Goal: Task Accomplishment & Management: Complete application form

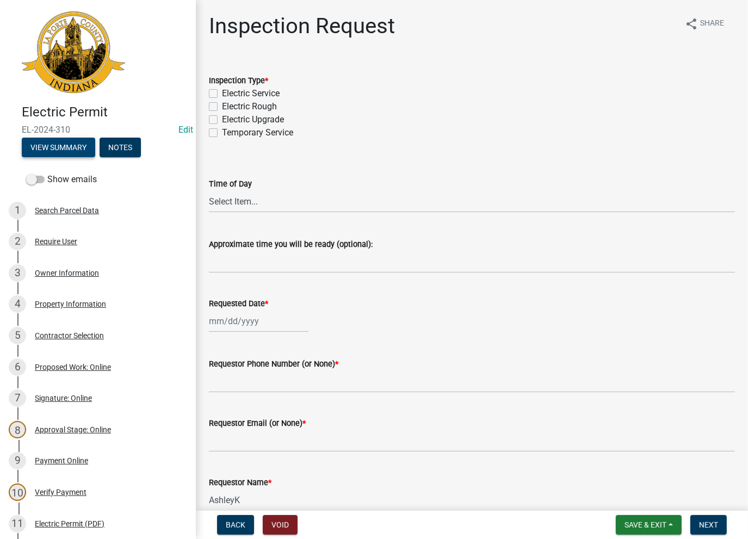
click at [63, 141] on button "View Summary" at bounding box center [58, 148] width 73 height 20
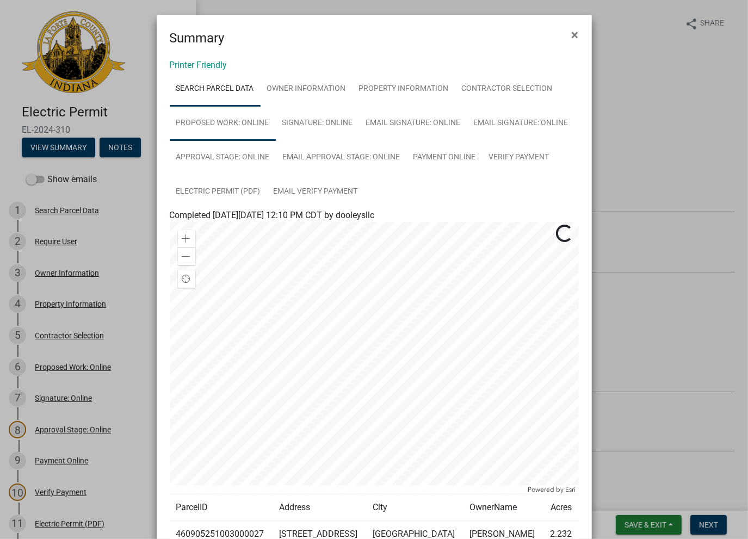
click at [234, 122] on link "Proposed Work: Online" at bounding box center [223, 123] width 106 height 35
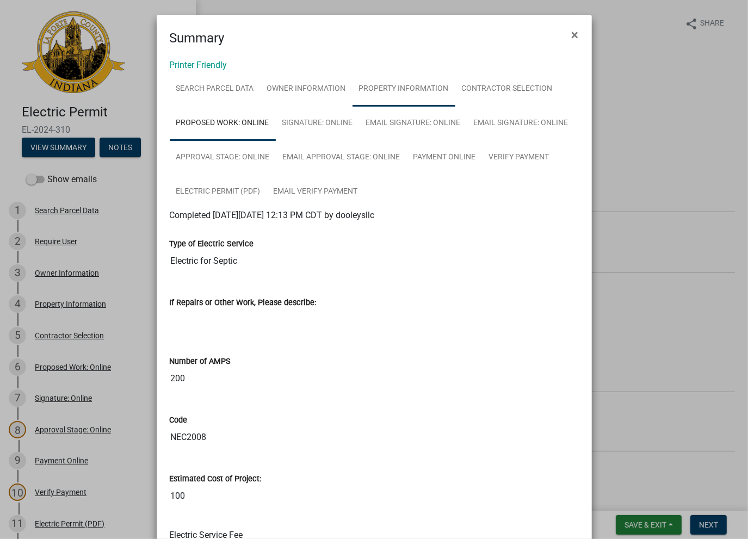
click at [397, 90] on link "Property Information" at bounding box center [404, 89] width 103 height 35
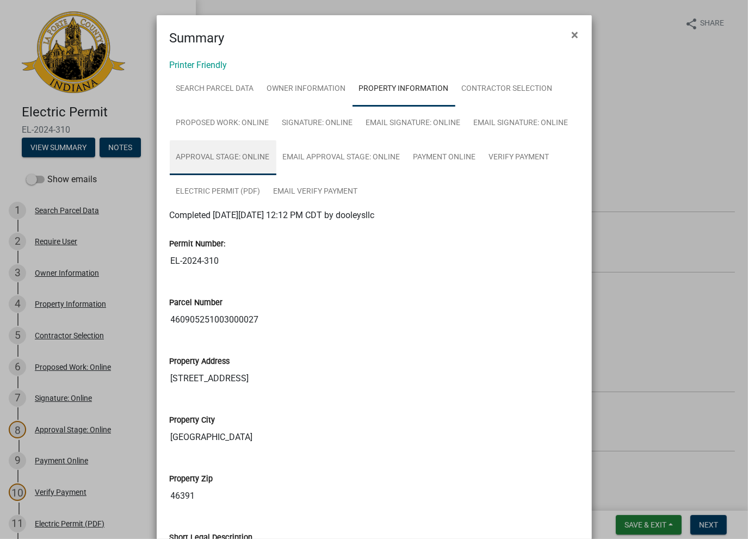
click at [231, 157] on link "Approval Stage: Online" at bounding box center [223, 157] width 107 height 35
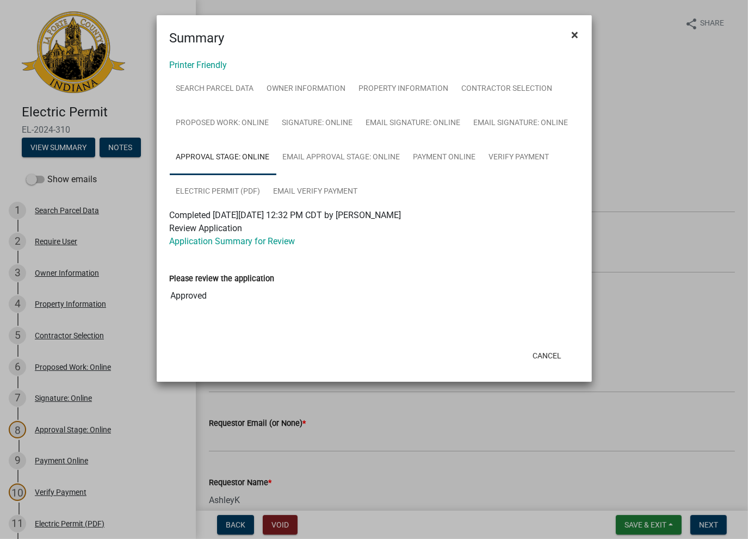
click at [584, 23] on button "×" at bounding box center [575, 35] width 24 height 30
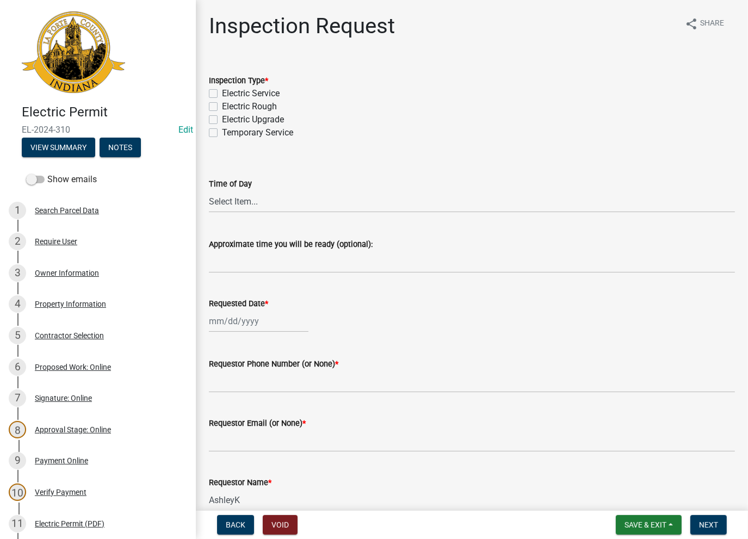
click at [222, 106] on label "Electric Rough" at bounding box center [249, 106] width 55 height 13
click at [222, 106] on input "Electric Rough" at bounding box center [225, 103] width 7 height 7
checkbox input "true"
checkbox input "false"
checkbox input "true"
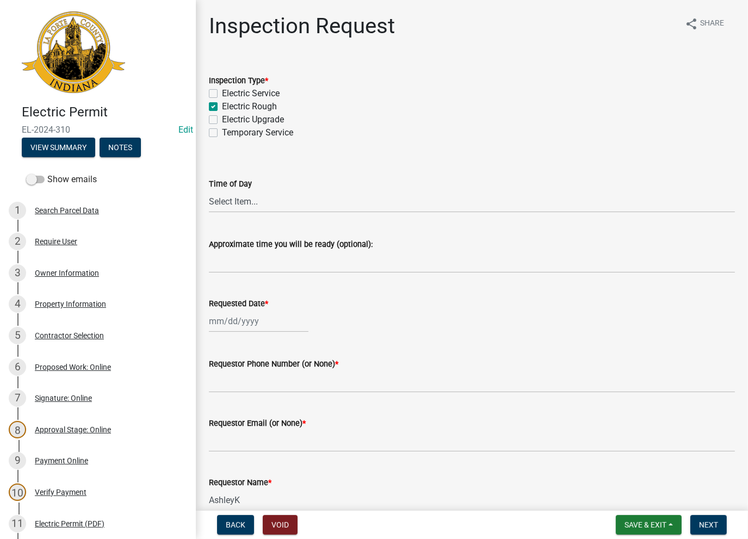
checkbox input "false"
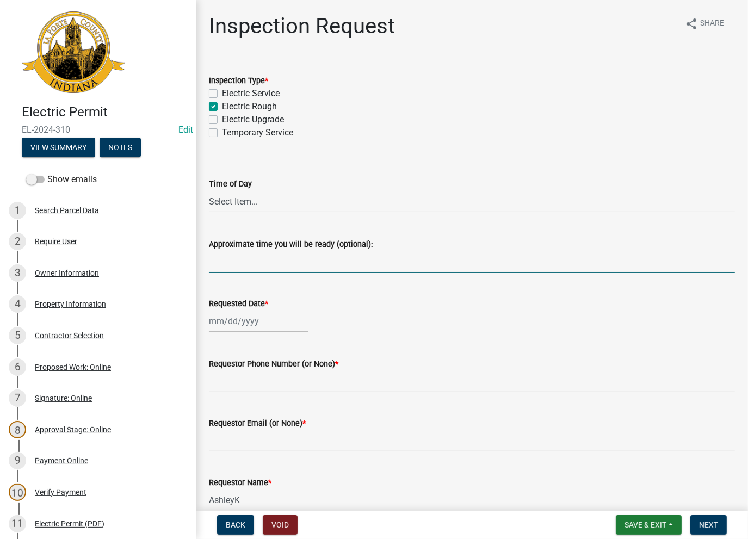
click at [235, 259] on input "Approximate time you will be ready (optional):" at bounding box center [472, 262] width 526 height 22
type input "No Inspections ever requested. Expired. Close out - AK"
drag, startPoint x: 426, startPoint y: 265, endPoint x: 206, endPoint y: 256, distance: 219.5
click at [196, 259] on div "Inspection Request share Share Inspection Type * Electric Service Electric Roug…" at bounding box center [472, 355] width 552 height 685
click at [211, 319] on div at bounding box center [259, 321] width 100 height 22
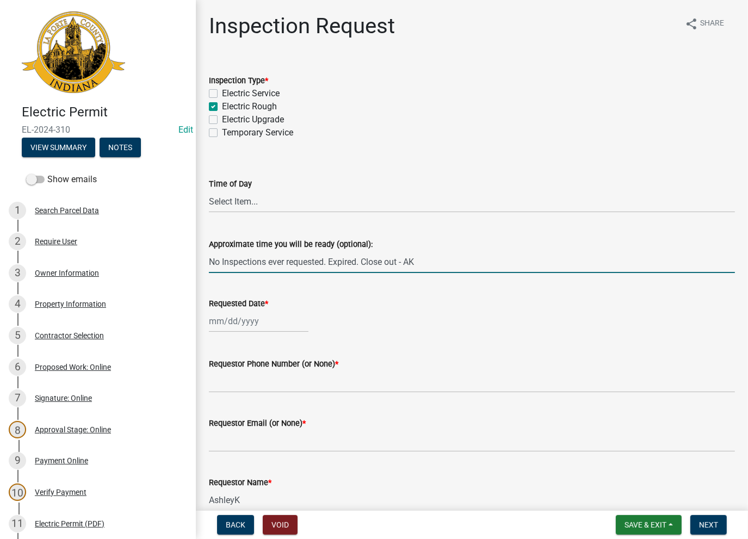
select select "8"
select select "2025"
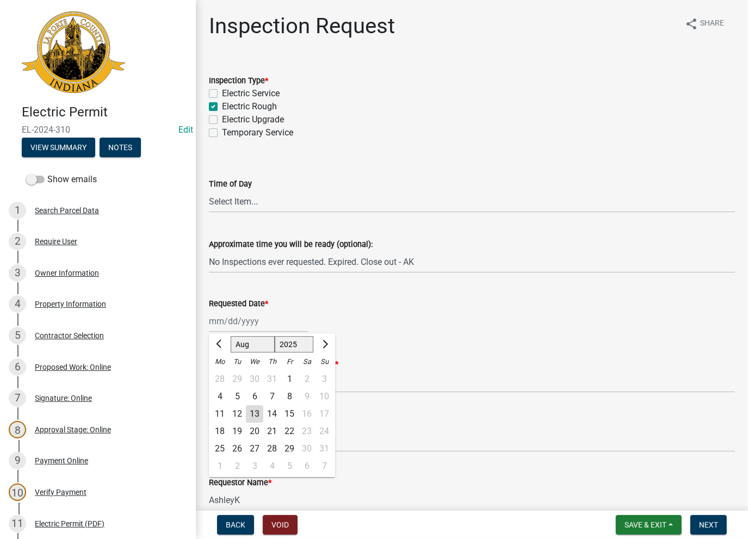
click at [253, 413] on div "13" at bounding box center [254, 414] width 17 height 17
type input "[DATE]"
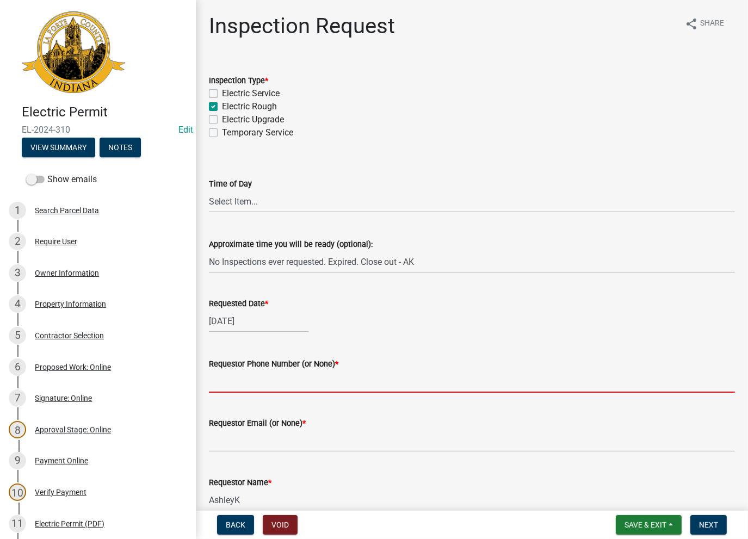
click at [246, 378] on input "Requestor Phone Number (or None) *" at bounding box center [472, 382] width 526 height 22
type input "None"
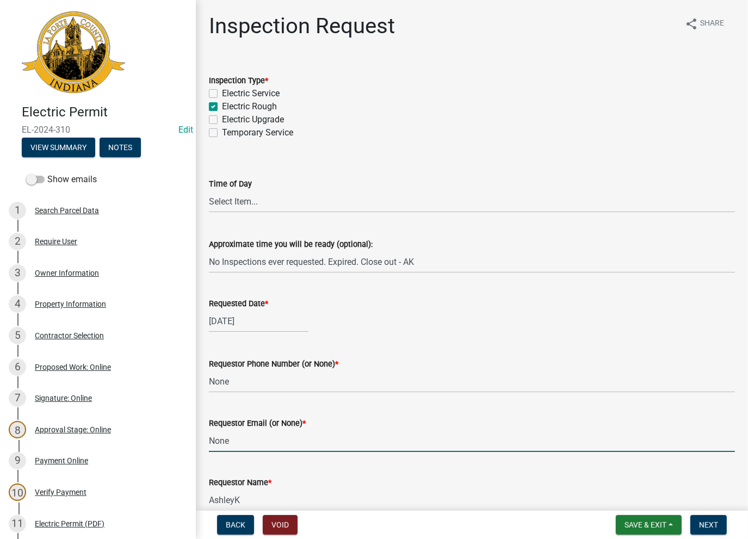
type input "None"
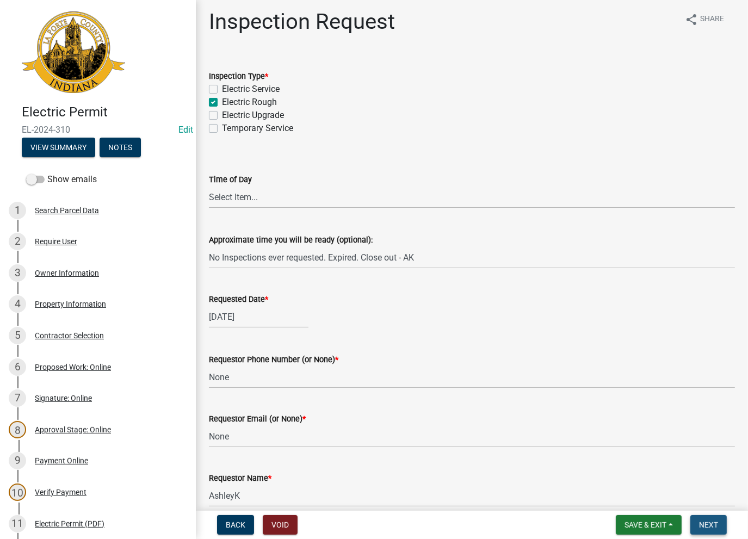
click at [706, 524] on span "Next" at bounding box center [708, 525] width 19 height 9
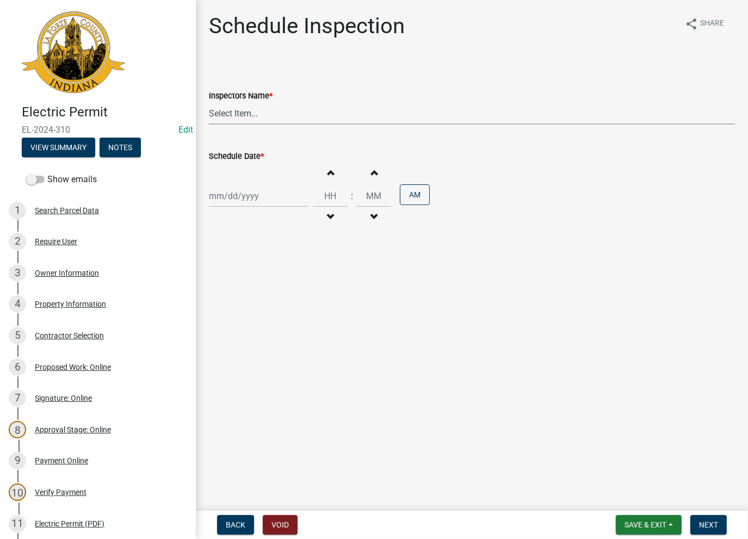
click at [250, 114] on select "Select Item... [PERSON_NAME] ([PERSON_NAME]) [PERSON_NAME] ([PERSON_NAME]) [PER…" at bounding box center [472, 113] width 526 height 22
select select "a0e5a0fc-3702-49ef-98f7-3c9674400991"
click at [209, 102] on select "Select Item... [PERSON_NAME] ([PERSON_NAME]) [PERSON_NAME] ([PERSON_NAME]) [PER…" at bounding box center [472, 113] width 526 height 22
click at [237, 195] on div at bounding box center [259, 196] width 100 height 22
select select "8"
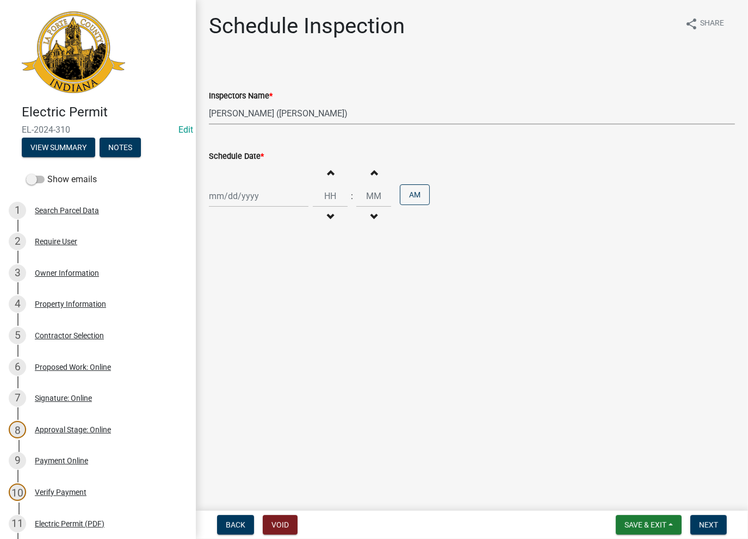
select select "2025"
click at [253, 289] on div "13" at bounding box center [254, 288] width 17 height 17
type input "[DATE]"
click at [710, 527] on span "Next" at bounding box center [708, 525] width 19 height 9
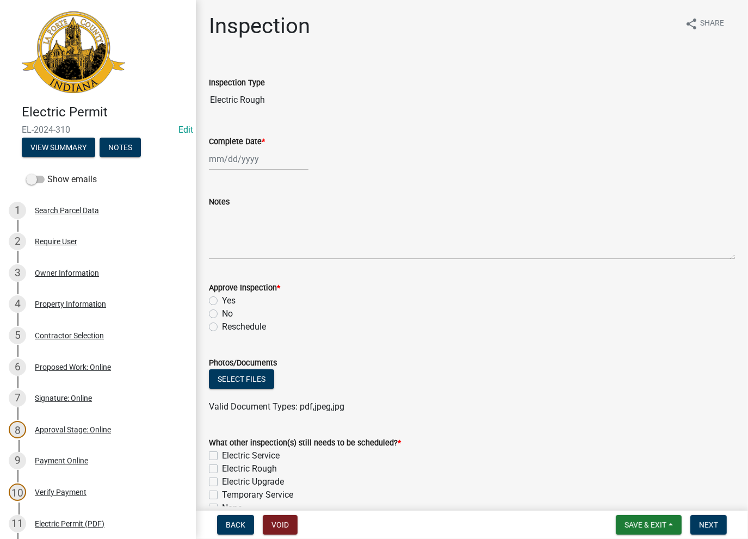
select select "8"
select select "2025"
drag, startPoint x: 248, startPoint y: 158, endPoint x: 247, endPoint y: 169, distance: 10.5
click at [248, 158] on div "[PERSON_NAME] Feb Mar Apr [PERSON_NAME][DATE] Oct Nov [DATE] 1526 1527 1528 152…" at bounding box center [259, 159] width 100 height 22
click at [254, 252] on div "13" at bounding box center [254, 251] width 17 height 17
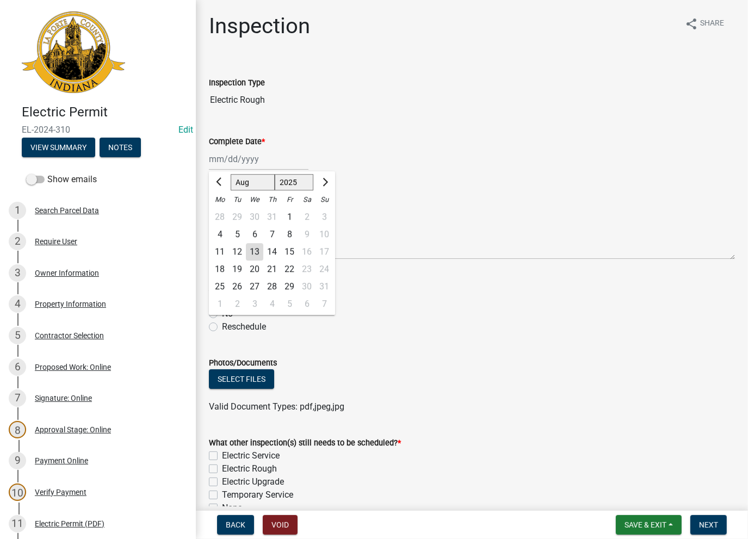
type input "[DATE]"
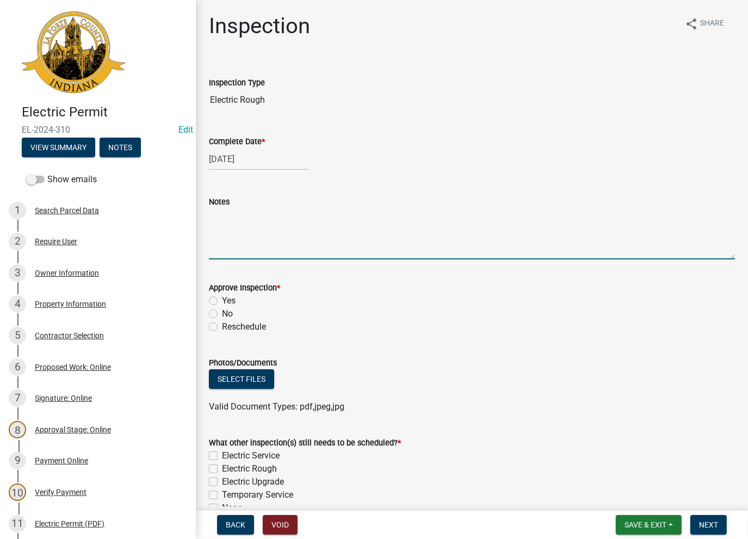
click at [244, 237] on textarea "Notes" at bounding box center [472, 233] width 526 height 51
paste textarea "No Inspections ever requested. Expired. Close out - AK"
type textarea "No Inspections ever requested. Expired. Close out - AK"
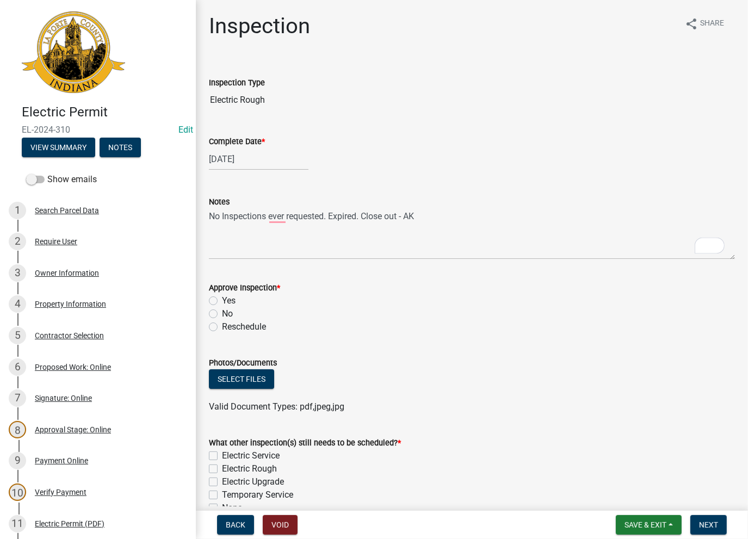
click at [222, 315] on label "No" at bounding box center [227, 314] width 11 height 13
click at [222, 315] on input "No" at bounding box center [225, 311] width 7 height 7
radio input "true"
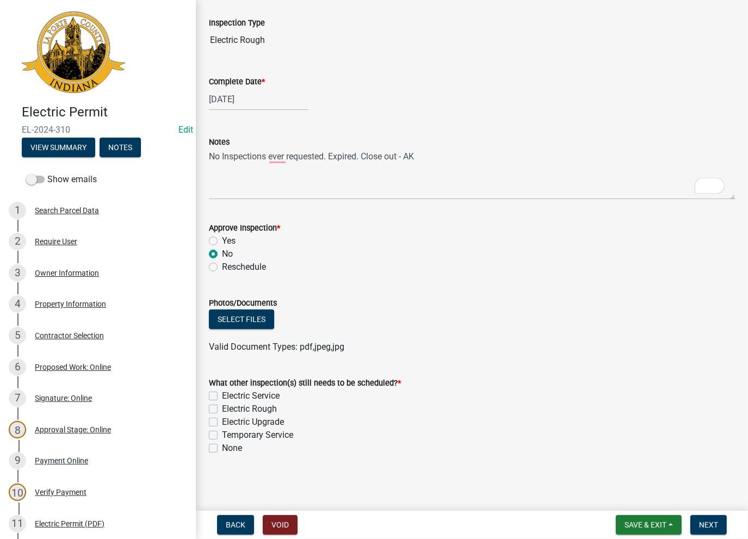
scroll to position [60, 0]
click at [222, 450] on label "None" at bounding box center [232, 448] width 20 height 13
click at [222, 449] on input "None" at bounding box center [225, 445] width 7 height 7
checkbox input "true"
checkbox input "false"
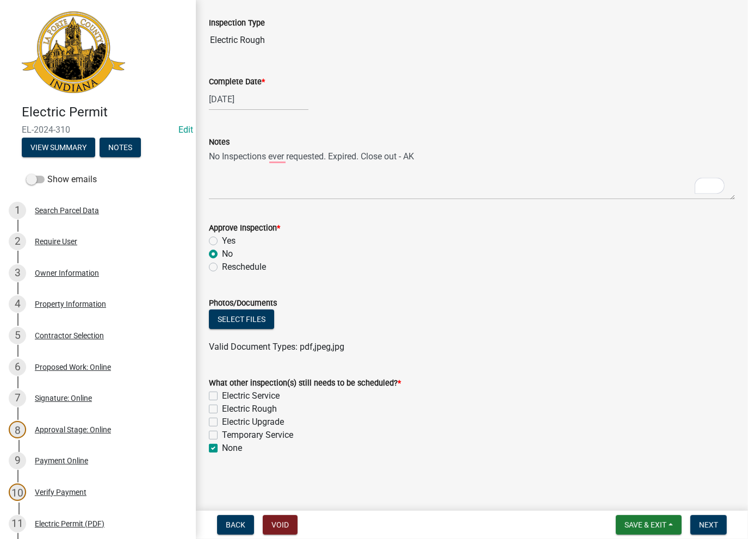
checkbox input "false"
checkbox input "true"
click at [699, 523] on span "Next" at bounding box center [708, 525] width 19 height 9
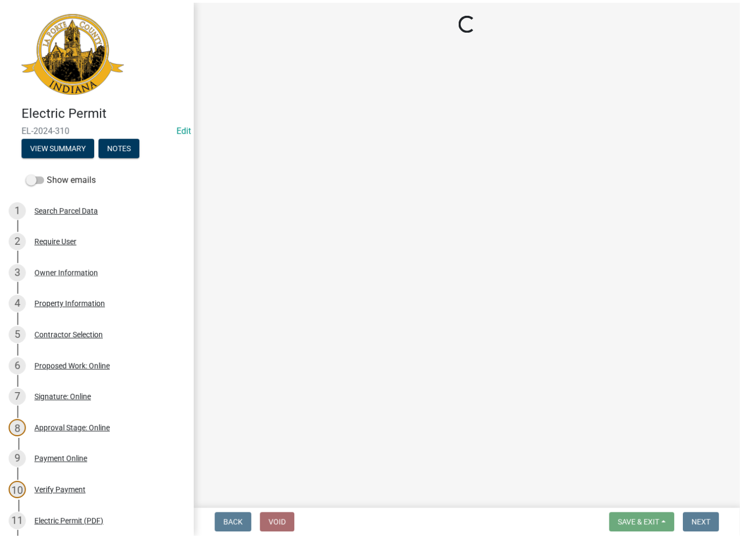
scroll to position [0, 0]
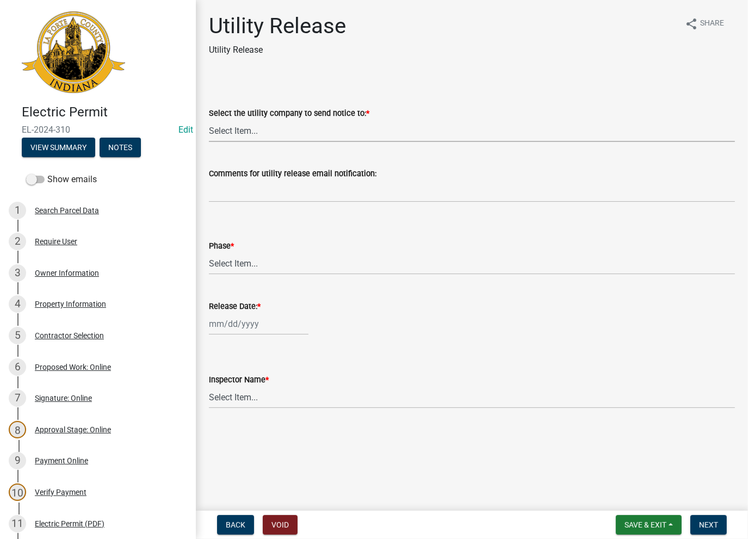
click at [254, 132] on select "Select Item... Don't send a utility release NIPSCO Kankakee Valley REMC AEP/[US…" at bounding box center [472, 131] width 526 height 22
click at [209, 120] on select "Select Item... Don't send a utility release NIPSCO Kankakee Valley REMC AEP/[US…" at bounding box center [472, 131] width 526 height 22
select select "3780ecfe-b3b4-4223-9cfe-090e9c0a356a"
drag, startPoint x: 229, startPoint y: 265, endPoint x: 231, endPoint y: 273, distance: 8.4
click at [229, 265] on select "Select Item... Phase 1 Phase 3" at bounding box center [472, 264] width 526 height 22
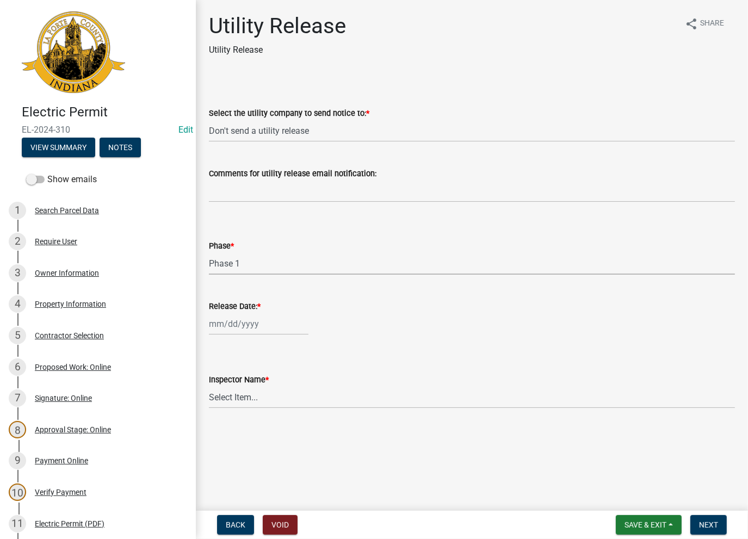
click at [209, 253] on select "Select Item... Phase 1 Phase 3" at bounding box center [472, 264] width 526 height 22
select select "f678d134-8131-47e8-ad26-ea7cd419ba61"
click at [226, 322] on div at bounding box center [259, 324] width 100 height 22
select select "8"
select select "2025"
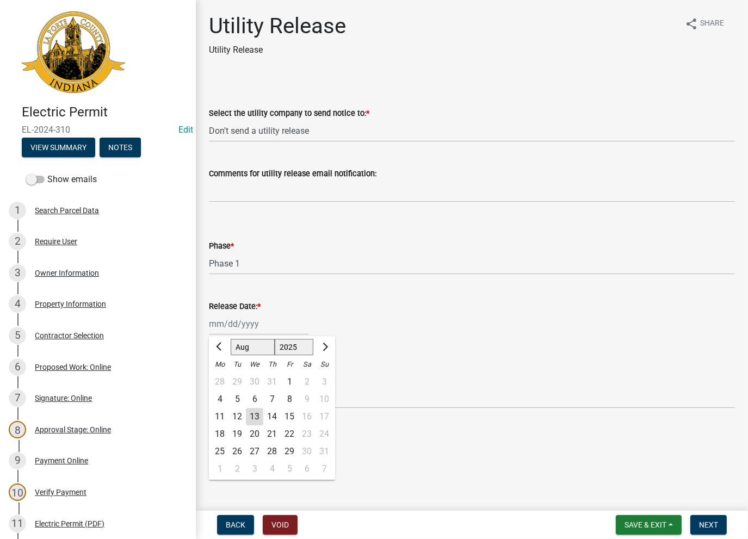
click at [253, 417] on div "13" at bounding box center [254, 416] width 17 height 17
type input "[DATE]"
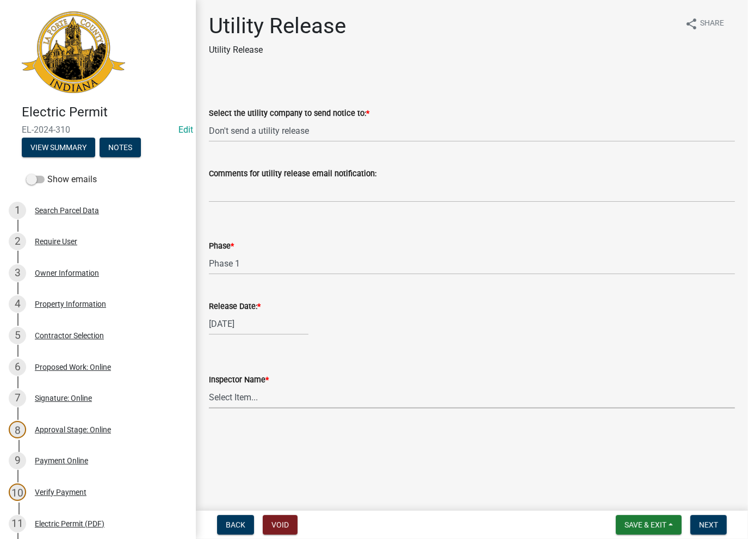
click at [254, 400] on select "Select Item... [PERSON_NAME] [PERSON_NAME] [PERSON_NAME] [PERSON_NAME] [PERSON_…" at bounding box center [472, 397] width 526 height 22
click at [209, 386] on select "Select Item... [PERSON_NAME] [PERSON_NAME] [PERSON_NAME] [PERSON_NAME] [PERSON_…" at bounding box center [472, 397] width 526 height 22
select select "86e5621d-6805-4b45-aad7-b2b3c8c41661"
click at [713, 524] on span "Next" at bounding box center [708, 525] width 19 height 9
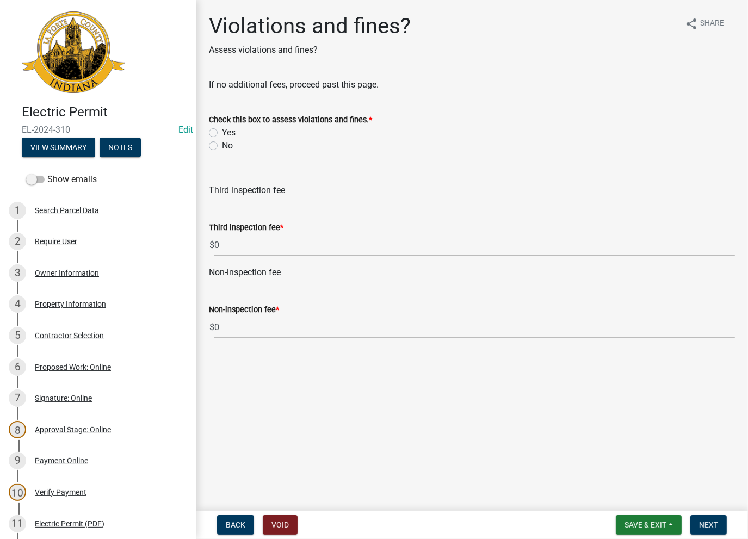
click at [222, 145] on label "No" at bounding box center [227, 145] width 11 height 13
click at [222, 145] on input "No" at bounding box center [225, 142] width 7 height 7
radio input "true"
click at [708, 524] on span "Next" at bounding box center [708, 525] width 19 height 9
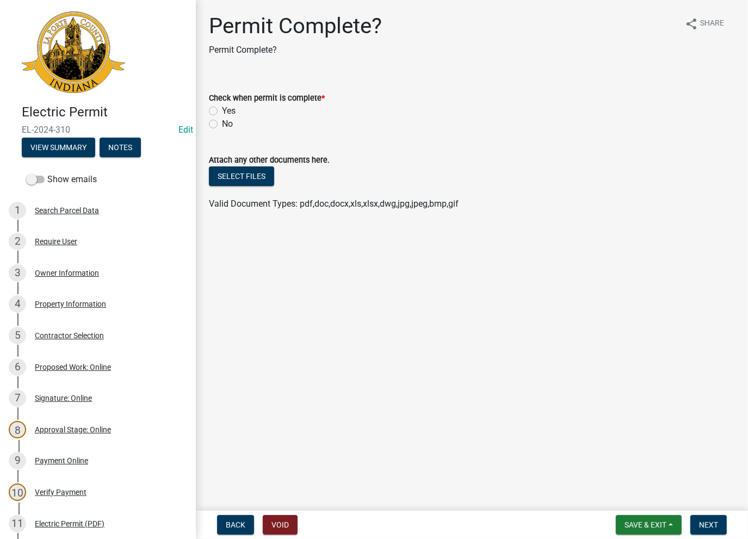
click at [222, 121] on label "No" at bounding box center [227, 124] width 11 height 13
click at [222, 121] on input "No" at bounding box center [225, 121] width 7 height 7
radio input "true"
drag, startPoint x: 709, startPoint y: 525, endPoint x: 253, endPoint y: 106, distance: 618.7
click at [288, 113] on wm-app "Electric Permit EL-2024-310 Edit View Summary Notes Show emails 1 Search Parcel…" at bounding box center [374, 269] width 748 height 539
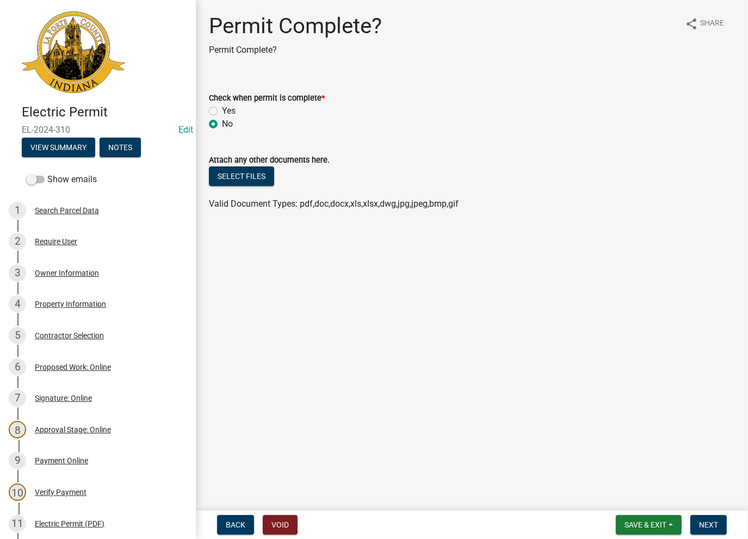
click at [216, 106] on div "Yes" at bounding box center [472, 111] width 526 height 13
click at [222, 108] on label "Yes" at bounding box center [229, 111] width 14 height 13
click at [222, 108] on input "Yes" at bounding box center [225, 108] width 7 height 7
radio input "true"
click at [703, 525] on span "Next" at bounding box center [708, 525] width 19 height 9
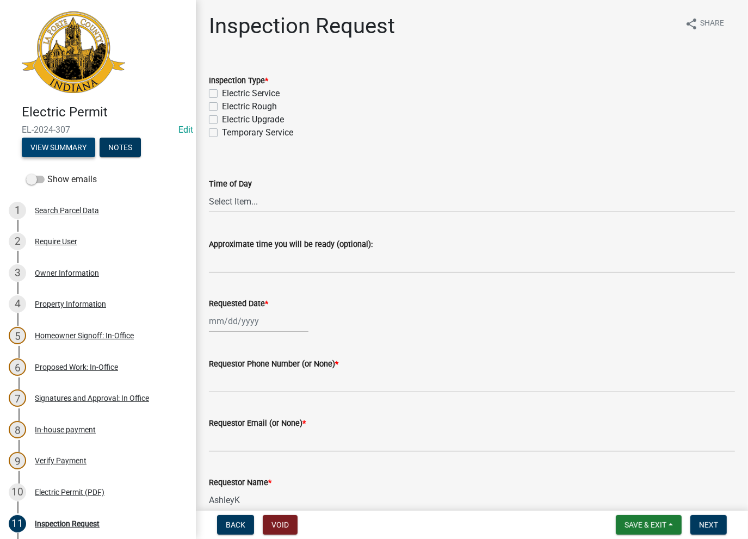
click at [73, 146] on button "View Summary" at bounding box center [58, 148] width 73 height 20
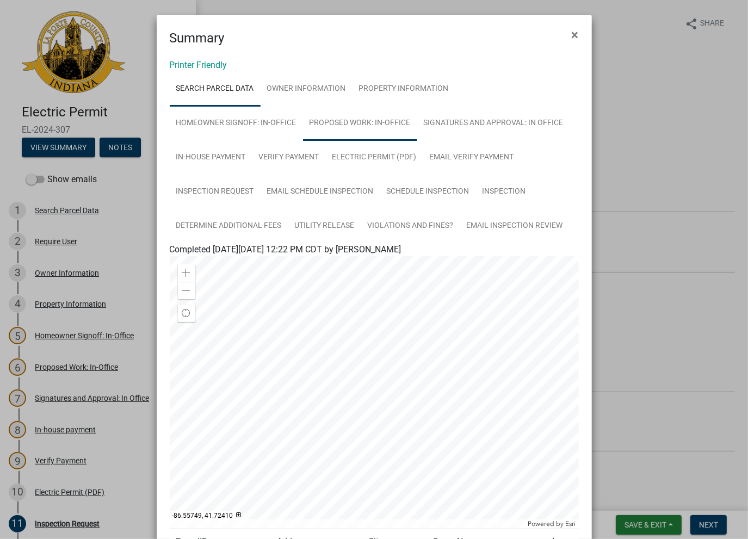
click at [344, 118] on link "Proposed Work: In-Office" at bounding box center [360, 123] width 114 height 35
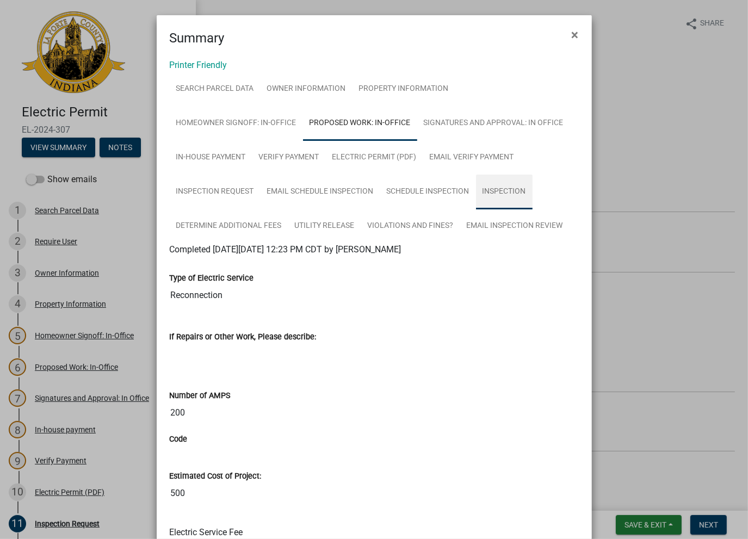
click at [501, 189] on link "Inspection" at bounding box center [504, 192] width 57 height 35
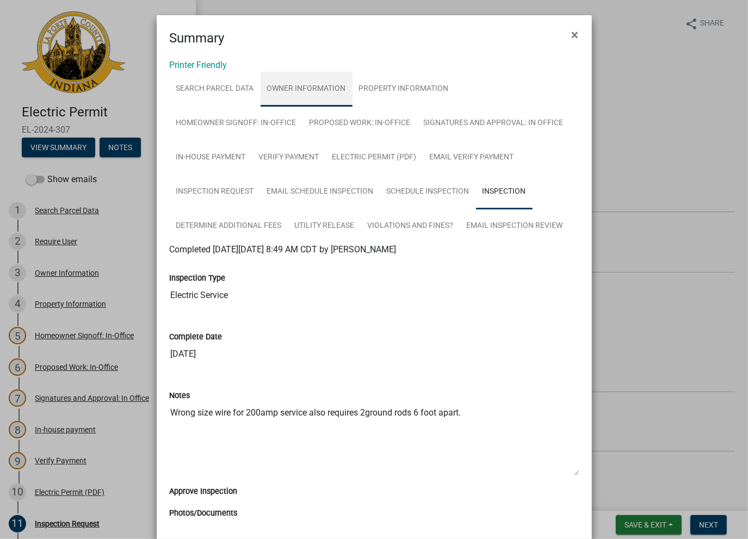
click at [335, 93] on link "Owner Information" at bounding box center [307, 89] width 92 height 35
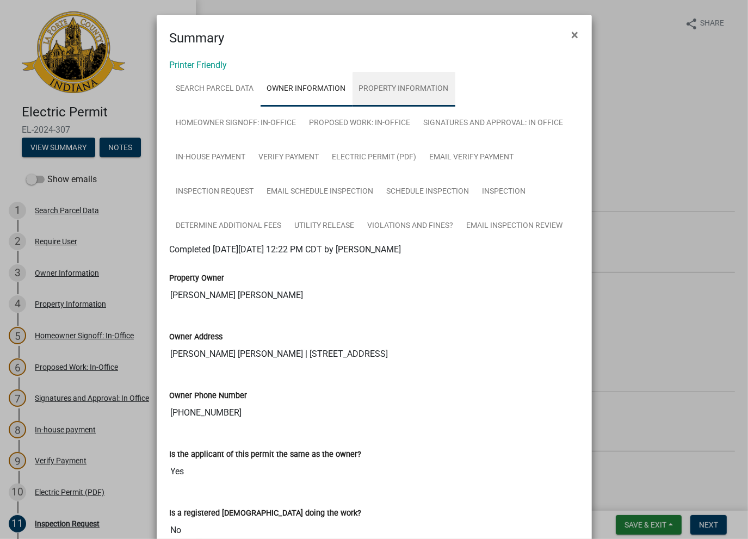
click at [437, 97] on link "Property Information" at bounding box center [404, 89] width 103 height 35
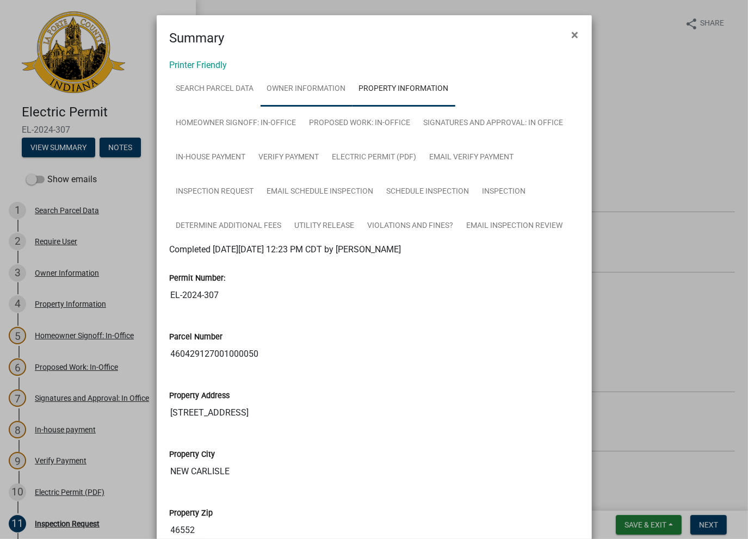
click at [315, 91] on link "Owner Information" at bounding box center [307, 89] width 92 height 35
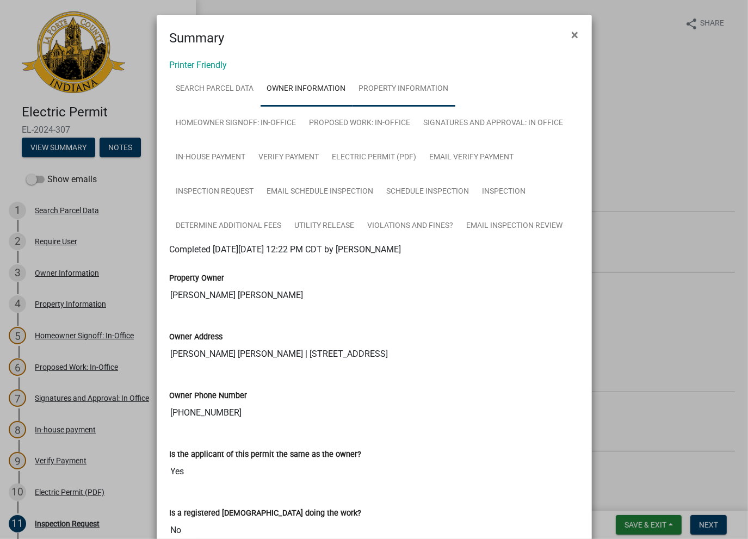
click at [398, 89] on link "Property Information" at bounding box center [404, 89] width 103 height 35
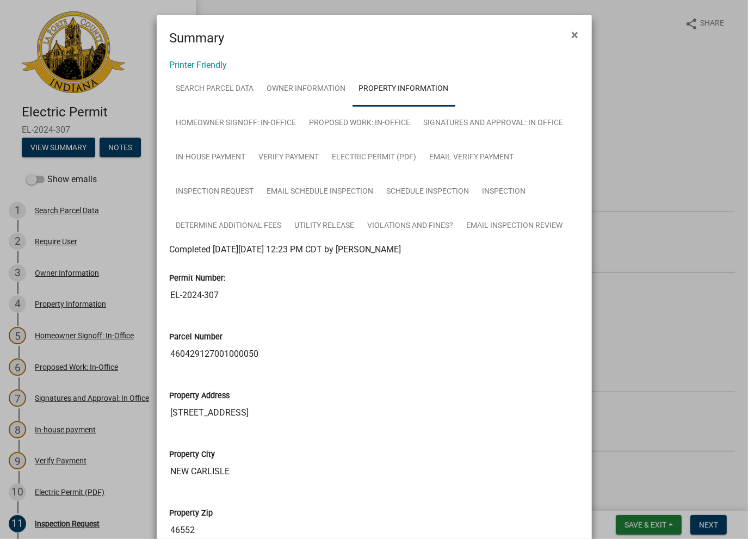
drag, startPoint x: 261, startPoint y: 354, endPoint x: 168, endPoint y: 354, distance: 93.6
click at [170, 354] on input "460429127001000050" at bounding box center [374, 354] width 409 height 22
click at [372, 136] on link "Proposed Work: In-Office" at bounding box center [360, 123] width 114 height 35
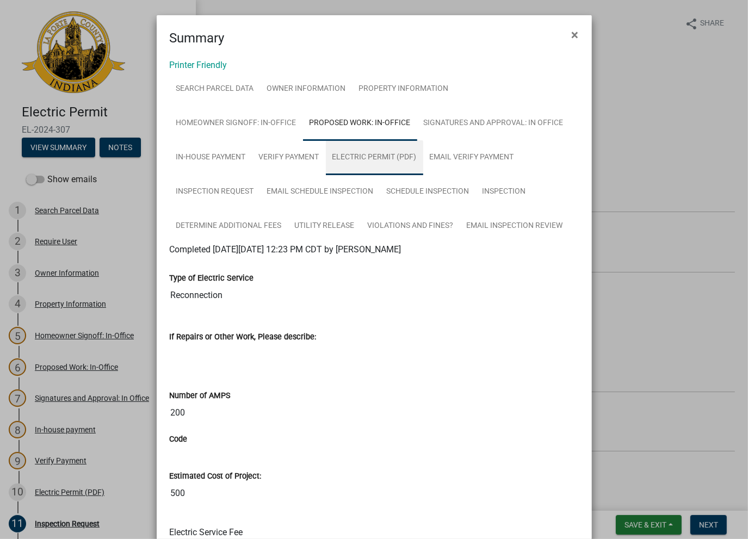
drag, startPoint x: 385, startPoint y: 161, endPoint x: 323, endPoint y: 158, distance: 62.1
click at [384, 161] on link "Electric Permit (PDF)" at bounding box center [374, 157] width 97 height 35
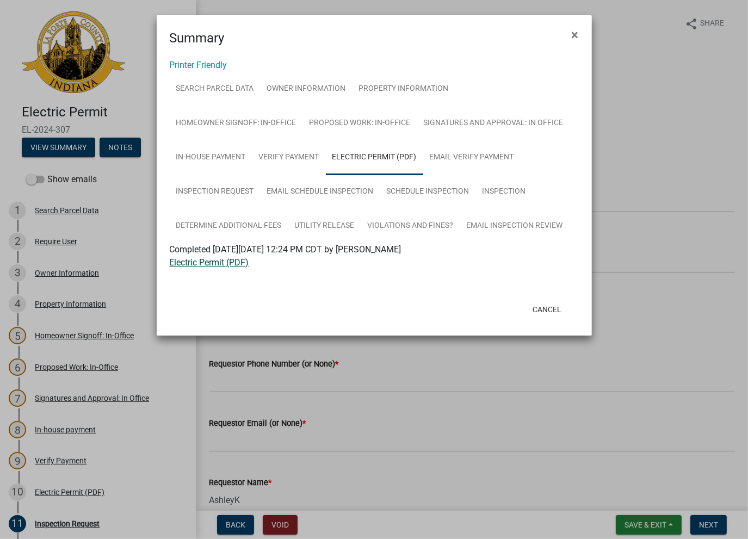
click at [220, 265] on link "Electric Permit (PDF)" at bounding box center [209, 262] width 79 height 10
click at [280, 158] on link "Verify Payment" at bounding box center [289, 157] width 73 height 35
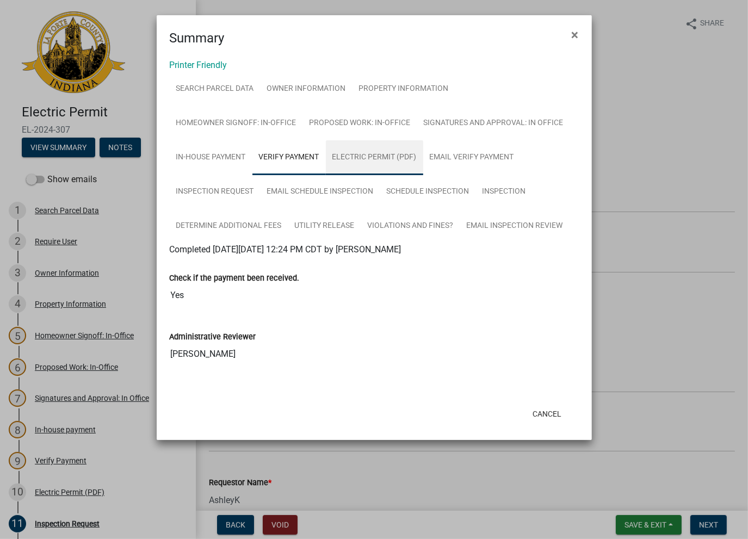
click at [351, 155] on link "Electric Permit (PDF)" at bounding box center [374, 157] width 97 height 35
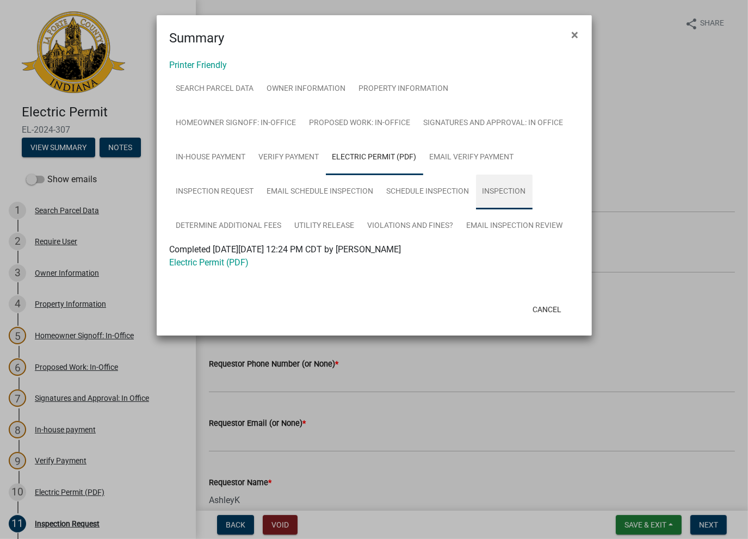
click at [499, 196] on link "Inspection" at bounding box center [504, 192] width 57 height 35
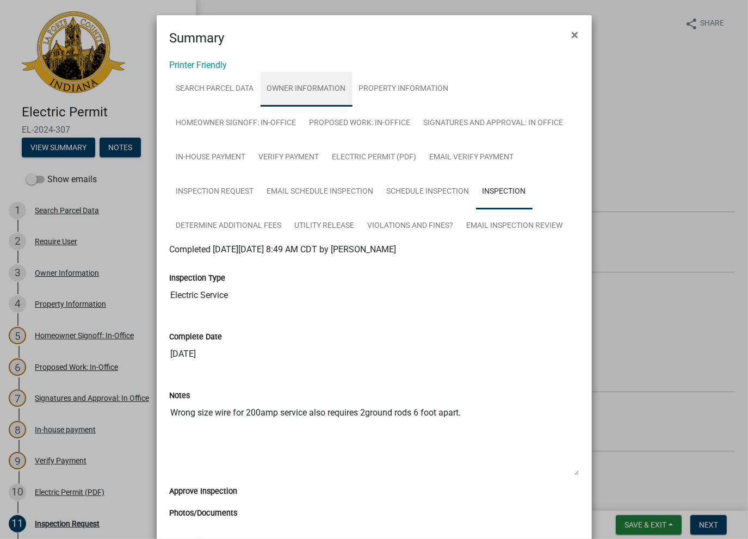
click at [316, 97] on link "Owner Information" at bounding box center [307, 89] width 92 height 35
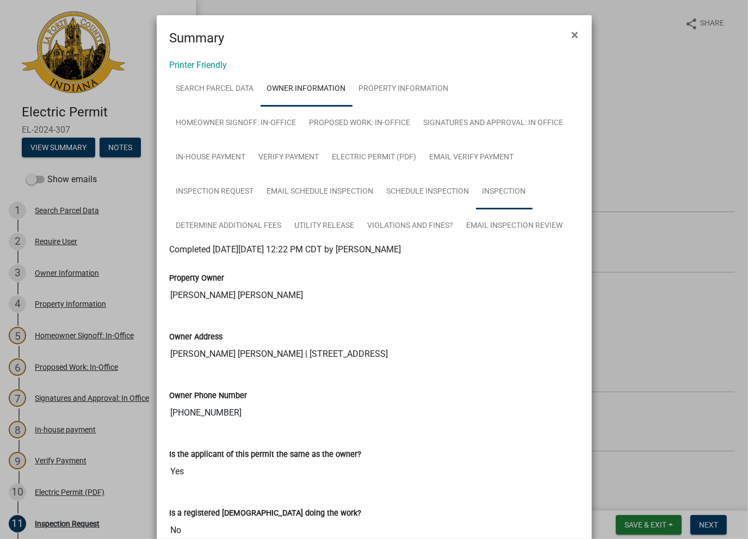
click at [496, 195] on link "Inspection" at bounding box center [504, 192] width 57 height 35
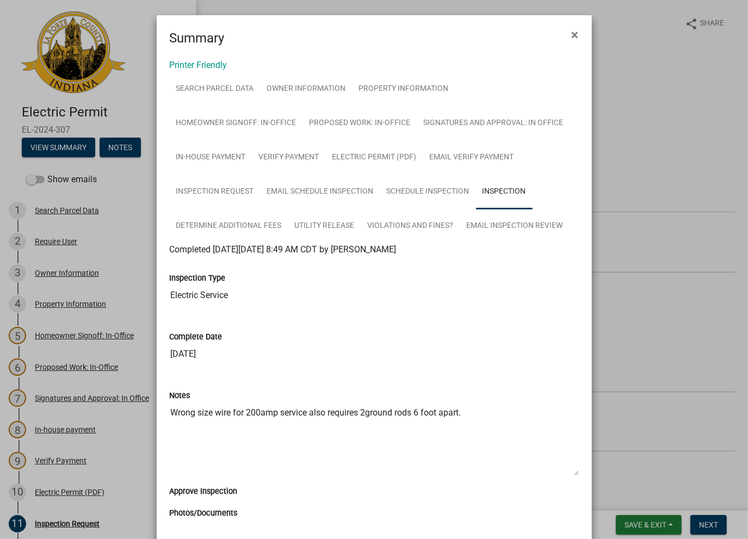
drag, startPoint x: 324, startPoint y: 410, endPoint x: 168, endPoint y: 425, distance: 156.9
click at [170, 425] on textarea "Wrong size wire for 200amp service also requires 2ground rods 6 foot apart." at bounding box center [374, 439] width 409 height 74
drag, startPoint x: 561, startPoint y: 28, endPoint x: 570, endPoint y: 35, distance: 12.1
click at [567, 32] on button "×" at bounding box center [575, 35] width 24 height 30
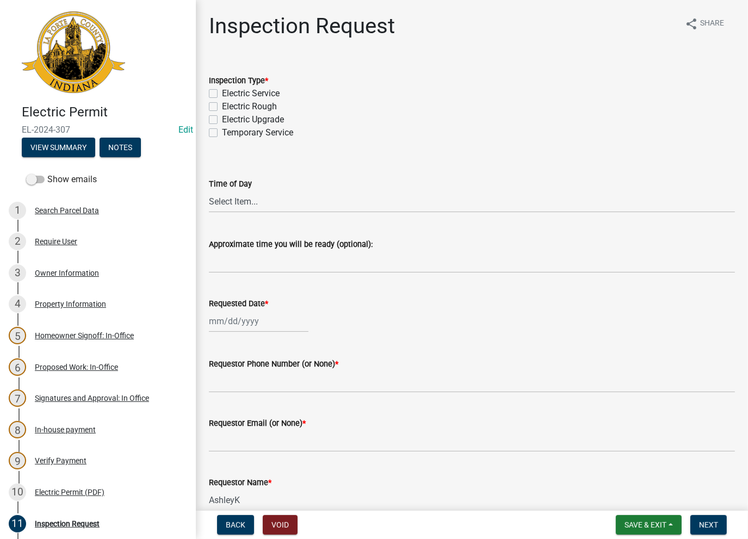
click at [216, 89] on div "Electric Service" at bounding box center [472, 93] width 526 height 13
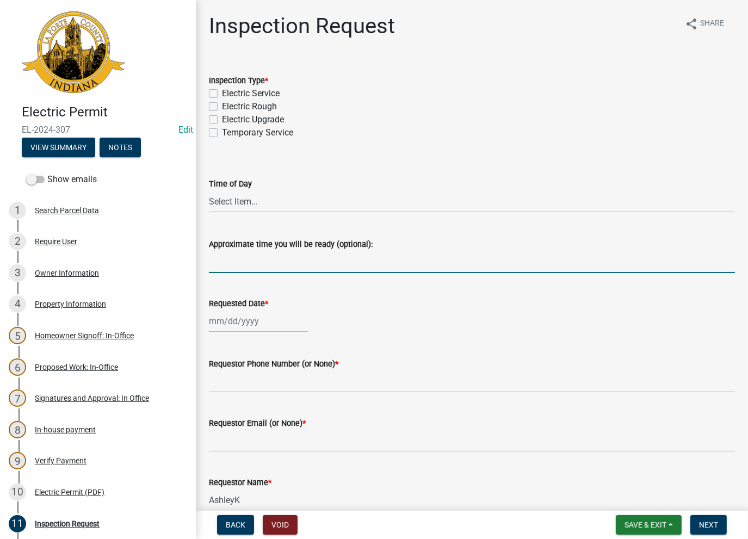
click at [251, 265] on input "Approximate time you will be ready (optional):" at bounding box center [472, 262] width 526 height 22
drag, startPoint x: 337, startPoint y: 263, endPoint x: 206, endPoint y: 269, distance: 131.9
click at [206, 269] on div "Approximate time you will be ready (optional): Moved to GovWell. ELC-25-0199" at bounding box center [472, 248] width 543 height 51
type input "Moved to GovWell. ELC-25-0199"
click at [249, 319] on div at bounding box center [259, 321] width 100 height 22
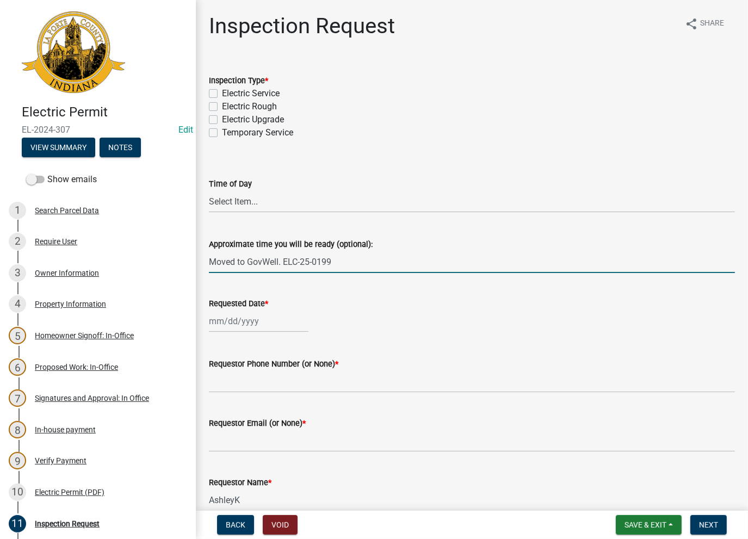
select select "8"
select select "2025"
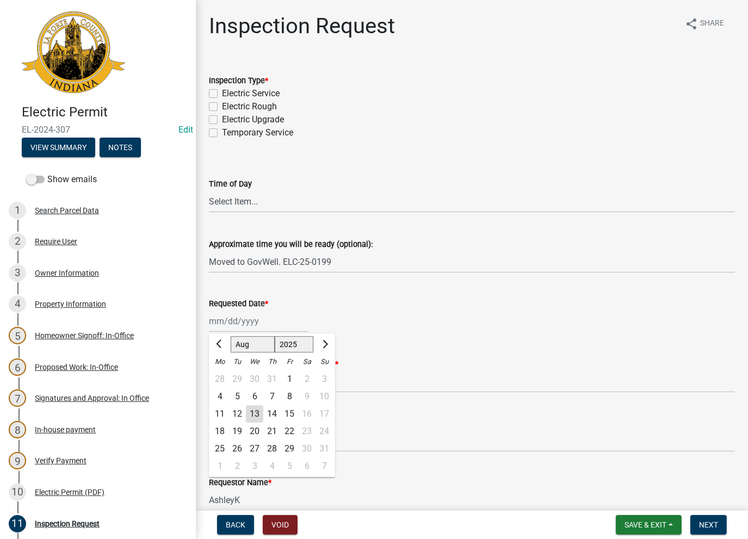
click at [253, 408] on div "13" at bounding box center [254, 414] width 17 height 17
type input "[DATE]"
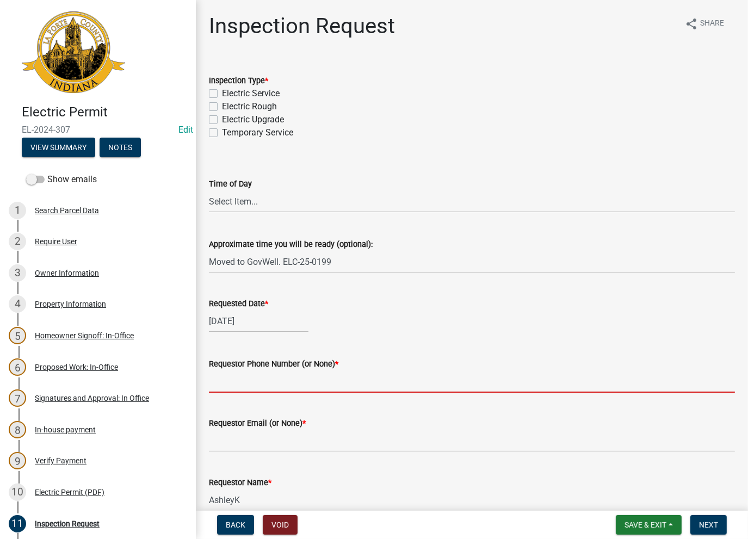
click at [248, 380] on input "Requestor Phone Number (or None) *" at bounding box center [472, 382] width 526 height 22
type input "None"
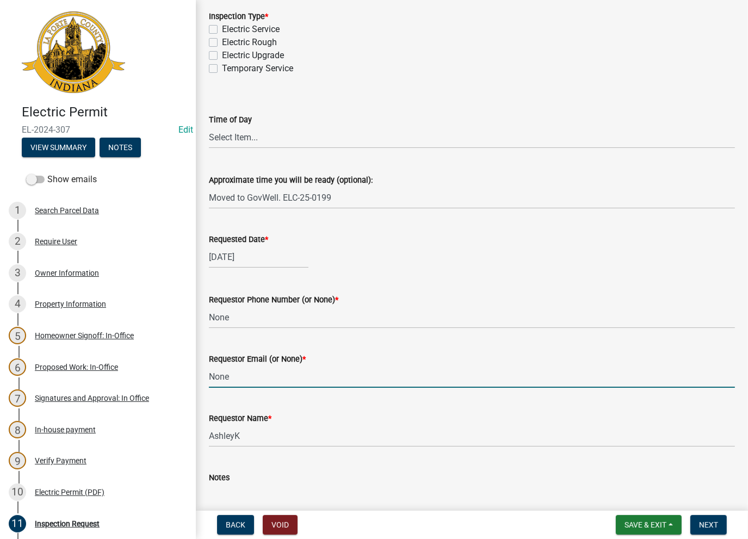
scroll to position [163, 0]
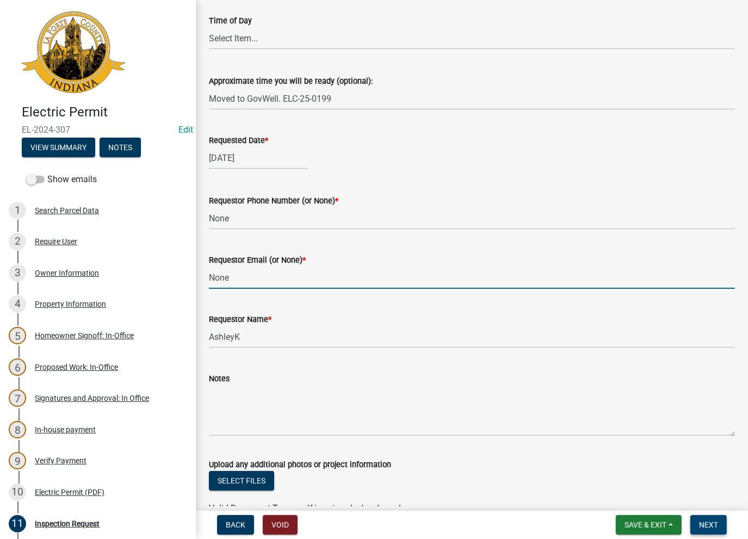
type input "None"
click at [702, 530] on button "Next" at bounding box center [709, 525] width 36 height 20
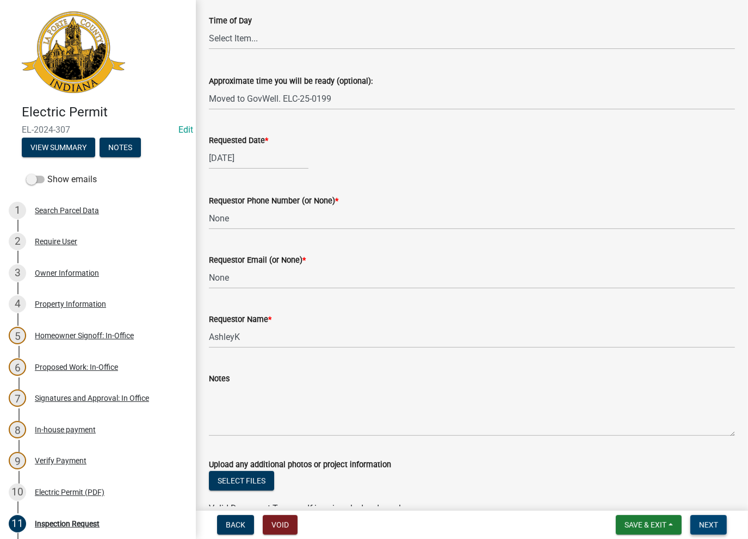
scroll to position [22, 0]
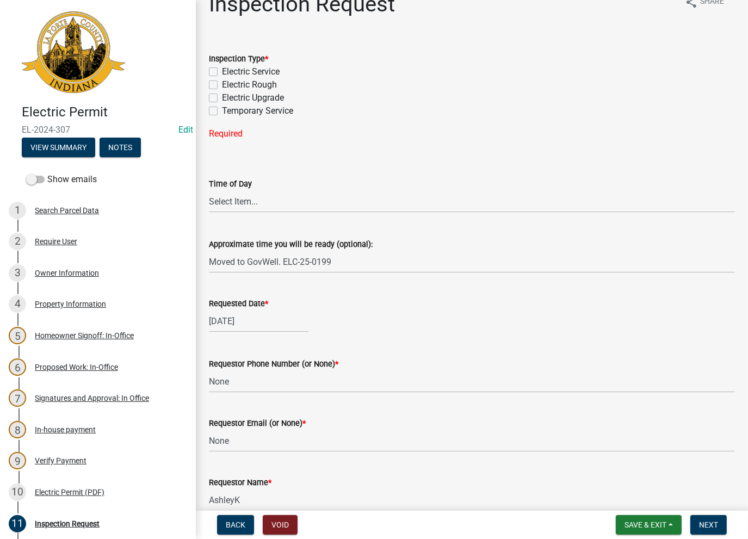
click at [222, 74] on label "Electric Service" at bounding box center [251, 71] width 58 height 13
click at [222, 72] on input "Electric Service" at bounding box center [225, 68] width 7 height 7
checkbox input "true"
checkbox input "false"
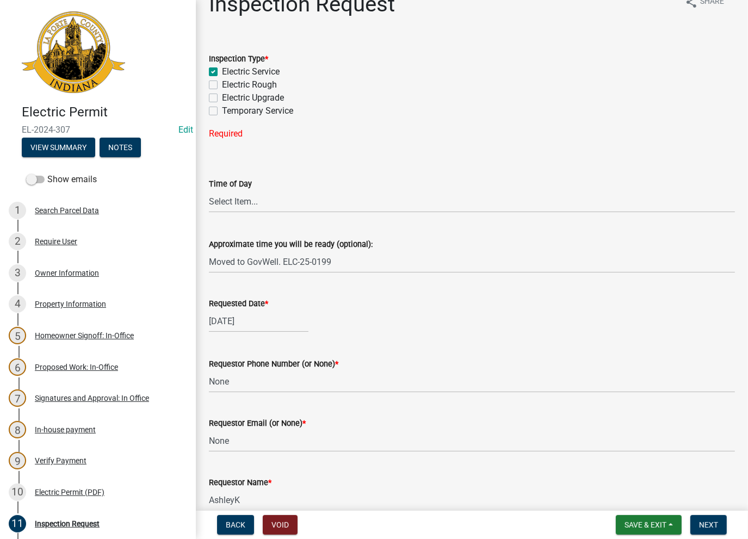
checkbox input "false"
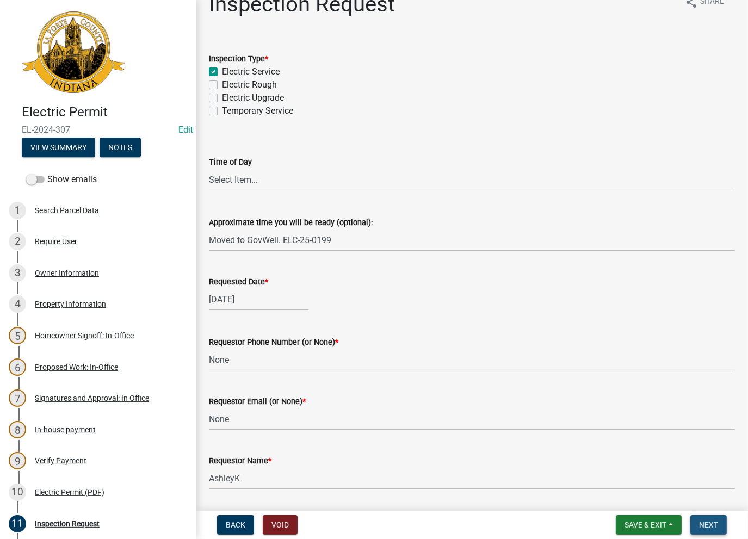
click at [703, 529] on span "Next" at bounding box center [708, 525] width 19 height 9
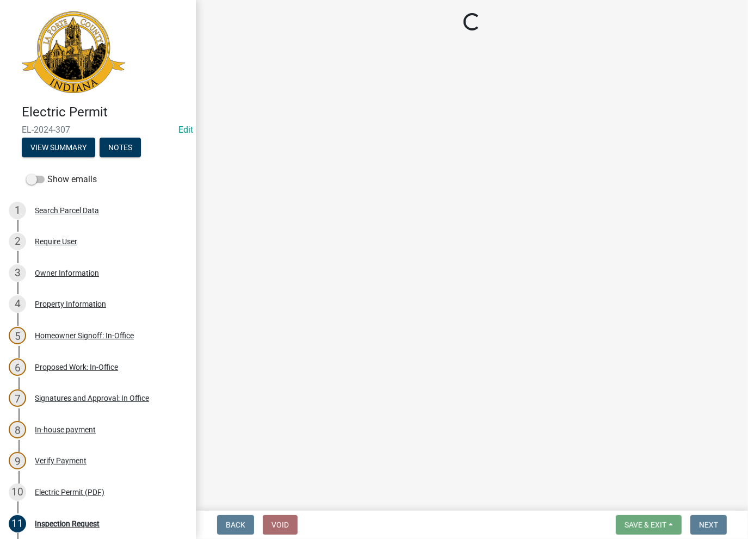
scroll to position [0, 0]
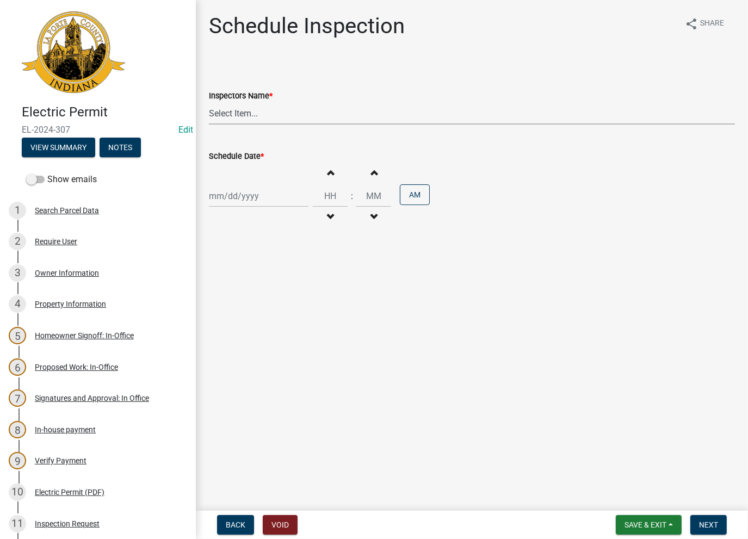
click at [229, 106] on select "Select Item... [PERSON_NAME] ([PERSON_NAME]) [PERSON_NAME] ([PERSON_NAME]) [PER…" at bounding box center [472, 113] width 526 height 22
select select "a0e5a0fc-3702-49ef-98f7-3c9674400991"
click at [209, 102] on select "Select Item... [PERSON_NAME] ([PERSON_NAME]) [PERSON_NAME] ([PERSON_NAME]) [PER…" at bounding box center [472, 113] width 526 height 22
click at [238, 198] on div at bounding box center [259, 196] width 100 height 22
select select "8"
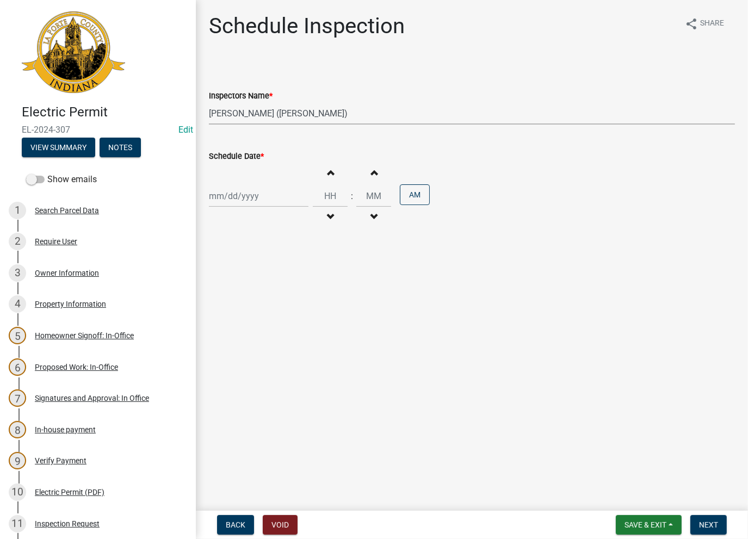
select select "2025"
click at [255, 293] on div "13" at bounding box center [254, 288] width 17 height 17
type input "[DATE]"
click at [706, 521] on span "Next" at bounding box center [708, 525] width 19 height 9
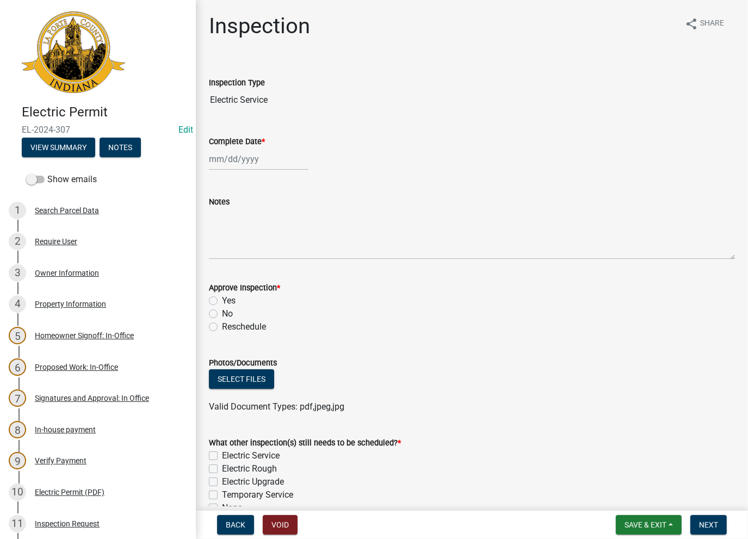
click at [253, 153] on div at bounding box center [259, 159] width 100 height 22
select select "8"
select select "2025"
click at [253, 251] on div "13" at bounding box center [254, 251] width 17 height 17
type input "[DATE]"
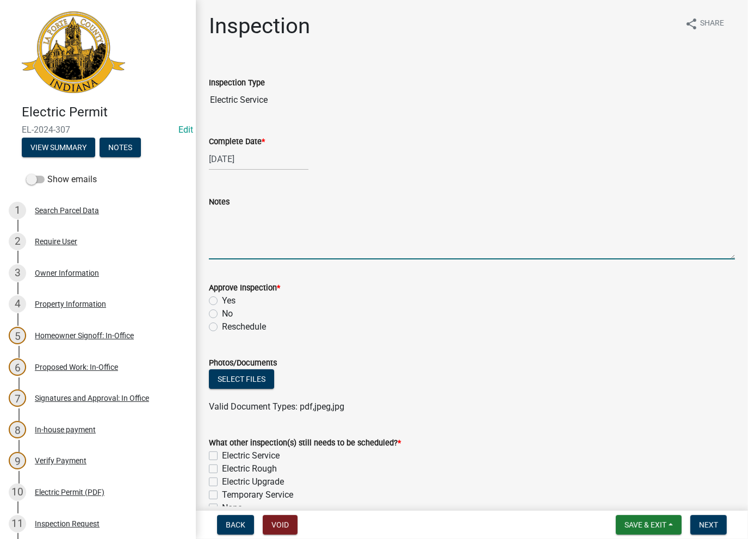
click at [249, 239] on textarea "Notes" at bounding box center [472, 233] width 526 height 51
paste textarea "Moved to GovWell. ELC-25-0199"
type textarea "Moved to GovWell. ELC-25-0199"
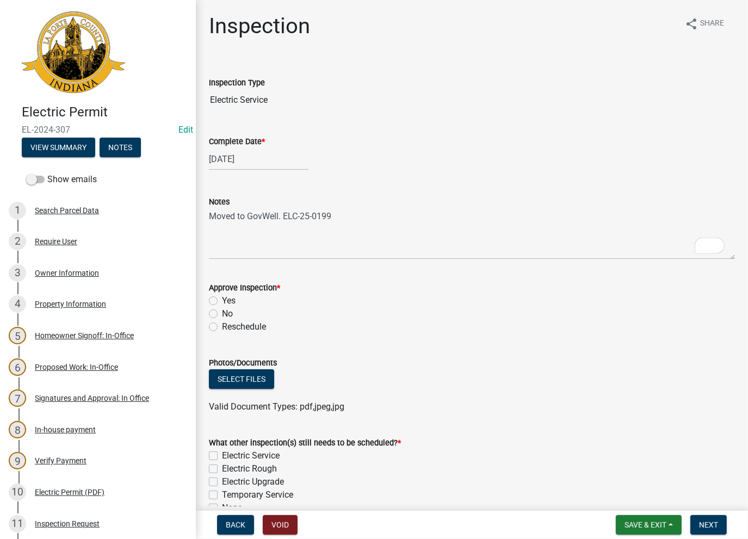
click at [222, 313] on label "No" at bounding box center [227, 314] width 11 height 13
click at [222, 313] on input "No" at bounding box center [225, 311] width 7 height 7
radio input "true"
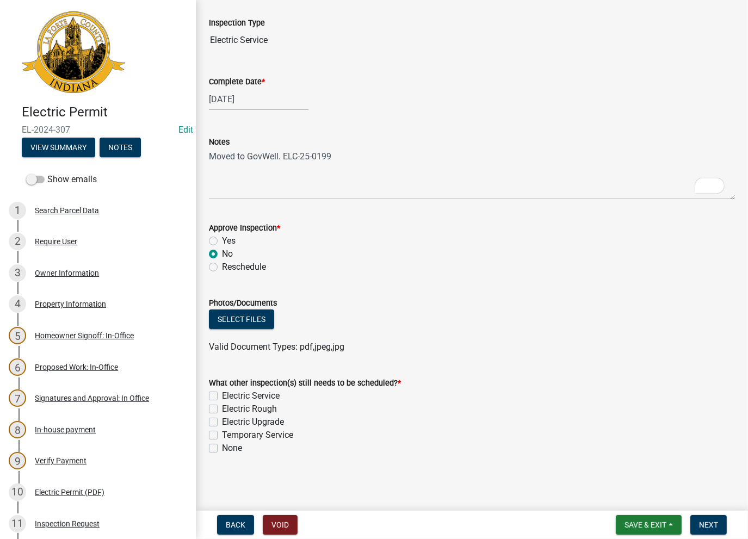
scroll to position [60, 0]
click at [213, 443] on div "None" at bounding box center [472, 448] width 526 height 13
click at [218, 450] on div "None" at bounding box center [472, 448] width 526 height 13
click at [222, 451] on label "None" at bounding box center [232, 448] width 20 height 13
click at [222, 449] on input "None" at bounding box center [225, 445] width 7 height 7
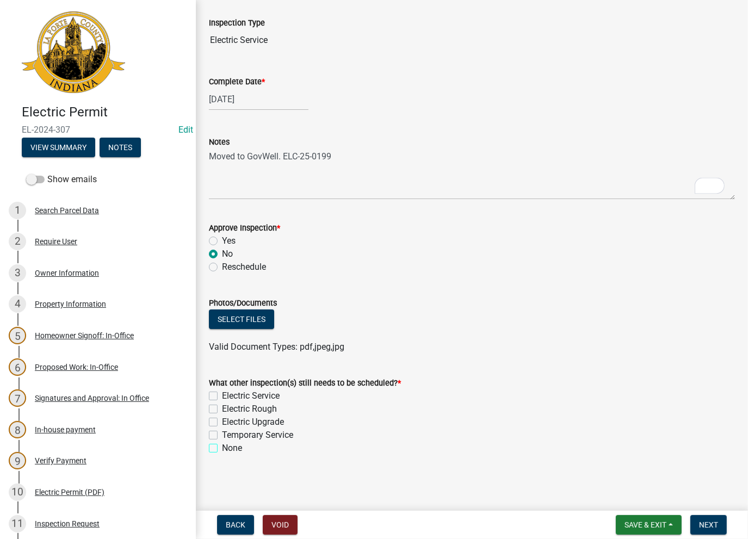
checkbox input "true"
checkbox input "false"
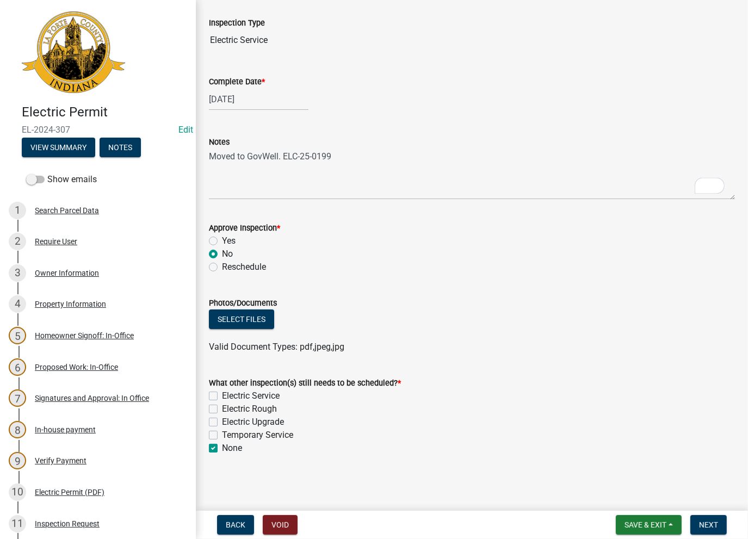
checkbox input "true"
click at [714, 519] on button "Next" at bounding box center [709, 525] width 36 height 20
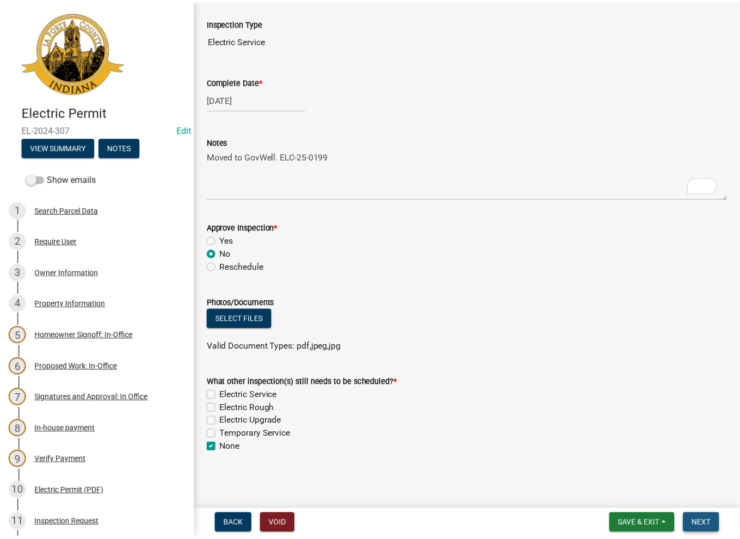
scroll to position [0, 0]
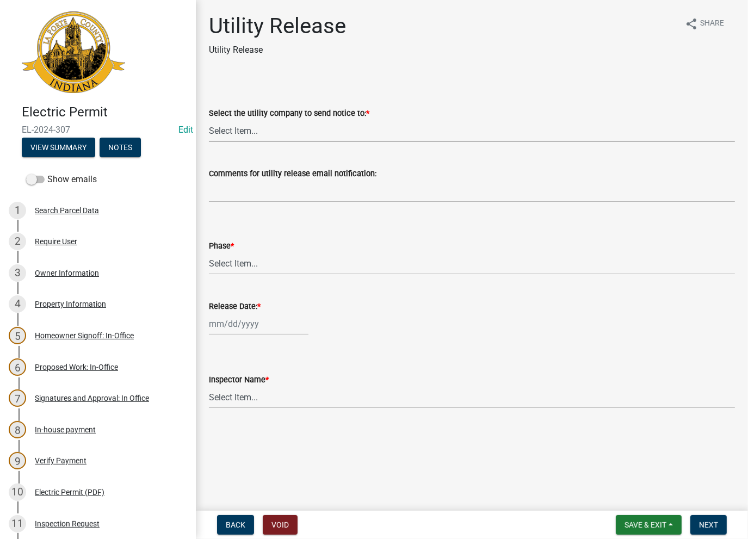
drag, startPoint x: 271, startPoint y: 132, endPoint x: 266, endPoint y: 137, distance: 6.9
click at [270, 132] on select "Select Item... Don't send a utility release NIPSCO Kankakee Valley REMC AEP/Ind…" at bounding box center [472, 131] width 526 height 22
click at [209, 120] on select "Select Item... Don't send a utility release NIPSCO Kankakee Valley REMC AEP/Ind…" at bounding box center [472, 131] width 526 height 22
select select "3780ecfe-b3b4-4223-9cfe-090e9c0a356a"
drag, startPoint x: 236, startPoint y: 251, endPoint x: 230, endPoint y: 278, distance: 27.5
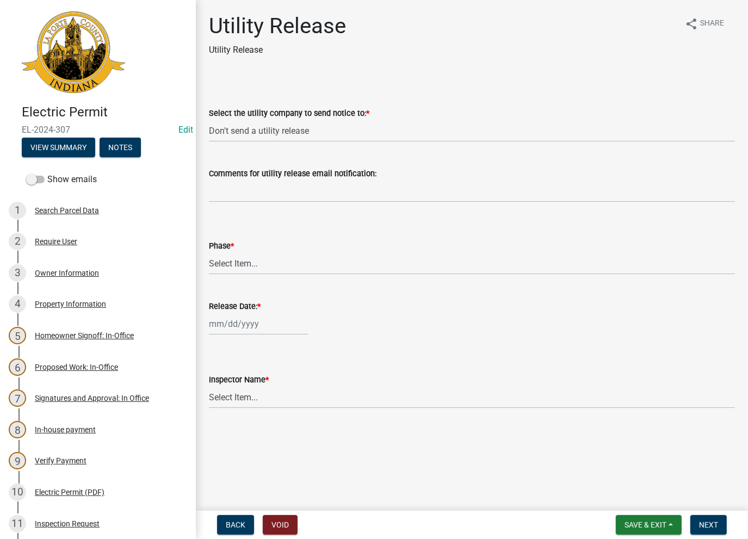
click at [232, 256] on div "Phase * Select Item... Phase 1 Phase 3" at bounding box center [472, 256] width 526 height 35
drag, startPoint x: 223, startPoint y: 265, endPoint x: 222, endPoint y: 271, distance: 6.1
click at [223, 265] on select "Select Item... Phase 1 Phase 3" at bounding box center [472, 264] width 526 height 22
click at [209, 253] on select "Select Item... Phase 1 Phase 3" at bounding box center [472, 264] width 526 height 22
select select "f678d134-8131-47e8-ad26-ea7cd419ba61"
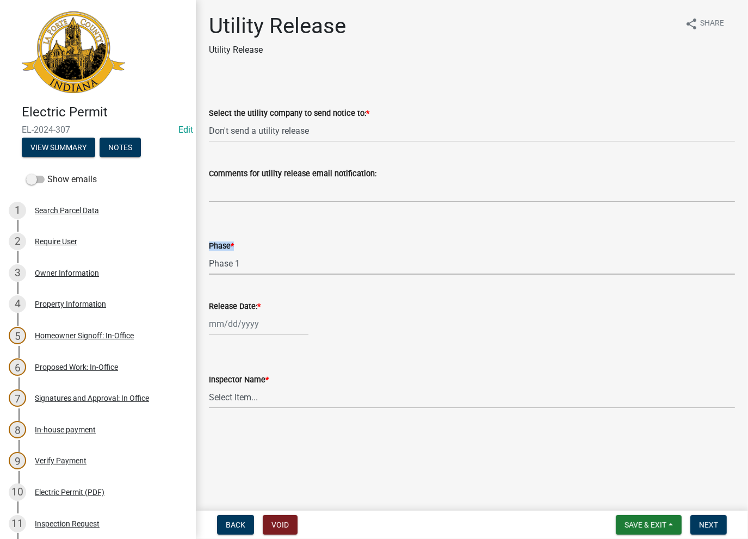
select select "8"
select select "2025"
click at [232, 326] on div "Jan Feb Mar Apr May Jun Jul Aug Sep Oct Nov Dec 1525 1526 1527 1528 1529 1530 1…" at bounding box center [259, 324] width 100 height 22
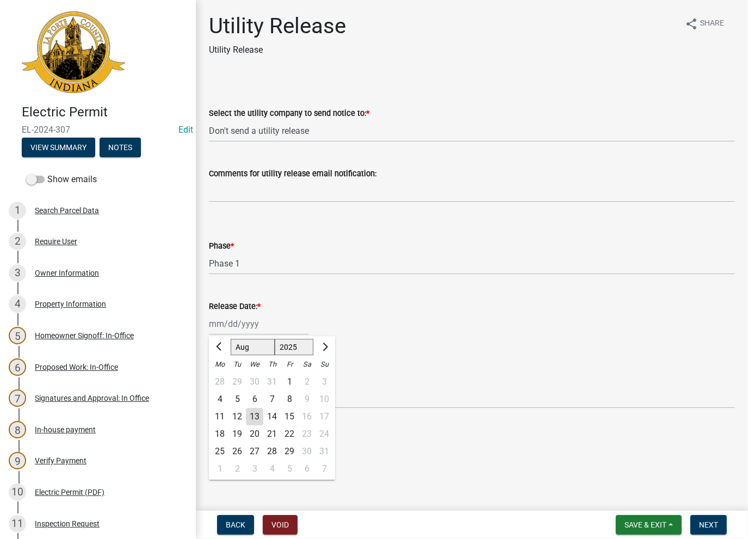
drag, startPoint x: 256, startPoint y: 420, endPoint x: 257, endPoint y: 408, distance: 12.0
click at [256, 420] on div "13" at bounding box center [254, 416] width 17 height 17
type input "08/13/2025"
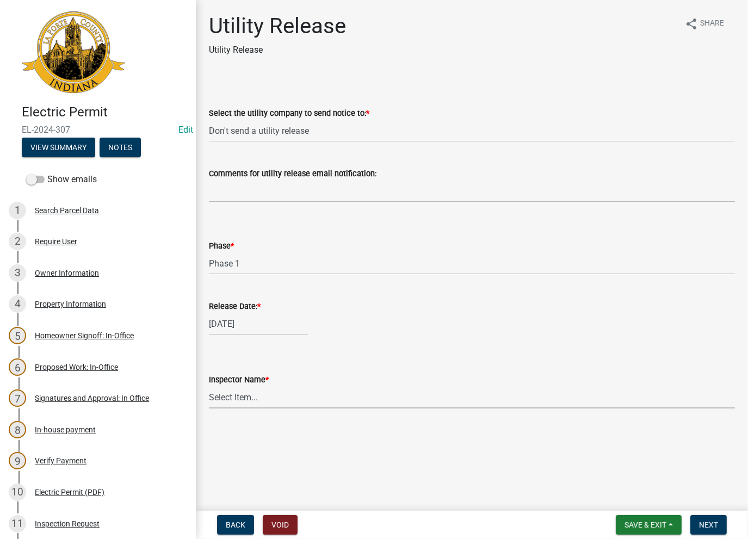
drag, startPoint x: 258, startPoint y: 402, endPoint x: 252, endPoint y: 408, distance: 8.5
click at [255, 404] on select "Select Item... Ernie Schmidt Scott Schroeder John Niegos Dave Schuman Richard J…" at bounding box center [472, 397] width 526 height 22
click at [209, 386] on select "Select Item... Ernie Schmidt Scott Schroeder John Niegos Dave Schuman Richard J…" at bounding box center [472, 397] width 526 height 22
select select "86e5621d-6805-4b45-aad7-b2b3c8c41661"
click at [708, 524] on span "Next" at bounding box center [708, 525] width 19 height 9
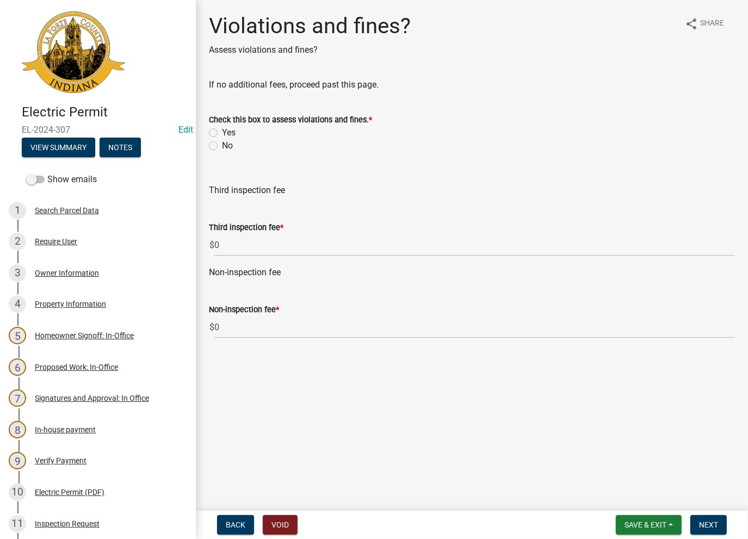
click at [222, 143] on label "No" at bounding box center [227, 145] width 11 height 13
click at [222, 143] on input "No" at bounding box center [225, 142] width 7 height 7
radio input "true"
click at [707, 526] on span "Next" at bounding box center [708, 525] width 19 height 9
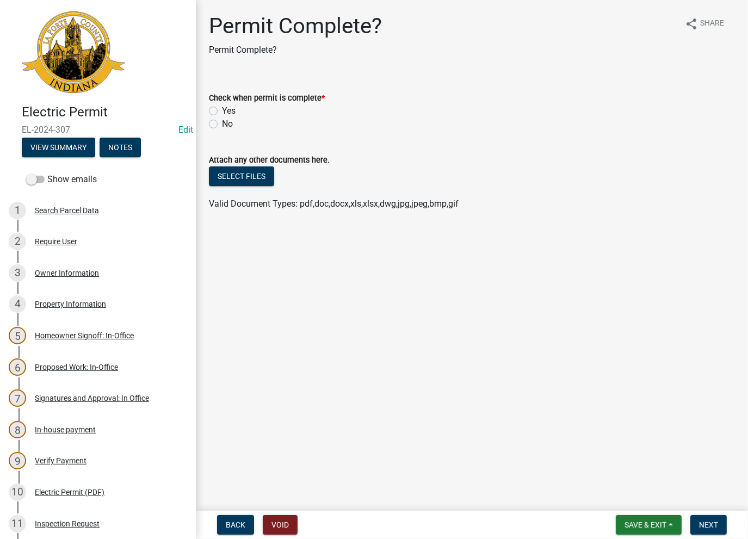
click at [222, 112] on label "Yes" at bounding box center [229, 111] width 14 height 13
click at [222, 112] on input "Yes" at bounding box center [225, 108] width 7 height 7
radio input "true"
click at [704, 525] on span "Next" at bounding box center [708, 525] width 19 height 9
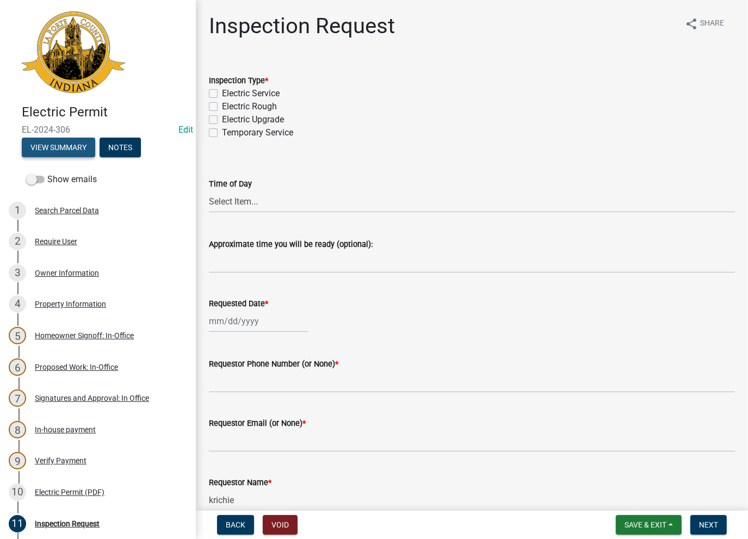
click at [58, 150] on button "View Summary" at bounding box center [58, 148] width 73 height 20
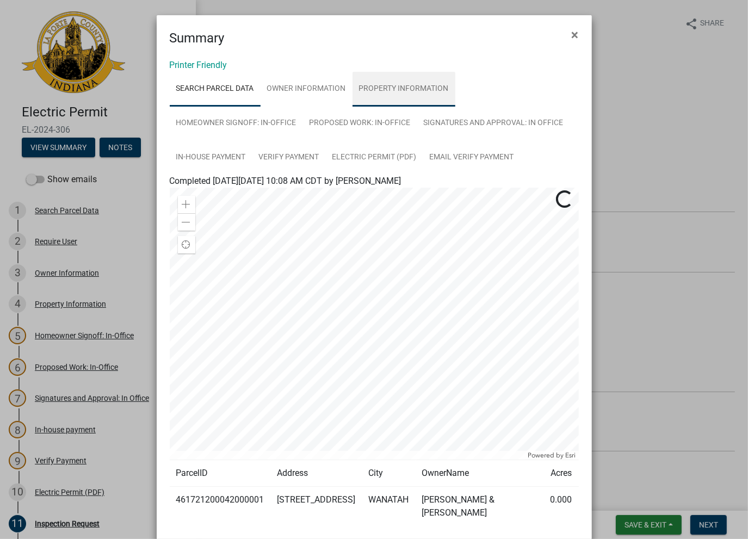
click at [401, 95] on link "Property Information" at bounding box center [404, 89] width 103 height 35
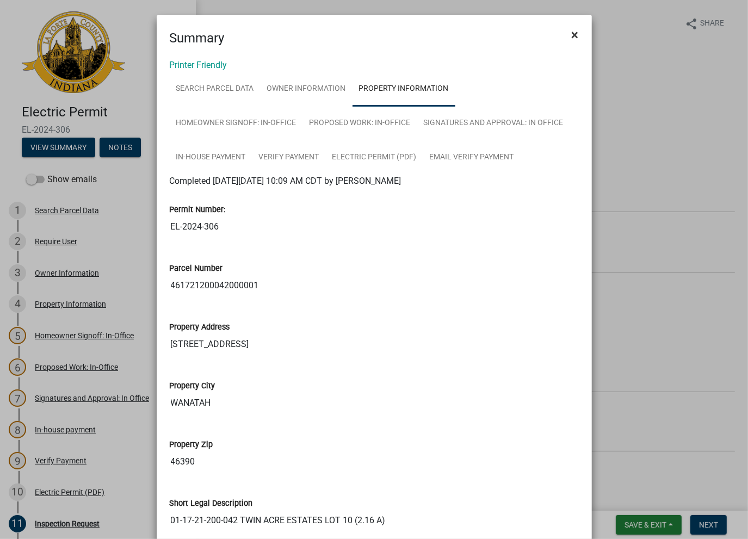
click at [572, 41] on span "×" at bounding box center [575, 34] width 7 height 15
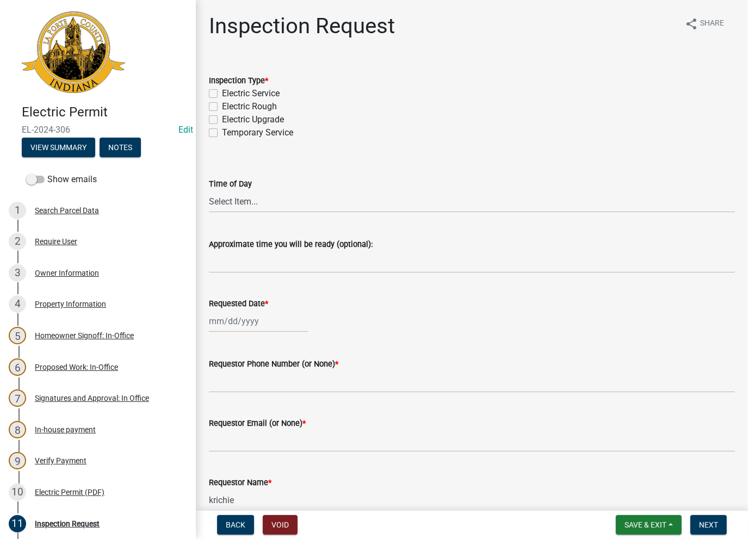
click at [222, 108] on label "Electric Rough" at bounding box center [249, 106] width 55 height 13
click at [222, 107] on input "Electric Rough" at bounding box center [225, 103] width 7 height 7
checkbox input "true"
checkbox input "false"
checkbox input "true"
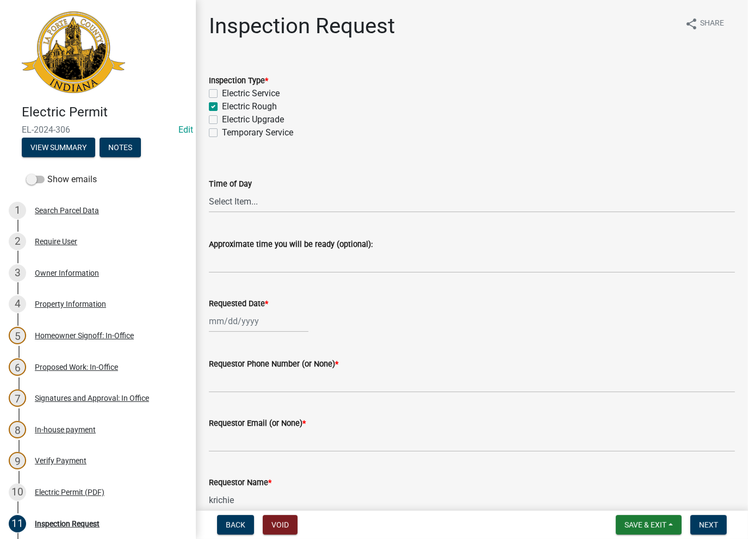
checkbox input "false"
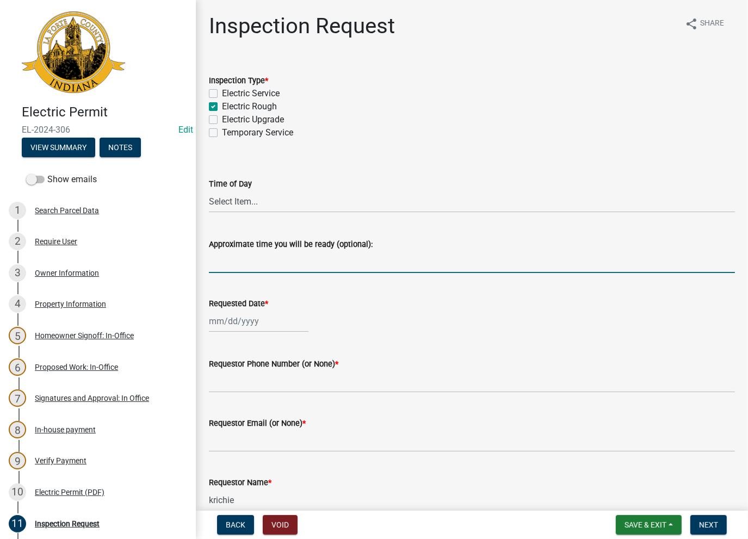
click at [238, 257] on input "Approximate time you will be ready (optional):" at bounding box center [472, 262] width 526 height 22
type input "P"
click at [238, 257] on input "Approximate time you will be ready (optional):" at bounding box center [472, 262] width 526 height 22
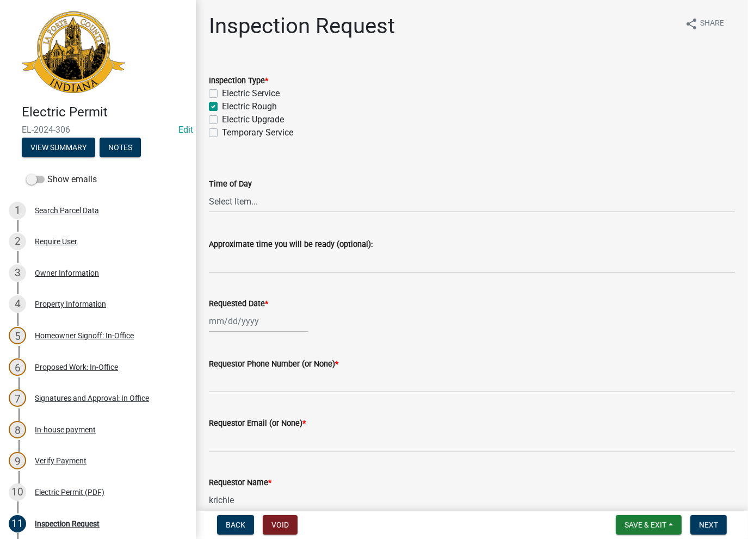
drag, startPoint x: 256, startPoint y: 285, endPoint x: 266, endPoint y: 285, distance: 9.8
click at [266, 285] on div "Requested Date *" at bounding box center [472, 307] width 526 height 51
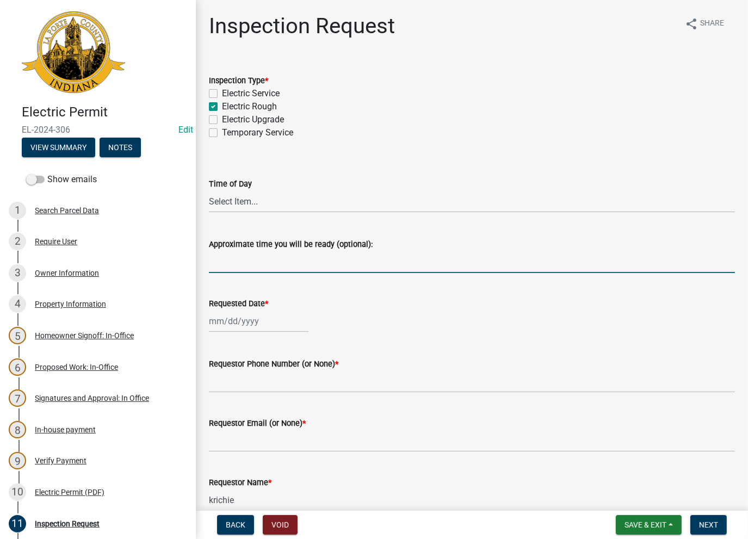
click at [249, 254] on input "Approximate time you will be ready (optional):" at bounding box center [472, 262] width 526 height 22
drag, startPoint x: 330, startPoint y: 261, endPoint x: 334, endPoint y: 271, distance: 10.7
click at [330, 261] on input "No Inspections ever requested. Close out - AK" at bounding box center [472, 262] width 526 height 22
drag, startPoint x: 462, startPoint y: 268, endPoint x: 205, endPoint y: 279, distance: 257.1
click at [205, 279] on div "Inspection Request share Share Inspection Type * Electric Service Electric Roug…" at bounding box center [472, 355] width 543 height 685
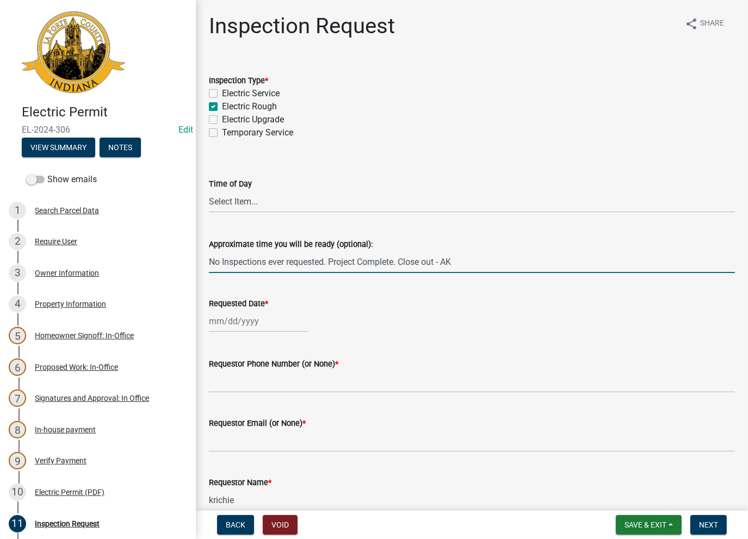
type input "No Inspections ever requested. Project Complete. Close out - AK"
click at [235, 324] on div at bounding box center [259, 321] width 100 height 22
select select "8"
select select "2025"
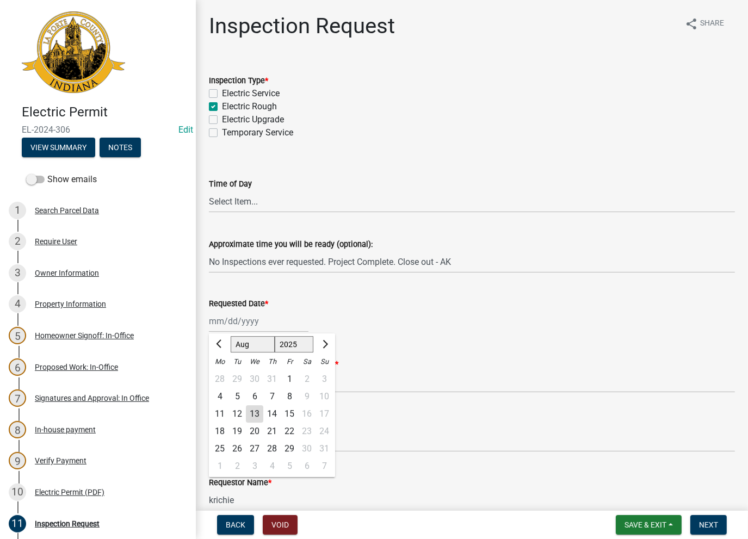
click at [253, 413] on div "13" at bounding box center [254, 414] width 17 height 17
type input "[DATE]"
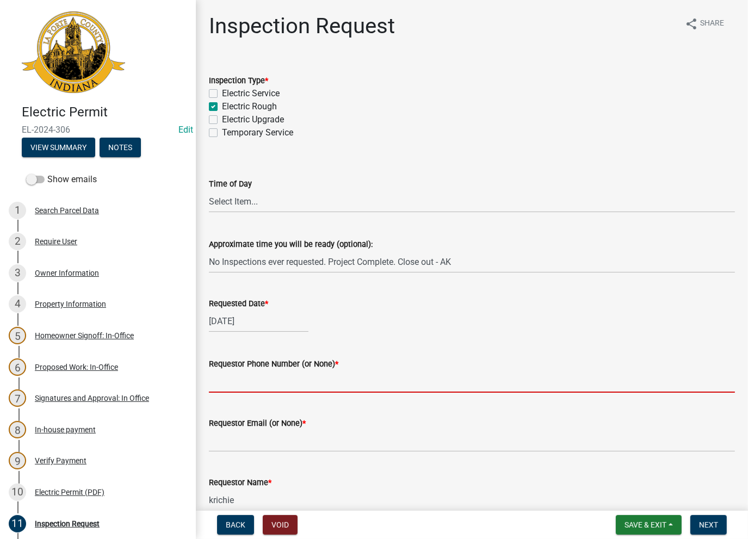
click at [256, 387] on input "Requestor Phone Number (or None) *" at bounding box center [472, 382] width 526 height 22
type input "None"
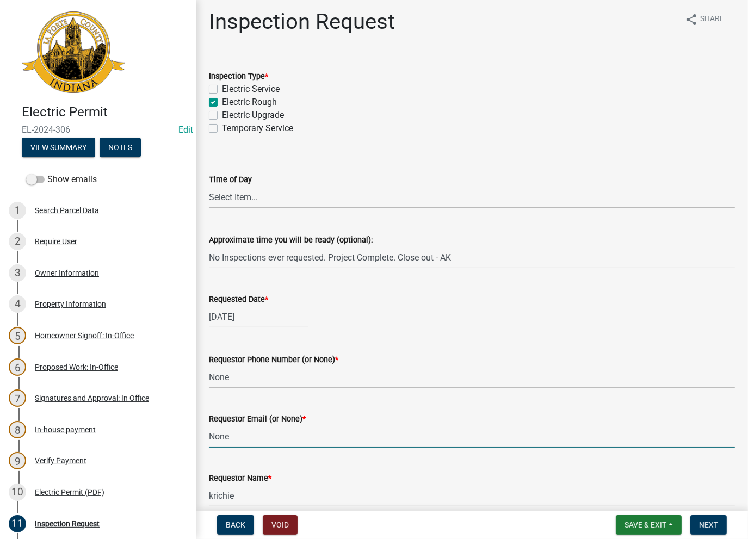
type input "None"
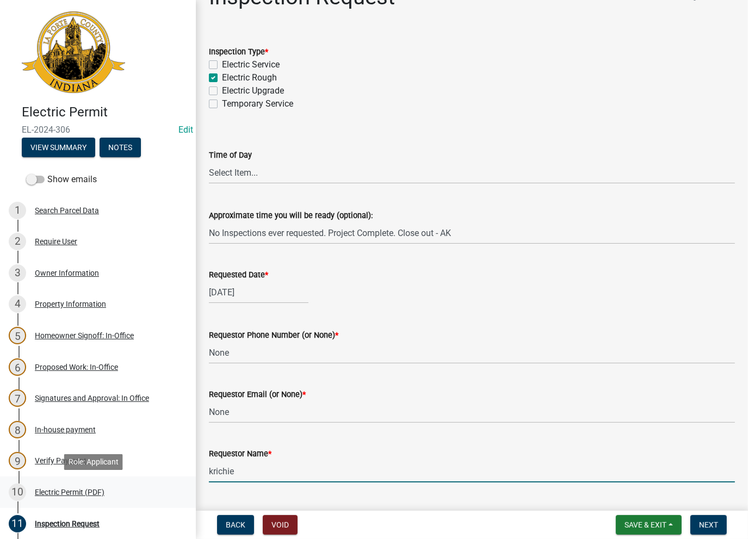
drag, startPoint x: 228, startPoint y: 496, endPoint x: 145, endPoint y: 502, distance: 82.9
click at [145, 502] on div "Electric Permit EL-2024-306 Edit View Summary Notes Show emails 1 Search Parcel…" at bounding box center [374, 269] width 748 height 539
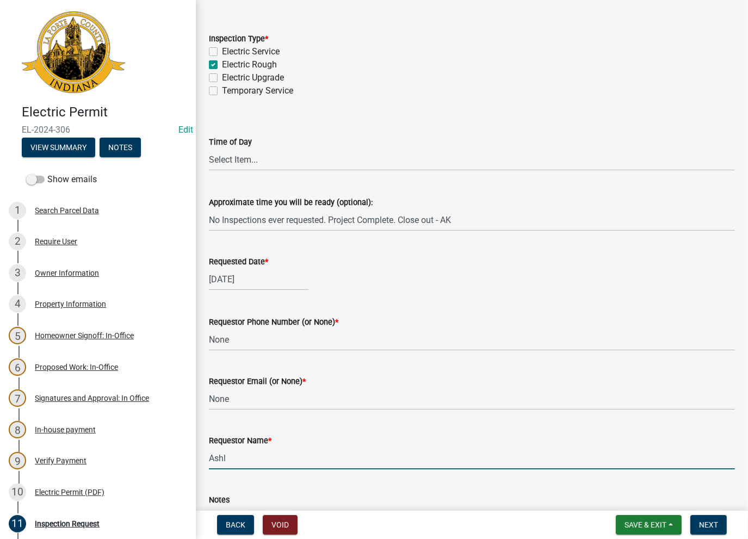
type input "AshleyK"
click at [712, 526] on span "Next" at bounding box center [708, 525] width 19 height 9
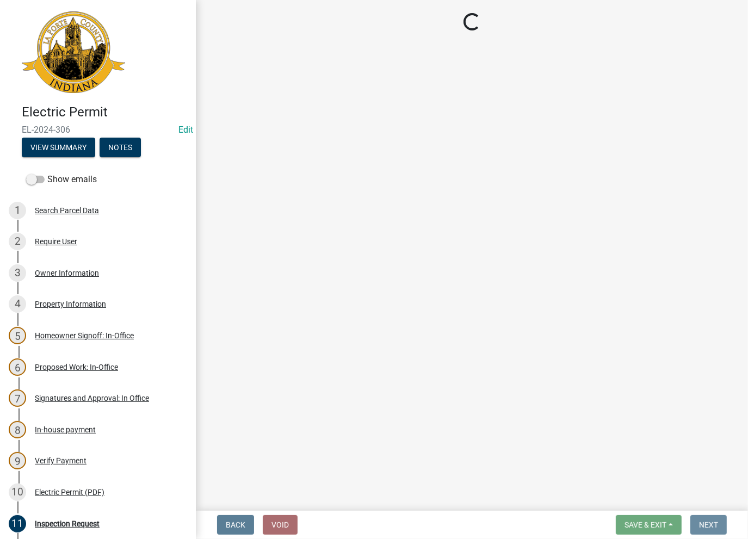
scroll to position [0, 0]
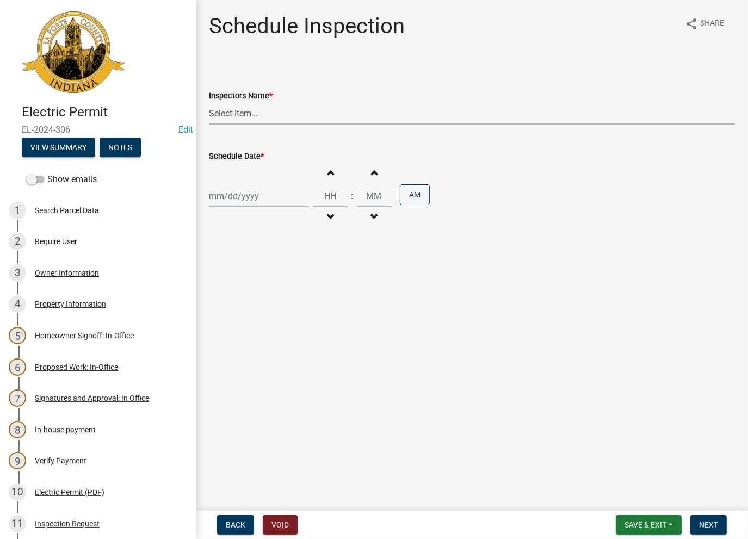
click at [250, 111] on select "Select Item... [PERSON_NAME] ([PERSON_NAME]) [PERSON_NAME] ([PERSON_NAME]) [PER…" at bounding box center [472, 113] width 526 height 22
select select "a0e5a0fc-3702-49ef-98f7-3c9674400991"
click at [209, 102] on select "Select Item... [PERSON_NAME] ([PERSON_NAME]) [PERSON_NAME] ([PERSON_NAME]) [PER…" at bounding box center [472, 113] width 526 height 22
select select "8"
select select "2025"
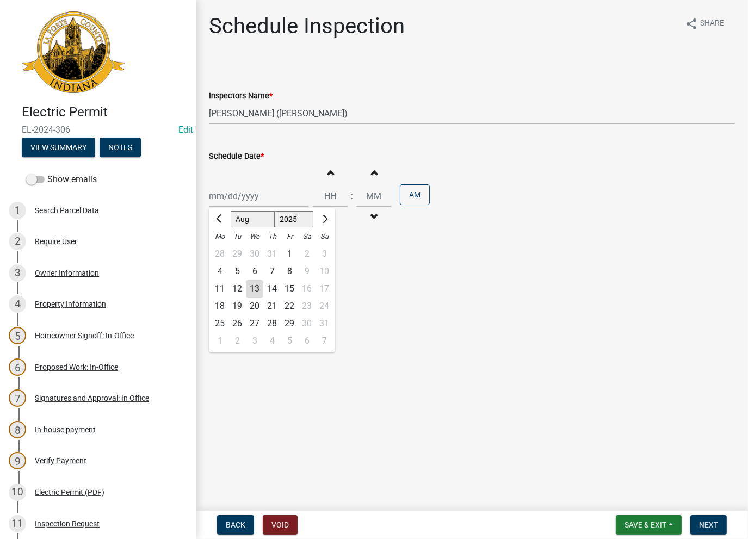
drag, startPoint x: 238, startPoint y: 201, endPoint x: 241, endPoint y: 214, distance: 14.0
click at [236, 201] on div "[PERSON_NAME] Feb Mar Apr [PERSON_NAME][DATE] Oct Nov [DATE] 1526 1527 1528 152…" at bounding box center [259, 196] width 100 height 22
click at [255, 287] on div "13" at bounding box center [254, 288] width 17 height 17
type input "[DATE]"
click at [704, 531] on button "Next" at bounding box center [709, 525] width 36 height 20
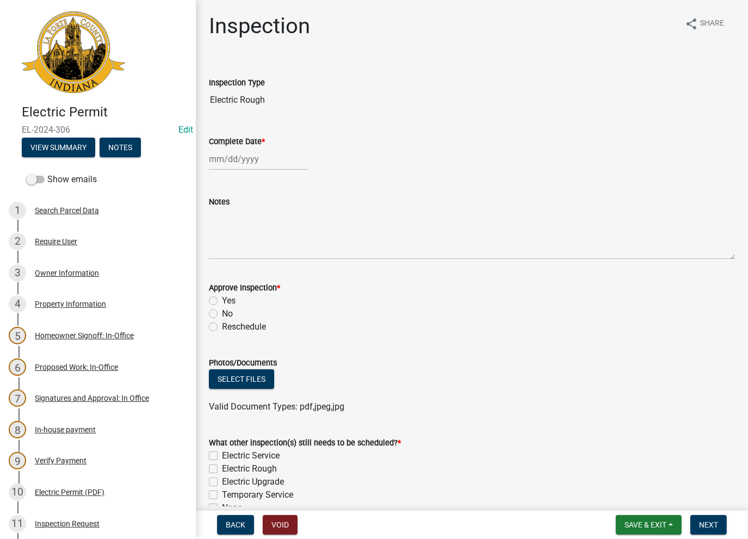
select select "8"
select select "2025"
click at [250, 159] on div "[PERSON_NAME] Feb Mar Apr [PERSON_NAME][DATE] Oct Nov [DATE] 1526 1527 1528 152…" at bounding box center [259, 159] width 100 height 22
drag, startPoint x: 255, startPoint y: 250, endPoint x: 250, endPoint y: 211, distance: 40.0
click at [255, 249] on div "13" at bounding box center [254, 251] width 17 height 17
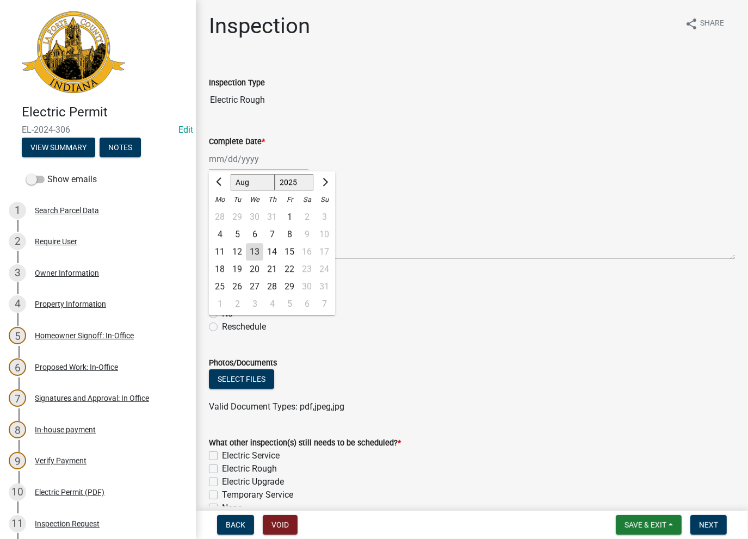
type input "[DATE]"
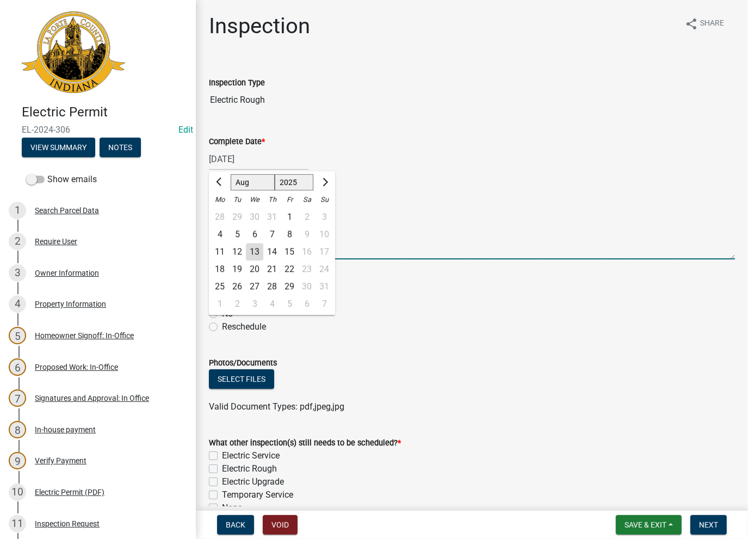
click at [250, 211] on textarea "Notes" at bounding box center [472, 233] width 526 height 51
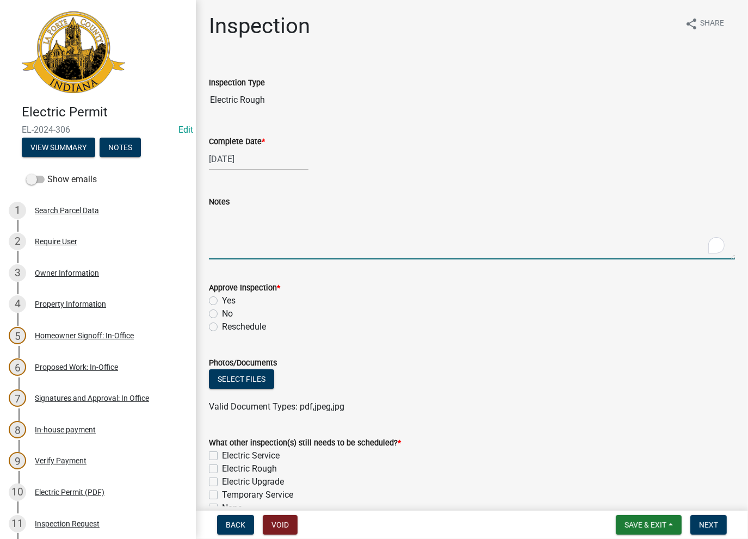
paste textarea "No Inspections ever requested. Project Complete. Close out - AK"
type textarea "No Inspections ever requested. Project Complete. Close out - AK"
click at [222, 315] on label "No" at bounding box center [227, 314] width 11 height 13
click at [222, 315] on input "No" at bounding box center [225, 311] width 7 height 7
radio input "true"
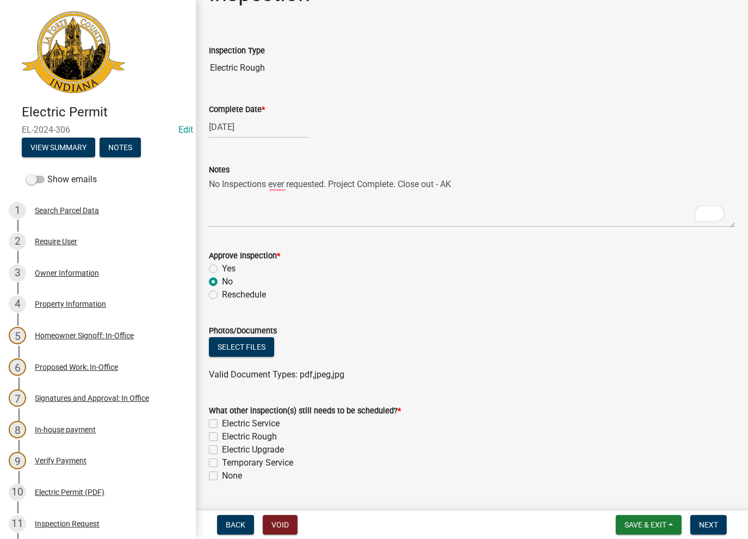
scroll to position [60, 0]
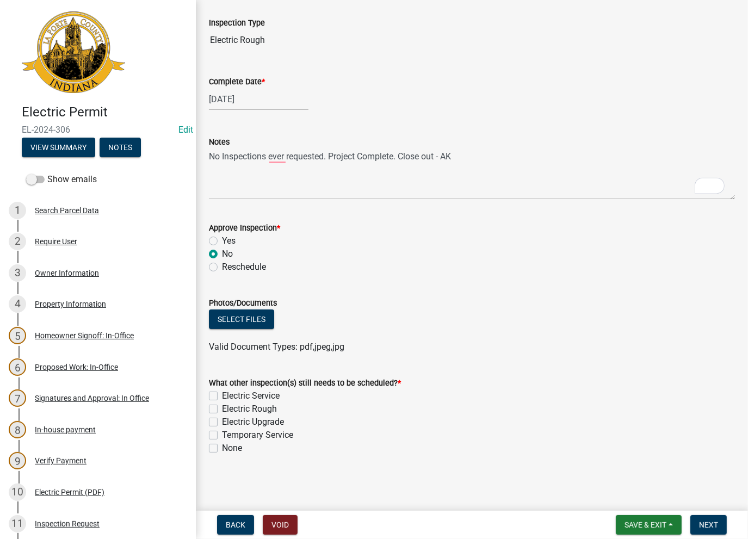
click at [222, 448] on label "None" at bounding box center [232, 448] width 20 height 13
click at [222, 448] on input "None" at bounding box center [225, 445] width 7 height 7
checkbox input "true"
checkbox input "false"
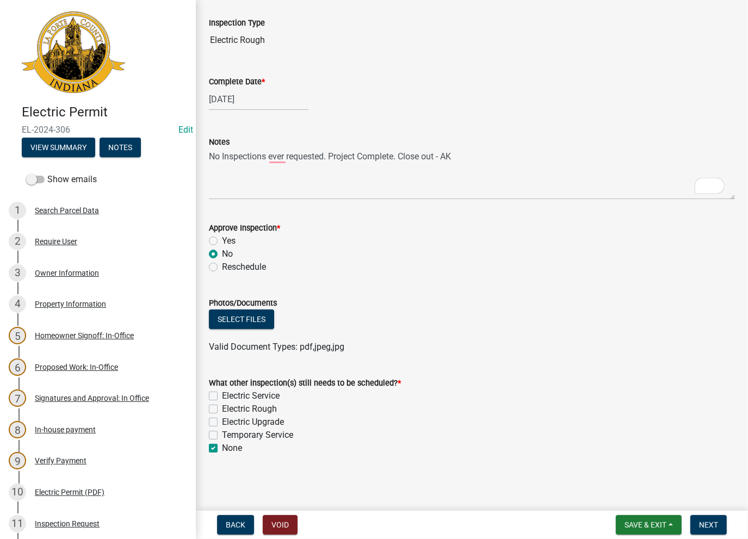
checkbox input "false"
checkbox input "true"
click at [710, 522] on span "Next" at bounding box center [708, 525] width 19 height 9
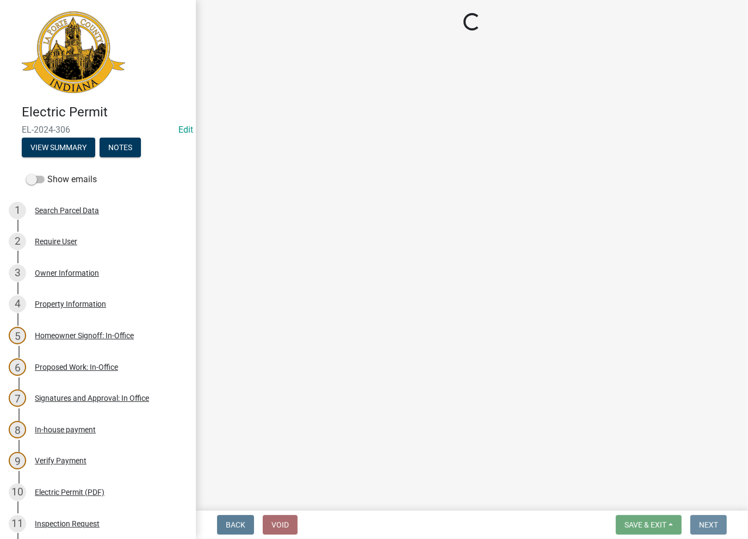
scroll to position [0, 0]
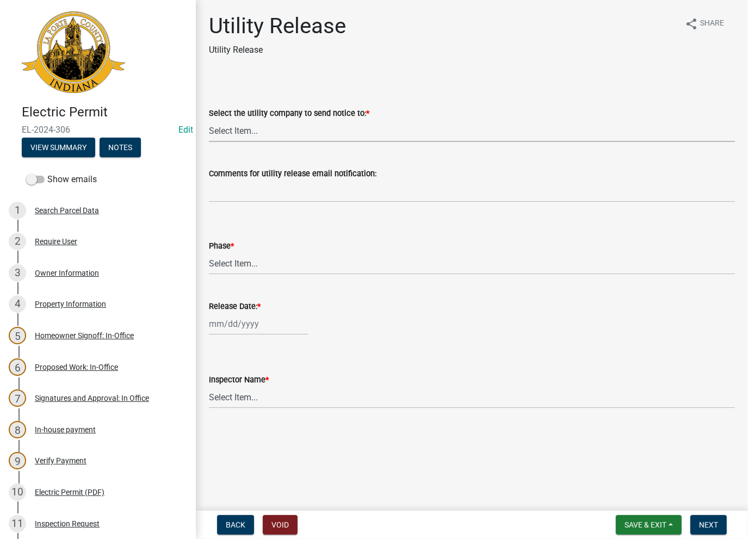
drag, startPoint x: 223, startPoint y: 132, endPoint x: 220, endPoint y: 140, distance: 8.6
click at [223, 132] on select "Select Item... Don't send a utility release NIPSCO Kankakee Valley REMC AEP/[US…" at bounding box center [472, 131] width 526 height 22
click at [209, 120] on select "Select Item... Don't send a utility release NIPSCO Kankakee Valley REMC AEP/[US…" at bounding box center [472, 131] width 526 height 22
select select "3780ecfe-b3b4-4223-9cfe-090e9c0a356a"
click at [238, 280] on wm-data-entity-input "Phase * Select Item... Phase 1 Phase 3" at bounding box center [472, 247] width 526 height 73
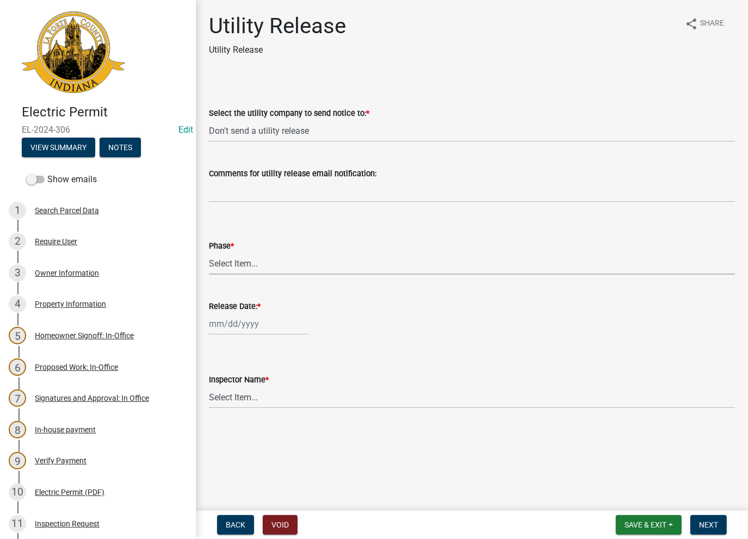
click at [237, 272] on select "Select Item... Phase 1 Phase 3" at bounding box center [472, 264] width 526 height 22
click at [209, 253] on select "Select Item... Phase 1 Phase 3" at bounding box center [472, 264] width 526 height 22
select select "f678d134-8131-47e8-ad26-ea7cd419ba61"
drag, startPoint x: 241, startPoint y: 339, endPoint x: 241, endPoint y: 331, distance: 7.6
click at [241, 337] on wm-data-entity-input "Release Date: *" at bounding box center [472, 315] width 526 height 60
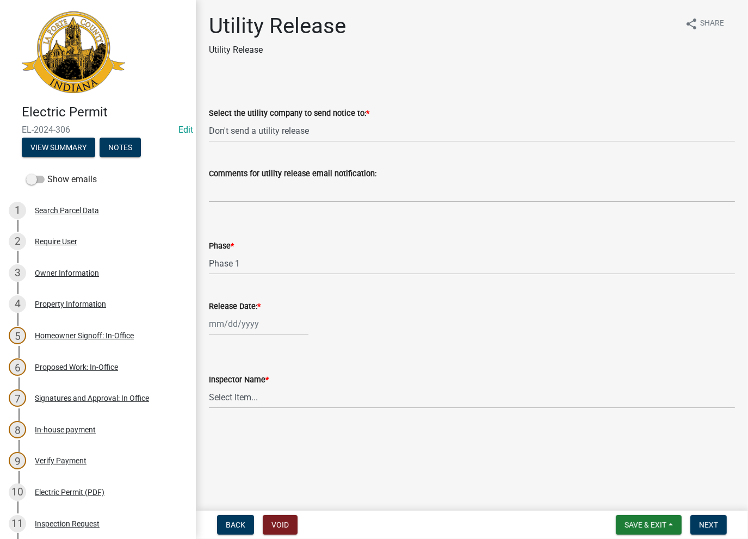
select select "8"
select select "2025"
click at [241, 330] on div "[PERSON_NAME] Feb Mar Apr [PERSON_NAME][DATE] Oct Nov [DATE] 1526 1527 1528 152…" at bounding box center [259, 324] width 100 height 22
click at [255, 419] on div "13" at bounding box center [254, 416] width 17 height 17
type input "[DATE]"
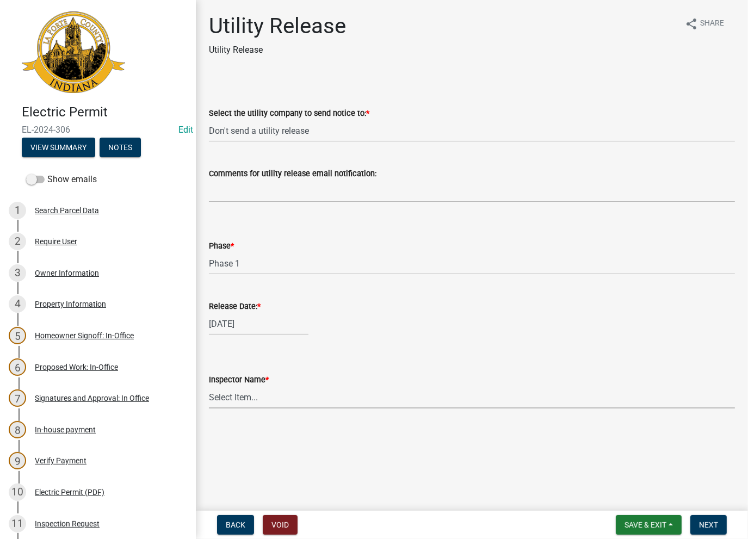
drag, startPoint x: 257, startPoint y: 390, endPoint x: 260, endPoint y: 407, distance: 17.2
click at [256, 390] on select "Select Item... [PERSON_NAME] [PERSON_NAME] [PERSON_NAME] [PERSON_NAME] [PERSON_…" at bounding box center [472, 397] width 526 height 22
click at [209, 386] on select "Select Item... [PERSON_NAME] [PERSON_NAME] [PERSON_NAME] [PERSON_NAME] [PERSON_…" at bounding box center [472, 397] width 526 height 22
select select "86e5621d-6805-4b45-aad7-b2b3c8c41661"
click at [708, 523] on span "Next" at bounding box center [708, 525] width 19 height 9
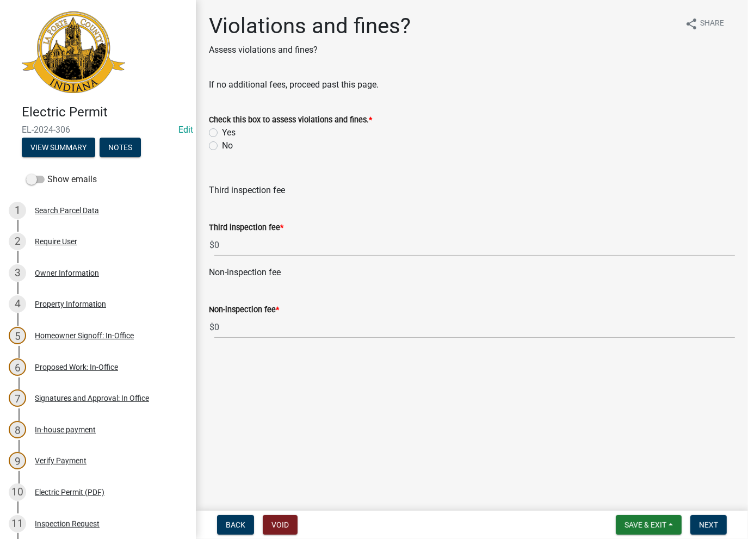
click at [222, 145] on label "No" at bounding box center [227, 145] width 11 height 13
click at [222, 145] on input "No" at bounding box center [225, 142] width 7 height 7
radio input "true"
click at [716, 525] on span "Next" at bounding box center [708, 525] width 19 height 9
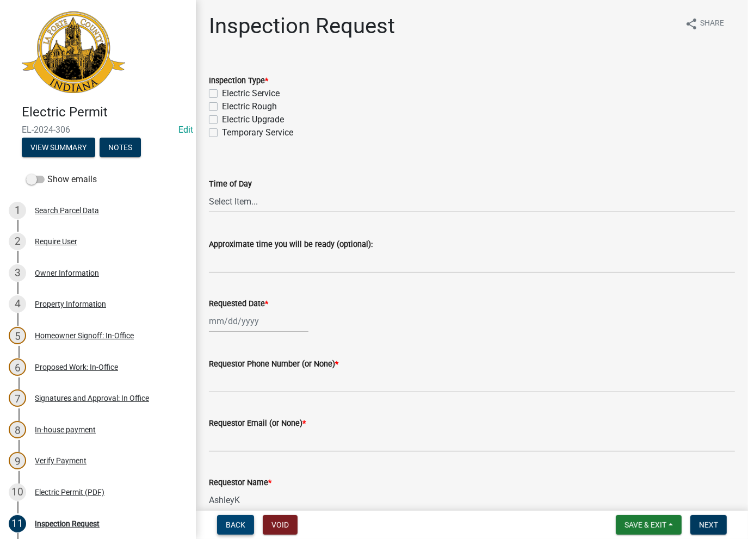
click at [235, 527] on span "Back" at bounding box center [236, 525] width 20 height 9
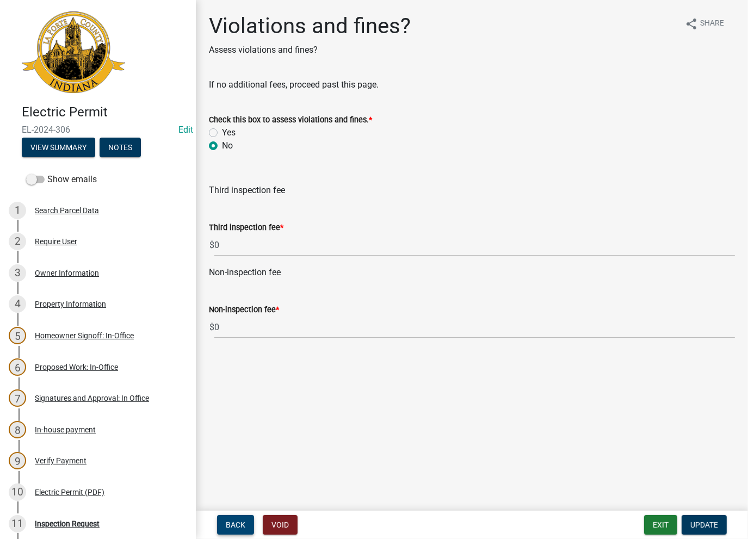
click at [234, 530] on button "Back" at bounding box center [235, 525] width 37 height 20
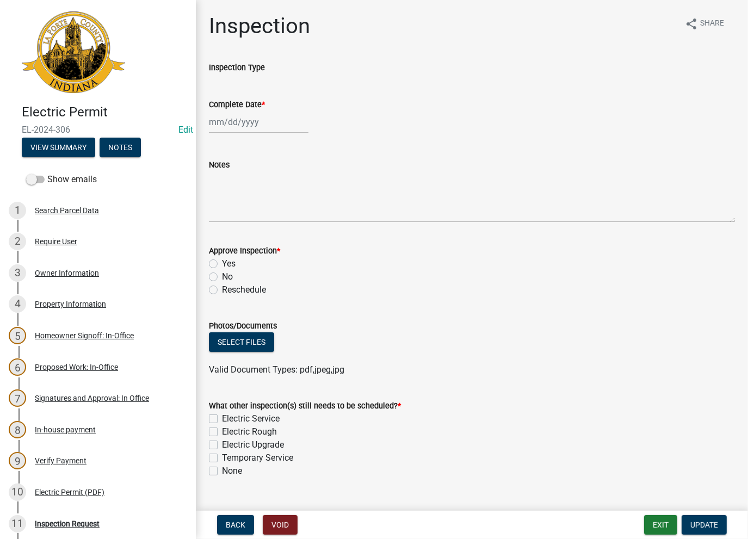
click at [237, 108] on label "Complete Date *" at bounding box center [237, 105] width 56 height 8
click at [237, 111] on input "Complete Date *" at bounding box center [259, 122] width 100 height 22
select select "8"
select select "2025"
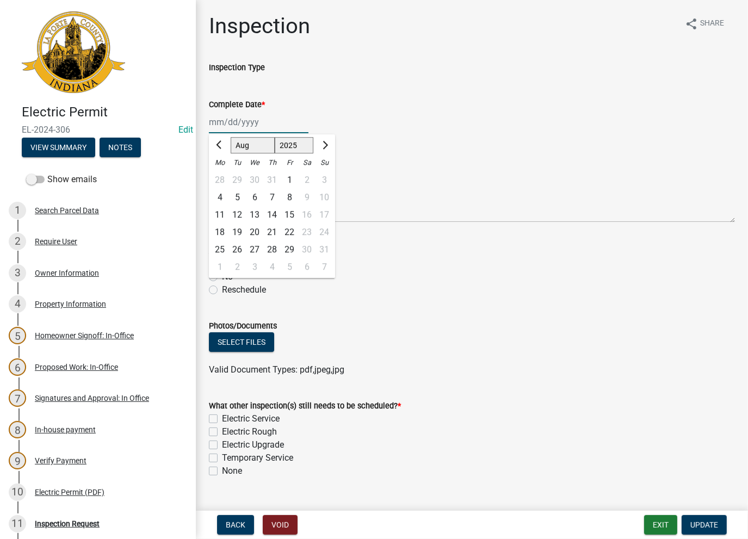
drag, startPoint x: 237, startPoint y: 108, endPoint x: 238, endPoint y: 114, distance: 6.0
click at [238, 114] on div "[PERSON_NAME] Feb Mar Apr [PERSON_NAME][DATE] Oct Nov [DATE] 1526 1527 1528 152…" at bounding box center [259, 122] width 100 height 22
click at [415, 189] on textarea "Notes" at bounding box center [472, 196] width 526 height 51
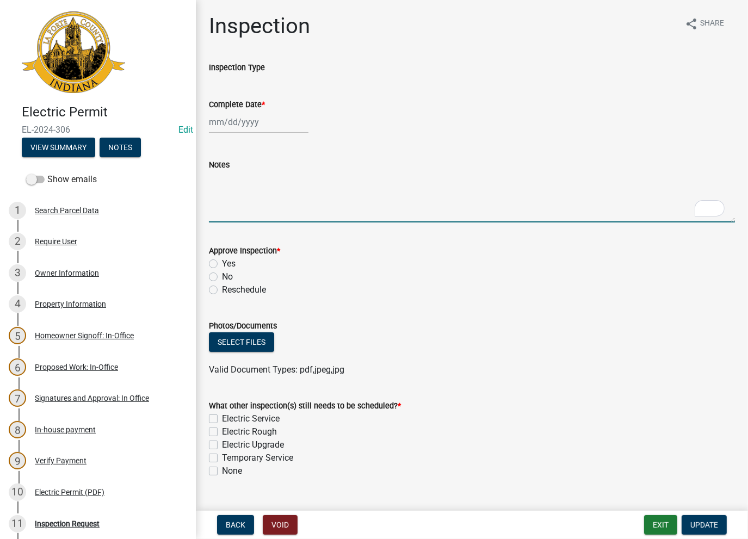
select select "8"
select select "2025"
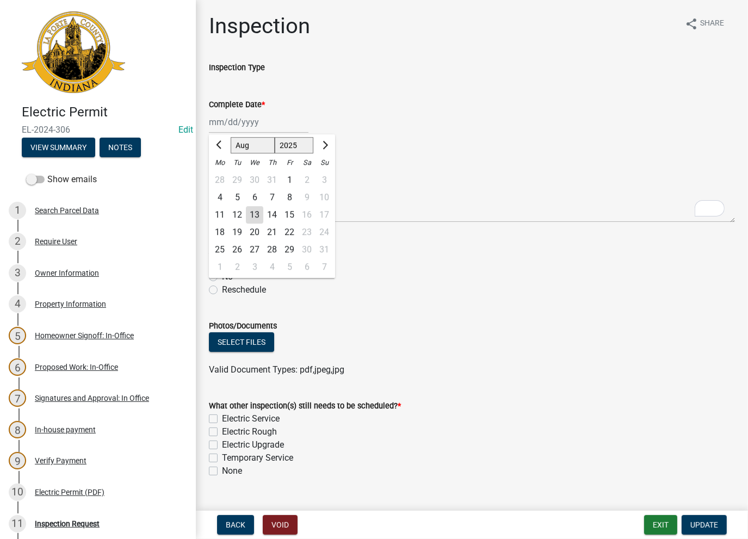
drag, startPoint x: 227, startPoint y: 116, endPoint x: 223, endPoint y: 134, distance: 18.4
click at [227, 116] on div "[PERSON_NAME] Feb Mar Apr [PERSON_NAME][DATE] Oct Nov [DATE] 1526 1527 1528 152…" at bounding box center [259, 122] width 100 height 22
click at [255, 214] on div "13" at bounding box center [254, 214] width 17 height 17
type input "08/13/2025"
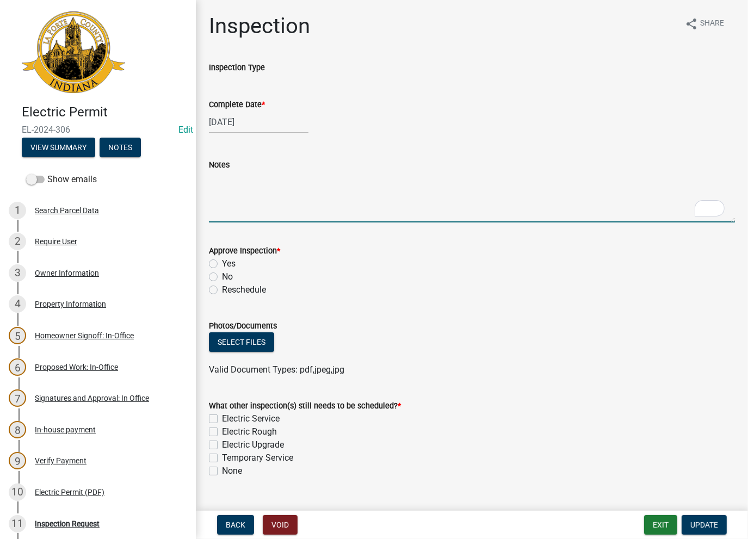
click at [245, 195] on textarea "Notes" at bounding box center [472, 196] width 526 height 51
paste textarea "No Inspections ever requested. Project Complete. Close out - AK"
type textarea "No Inspections ever requested. Project Complete. Close out - AK"
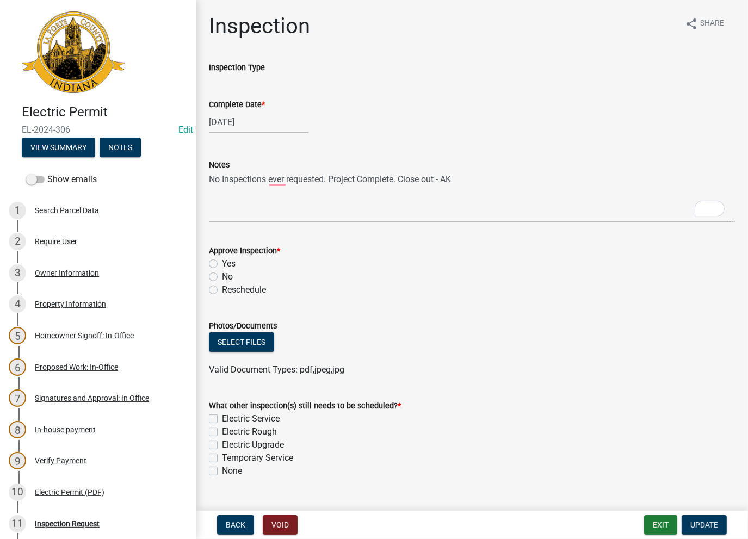
click at [222, 277] on label "No" at bounding box center [227, 277] width 11 height 13
click at [222, 277] on input "No" at bounding box center [225, 274] width 7 height 7
radio input "true"
drag, startPoint x: 215, startPoint y: 473, endPoint x: 544, endPoint y: 522, distance: 332.9
click at [222, 474] on label "None" at bounding box center [232, 471] width 20 height 13
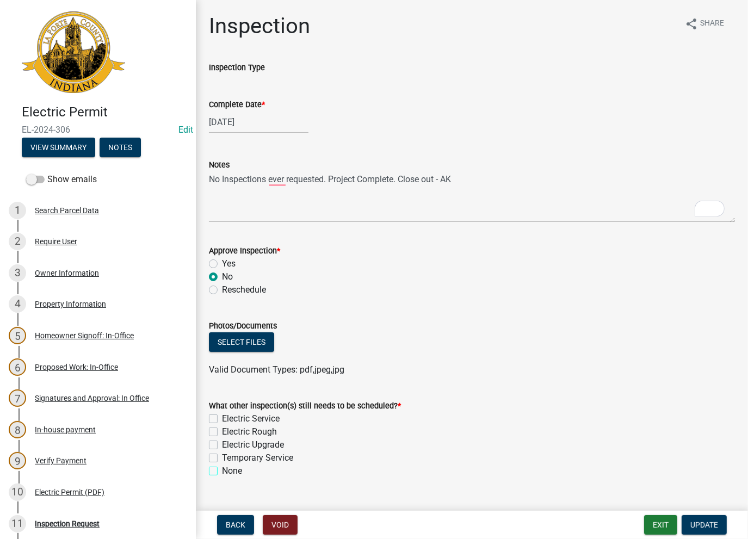
click at [222, 472] on input "None" at bounding box center [225, 468] width 7 height 7
checkbox input "true"
checkbox input "false"
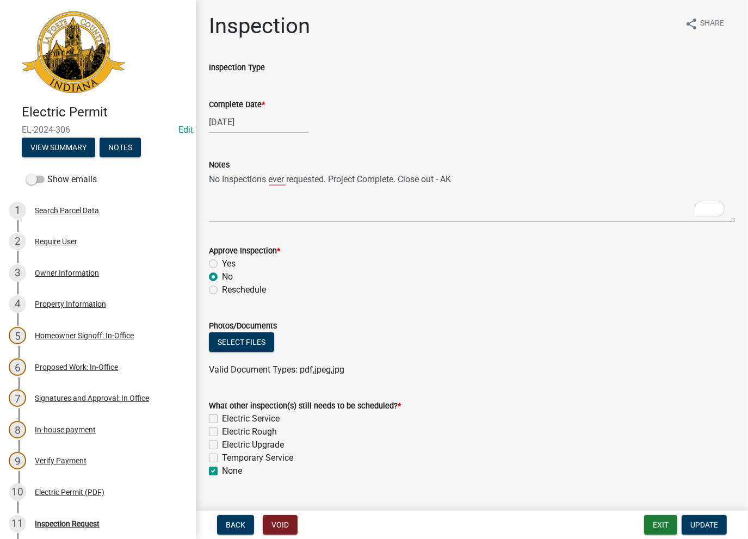
checkbox input "false"
checkbox input "true"
click at [707, 526] on span "Update" at bounding box center [705, 525] width 28 height 9
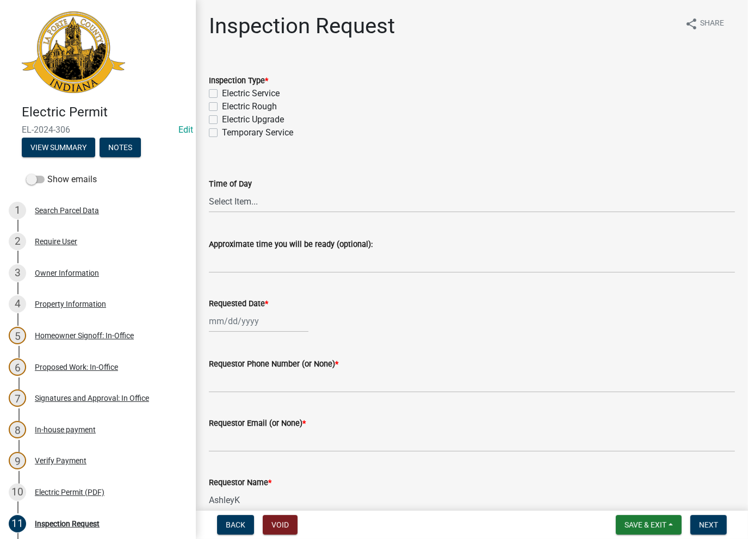
click at [222, 94] on label "Electric Service" at bounding box center [251, 93] width 58 height 13
click at [222, 94] on input "Electric Service" at bounding box center [225, 90] width 7 height 7
checkbox input "true"
checkbox input "false"
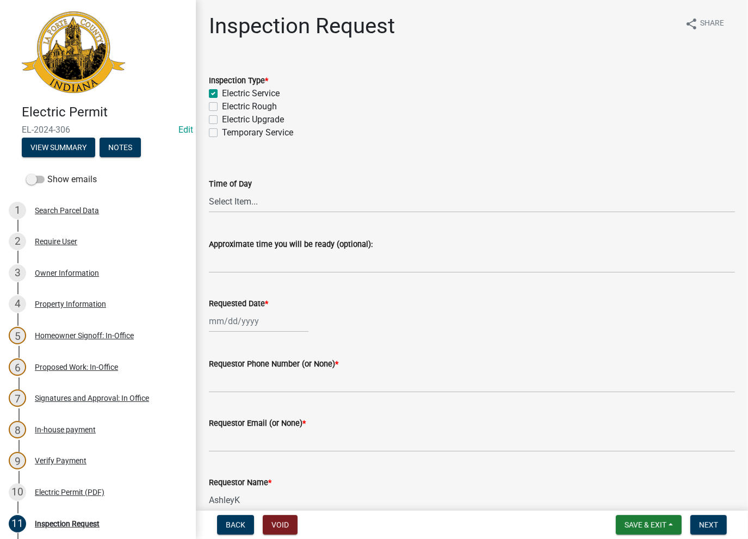
checkbox input "false"
drag, startPoint x: 231, startPoint y: 198, endPoint x: 232, endPoint y: 206, distance: 8.9
click at [231, 198] on select "Select Item... AM PM" at bounding box center [472, 202] width 526 height 22
click at [209, 191] on select "Select Item... AM PM" at bounding box center [472, 202] width 526 height 22
select select "b094423a-c54c-4b92-8757-1639a7c362ac"
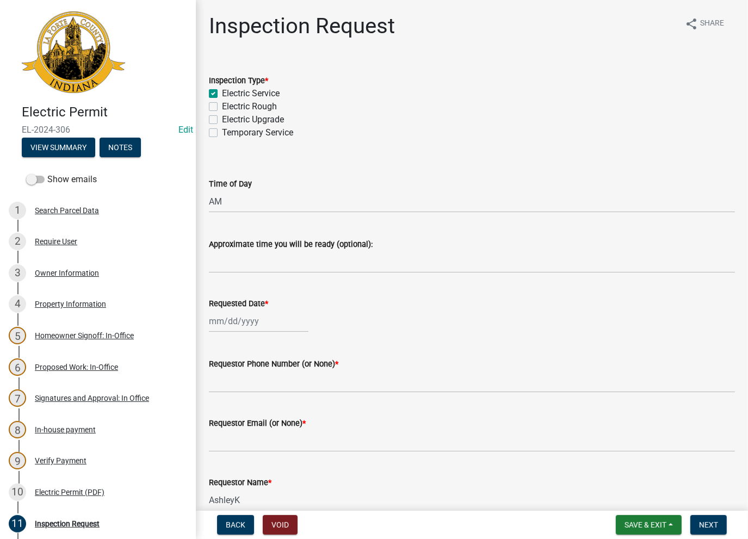
click at [237, 241] on label "Approximate time you will be ready (optional):" at bounding box center [291, 245] width 164 height 8
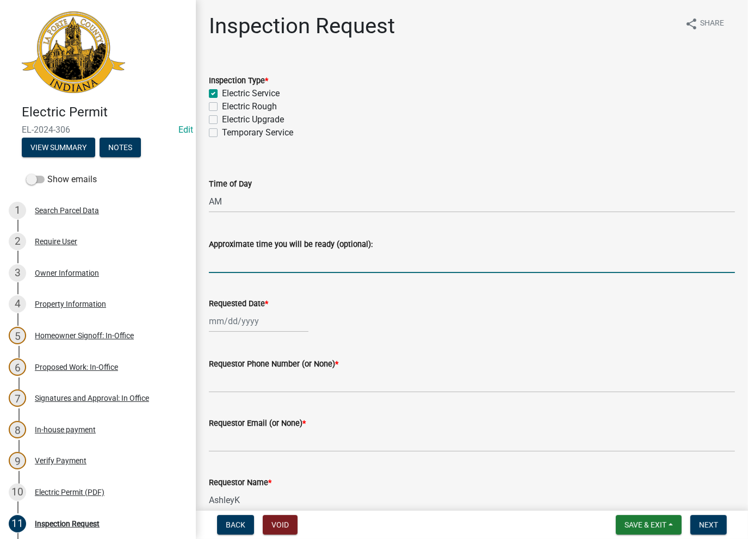
click at [237, 251] on input "Approximate time you will be ready (optional):" at bounding box center [472, 262] width 526 height 22
paste input "No Inspections ever requested. Project Complete. Close out - AK"
type input "No Inspections ever requested. Project Complete. Close out - AK"
select select "8"
select select "2025"
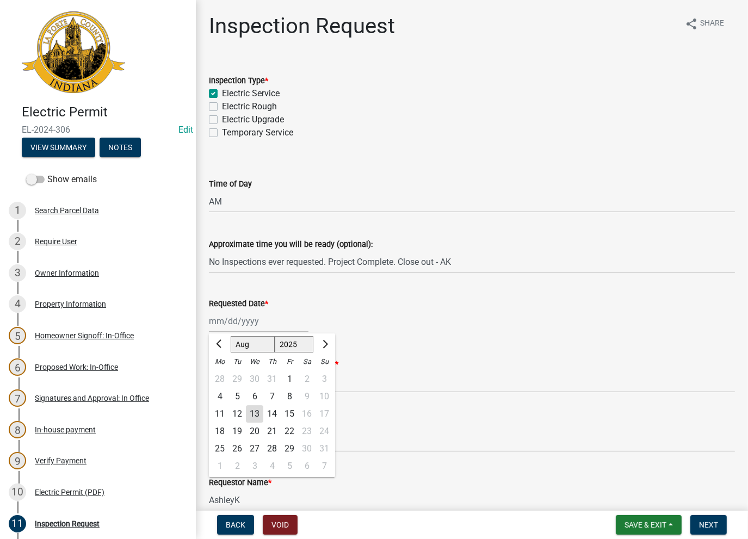
click at [222, 320] on div "Jan Feb Mar Apr May Jun Jul Aug Sep Oct Nov Dec 1525 1526 1527 1528 1529 1530 1…" at bounding box center [259, 321] width 100 height 22
click at [255, 413] on div "13" at bounding box center [254, 414] width 17 height 17
type input "08/13/2025"
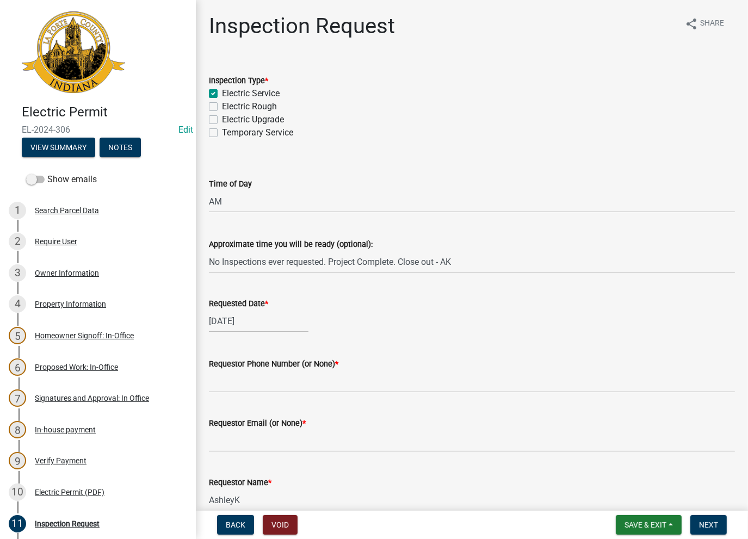
click at [254, 413] on div "Requestor Email (or None) *" at bounding box center [472, 427] width 526 height 51
click at [244, 373] on input "Requestor Phone Number (or None) *" at bounding box center [472, 382] width 526 height 22
type input "None"
click at [229, 443] on input "Requestor Email (or None) *" at bounding box center [472, 441] width 526 height 22
type input "None"
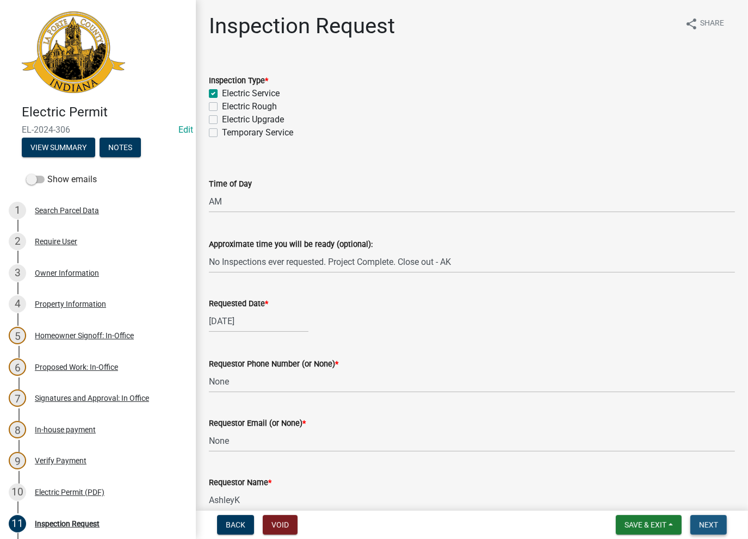
click at [714, 524] on span "Next" at bounding box center [708, 525] width 19 height 9
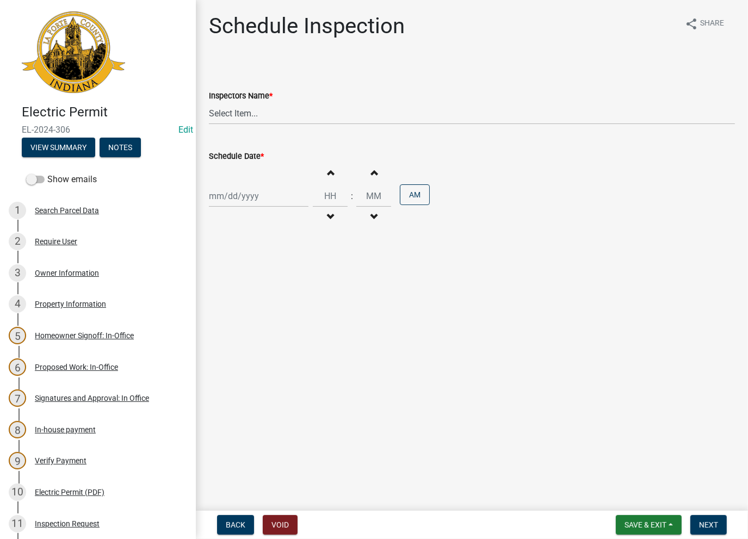
click at [229, 126] on wm-data-entity-input "Inspectors Name * Select Item... krichie (krichie) AshleyK (AshleyK) scotts (sc…" at bounding box center [472, 97] width 526 height 73
click at [236, 105] on select "Select Item... [PERSON_NAME] ([PERSON_NAME]) [PERSON_NAME] ([PERSON_NAME]) [PER…" at bounding box center [472, 113] width 526 height 22
select select "a0e5a0fc-3702-49ef-98f7-3c9674400991"
click at [209, 102] on select "Select Item... [PERSON_NAME] ([PERSON_NAME]) [PERSON_NAME] ([PERSON_NAME]) [PER…" at bounding box center [472, 113] width 526 height 22
click at [247, 185] on div at bounding box center [259, 196] width 100 height 22
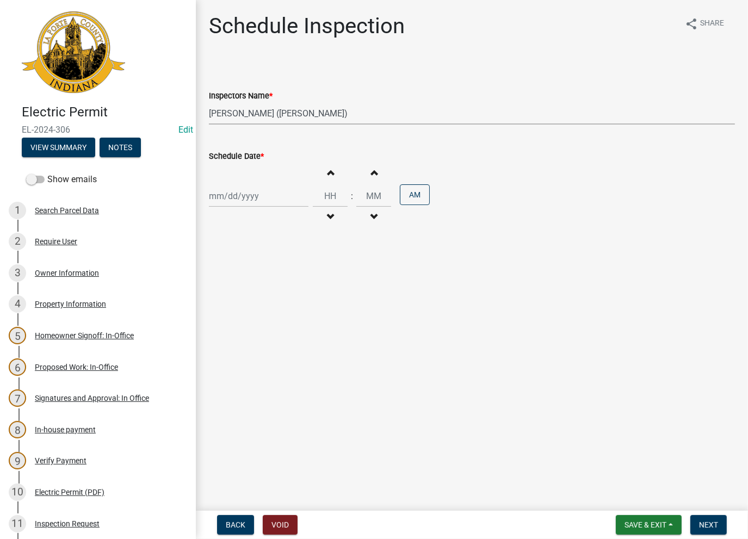
select select "8"
select select "2025"
click at [255, 286] on div "13" at bounding box center [254, 288] width 17 height 17
type input "[DATE]"
click at [714, 531] on button "Next" at bounding box center [709, 525] width 36 height 20
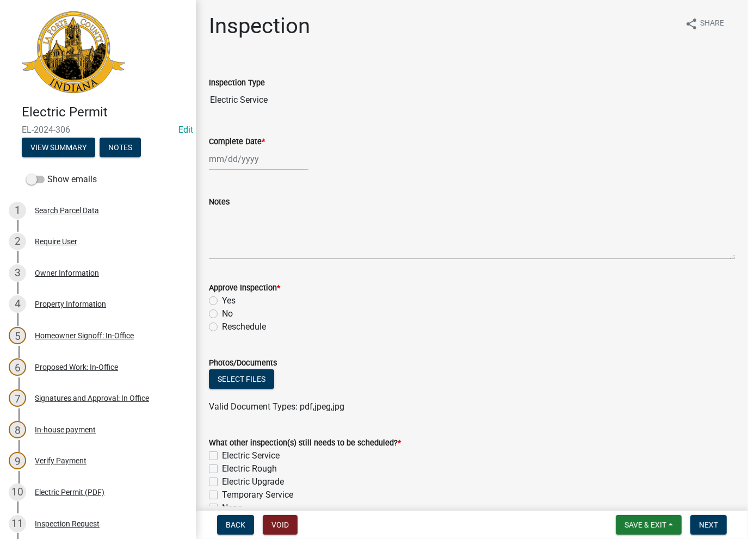
click at [229, 156] on div at bounding box center [259, 159] width 100 height 22
select select "8"
select select "2025"
click at [249, 250] on div "13" at bounding box center [254, 251] width 17 height 17
type input "[DATE]"
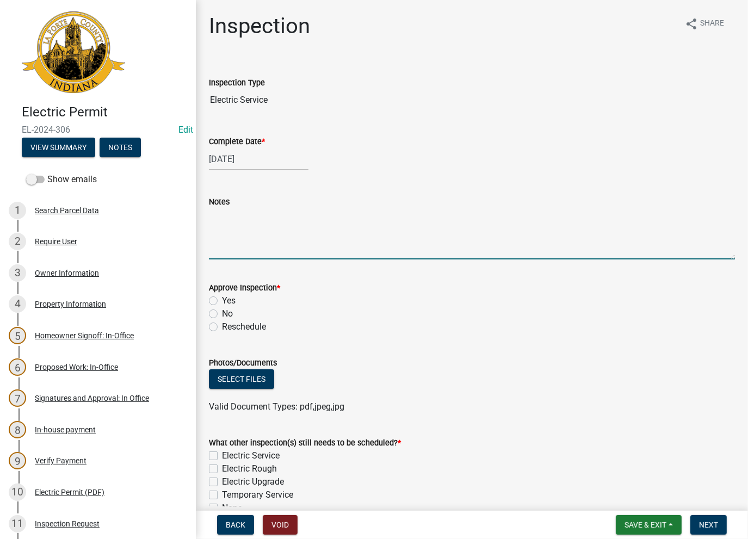
click at [247, 232] on textarea "Notes" at bounding box center [472, 233] width 526 height 51
paste textarea "No Inspections ever requested. Project Complete. Close out - AK"
type textarea "No Inspections ever requested. Project Complete. Close out - AK"
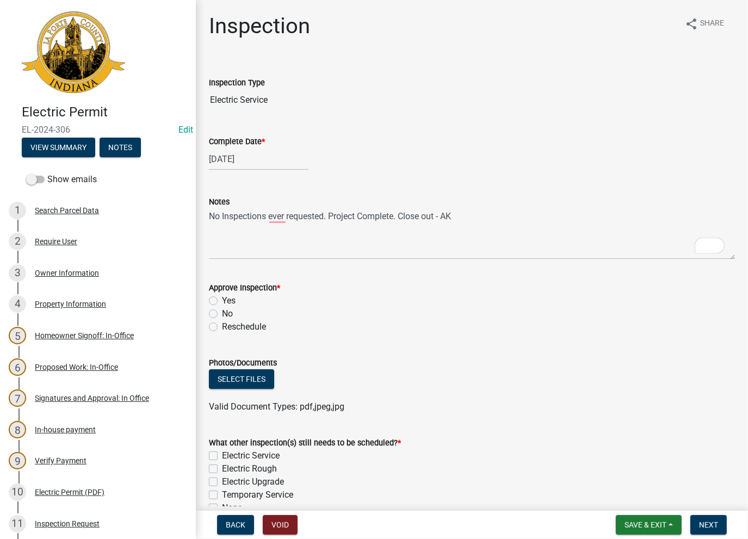
click at [222, 317] on label "No" at bounding box center [227, 314] width 11 height 13
click at [222, 315] on input "No" at bounding box center [225, 311] width 7 height 7
radio input "true"
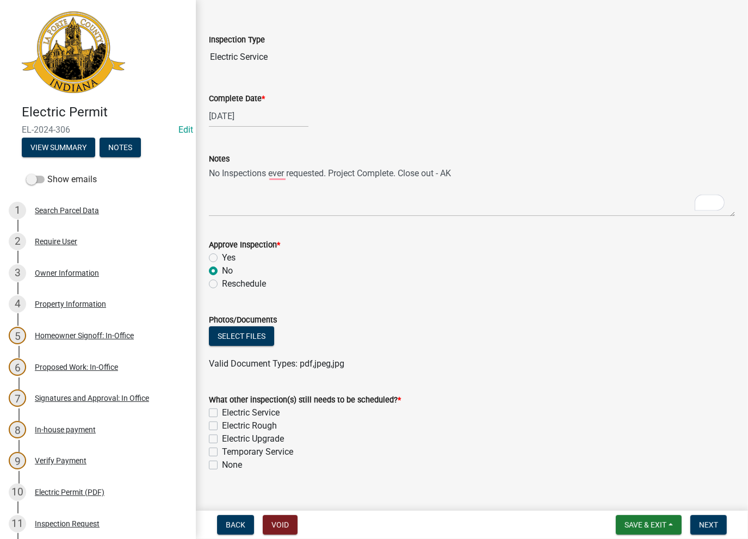
scroll to position [60, 0]
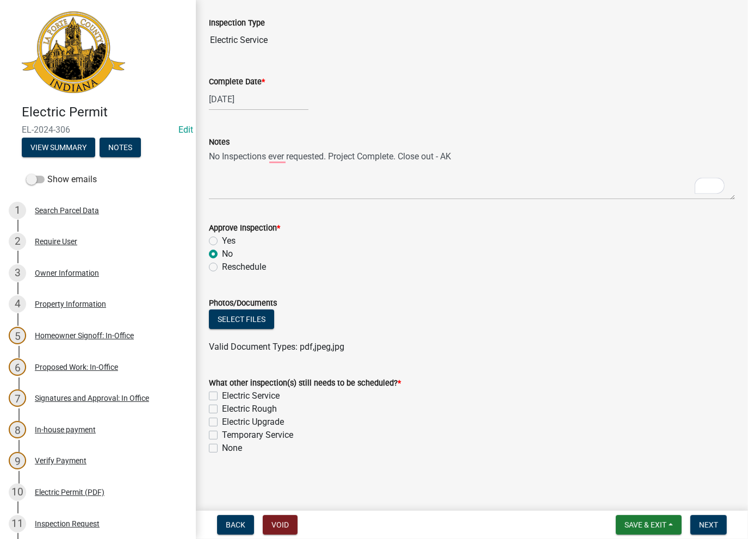
click at [222, 450] on label "None" at bounding box center [232, 448] width 20 height 13
click at [222, 449] on input "None" at bounding box center [225, 445] width 7 height 7
checkbox input "true"
checkbox input "false"
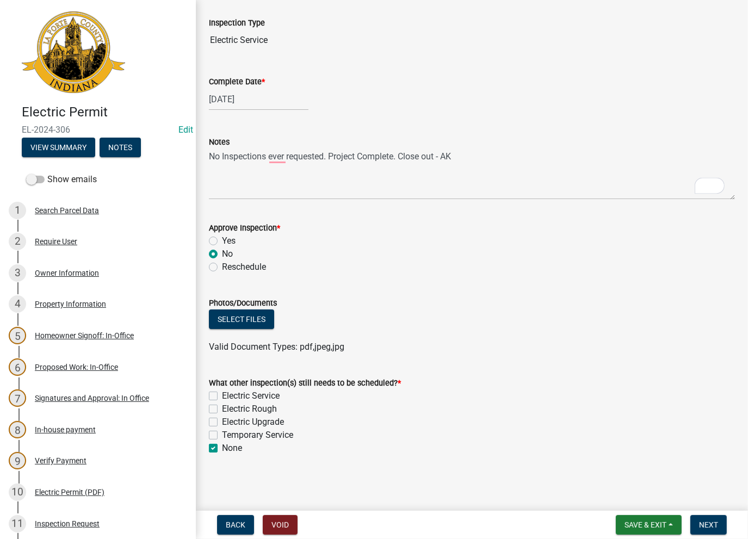
checkbox input "false"
checkbox input "true"
click at [705, 527] on span "Next" at bounding box center [708, 525] width 19 height 9
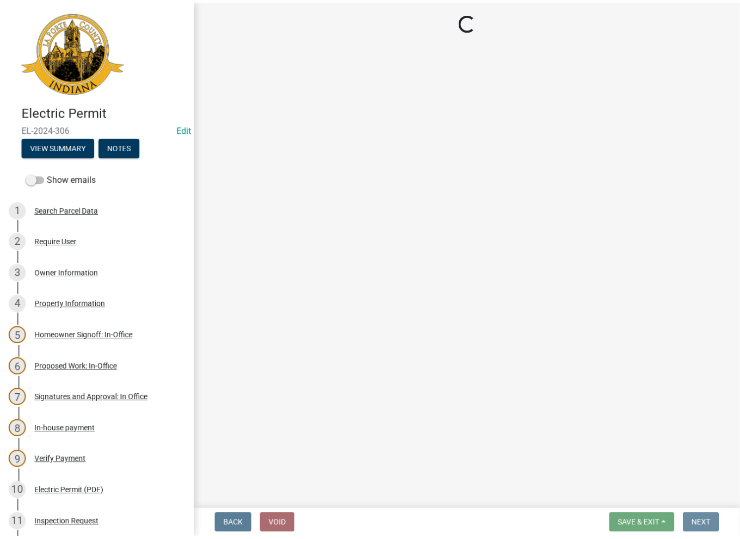
scroll to position [0, 0]
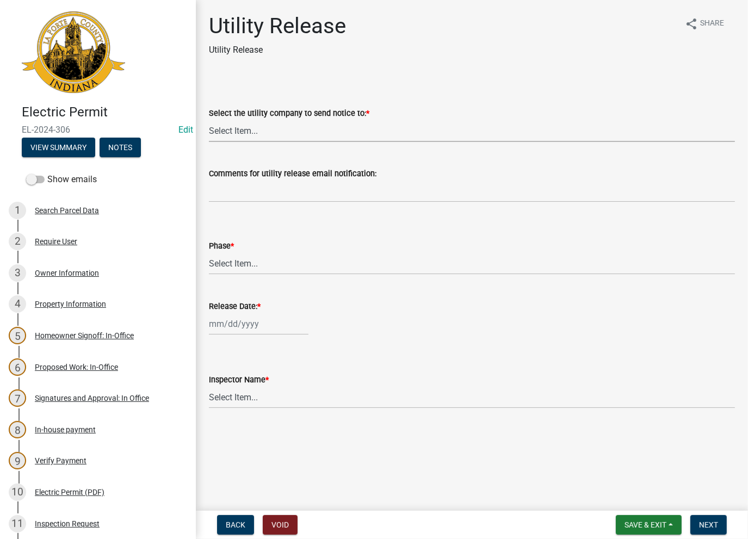
click at [235, 129] on select "Select Item... Don't send a utility release NIPSCO Kankakee Valley REMC AEP/[US…" at bounding box center [472, 131] width 526 height 22
click at [209, 120] on select "Select Item... Don't send a utility release NIPSCO Kankakee Valley REMC AEP/[US…" at bounding box center [472, 131] width 526 height 22
select select "3780ecfe-b3b4-4223-9cfe-090e9c0a356a"
click at [238, 261] on select "Select Item... Phase 1 Phase 3" at bounding box center [472, 264] width 526 height 22
click at [209, 253] on select "Select Item... Phase 1 Phase 3" at bounding box center [472, 264] width 526 height 22
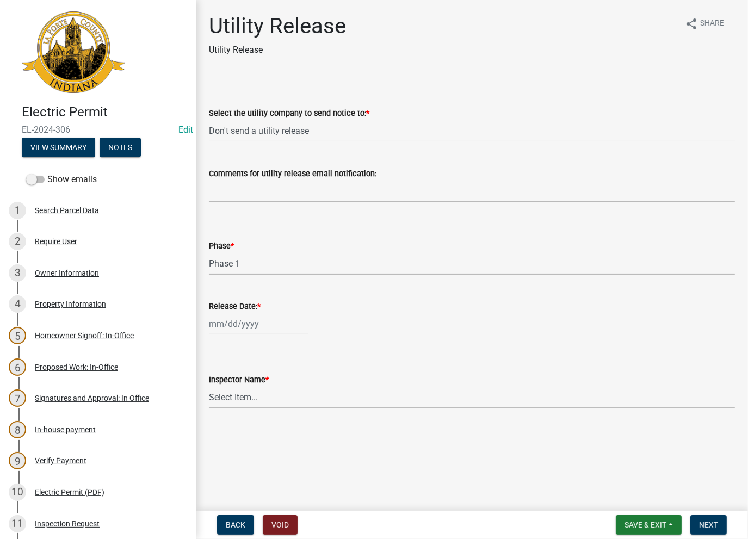
select select "f678d134-8131-47e8-ad26-ea7cd419ba61"
drag, startPoint x: 234, startPoint y: 313, endPoint x: 231, endPoint y: 318, distance: 5.6
click at [231, 317] on div "Release Date: *" at bounding box center [472, 310] width 526 height 51
click at [231, 319] on div at bounding box center [259, 324] width 100 height 22
select select "8"
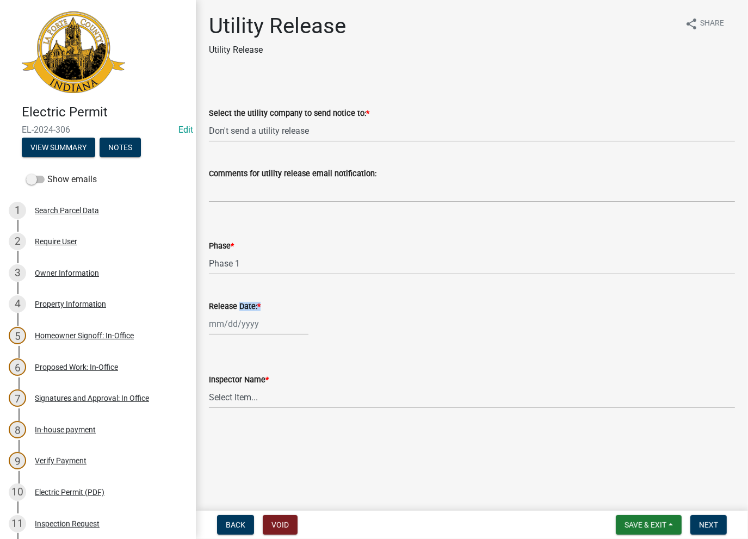
select select "2025"
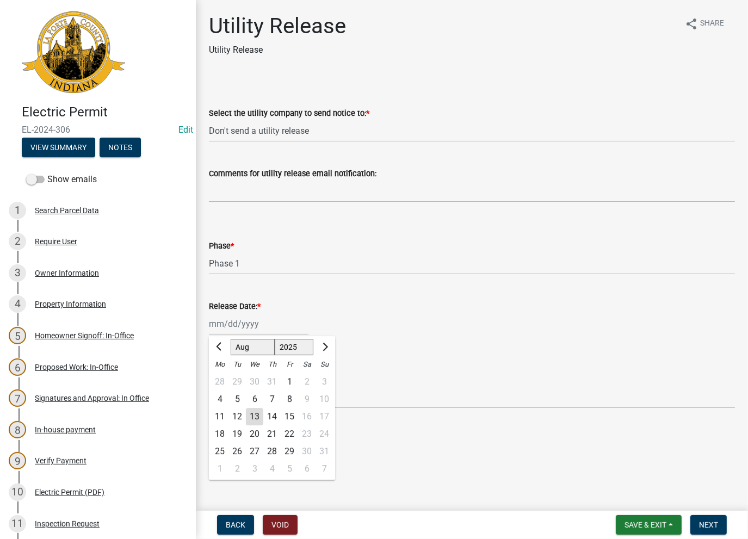
drag, startPoint x: 255, startPoint y: 420, endPoint x: 248, endPoint y: 389, distance: 31.3
click at [254, 419] on div "13" at bounding box center [254, 416] width 17 height 17
type input "[DATE]"
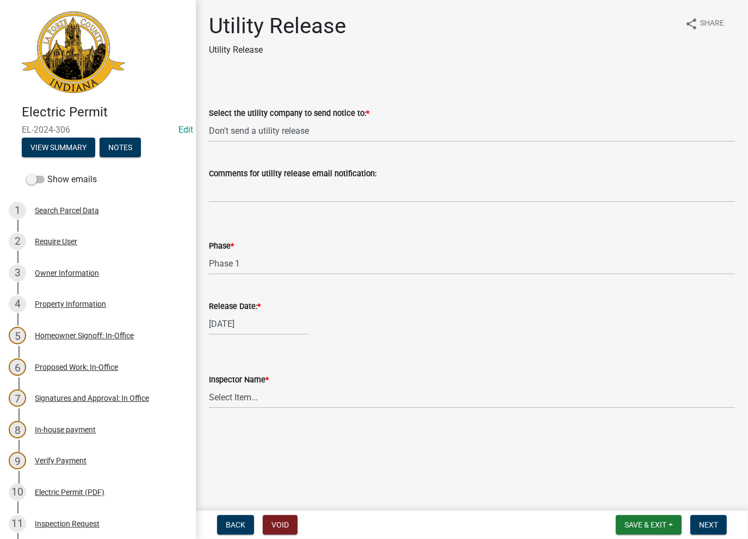
click at [247, 380] on label "Inspector Name *" at bounding box center [239, 381] width 60 height 8
click at [247, 386] on select "Select Item... [PERSON_NAME] [PERSON_NAME] [PERSON_NAME] [PERSON_NAME] [PERSON_…" at bounding box center [472, 397] width 526 height 22
click at [247, 394] on select "Select Item... [PERSON_NAME] [PERSON_NAME] [PERSON_NAME] [PERSON_NAME] [PERSON_…" at bounding box center [472, 397] width 526 height 22
click at [209, 386] on select "Select Item... [PERSON_NAME] [PERSON_NAME] [PERSON_NAME] [PERSON_NAME] [PERSON_…" at bounding box center [472, 397] width 526 height 22
select select "86e5621d-6805-4b45-aad7-b2b3c8c41661"
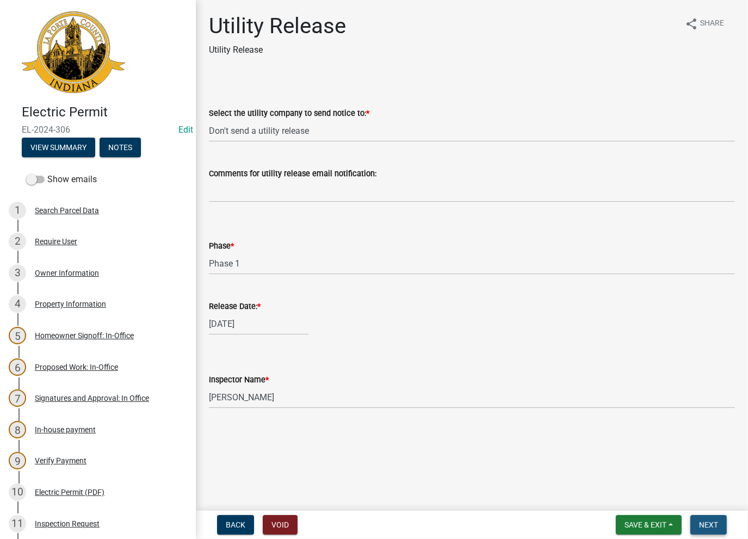
click at [703, 525] on span "Next" at bounding box center [708, 525] width 19 height 9
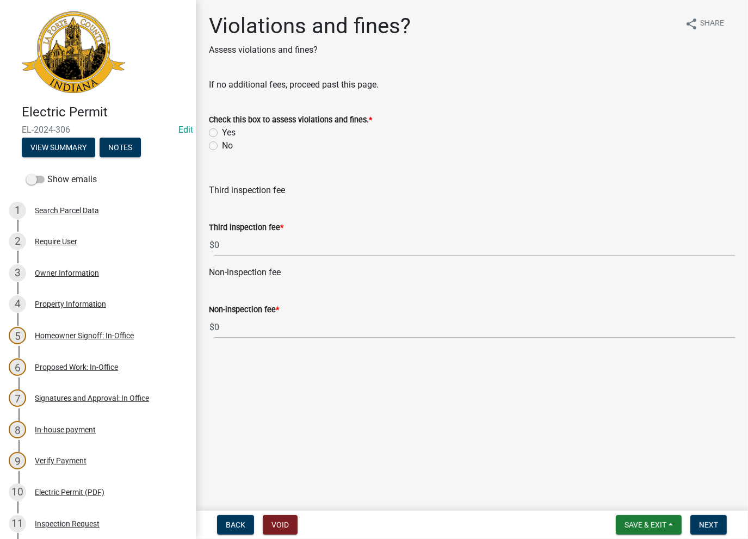
click at [211, 140] on div "No" at bounding box center [472, 145] width 526 height 13
click at [222, 145] on label "No" at bounding box center [227, 145] width 11 height 13
click at [222, 145] on input "No" at bounding box center [225, 142] width 7 height 7
radio input "true"
click at [716, 529] on span "Next" at bounding box center [708, 525] width 19 height 9
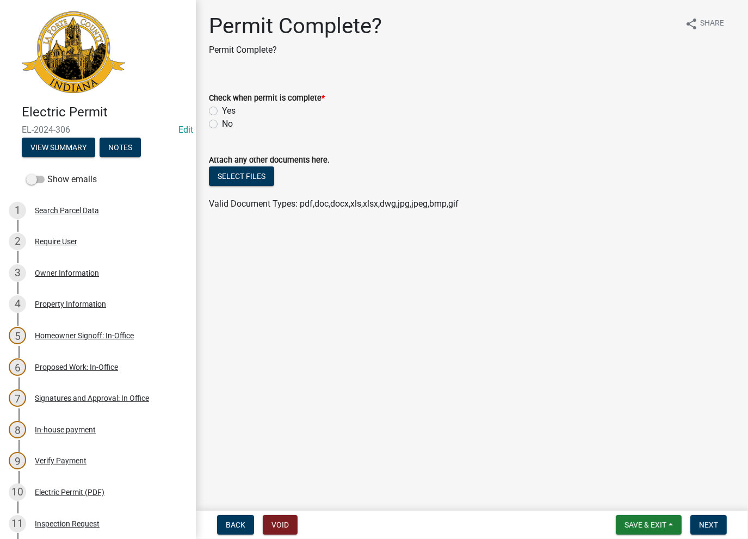
click at [222, 107] on label "Yes" at bounding box center [229, 111] width 14 height 13
click at [222, 107] on input "Yes" at bounding box center [225, 108] width 7 height 7
radio input "true"
click at [704, 531] on button "Next" at bounding box center [709, 525] width 36 height 20
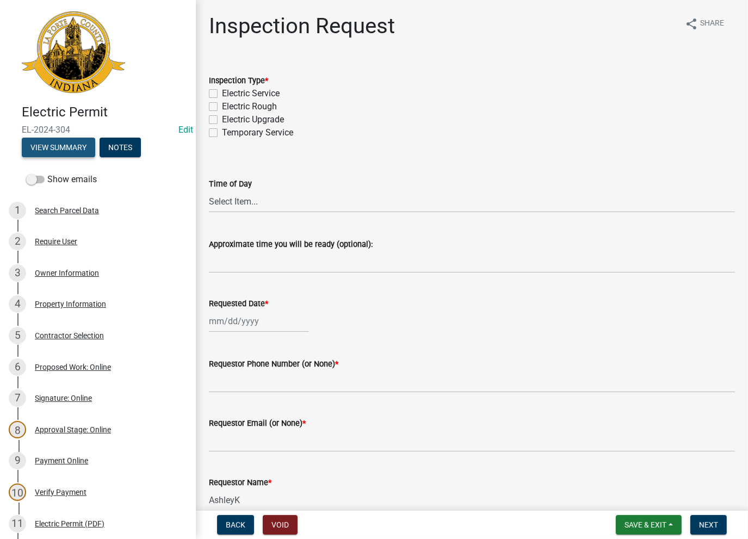
click at [60, 152] on button "View Summary" at bounding box center [58, 148] width 73 height 20
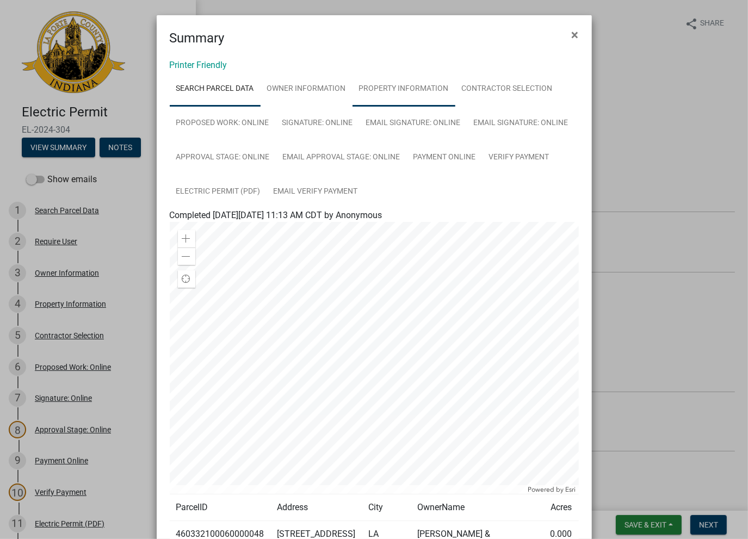
click at [405, 85] on link "Property Information" at bounding box center [404, 89] width 103 height 35
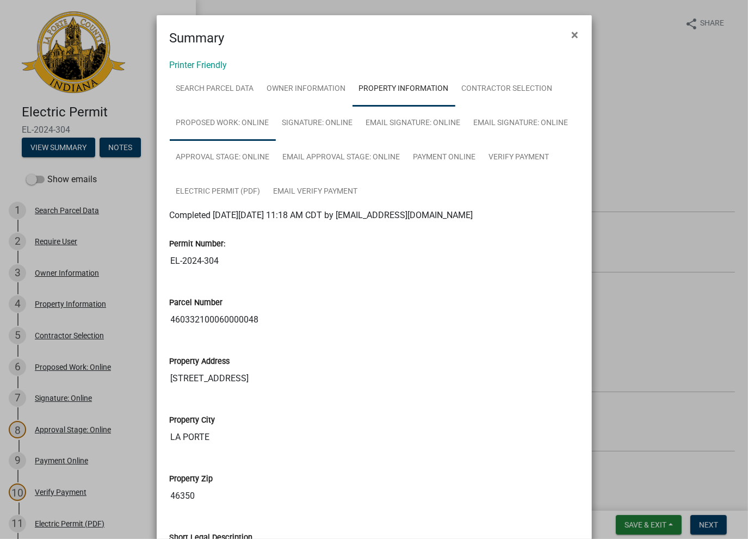
click at [217, 130] on link "Proposed Work: Online" at bounding box center [223, 123] width 106 height 35
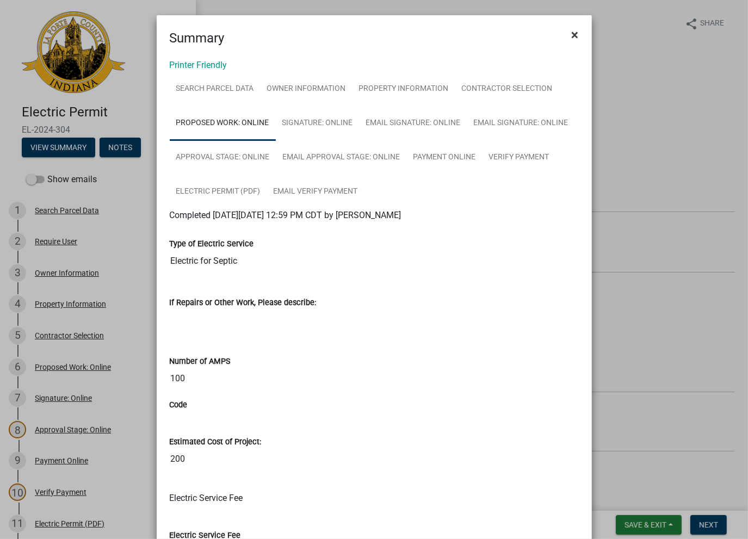
click at [572, 31] on span "×" at bounding box center [575, 34] width 7 height 15
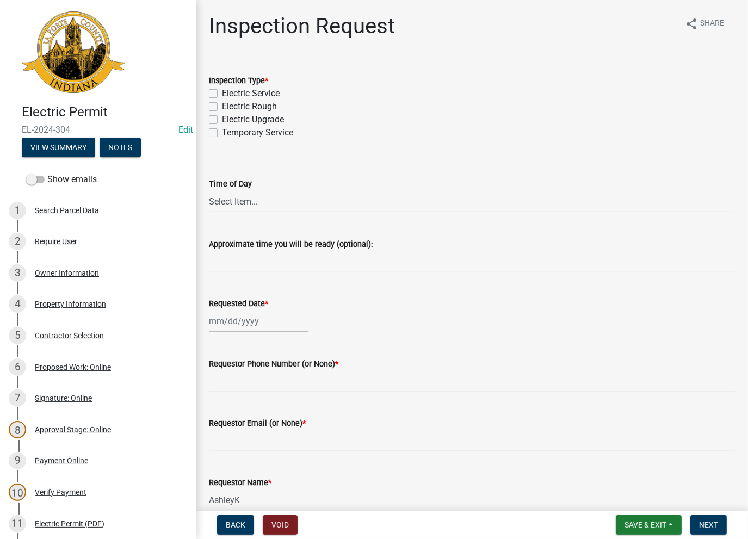
click at [219, 106] on div "Electric Rough" at bounding box center [472, 106] width 526 height 13
click at [222, 107] on label "Electric Rough" at bounding box center [249, 106] width 55 height 13
click at [222, 107] on input "Electric Rough" at bounding box center [225, 103] width 7 height 7
checkbox input "true"
checkbox input "false"
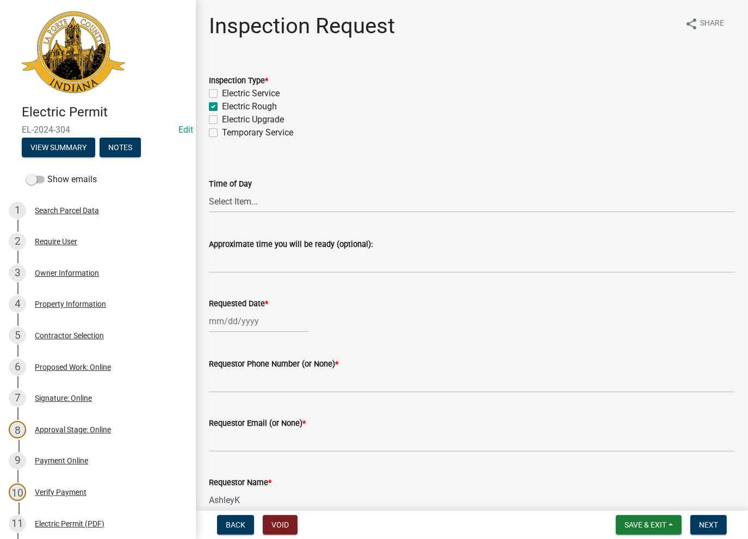
checkbox input "true"
checkbox input "false"
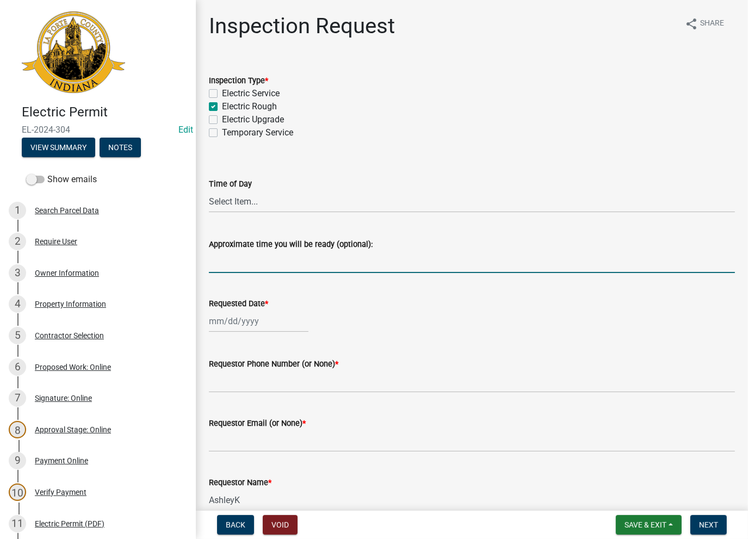
click at [238, 265] on input "Approximate time you will be ready (optional):" at bounding box center [472, 262] width 526 height 22
drag, startPoint x: 314, startPoint y: 256, endPoint x: 181, endPoint y: 253, distance: 132.8
click at [181, 253] on div "Electric Permit EL-2024-304 Edit View Summary Notes Show emails 1 Search Parcel…" at bounding box center [374, 269] width 748 height 539
click at [281, 263] on input "Moved to BR-25-00137" at bounding box center [472, 262] width 526 height 22
drag, startPoint x: 300, startPoint y: 265, endPoint x: 196, endPoint y: 260, distance: 104.1
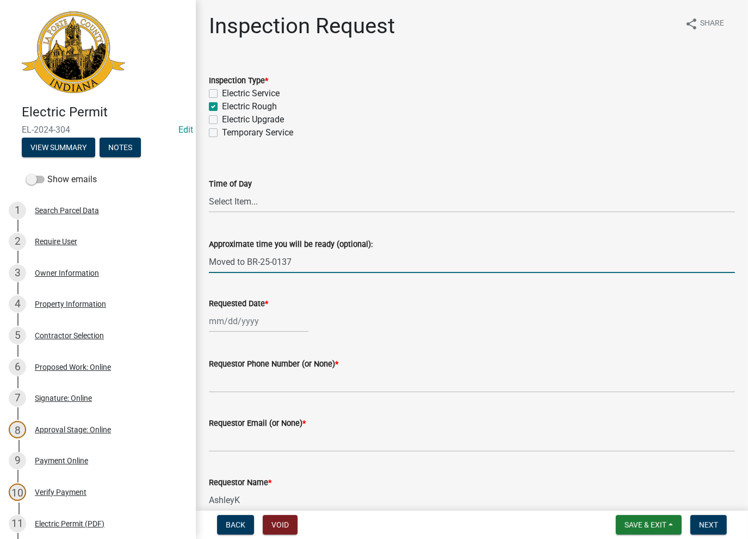
click at [196, 259] on div "Inspection Request share Share Inspection Type * Electric Service Electric Roug…" at bounding box center [472, 355] width 552 height 685
type input "Moved to BR-25-0137"
click at [249, 324] on div at bounding box center [259, 321] width 100 height 22
select select "8"
select select "2025"
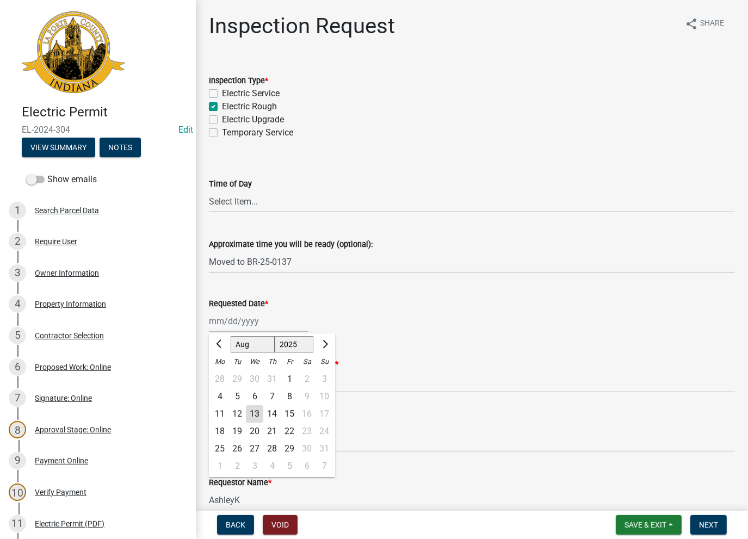
click at [250, 413] on div "13" at bounding box center [254, 414] width 17 height 17
type input "[DATE]"
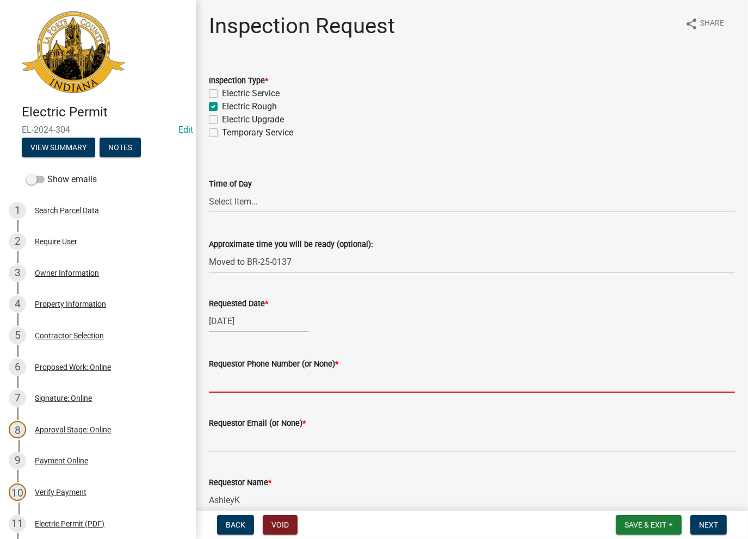
click at [267, 382] on input "Requestor Phone Number (or None) *" at bounding box center [472, 382] width 526 height 22
type input "None"
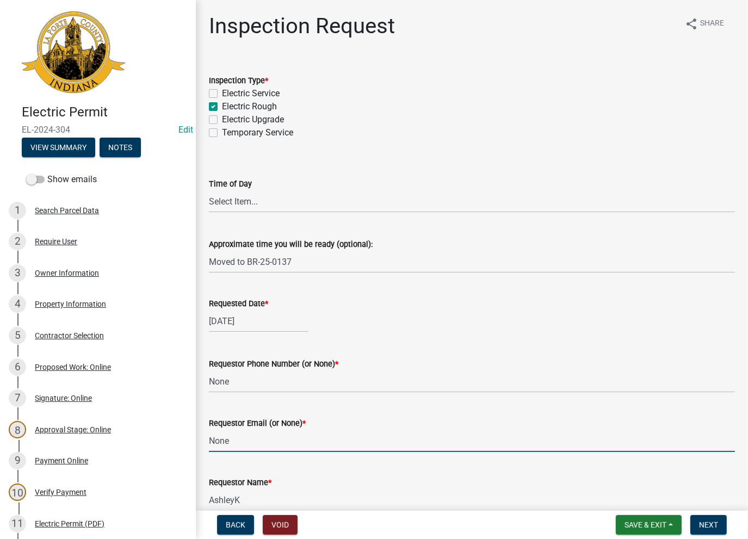
type input "None"
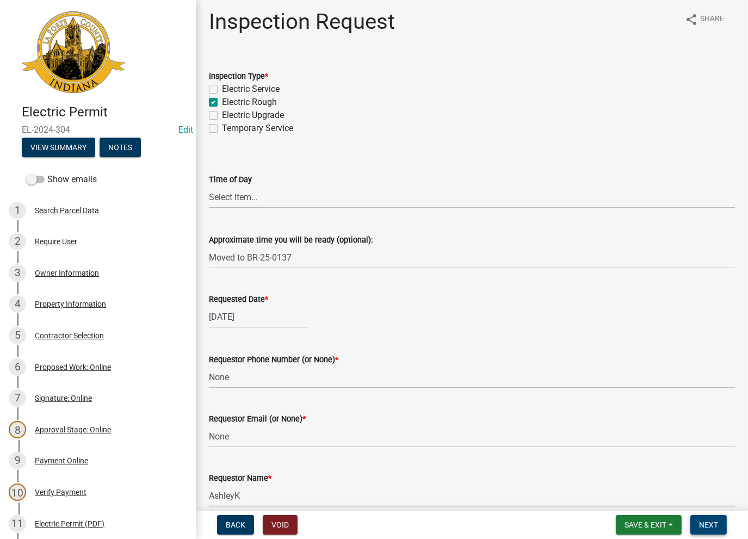
click at [697, 524] on button "Next" at bounding box center [709, 525] width 36 height 20
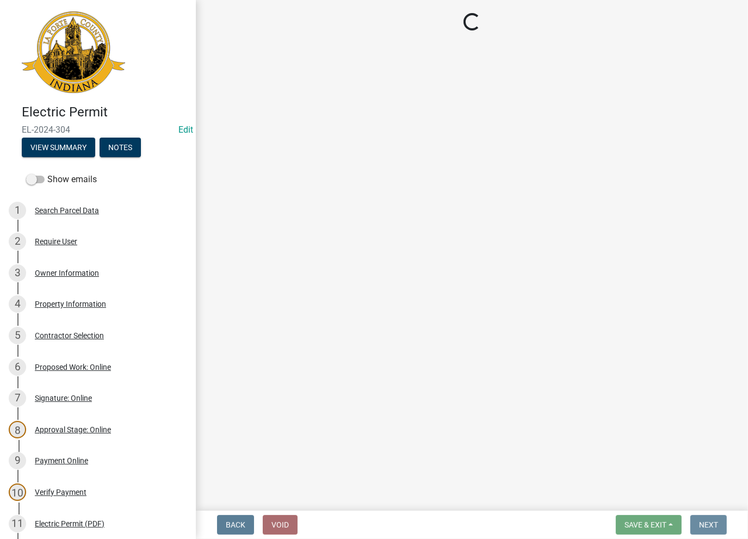
scroll to position [0, 0]
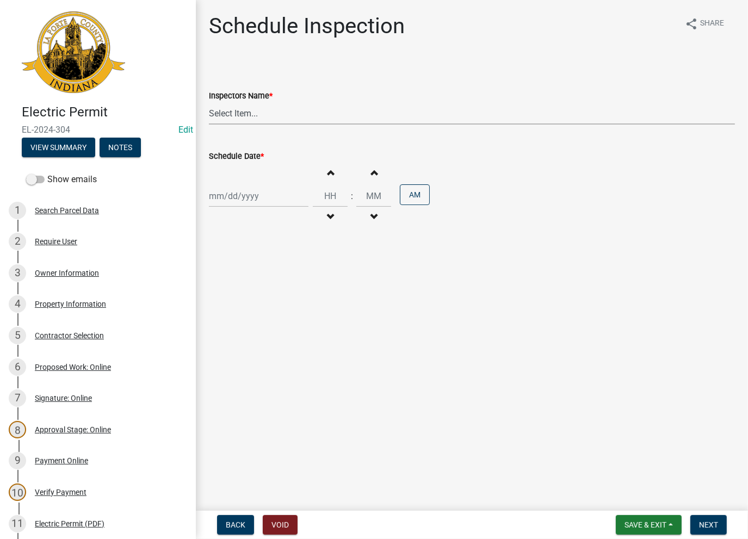
click at [247, 107] on select "Select Item... [PERSON_NAME] ([PERSON_NAME]) [PERSON_NAME] ([PERSON_NAME]) [PER…" at bounding box center [472, 113] width 526 height 22
select select "a0e5a0fc-3702-49ef-98f7-3c9674400991"
click at [209, 102] on select "Select Item... [PERSON_NAME] ([PERSON_NAME]) [PERSON_NAME] ([PERSON_NAME]) [PER…" at bounding box center [472, 113] width 526 height 22
click at [257, 196] on div at bounding box center [259, 196] width 100 height 22
select select "8"
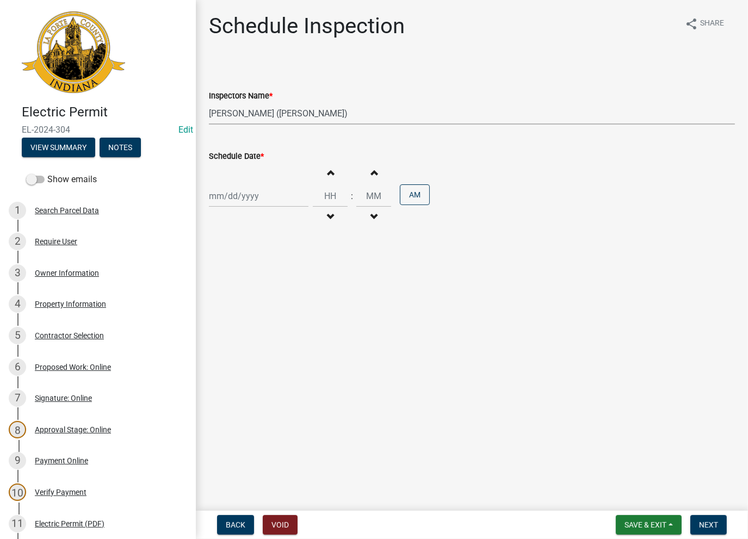
select select "2025"
click at [260, 285] on div "13" at bounding box center [254, 288] width 17 height 17
type input "[DATE]"
click at [712, 530] on button "Next" at bounding box center [709, 525] width 36 height 20
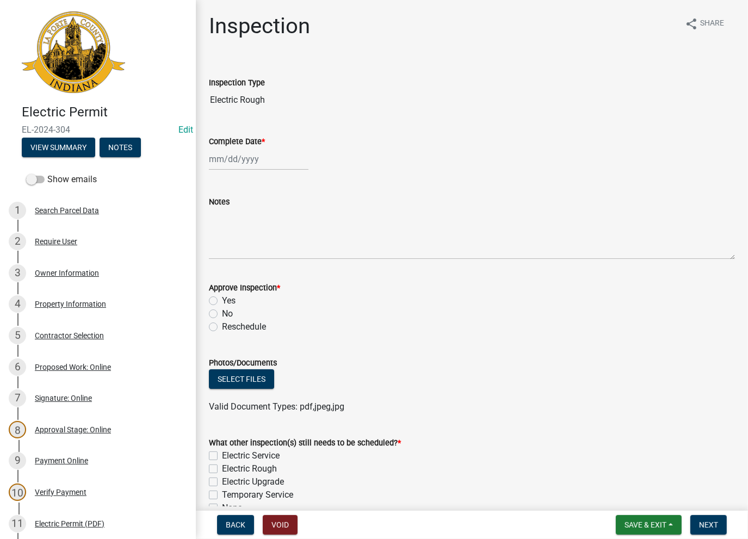
select select "8"
select select "2025"
click at [254, 165] on div "[PERSON_NAME] Feb Mar Apr [PERSON_NAME][DATE] Oct Nov [DATE] 1526 1527 1528 152…" at bounding box center [259, 159] width 100 height 22
click at [255, 255] on div "13" at bounding box center [254, 251] width 17 height 17
type input "[DATE]"
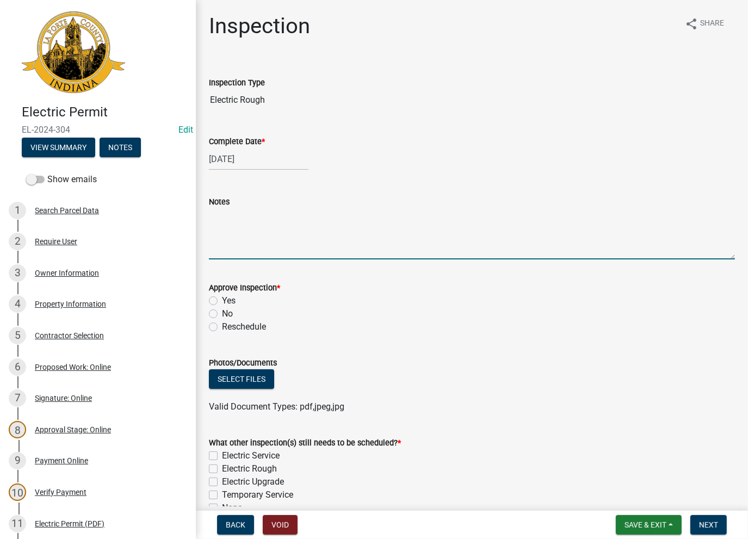
click at [248, 230] on textarea "Notes" at bounding box center [472, 233] width 526 height 51
paste textarea "Moved to BR-25-0137"
type textarea "Moved to BR-25-0137"
click at [213, 309] on div "No" at bounding box center [472, 314] width 526 height 13
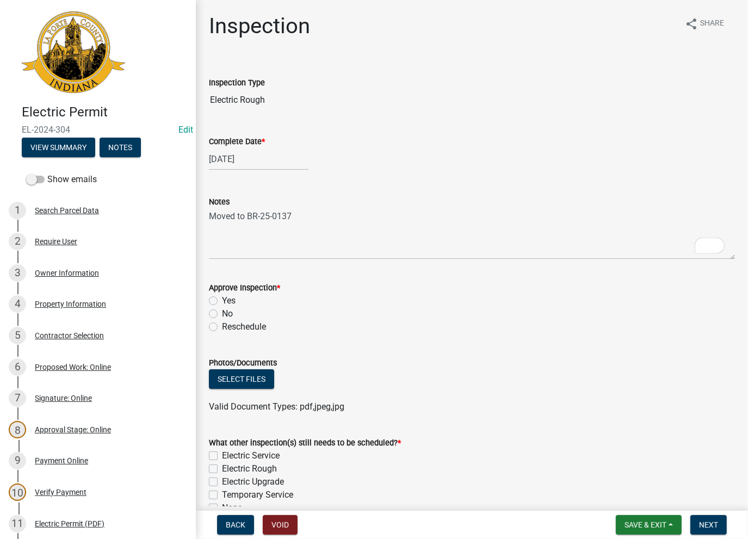
click at [222, 314] on label "No" at bounding box center [227, 314] width 11 height 13
click at [222, 314] on input "No" at bounding box center [225, 311] width 7 height 7
radio input "true"
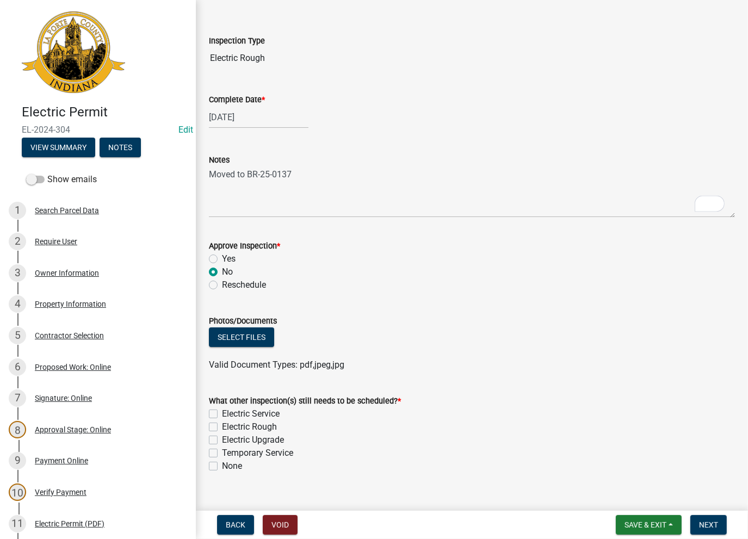
scroll to position [60, 0]
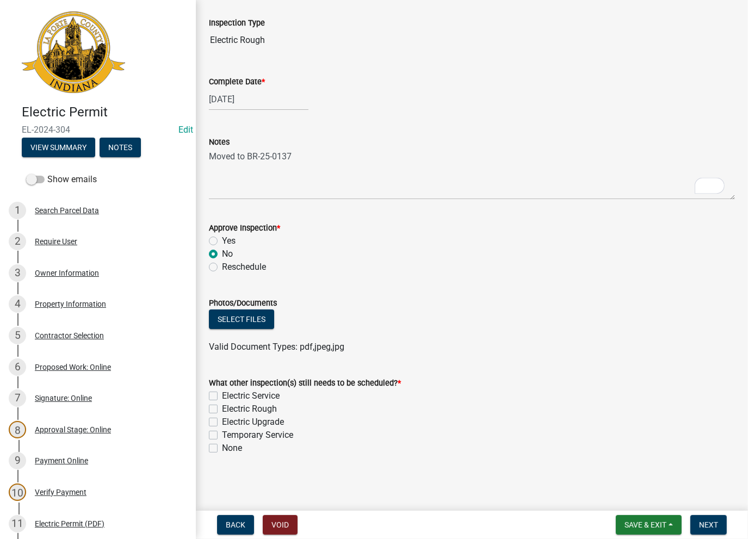
drag, startPoint x: 216, startPoint y: 446, endPoint x: 334, endPoint y: 459, distance: 119.4
click at [222, 446] on label "None" at bounding box center [232, 448] width 20 height 13
click at [222, 446] on input "None" at bounding box center [225, 445] width 7 height 7
checkbox input "true"
checkbox input "false"
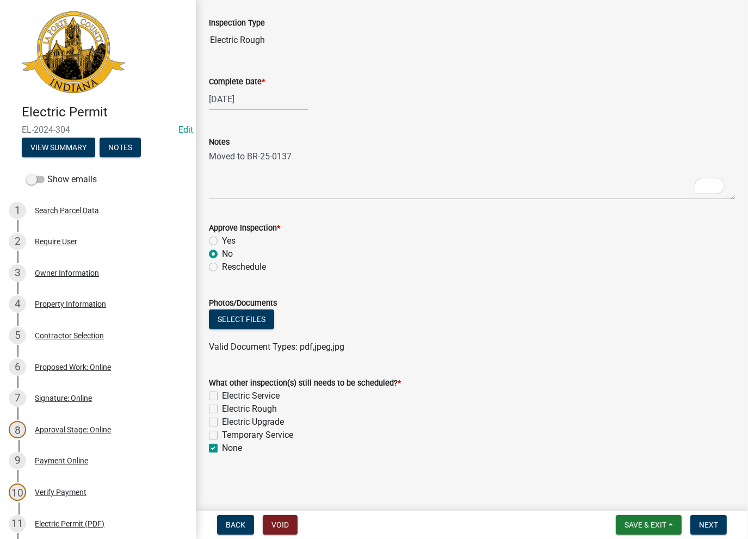
checkbox input "false"
checkbox input "true"
click at [710, 529] on span "Next" at bounding box center [708, 525] width 19 height 9
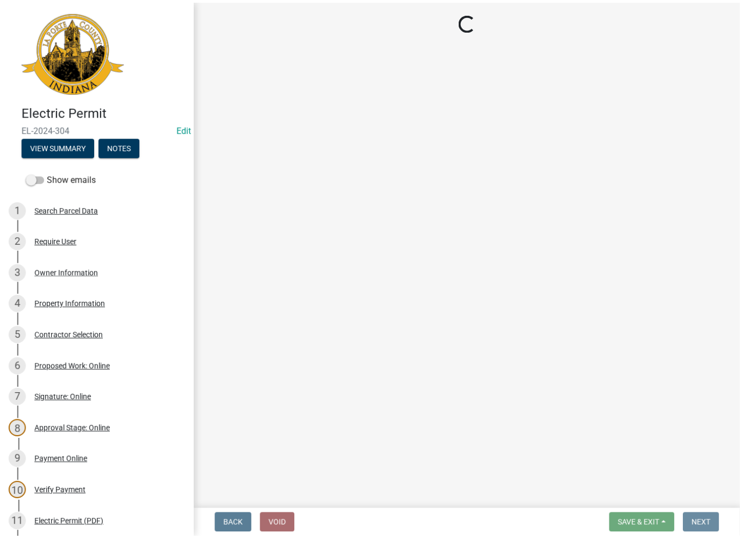
scroll to position [0, 0]
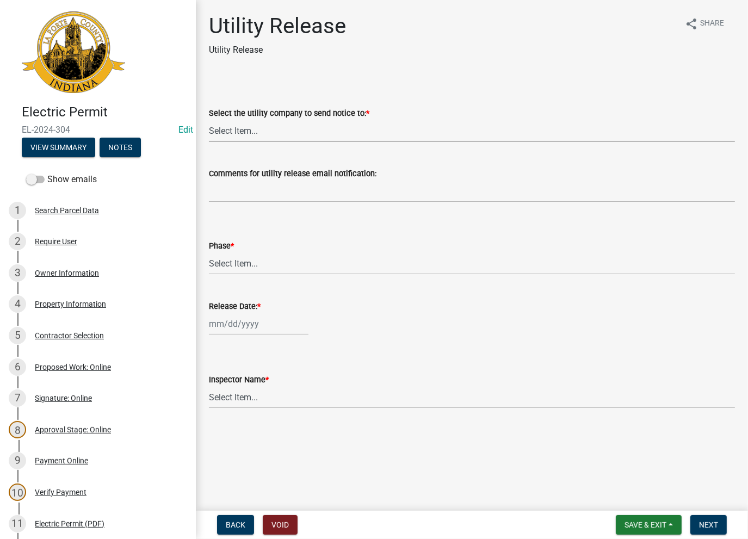
click at [290, 132] on select "Select Item... Don't send a utility release NIPSCO Kankakee Valley REMC AEP/[US…" at bounding box center [472, 131] width 526 height 22
click at [209, 120] on select "Select Item... Don't send a utility release NIPSCO Kankakee Valley REMC AEP/[US…" at bounding box center [472, 131] width 526 height 22
select select "3780ecfe-b3b4-4223-9cfe-090e9c0a356a"
click at [253, 269] on select "Select Item... Phase 1 Phase 3" at bounding box center [472, 264] width 526 height 22
click at [209, 253] on select "Select Item... Phase 1 Phase 3" at bounding box center [472, 264] width 526 height 22
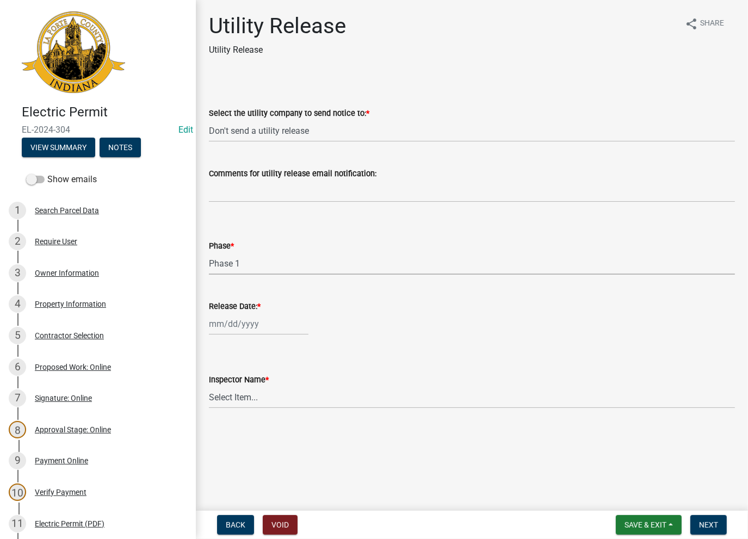
select select "f678d134-8131-47e8-ad26-ea7cd419ba61"
click at [241, 324] on div at bounding box center [259, 324] width 100 height 22
select select "8"
select select "2025"
click at [255, 416] on div "13" at bounding box center [254, 416] width 17 height 17
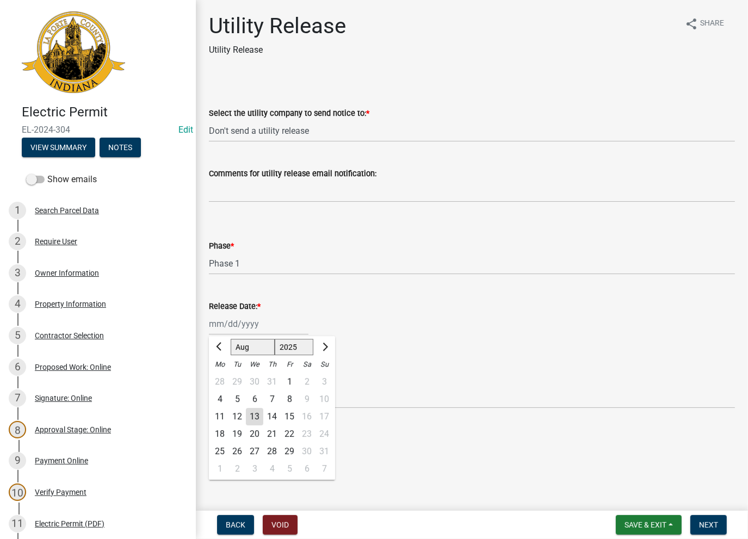
type input "[DATE]"
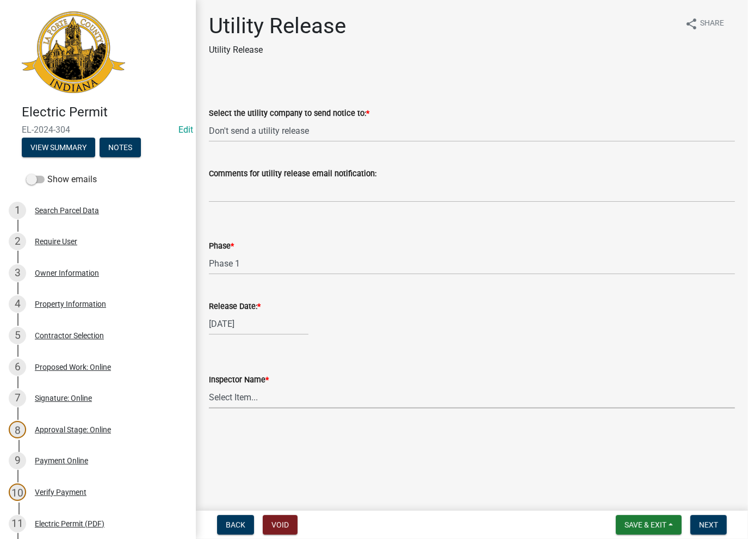
click at [262, 398] on select "Select Item... [PERSON_NAME] [PERSON_NAME] [PERSON_NAME] [PERSON_NAME] [PERSON_…" at bounding box center [472, 397] width 526 height 22
click at [209, 386] on select "Select Item... [PERSON_NAME] [PERSON_NAME] [PERSON_NAME] [PERSON_NAME] [PERSON_…" at bounding box center [472, 397] width 526 height 22
select select "86e5621d-6805-4b45-aad7-b2b3c8c41661"
click at [716, 526] on span "Next" at bounding box center [708, 525] width 19 height 9
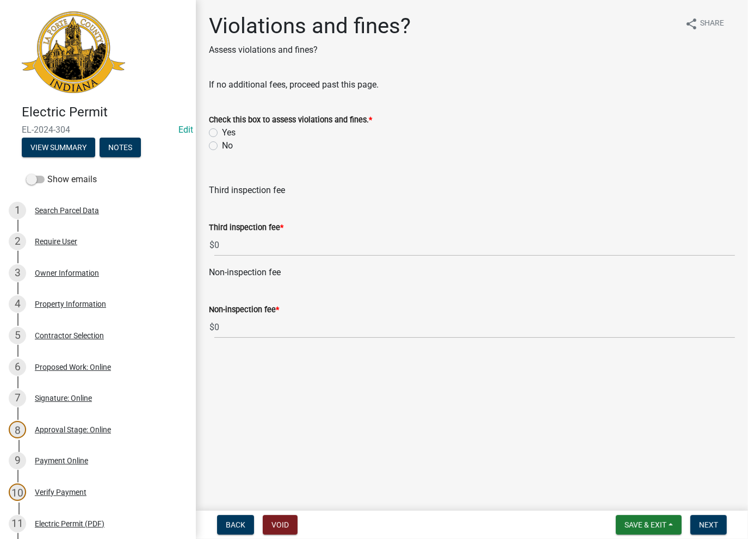
click at [222, 144] on label "No" at bounding box center [227, 145] width 11 height 13
click at [222, 144] on input "No" at bounding box center [225, 142] width 7 height 7
radio input "true"
click at [707, 524] on span "Next" at bounding box center [708, 525] width 19 height 9
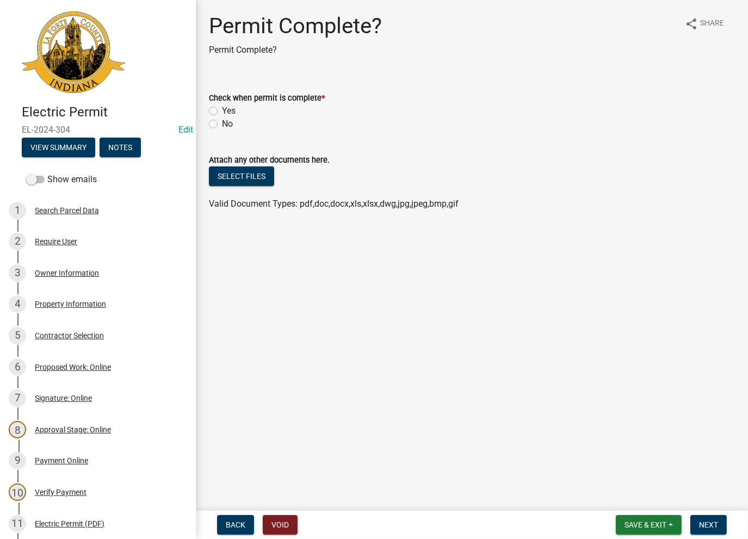
click at [222, 115] on label "Yes" at bounding box center [229, 111] width 14 height 13
click at [222, 112] on input "Yes" at bounding box center [225, 108] width 7 height 7
radio input "true"
click at [711, 522] on span "Next" at bounding box center [708, 525] width 19 height 9
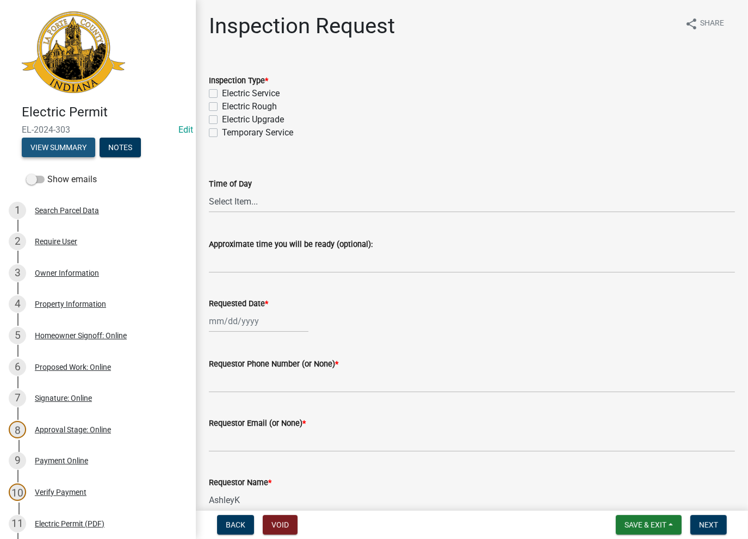
click at [69, 150] on button "View Summary" at bounding box center [58, 148] width 73 height 20
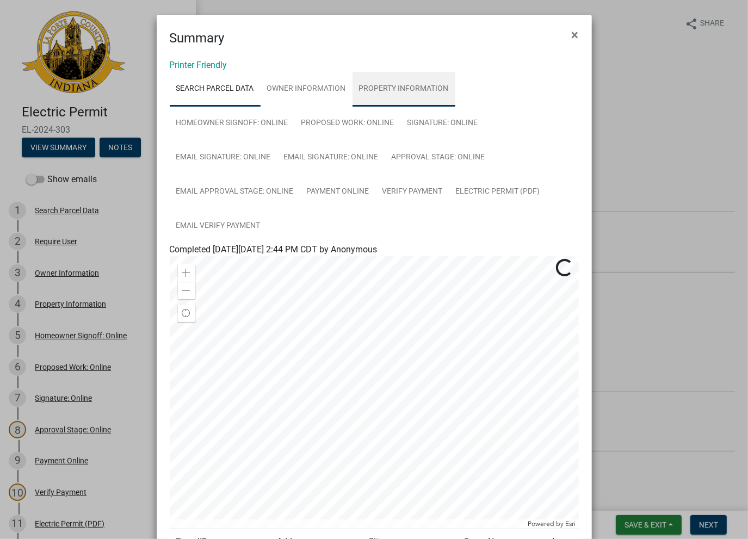
click at [378, 93] on link "Property Information" at bounding box center [404, 89] width 103 height 35
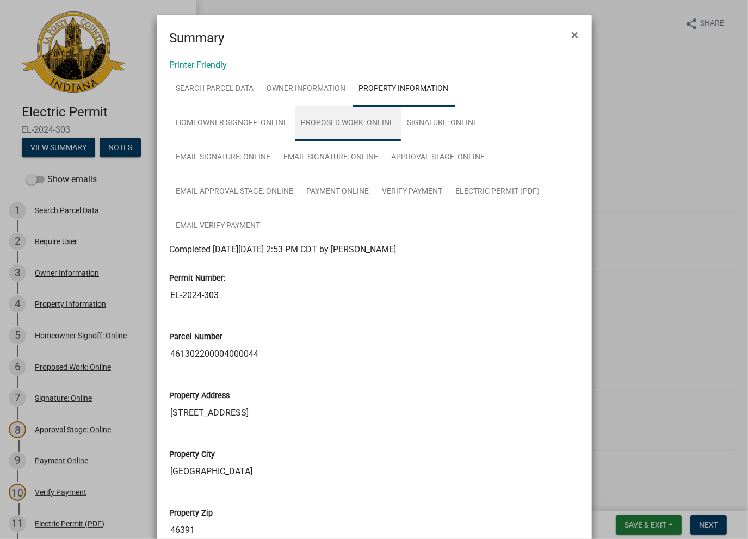
click at [349, 124] on link "Proposed Work: Online" at bounding box center [348, 123] width 106 height 35
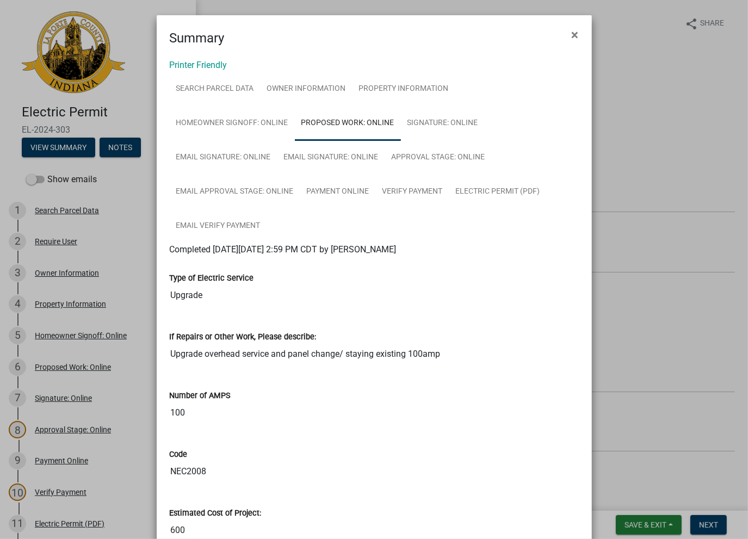
click at [397, 249] on span "Completed On Monday, October 28, 2024 at 2:59 PM CDT by Jpiezy" at bounding box center [283, 249] width 227 height 10
click at [213, 194] on link "Email Approval Stage: Online" at bounding box center [235, 192] width 131 height 35
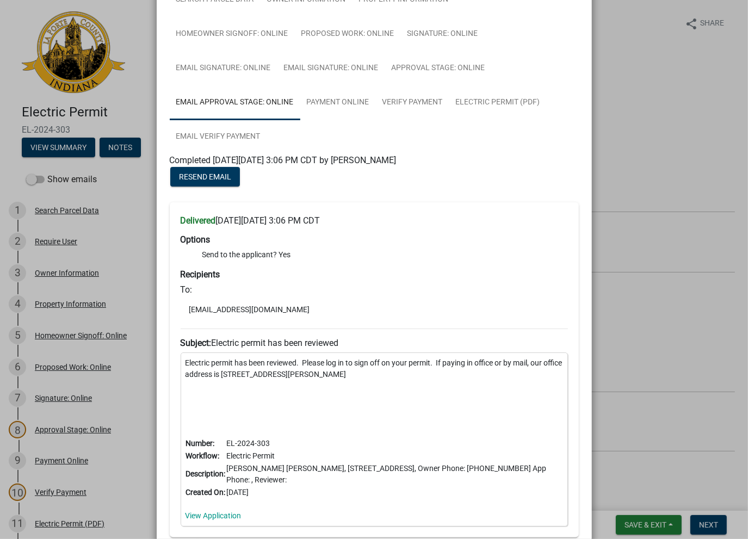
scroll to position [109, 0]
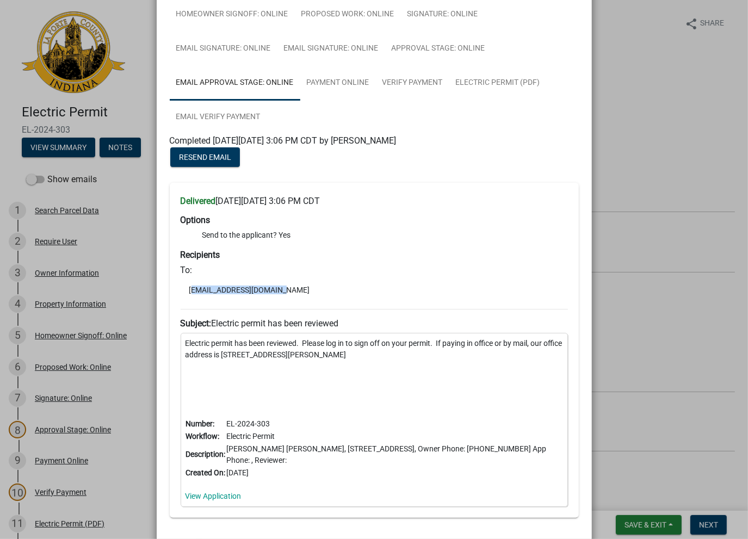
drag, startPoint x: 274, startPoint y: 291, endPoint x: 184, endPoint y: 296, distance: 89.9
click at [184, 296] on li "joshpisowicz@gmail.com" at bounding box center [375, 290] width 388 height 16
copy li "joshpisowicz@gmail.com"
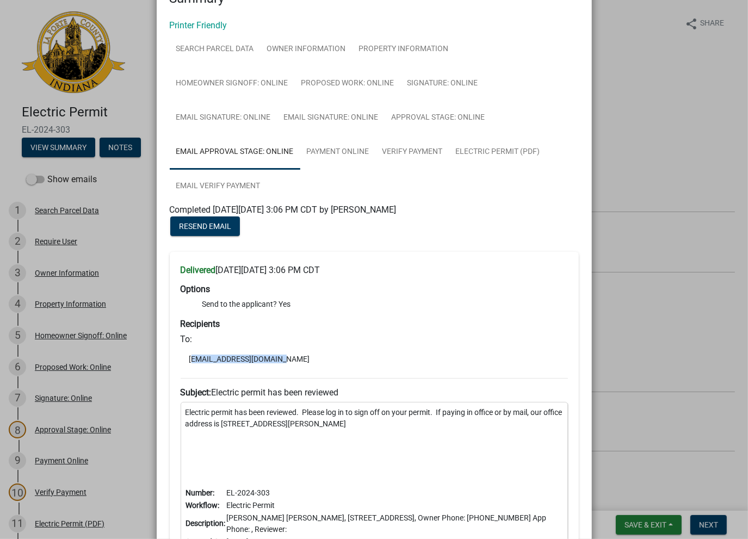
scroll to position [0, 0]
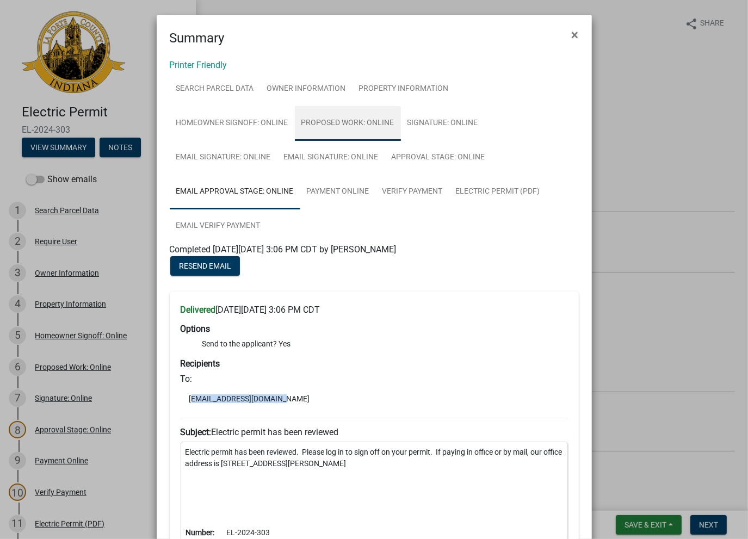
click at [363, 128] on link "Proposed Work: Online" at bounding box center [348, 123] width 106 height 35
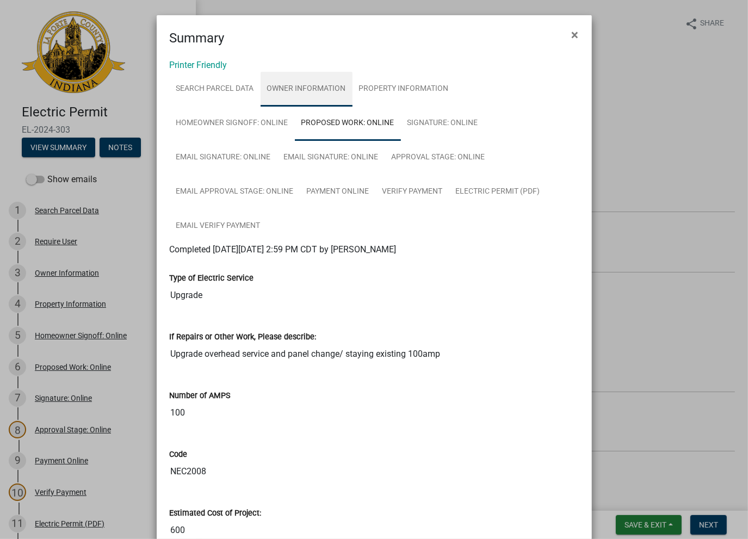
click at [318, 87] on link "Owner Information" at bounding box center [307, 89] width 92 height 35
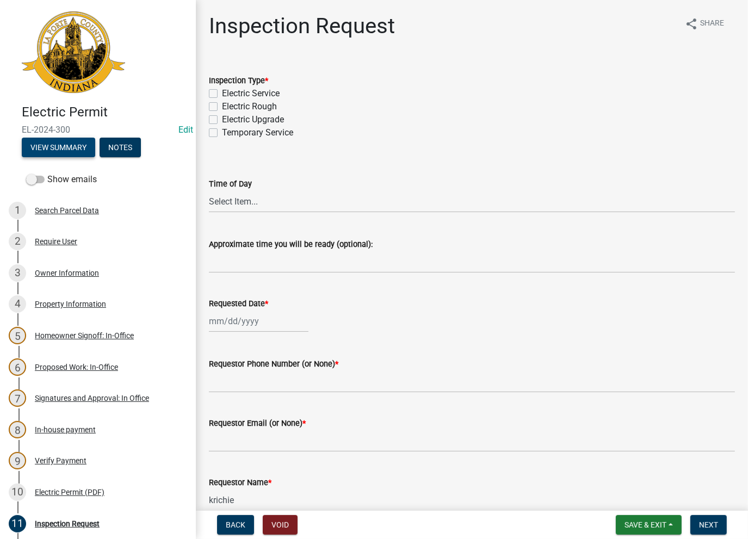
click at [56, 149] on button "View Summary" at bounding box center [58, 148] width 73 height 20
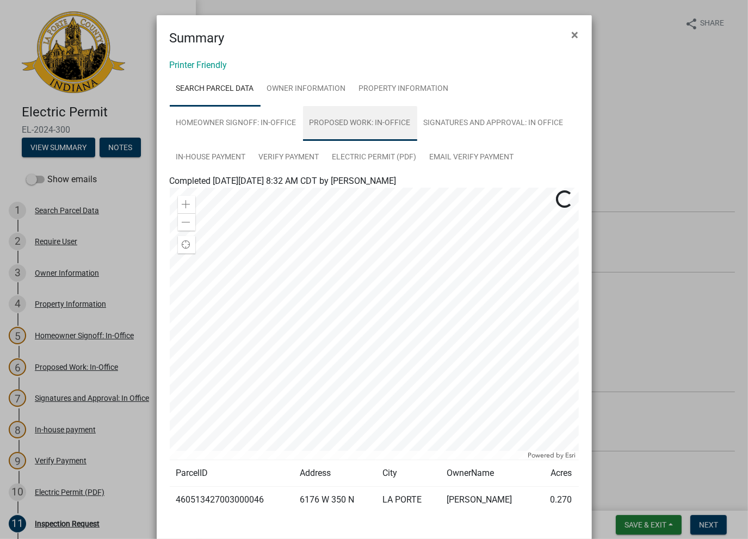
click at [386, 134] on link "Proposed Work: In-Office" at bounding box center [360, 123] width 114 height 35
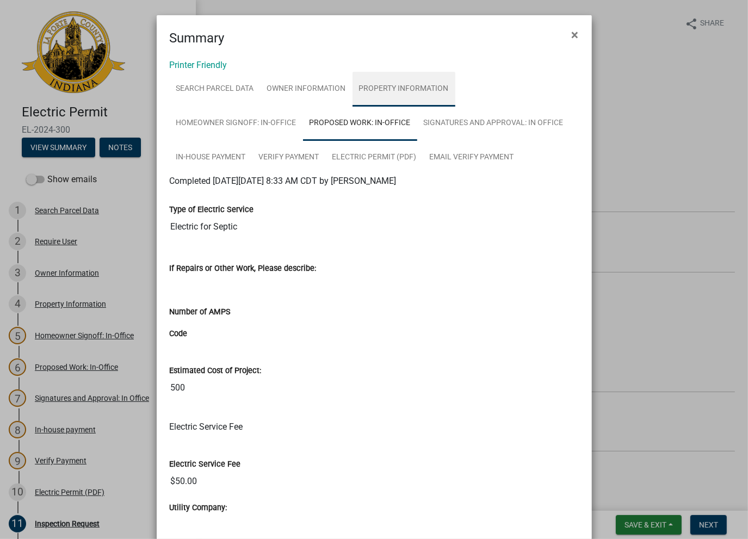
click at [373, 93] on link "Property Information" at bounding box center [404, 89] width 103 height 35
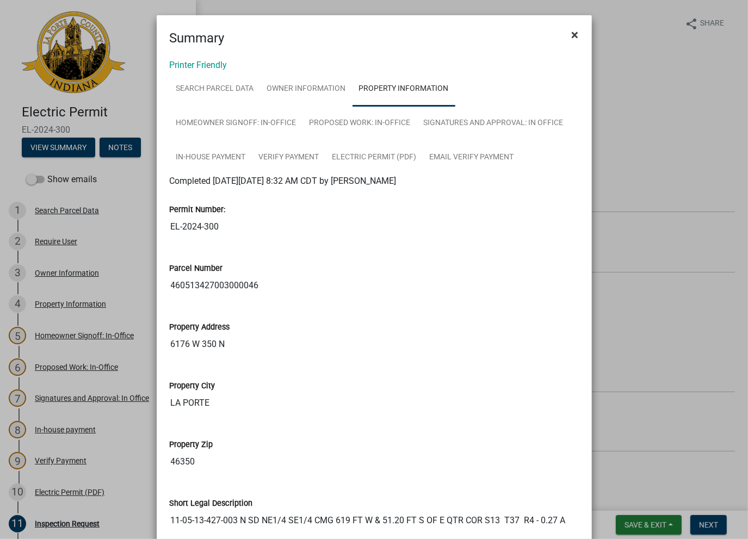
drag, startPoint x: 566, startPoint y: 30, endPoint x: 349, endPoint y: 169, distance: 258.0
click at [566, 30] on button "×" at bounding box center [575, 35] width 24 height 30
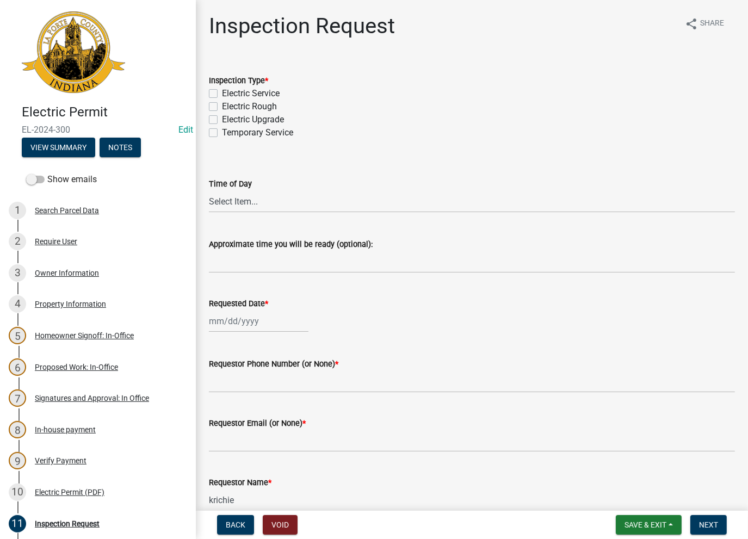
click at [222, 107] on label "Electric Rough" at bounding box center [249, 106] width 55 height 13
click at [222, 107] on input "Electric Rough" at bounding box center [225, 103] width 7 height 7
checkbox input "true"
checkbox input "false"
checkbox input "true"
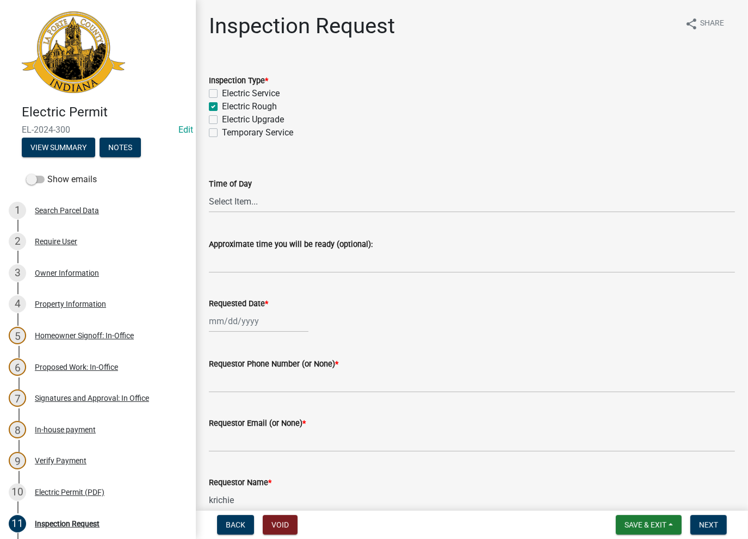
checkbox input "false"
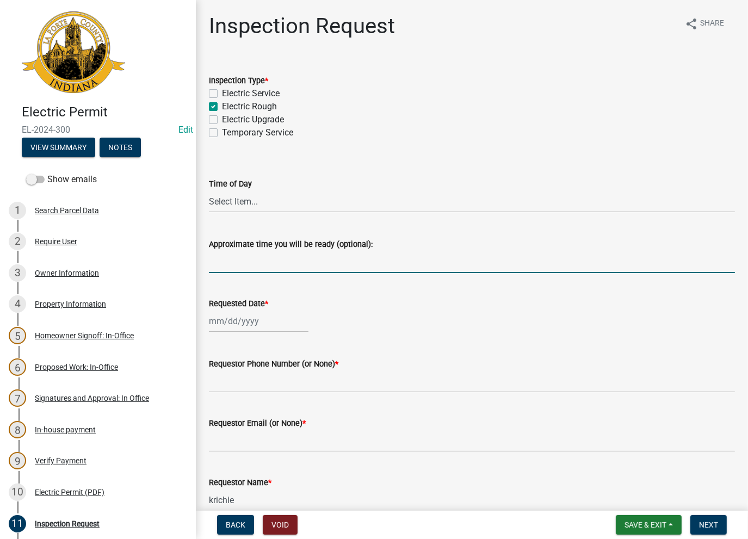
click at [263, 271] on input "Approximate time you will be ready (optional):" at bounding box center [472, 262] width 526 height 22
type input "No Inspections ever requested. Close out - AK"
drag, startPoint x: 401, startPoint y: 263, endPoint x: 193, endPoint y: 247, distance: 208.6
click at [193, 247] on div "Electric Permit EL-2024-300 Edit View Summary Notes Show emails 1 Search Parcel…" at bounding box center [374, 269] width 748 height 539
select select "8"
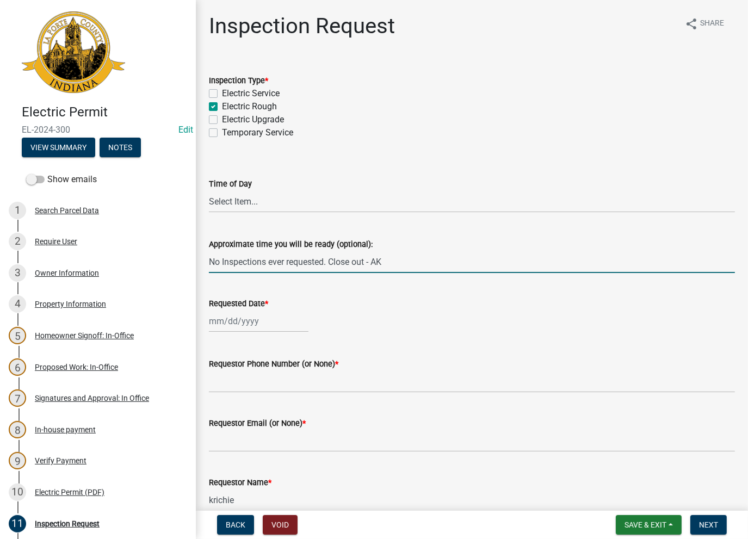
select select "2025"
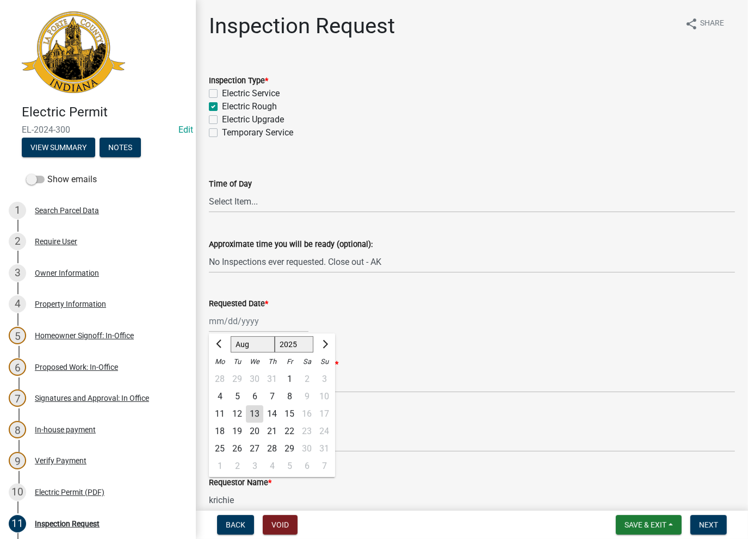
drag, startPoint x: 224, startPoint y: 319, endPoint x: 238, endPoint y: 349, distance: 32.9
click at [224, 319] on div "[PERSON_NAME] Feb Mar Apr [PERSON_NAME][DATE] Oct Nov [DATE] 1526 1527 1528 152…" at bounding box center [259, 321] width 100 height 22
click at [253, 408] on div "13" at bounding box center [254, 414] width 17 height 17
type input "[DATE]"
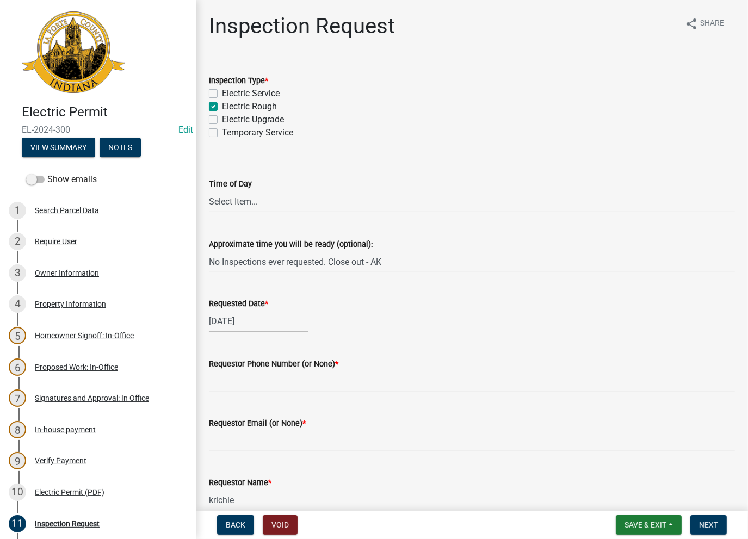
click at [242, 370] on div "Requestor Phone Number (or None) *" at bounding box center [472, 364] width 526 height 13
drag, startPoint x: 250, startPoint y: 380, endPoint x: 242, endPoint y: 375, distance: 9.8
click at [242, 375] on input "Requestor Phone Number (or None) *" at bounding box center [472, 382] width 526 height 22
type input "None"
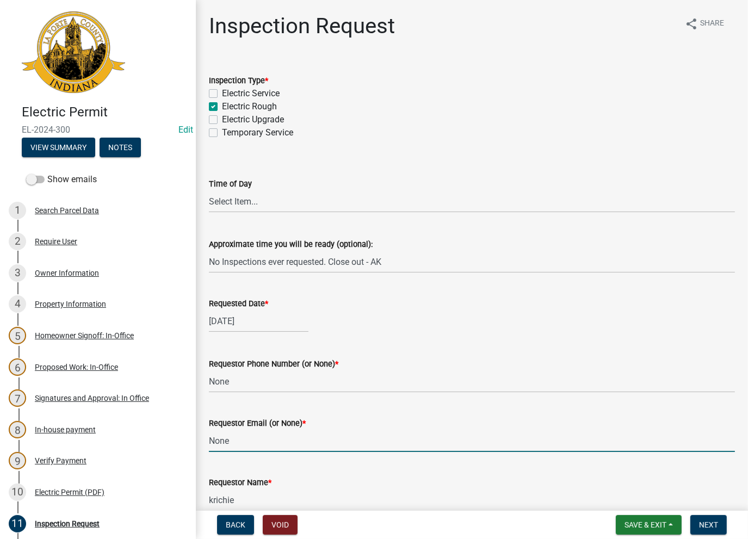
scroll to position [4, 0]
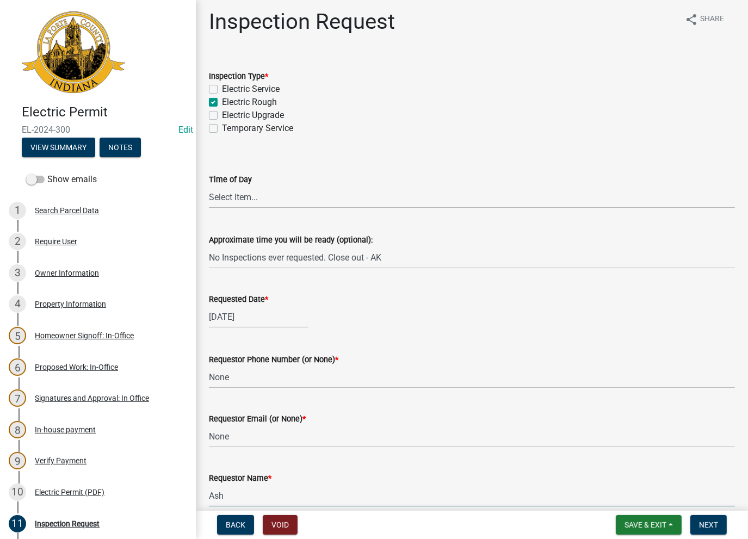
type input "AshleyK"
click at [699, 529] on button "Next" at bounding box center [709, 525] width 36 height 20
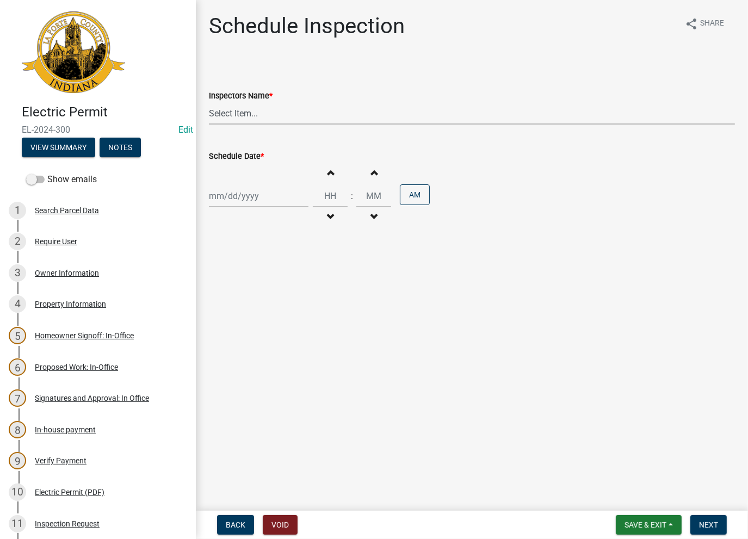
click at [239, 110] on select "Select Item... [PERSON_NAME] ([PERSON_NAME]) [PERSON_NAME] ([PERSON_NAME]) [PER…" at bounding box center [472, 113] width 526 height 22
select select "a0e5a0fc-3702-49ef-98f7-3c9674400991"
click at [209, 102] on select "Select Item... [PERSON_NAME] ([PERSON_NAME]) [PERSON_NAME] ([PERSON_NAME]) [PER…" at bounding box center [472, 113] width 526 height 22
select select "8"
select select "2025"
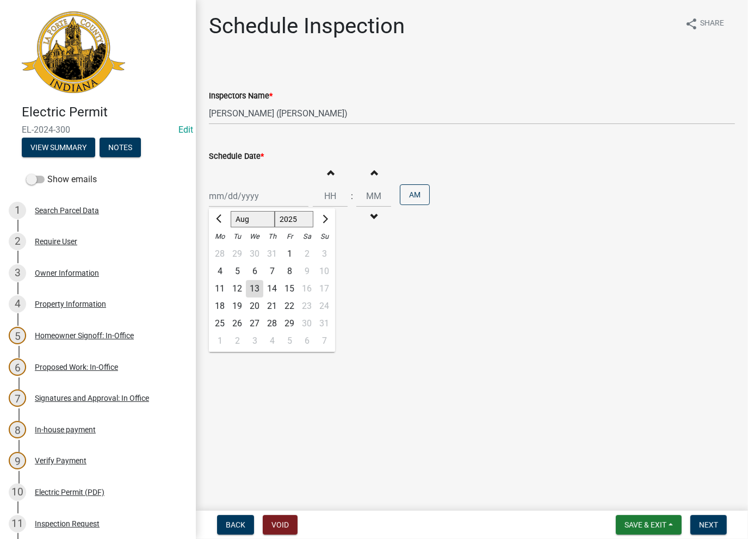
click at [239, 189] on div "[PERSON_NAME] Feb Mar Apr [PERSON_NAME][DATE] Oct Nov [DATE] 1526 1527 1528 152…" at bounding box center [259, 196] width 100 height 22
click at [257, 285] on div "13" at bounding box center [254, 288] width 17 height 17
type input "[DATE]"
click at [702, 521] on span "Next" at bounding box center [708, 525] width 19 height 9
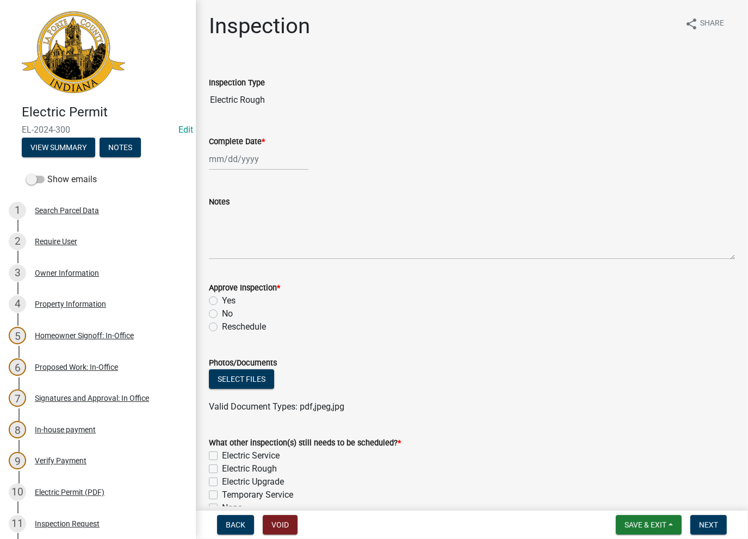
click at [232, 164] on div at bounding box center [259, 159] width 100 height 22
select select "8"
select select "2025"
drag, startPoint x: 245, startPoint y: 246, endPoint x: 255, endPoint y: 250, distance: 10.5
click at [255, 250] on div "11 12 13 14 15 16 17" at bounding box center [272, 251] width 126 height 17
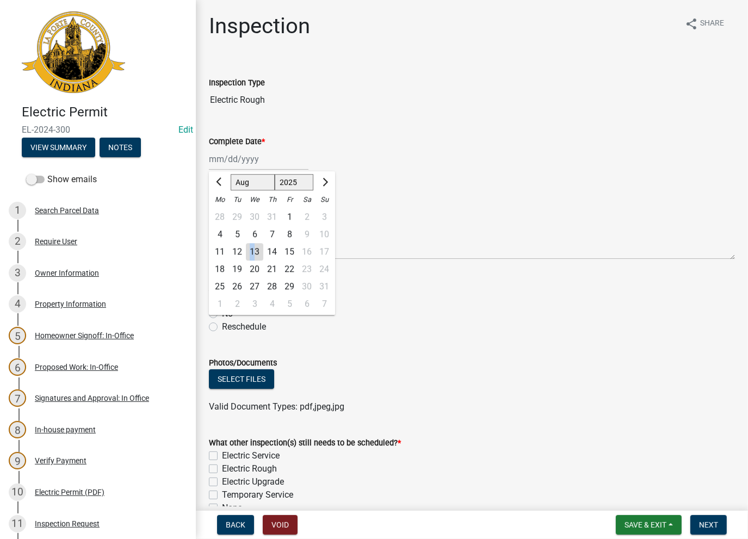
click at [255, 250] on div "13" at bounding box center [254, 251] width 17 height 17
type input "08/13/2025"
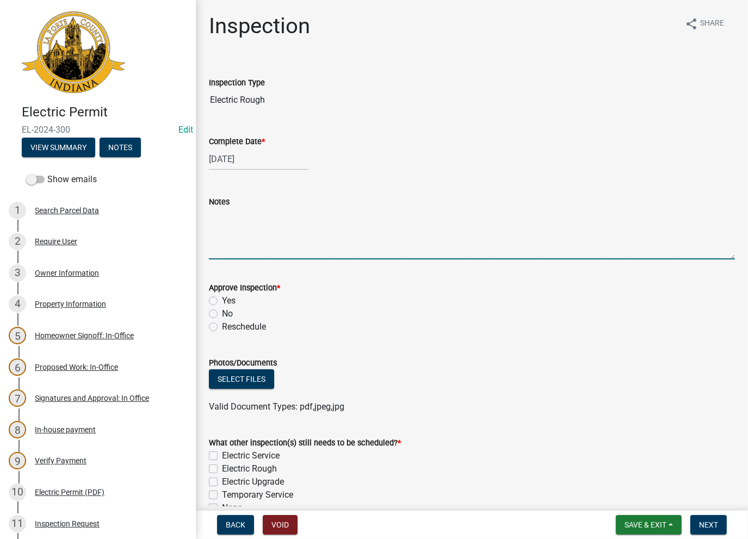
click at [238, 229] on textarea "Notes" at bounding box center [472, 233] width 526 height 51
paste textarea "No Inspections ever requested. Close out - AK"
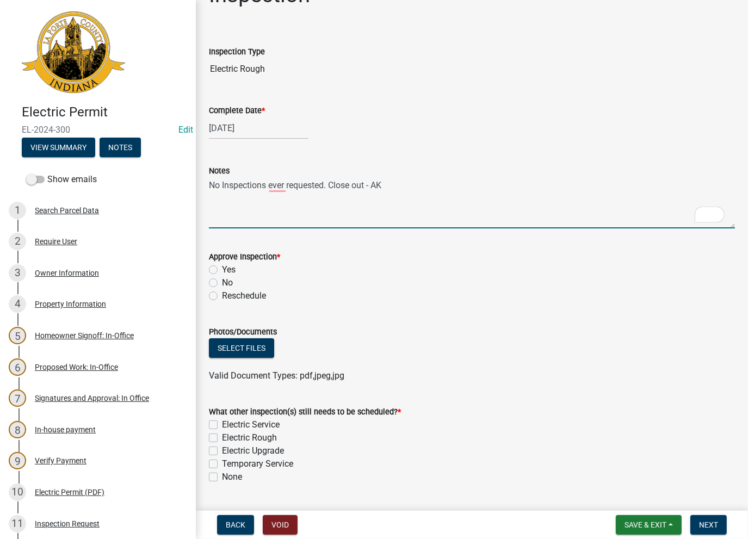
scroll to position [60, 0]
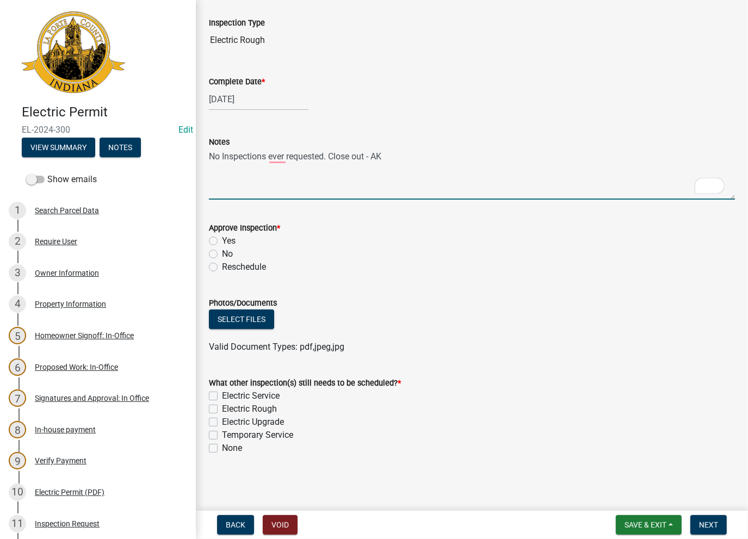
type textarea "No Inspections ever requested. Close out - AK"
click at [222, 256] on label "No" at bounding box center [227, 254] width 11 height 13
click at [222, 255] on input "No" at bounding box center [225, 251] width 7 height 7
radio input "true"
click at [222, 444] on label "None" at bounding box center [232, 448] width 20 height 13
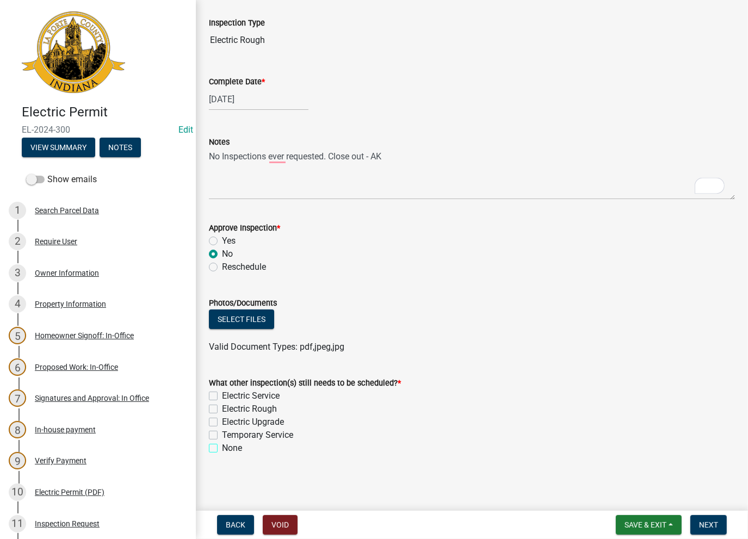
click at [222, 444] on input "None" at bounding box center [225, 445] width 7 height 7
checkbox input "true"
checkbox input "false"
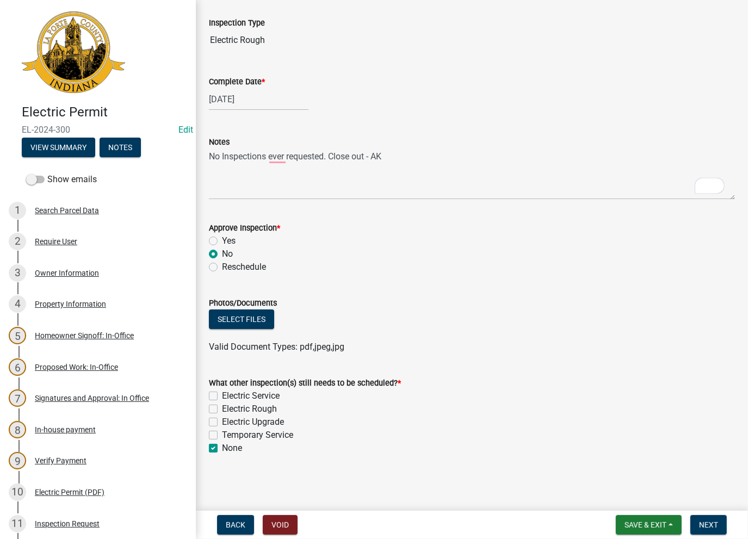
checkbox input "false"
checkbox input "true"
click at [701, 519] on button "Next" at bounding box center [709, 525] width 36 height 20
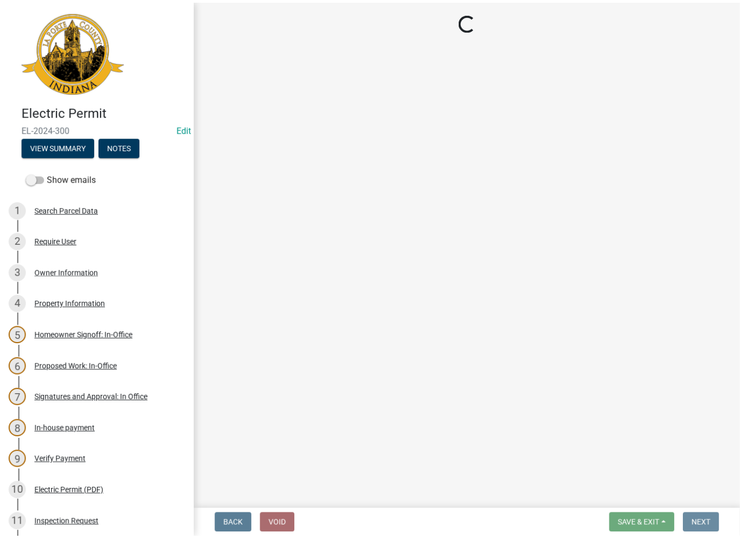
scroll to position [0, 0]
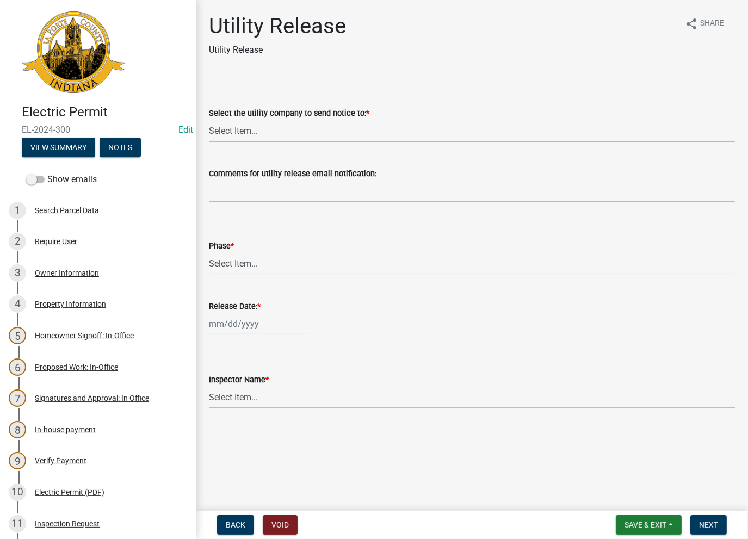
click at [269, 121] on select "Select Item... Don't send a utility release NIPSCO Kankakee Valley REMC AEP/[US…" at bounding box center [472, 131] width 526 height 22
click at [209, 120] on select "Select Item... Don't send a utility release NIPSCO Kankakee Valley REMC AEP/[US…" at bounding box center [472, 131] width 526 height 22
select select "3780ecfe-b3b4-4223-9cfe-090e9c0a356a"
click at [244, 265] on select "Select Item... Phase 1 Phase 3" at bounding box center [472, 264] width 526 height 22
click at [209, 253] on select "Select Item... Phase 1 Phase 3" at bounding box center [472, 264] width 526 height 22
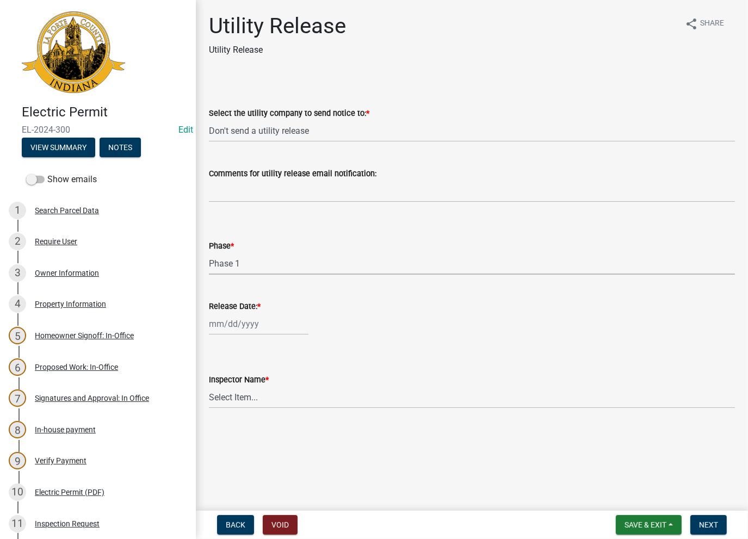
select select "f678d134-8131-47e8-ad26-ea7cd419ba61"
click at [235, 319] on div at bounding box center [259, 324] width 100 height 22
select select "8"
select select "2025"
click at [257, 414] on div "13" at bounding box center [254, 416] width 17 height 17
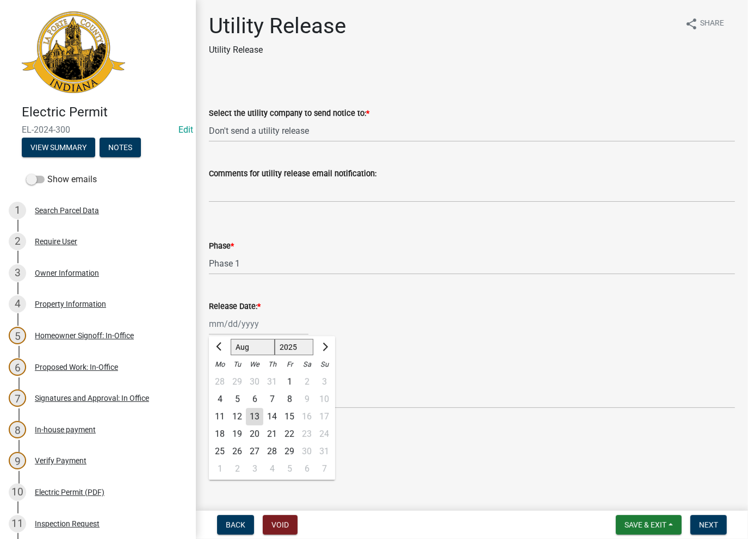
type input "[DATE]"
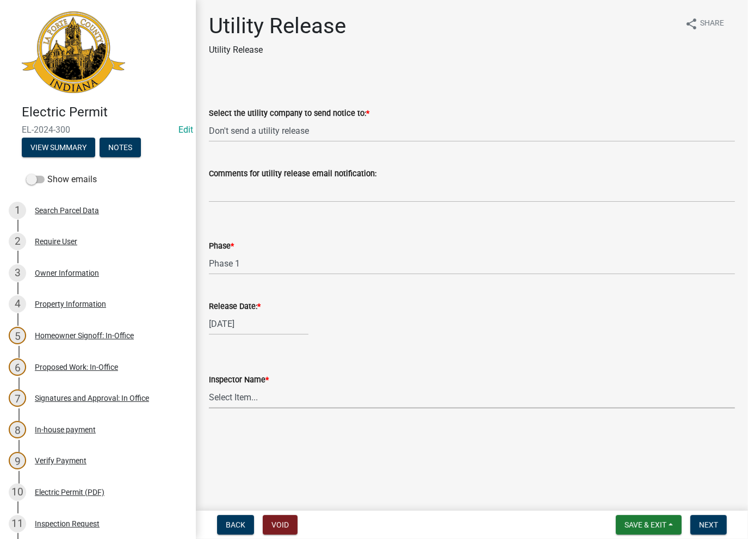
click at [247, 399] on select "Select Item... [PERSON_NAME] [PERSON_NAME] [PERSON_NAME] [PERSON_NAME] [PERSON_…" at bounding box center [472, 397] width 526 height 22
click at [209, 386] on select "Select Item... [PERSON_NAME] [PERSON_NAME] [PERSON_NAME] [PERSON_NAME] [PERSON_…" at bounding box center [472, 397] width 526 height 22
select select "86e5621d-6805-4b45-aad7-b2b3c8c41661"
drag, startPoint x: 688, startPoint y: 523, endPoint x: 695, endPoint y: 523, distance: 6.5
click at [695, 523] on form "Save & Exit Save Save & Exit Next" at bounding box center [672, 525] width 120 height 20
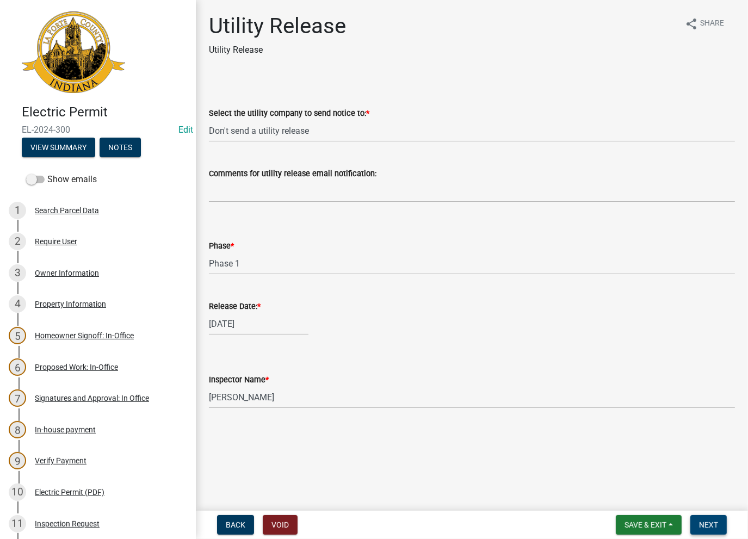
click at [695, 523] on button "Next" at bounding box center [709, 525] width 36 height 20
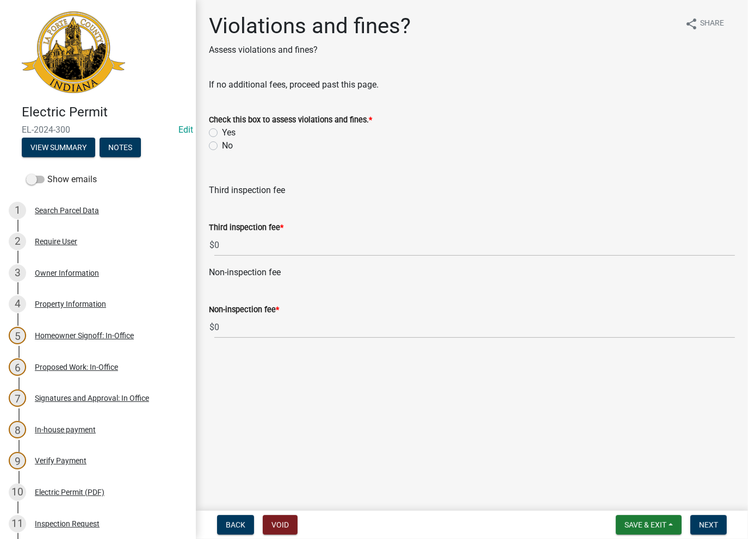
click at [218, 145] on div "No" at bounding box center [472, 145] width 526 height 13
click at [222, 144] on label "No" at bounding box center [227, 145] width 11 height 13
click at [222, 144] on input "No" at bounding box center [225, 142] width 7 height 7
radio input "true"
click at [703, 534] on button "Next" at bounding box center [709, 525] width 36 height 20
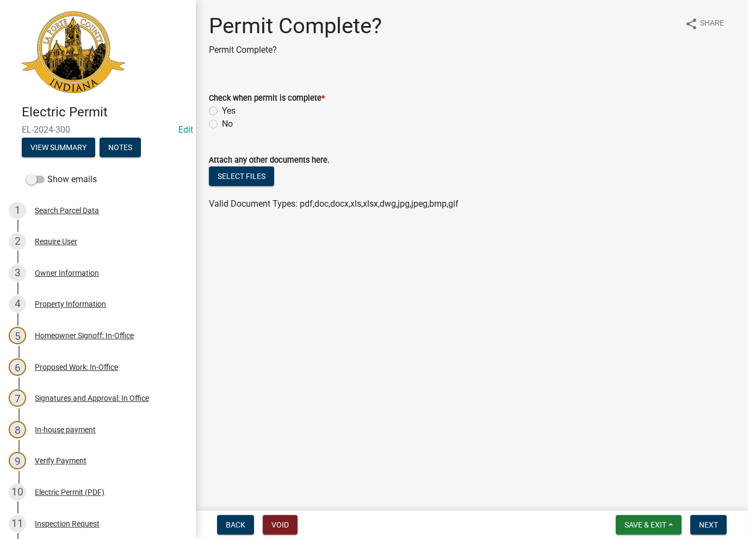
click at [212, 112] on div "Yes" at bounding box center [472, 111] width 526 height 13
click at [222, 112] on label "Yes" at bounding box center [229, 111] width 14 height 13
click at [222, 112] on input "Yes" at bounding box center [225, 108] width 7 height 7
radio input "true"
click at [717, 518] on button "Next" at bounding box center [709, 525] width 36 height 20
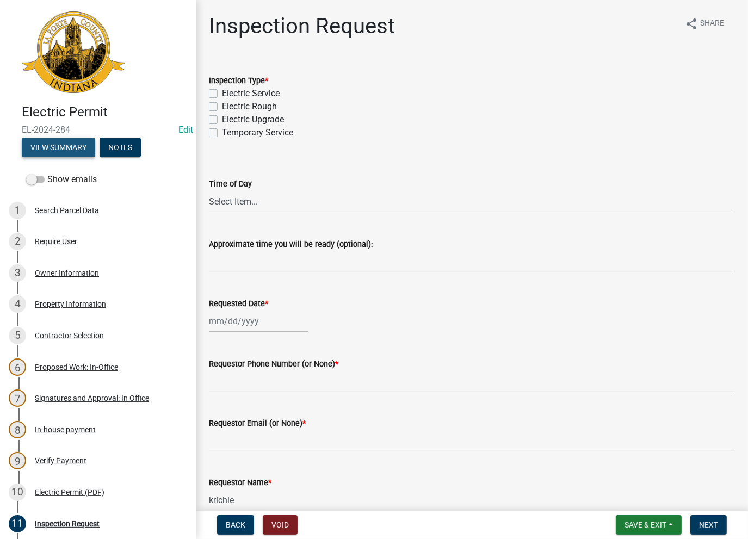
click at [62, 150] on button "View Summary" at bounding box center [58, 148] width 73 height 20
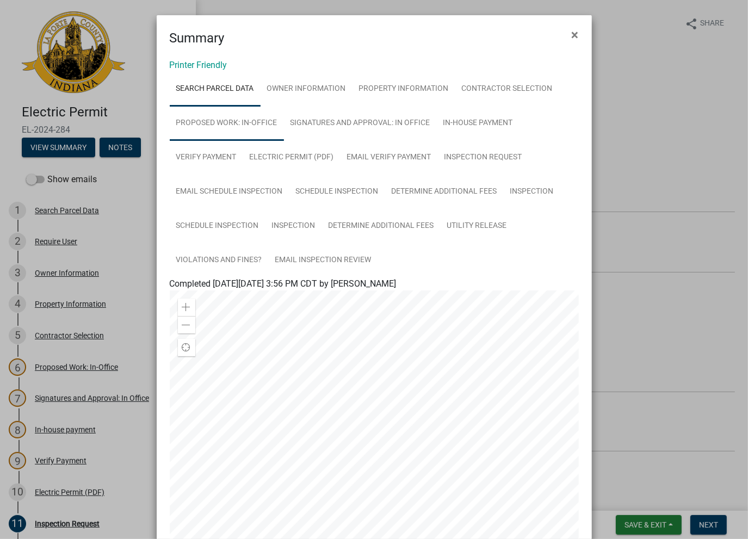
click at [200, 121] on link "Proposed Work: In-Office" at bounding box center [227, 123] width 114 height 35
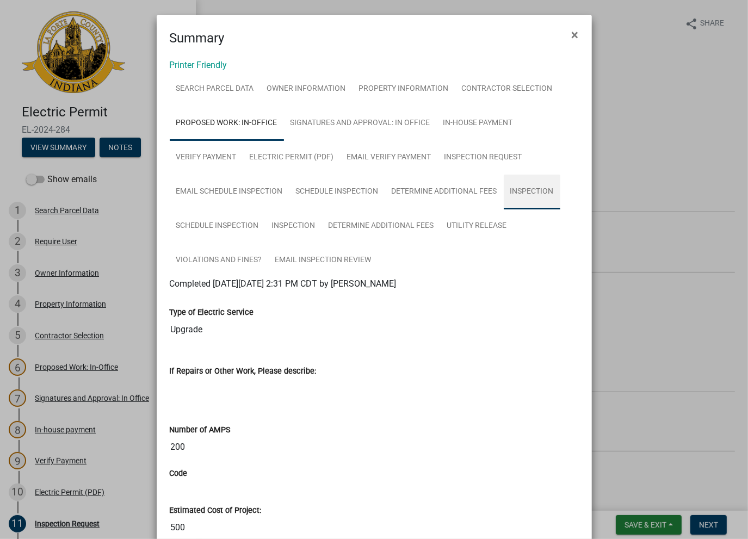
click at [518, 200] on link "Inspection" at bounding box center [532, 192] width 57 height 35
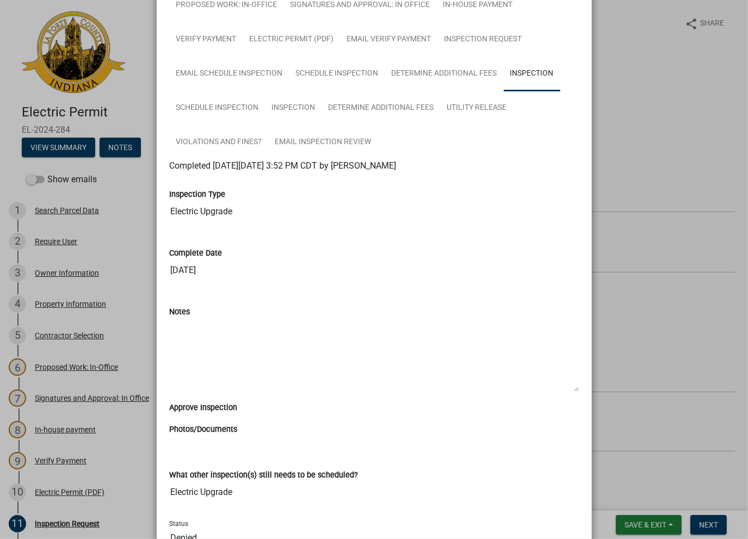
scroll to position [54, 0]
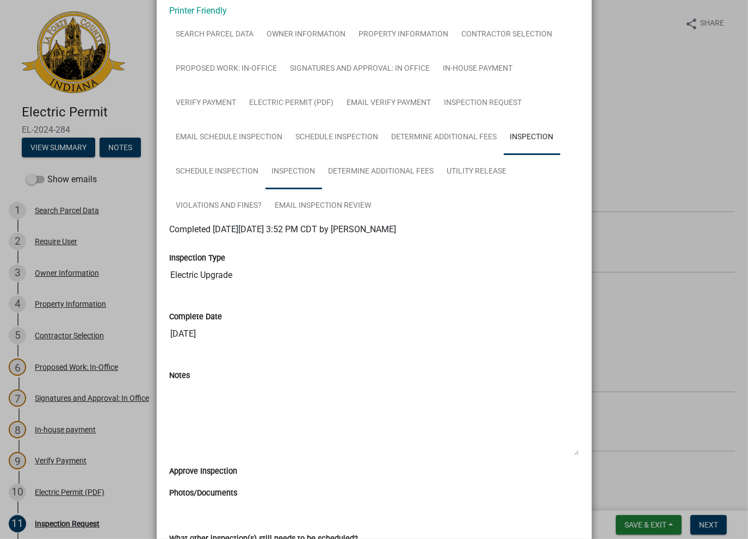
click at [285, 176] on link "Inspection" at bounding box center [294, 172] width 57 height 35
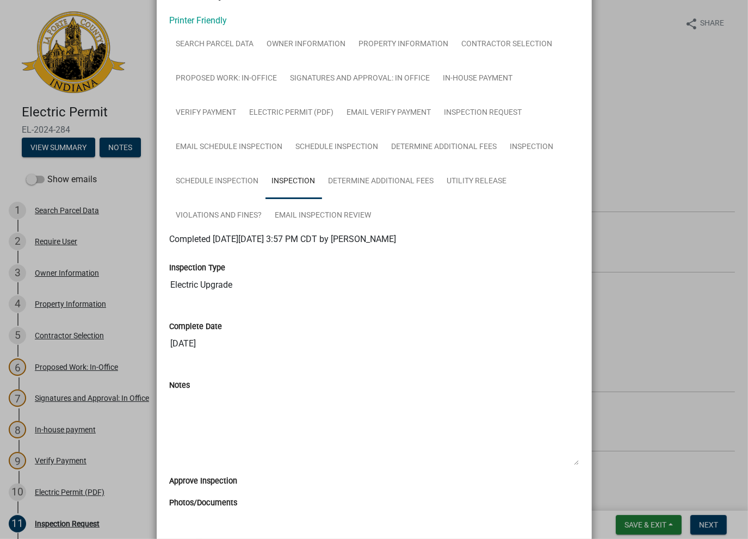
scroll to position [0, 0]
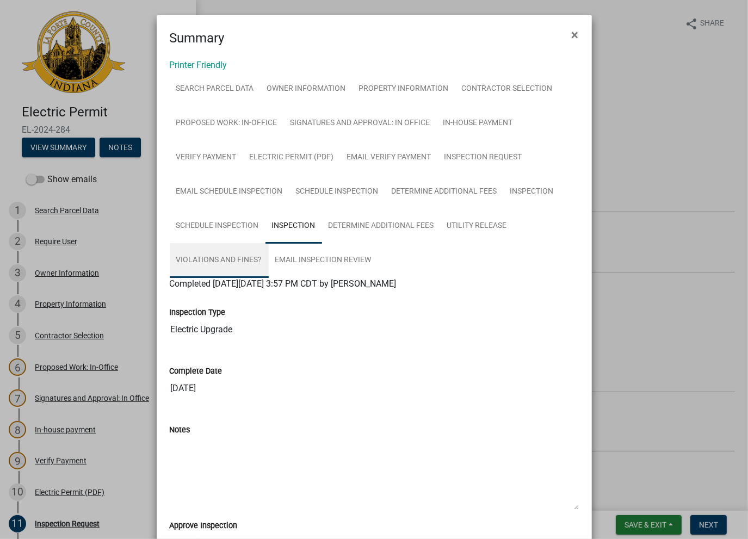
click at [257, 262] on link "Violations and fines?" at bounding box center [219, 260] width 99 height 35
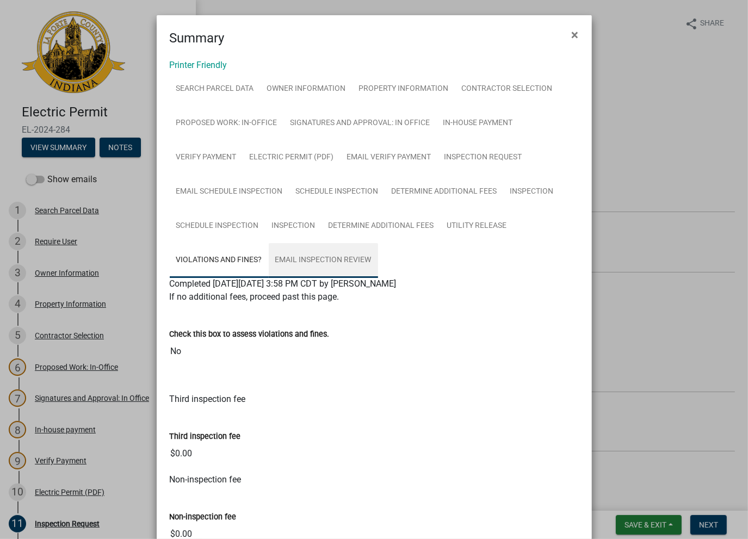
click at [325, 265] on link "Email Inspection Review" at bounding box center [323, 260] width 109 height 35
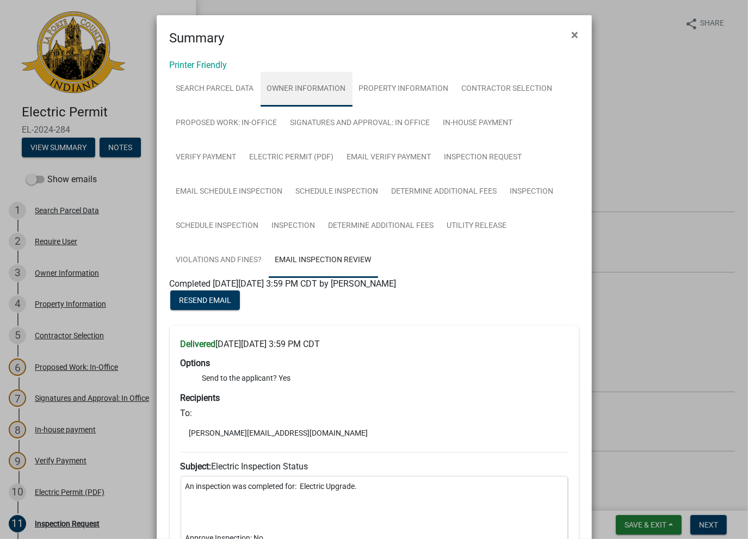
click at [316, 93] on link "Owner Information" at bounding box center [307, 89] width 92 height 35
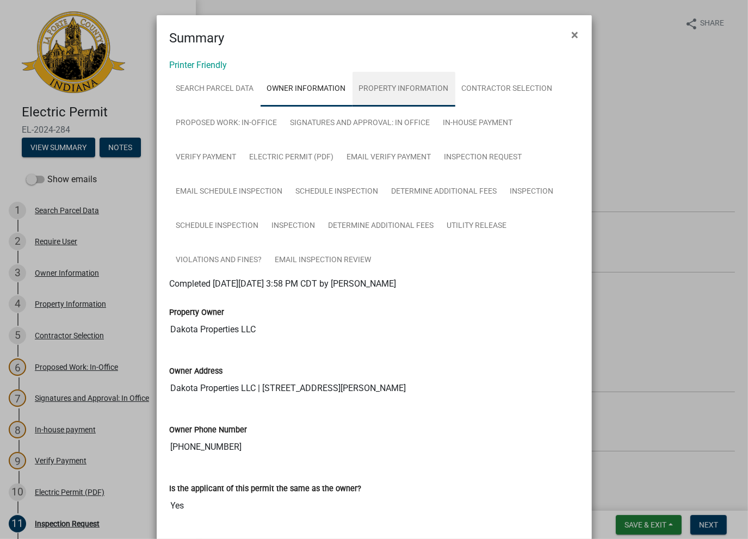
click at [388, 82] on link "Property Information" at bounding box center [404, 89] width 103 height 35
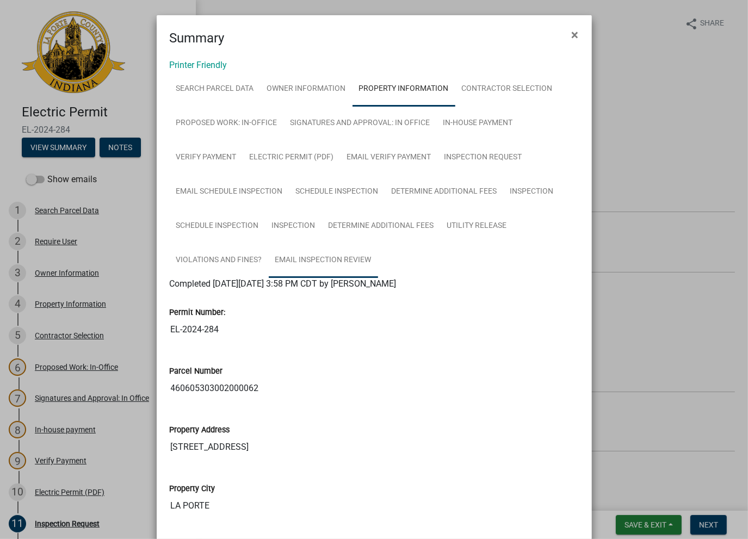
click at [333, 259] on link "Email Inspection Review" at bounding box center [323, 260] width 109 height 35
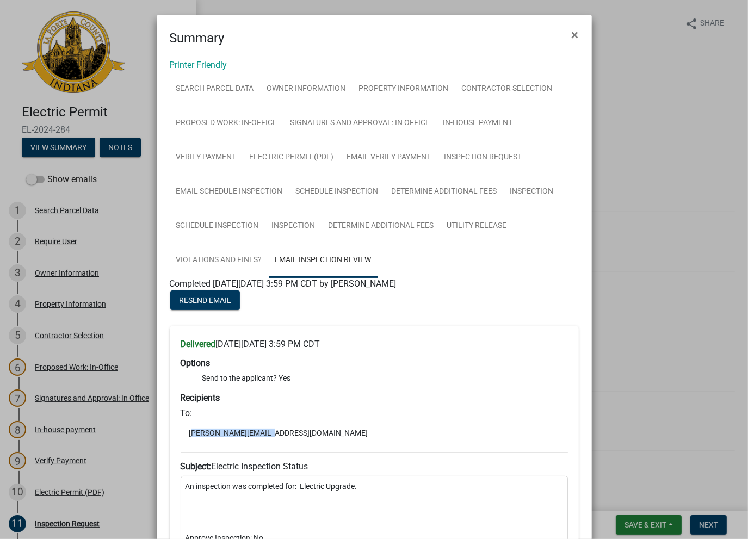
drag, startPoint x: 266, startPoint y: 435, endPoint x: 182, endPoint y: 428, distance: 83.6
click at [182, 428] on li "mitch@capsgroup.net" at bounding box center [375, 433] width 388 height 16
copy li "mitch@capsgroup.net"
click at [230, 126] on link "Proposed Work: In-Office" at bounding box center [227, 123] width 114 height 35
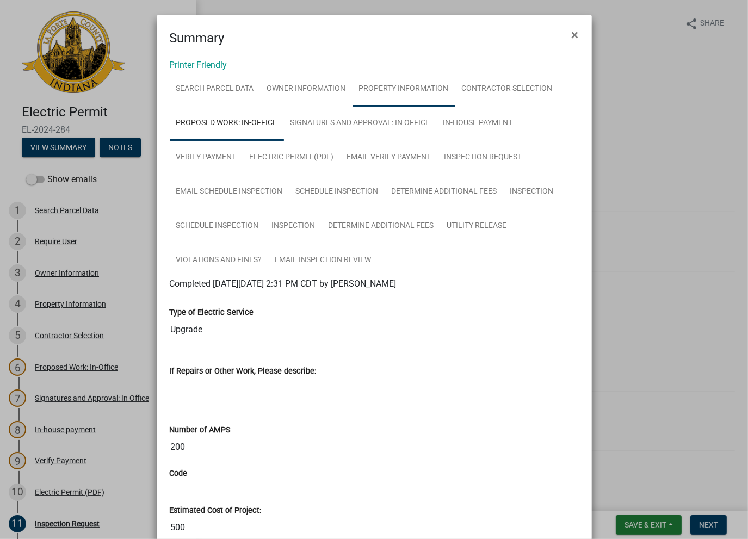
click at [389, 97] on link "Property Information" at bounding box center [404, 89] width 103 height 35
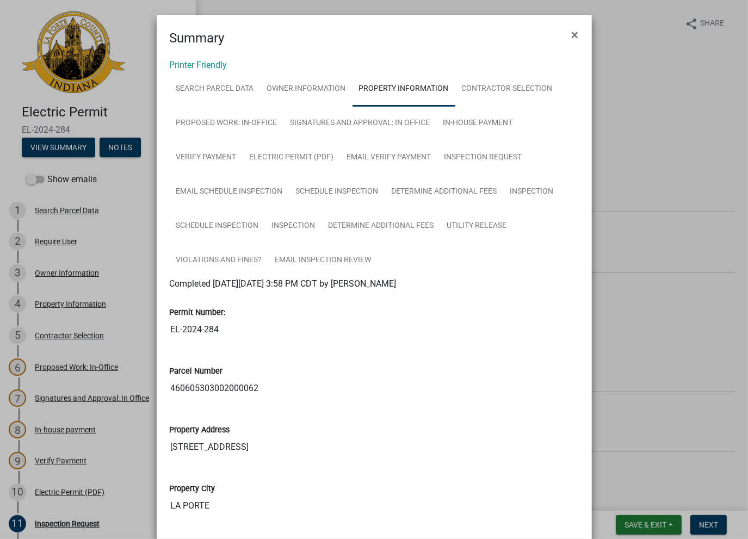
drag, startPoint x: 245, startPoint y: 443, endPoint x: 166, endPoint y: 443, distance: 78.9
click at [170, 443] on input "5388 N HWY 35" at bounding box center [374, 448] width 409 height 22
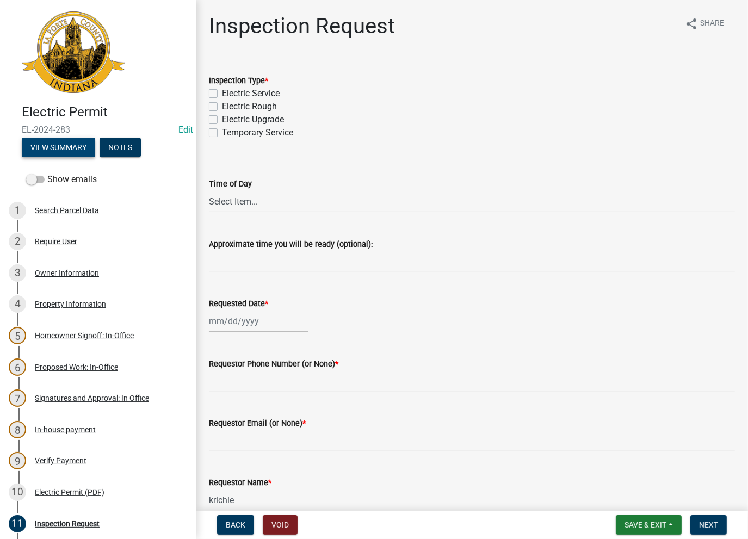
click at [69, 148] on button "View Summary" at bounding box center [58, 148] width 73 height 20
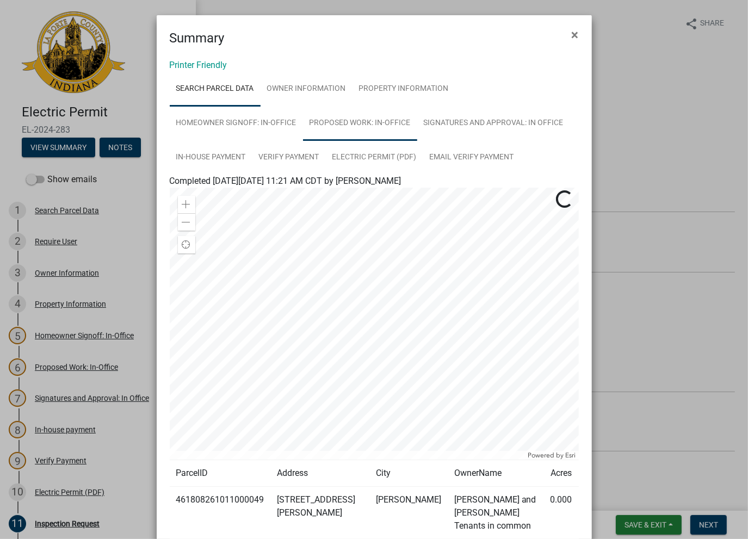
click at [320, 128] on link "Proposed Work: In-Office" at bounding box center [360, 123] width 114 height 35
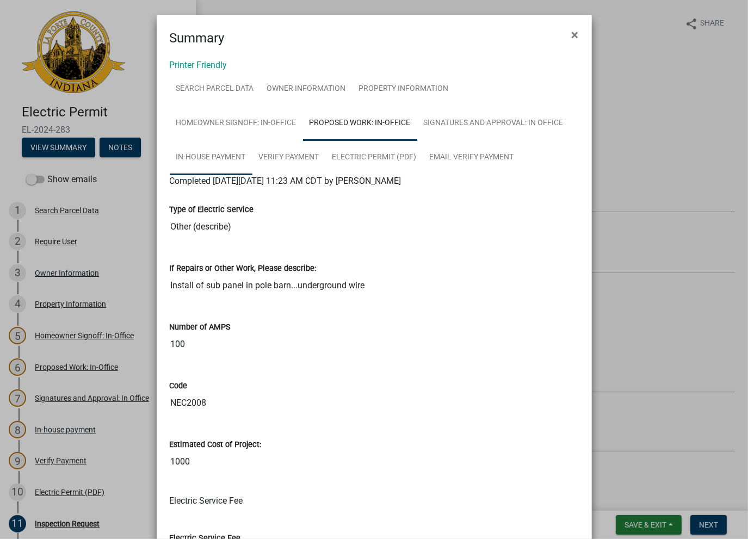
click at [202, 154] on link "In-house payment" at bounding box center [211, 157] width 83 height 35
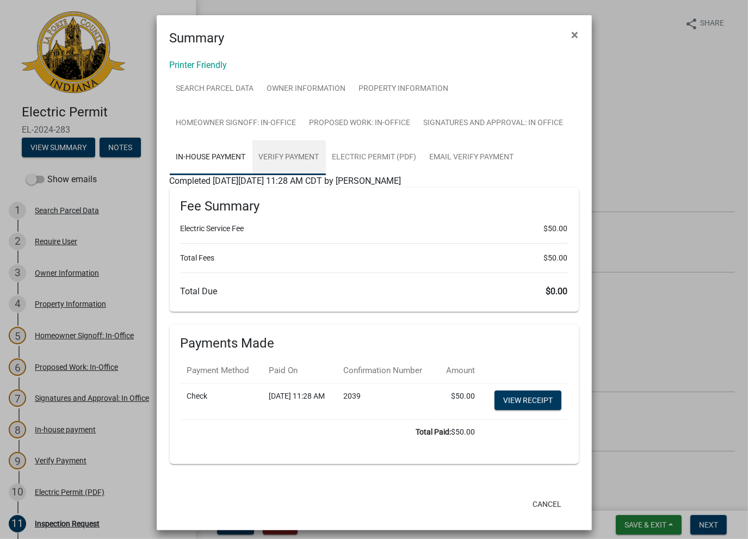
click at [290, 169] on link "Verify Payment" at bounding box center [289, 157] width 73 height 35
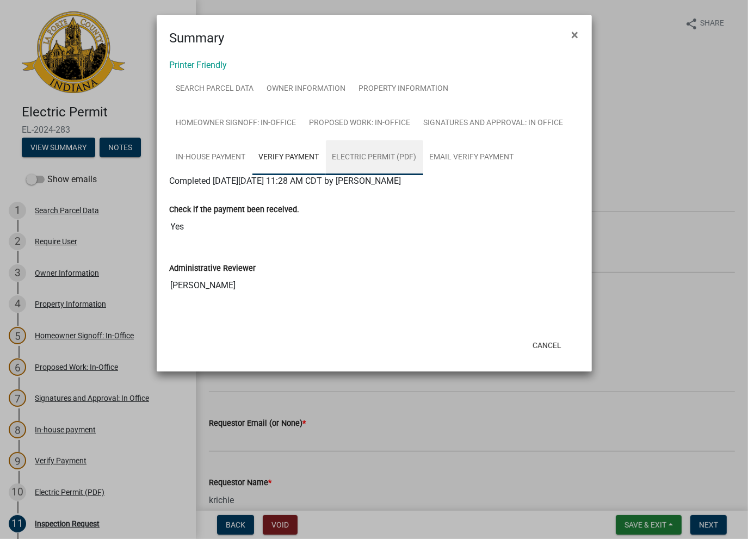
click at [361, 169] on link "Electric Permit (PDF)" at bounding box center [374, 157] width 97 height 35
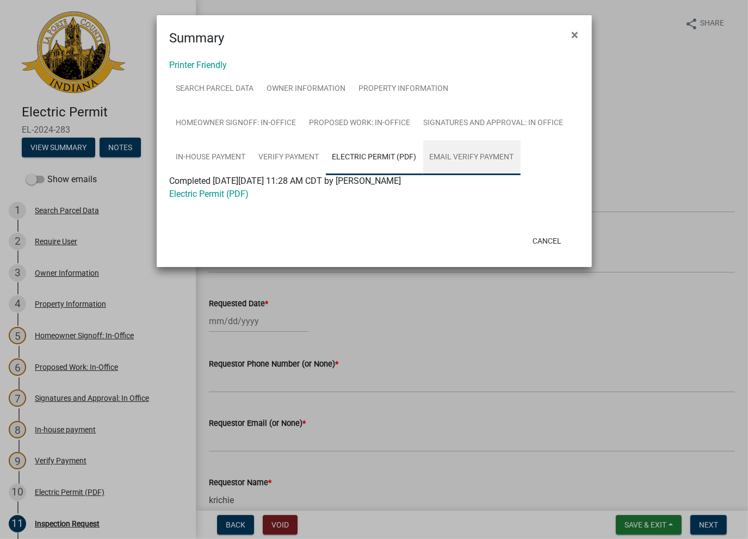
click at [449, 165] on link "Email Verify Payment" at bounding box center [471, 157] width 97 height 35
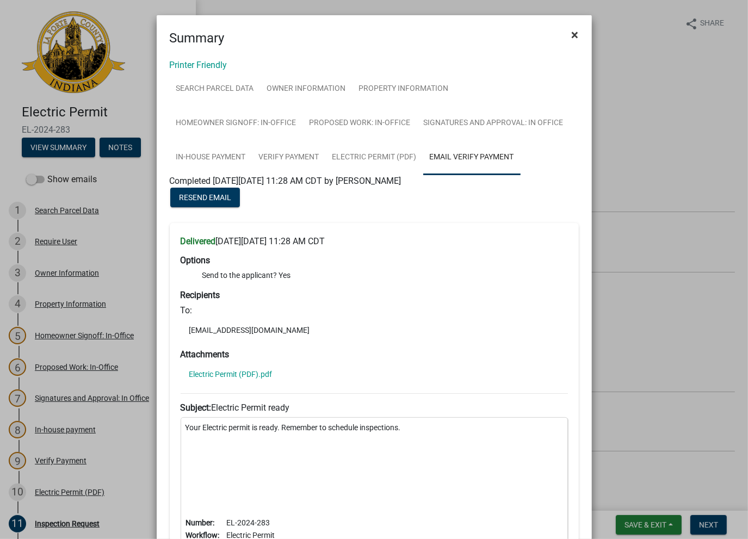
click at [572, 38] on span "×" at bounding box center [575, 34] width 7 height 15
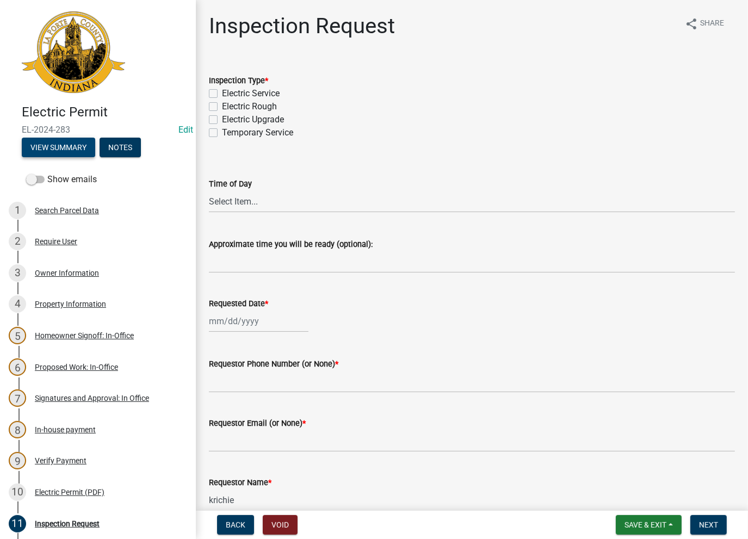
click at [36, 153] on button "View Summary" at bounding box center [58, 148] width 73 height 20
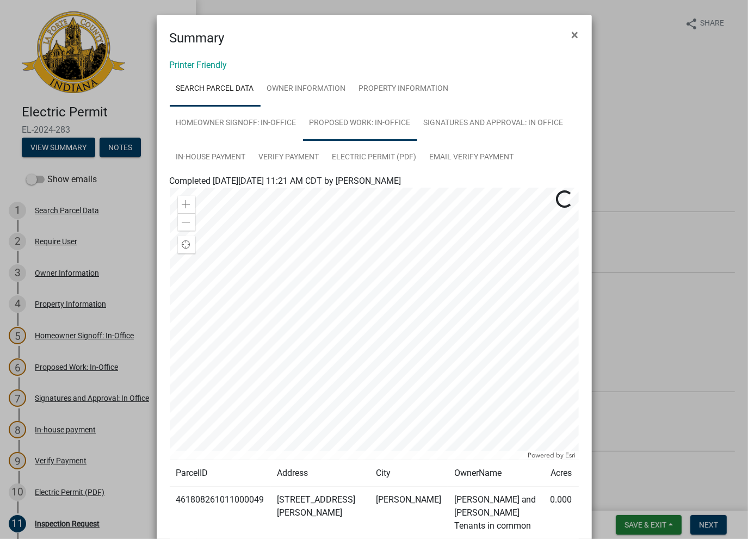
click at [361, 129] on link "Proposed Work: In-Office" at bounding box center [360, 123] width 114 height 35
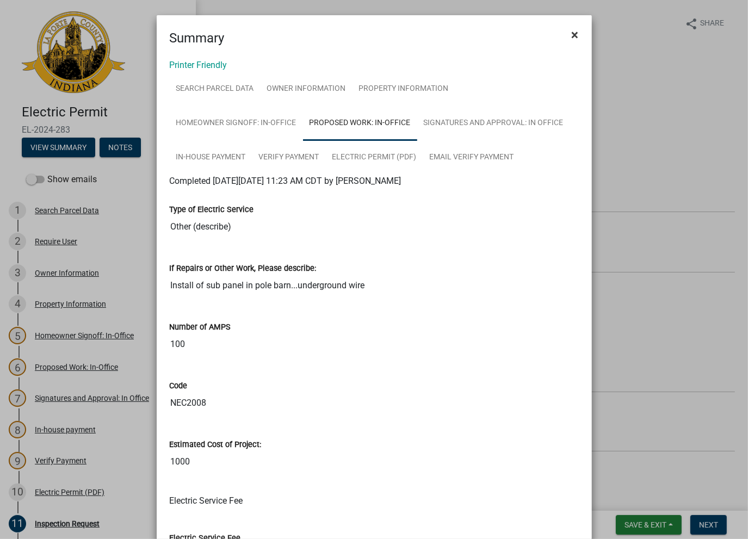
click at [564, 34] on button "×" at bounding box center [575, 35] width 24 height 30
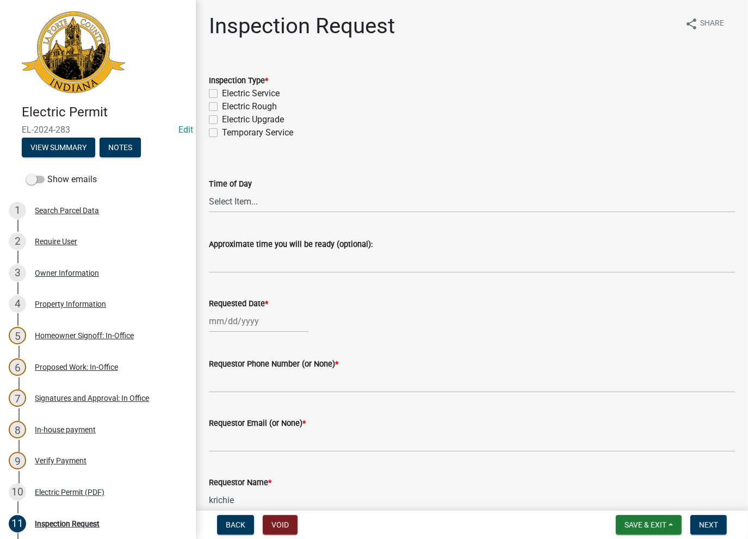
click at [222, 107] on label "Electric Rough" at bounding box center [249, 106] width 55 height 13
click at [222, 107] on input "Electric Rough" at bounding box center [225, 103] width 7 height 7
checkbox input "true"
checkbox input "false"
checkbox input "true"
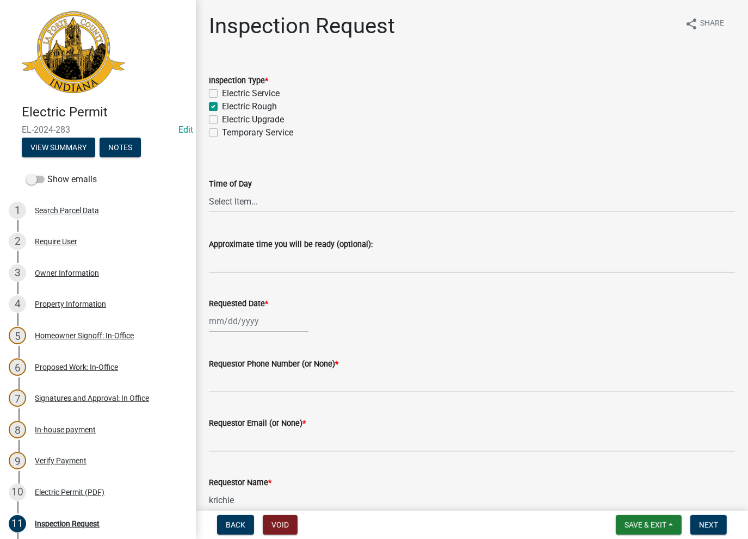
checkbox input "false"
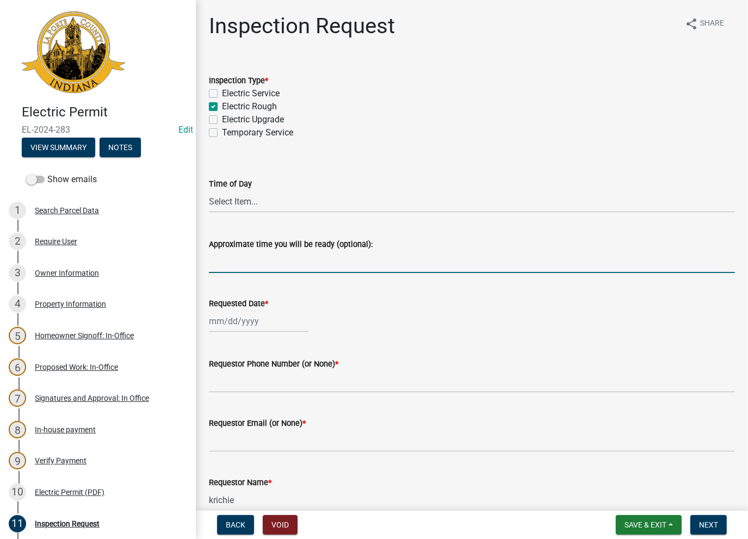
click at [241, 256] on input "Approximate time you will be ready (optional):" at bounding box center [472, 262] width 526 height 22
type input "No Inspections ever requested. Expired. Close out - AK"
drag, startPoint x: 434, startPoint y: 266, endPoint x: 205, endPoint y: 255, distance: 229.4
click at [201, 255] on div "Approximate time you will be ready (optional): No Inspections ever requested. E…" at bounding box center [472, 248] width 543 height 51
click at [229, 322] on div at bounding box center [259, 321] width 100 height 22
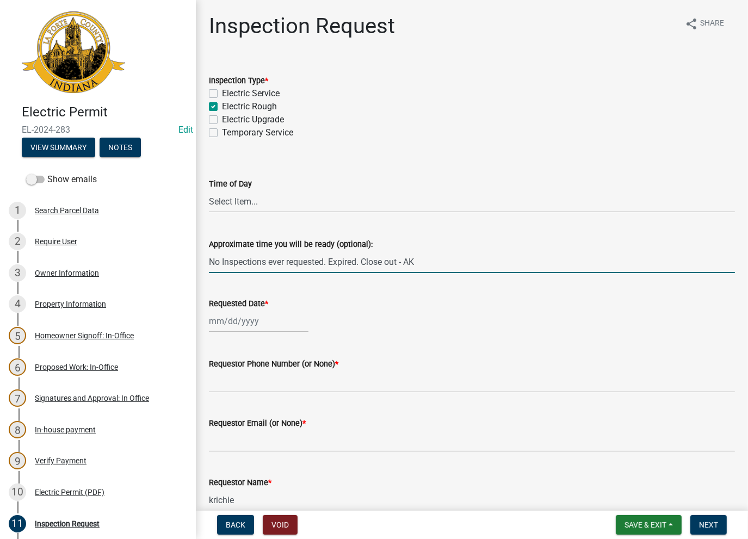
select select "8"
select select "2025"
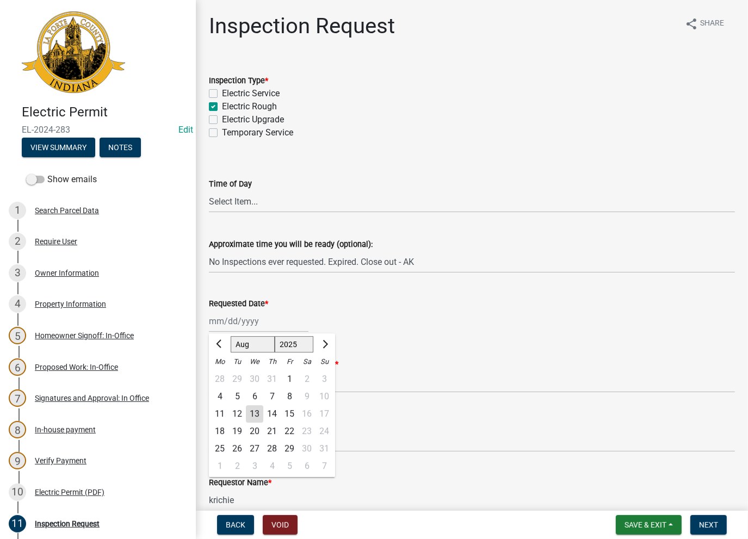
drag, startPoint x: 251, startPoint y: 418, endPoint x: 248, endPoint y: 396, distance: 22.6
click at [251, 417] on div "13" at bounding box center [254, 414] width 17 height 17
type input "08/13/2025"
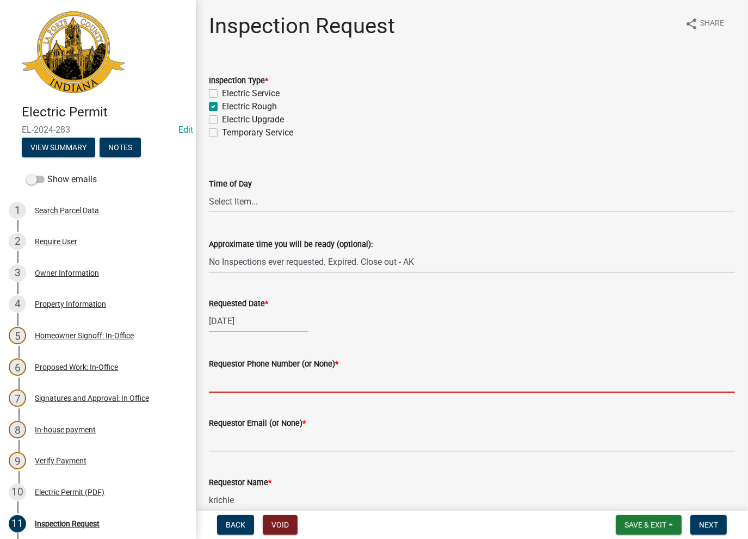
click at [235, 378] on input "Requestor Phone Number (or None) *" at bounding box center [472, 382] width 526 height 22
type input "None"
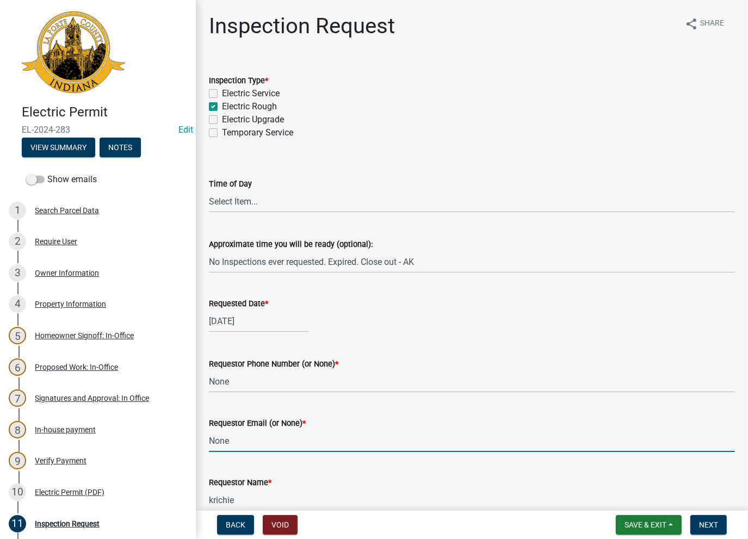
type input "None"
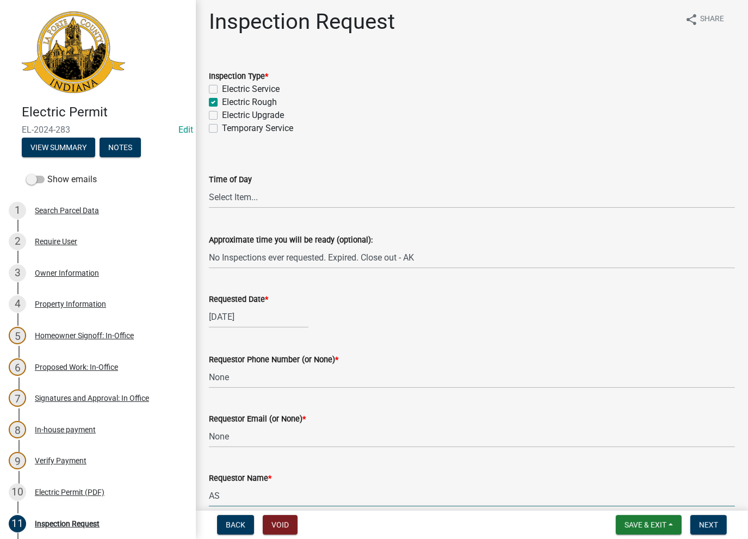
type input "AshleyK"
click at [716, 538] on nav "Back Void Save & Exit Save Save & Exit Next" at bounding box center [472, 525] width 552 height 28
click at [711, 530] on button "Next" at bounding box center [709, 525] width 36 height 20
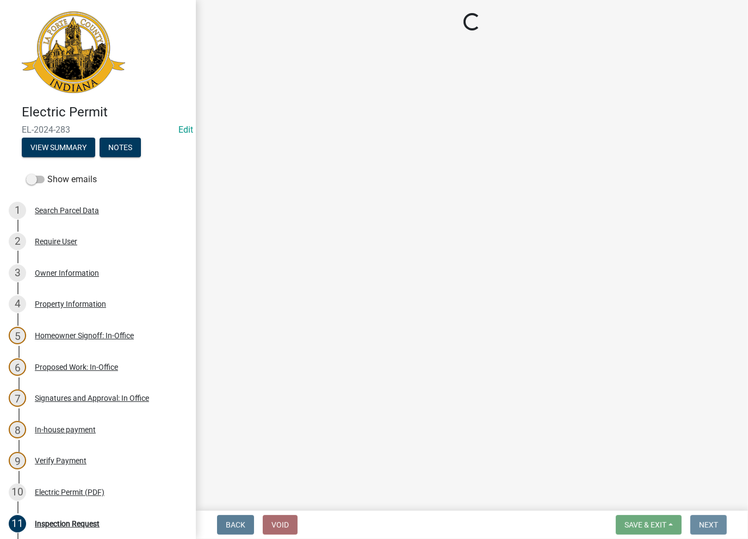
scroll to position [0, 0]
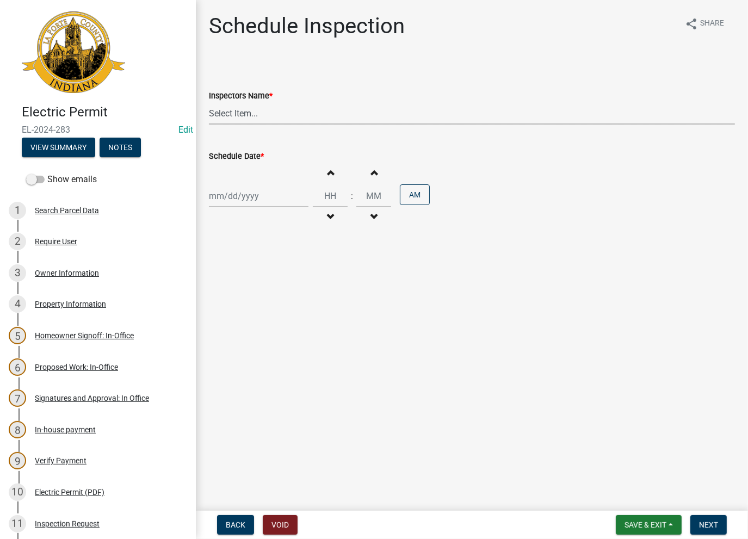
click at [283, 108] on select "Select Item... krichie (krichie) AshleyK (AshleyK) scotts (scotts) DaveS (DaveS…" at bounding box center [472, 113] width 526 height 22
select select "a0e5a0fc-3702-49ef-98f7-3c9674400991"
click at [209, 102] on select "Select Item... krichie (krichie) AshleyK (AshleyK) scotts (scotts) DaveS (DaveS…" at bounding box center [472, 113] width 526 height 22
click at [254, 204] on div at bounding box center [259, 196] width 100 height 22
select select "8"
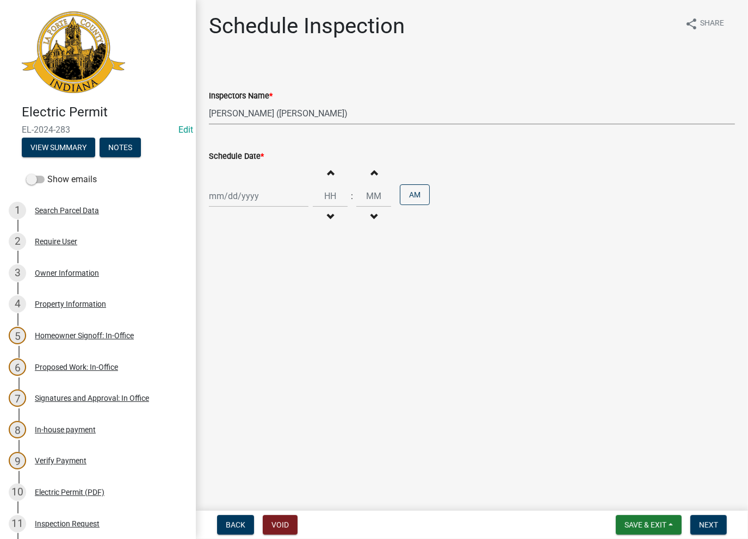
select select "2025"
click at [259, 292] on div "13" at bounding box center [254, 288] width 17 height 17
type input "08/13/2025"
click at [714, 525] on span "Next" at bounding box center [708, 525] width 19 height 9
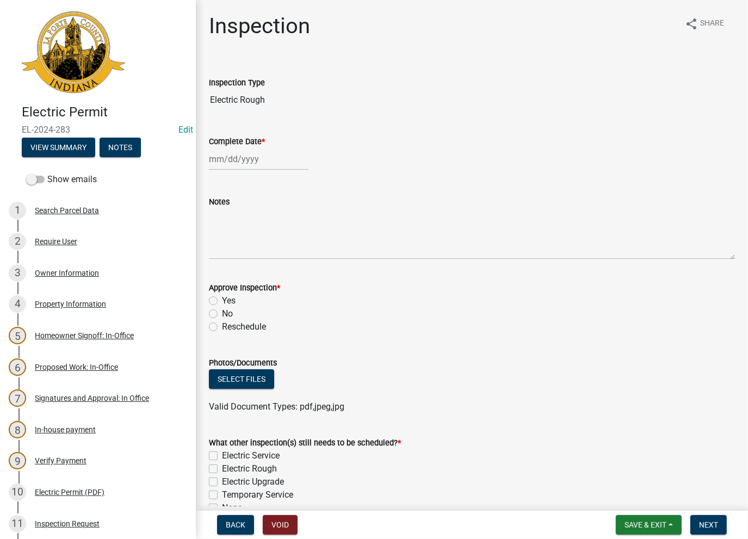
click at [244, 158] on div at bounding box center [259, 159] width 100 height 22
select select "8"
select select "2025"
click at [253, 251] on div "13" at bounding box center [254, 251] width 17 height 17
type input "08/13/2025"
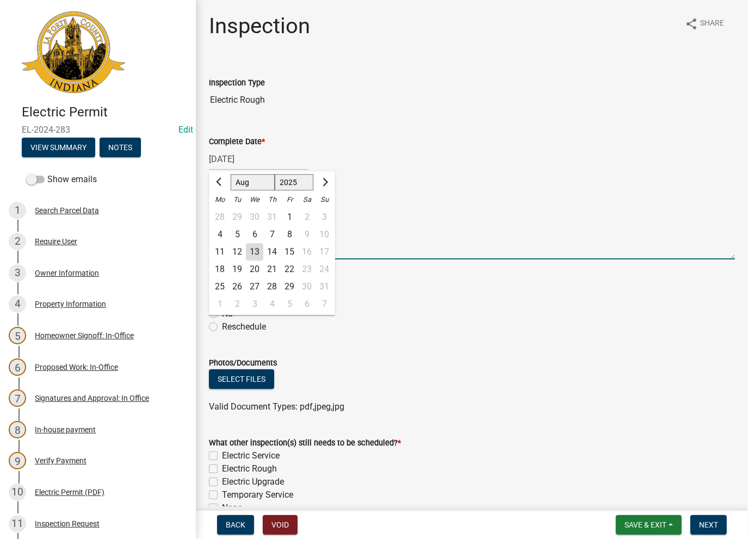
click at [241, 226] on textarea "Notes" at bounding box center [472, 233] width 526 height 51
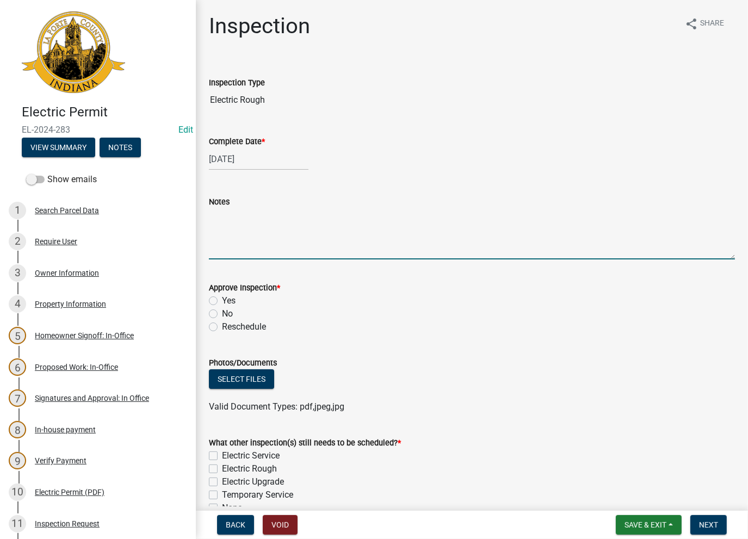
paste textarea "No Inspections ever requested. Expired. Close out - AK"
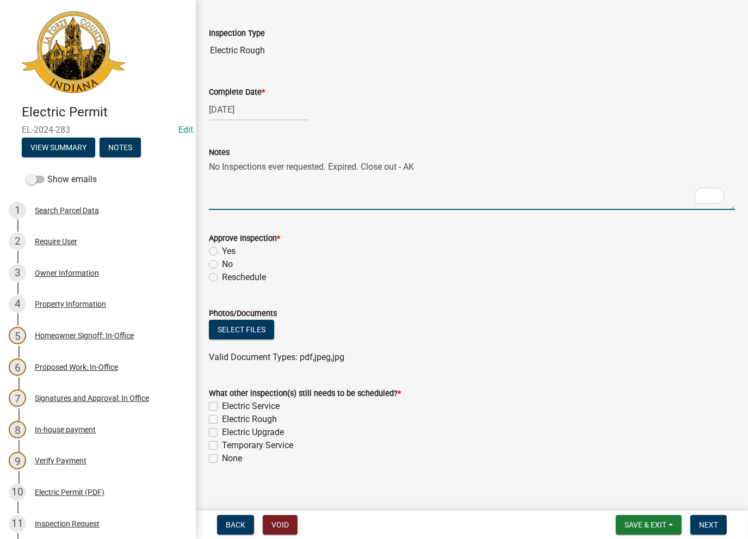
scroll to position [60, 0]
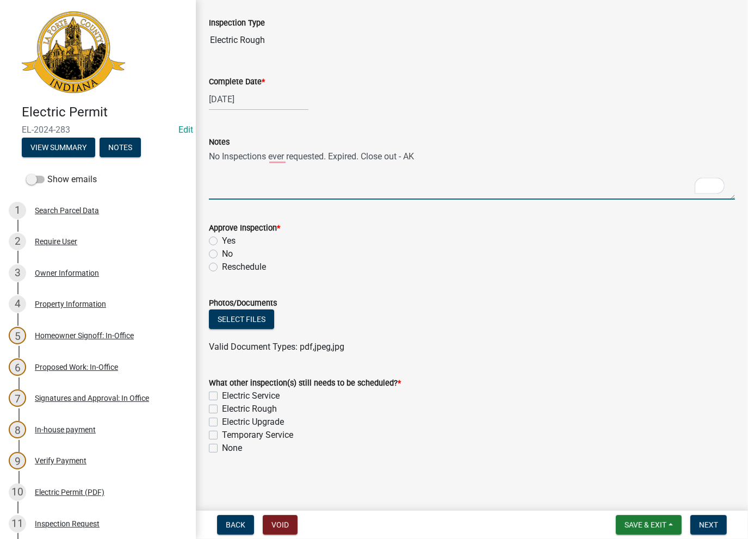
type textarea "No Inspections ever requested. Expired. Close out - AK"
click at [222, 252] on label "No" at bounding box center [227, 254] width 11 height 13
click at [222, 252] on input "No" at bounding box center [225, 251] width 7 height 7
radio input "true"
click at [222, 447] on label "None" at bounding box center [232, 448] width 20 height 13
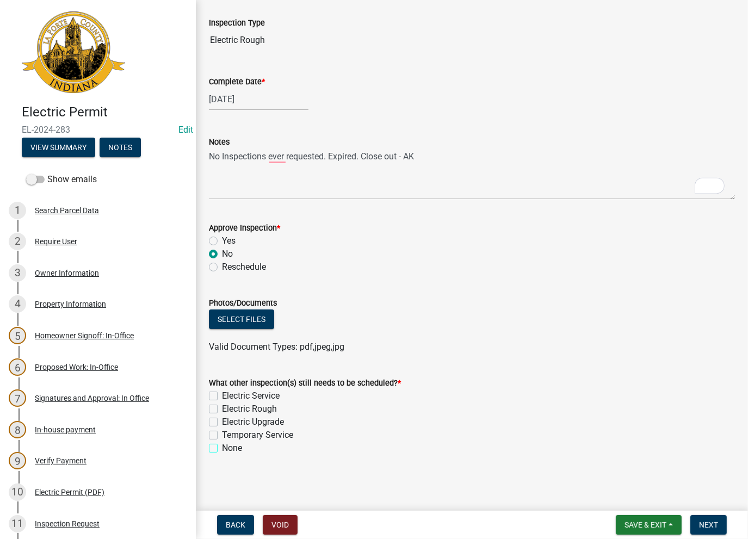
click at [222, 447] on input "None" at bounding box center [225, 445] width 7 height 7
checkbox input "true"
checkbox input "false"
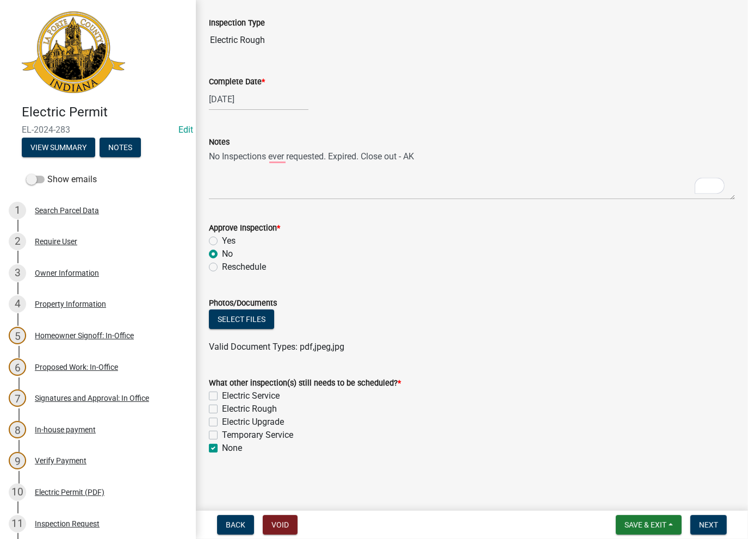
checkbox input "false"
checkbox input "true"
click at [701, 523] on span "Next" at bounding box center [708, 525] width 19 height 9
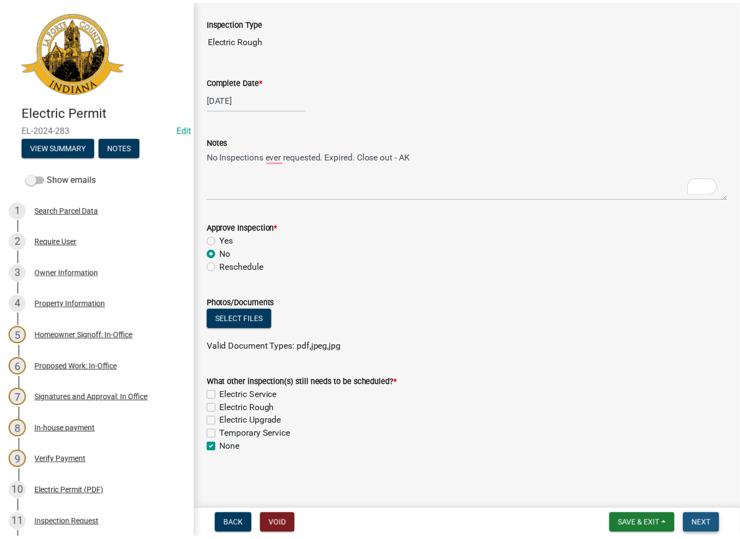
scroll to position [0, 0]
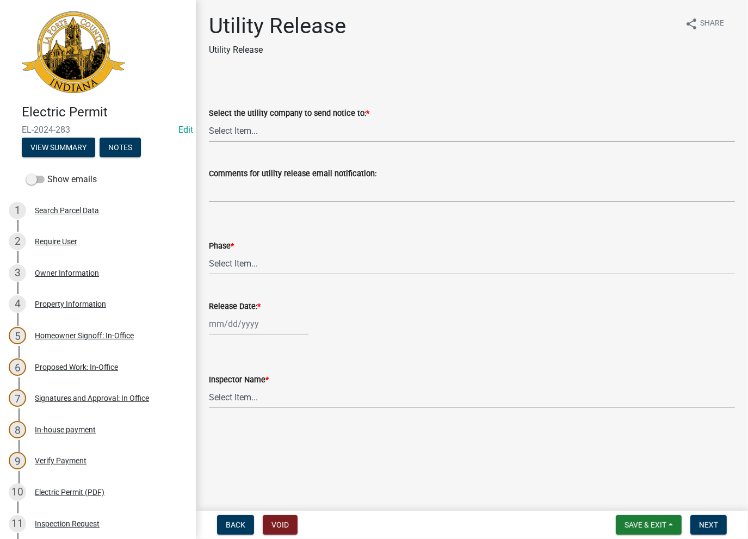
drag, startPoint x: 248, startPoint y: 121, endPoint x: 255, endPoint y: 128, distance: 9.2
click at [249, 122] on select "Select Item... Don't send a utility release NIPSCO Kankakee Valley REMC AEP/Ind…" at bounding box center [472, 131] width 526 height 22
click at [209, 120] on select "Select Item... Don't send a utility release NIPSCO Kankakee Valley REMC AEP/Ind…" at bounding box center [472, 131] width 526 height 22
select select "3780ecfe-b3b4-4223-9cfe-090e9c0a356a"
click at [237, 267] on select "Select Item... Phase 1 Phase 3" at bounding box center [472, 264] width 526 height 22
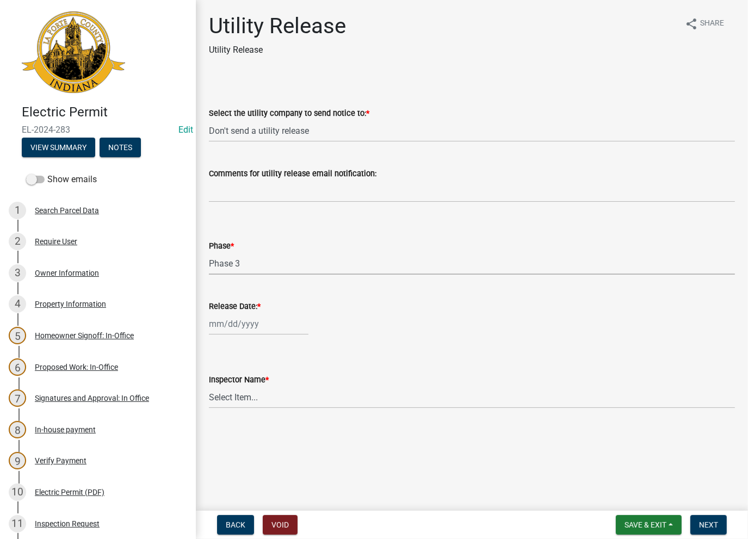
click at [209, 253] on select "Select Item... Phase 1 Phase 3" at bounding box center [472, 264] width 526 height 22
drag, startPoint x: 235, startPoint y: 272, endPoint x: 232, endPoint y: 281, distance: 9.8
click at [229, 293] on div "Release Date: *" at bounding box center [472, 310] width 526 height 51
drag, startPoint x: 233, startPoint y: 254, endPoint x: 234, endPoint y: 269, distance: 14.7
click at [233, 257] on select "Select Item... Phase 1 Phase 3" at bounding box center [472, 264] width 526 height 22
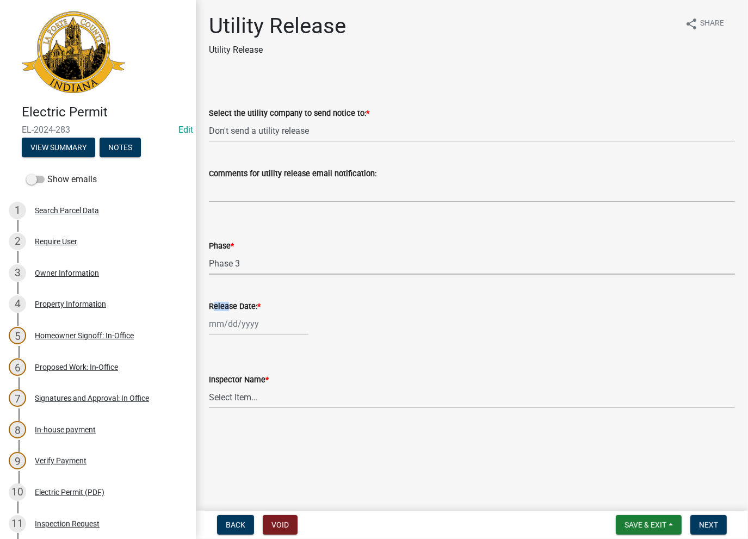
drag, startPoint x: 234, startPoint y: 272, endPoint x: 231, endPoint y: 280, distance: 8.3
click at [231, 275] on wm-data-entity-input "Phase * Select Item... Phase 1 Phase 3" at bounding box center [472, 247] width 526 height 73
click at [235, 270] on select "Select Item... Phase 1 Phase 3" at bounding box center [472, 264] width 526 height 22
click at [209, 253] on select "Select Item... Phase 1 Phase 3" at bounding box center [472, 264] width 526 height 22
select select "f678d134-8131-47e8-ad26-ea7cd419ba61"
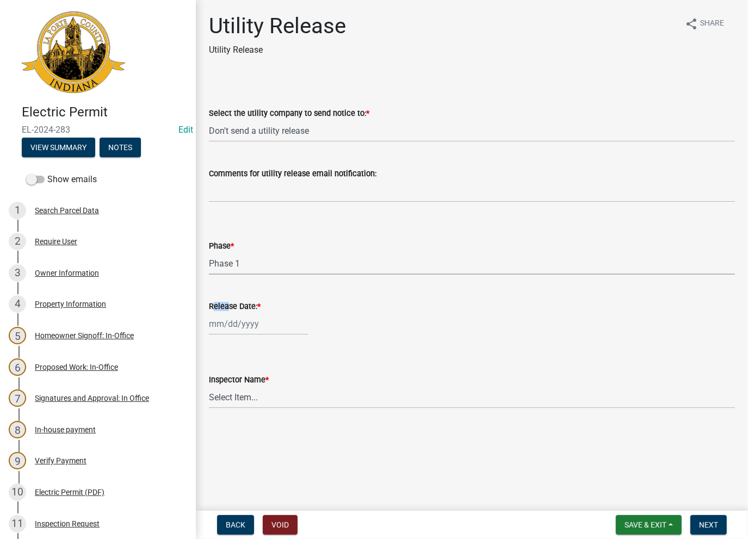
click at [232, 325] on div at bounding box center [259, 324] width 100 height 22
select select "8"
select select "2025"
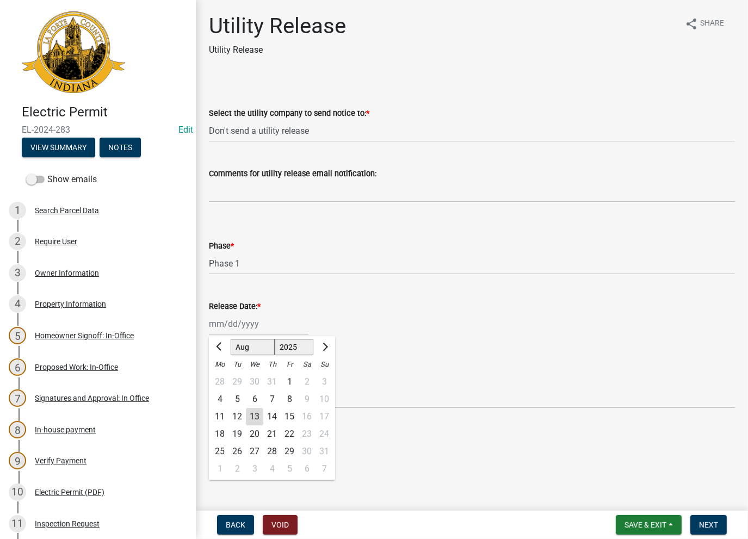
click at [255, 417] on div "13" at bounding box center [254, 416] width 17 height 17
type input "08/13/2025"
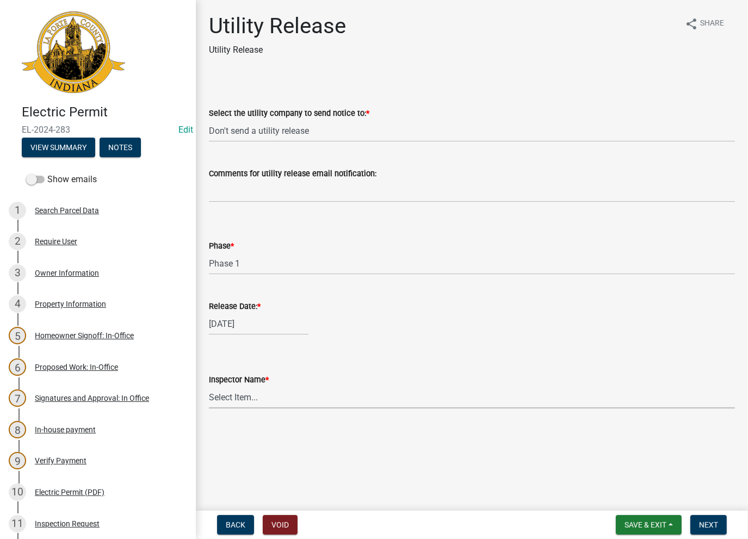
click at [244, 402] on select "Select Item... Ernie Schmidt Scott Schroeder John Niegos Dave Schuman Richard J…" at bounding box center [472, 397] width 526 height 22
click at [209, 386] on select "Select Item... Ernie Schmidt Scott Schroeder John Niegos Dave Schuman Richard J…" at bounding box center [472, 397] width 526 height 22
select select "86e5621d-6805-4b45-aad7-b2b3c8c41661"
click at [712, 526] on span "Next" at bounding box center [708, 525] width 19 height 9
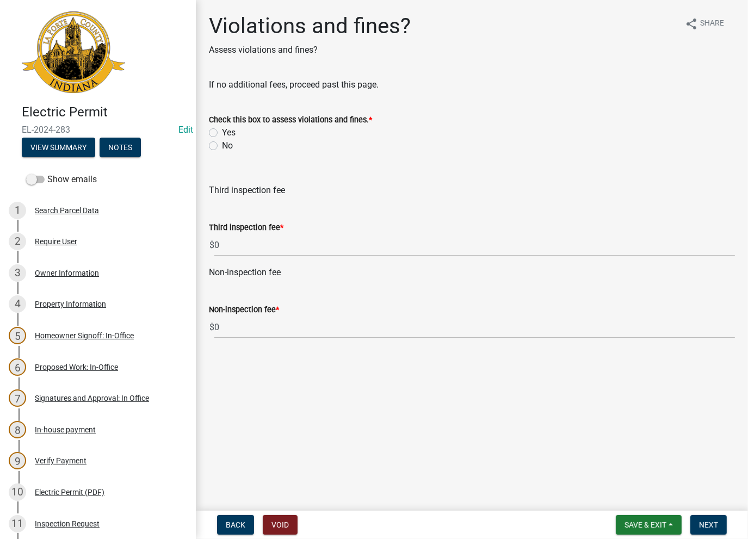
click at [222, 145] on label "No" at bounding box center [227, 145] width 11 height 13
click at [222, 145] on input "No" at bounding box center [225, 142] width 7 height 7
radio input "true"
drag, startPoint x: 709, startPoint y: 525, endPoint x: 690, endPoint y: 524, distance: 18.5
click at [706, 524] on span "Next" at bounding box center [708, 525] width 19 height 9
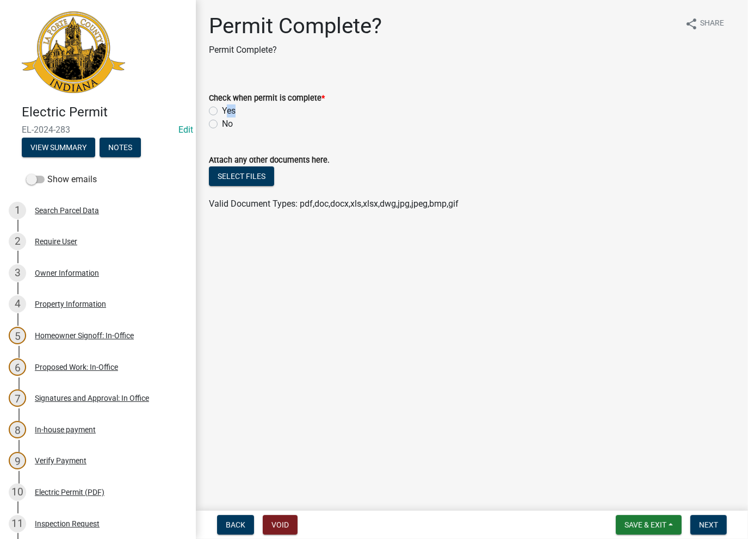
drag, startPoint x: 227, startPoint y: 115, endPoint x: 222, endPoint y: 116, distance: 5.7
click at [222, 116] on label "Yes" at bounding box center [229, 111] width 14 height 13
click at [216, 116] on div "Yes" at bounding box center [472, 111] width 526 height 13
click at [222, 113] on label "Yes" at bounding box center [229, 111] width 14 height 13
click at [222, 112] on input "Yes" at bounding box center [225, 108] width 7 height 7
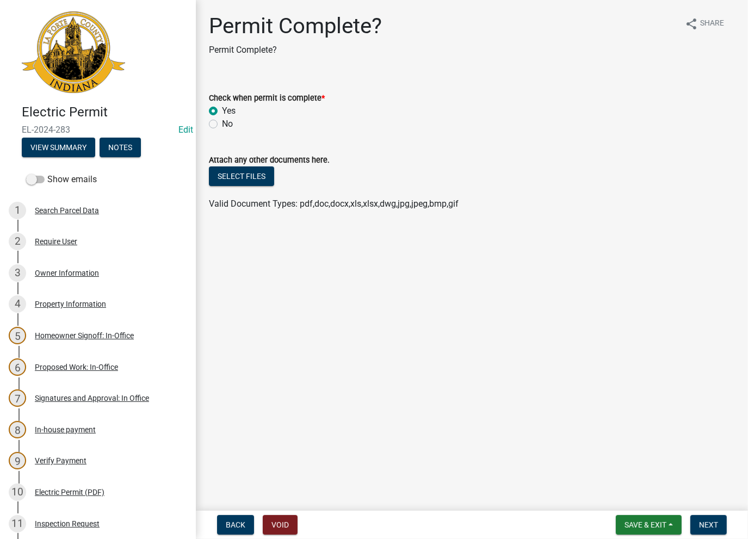
radio input "true"
click at [713, 519] on button "Next" at bounding box center [709, 525] width 36 height 20
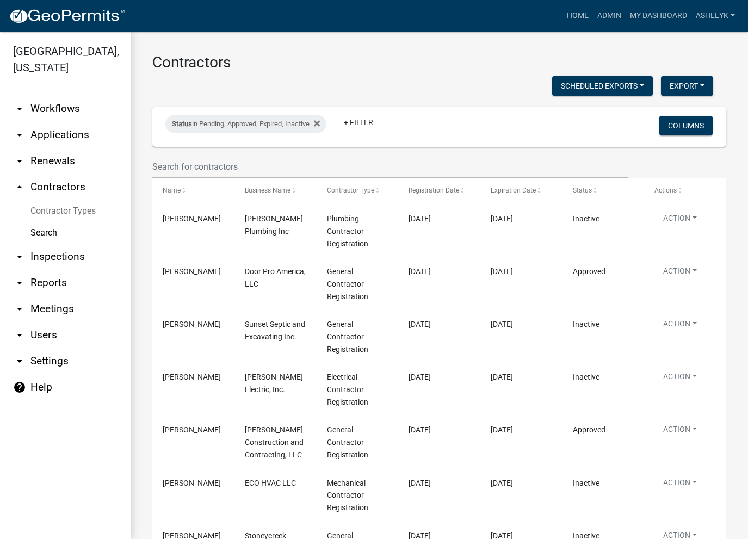
select select "3: 100"
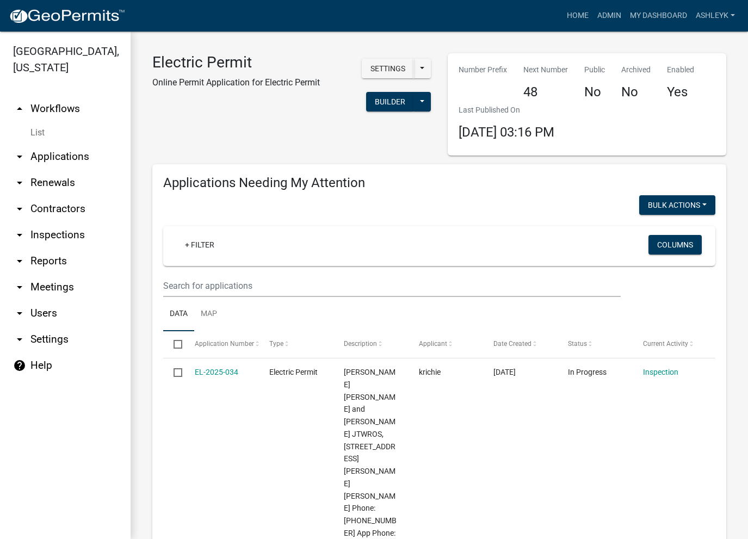
select select "3: 100"
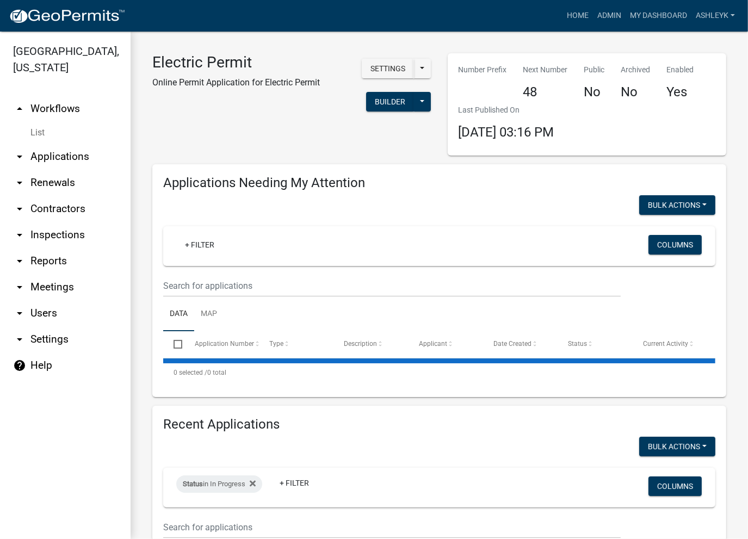
select select "3: 100"
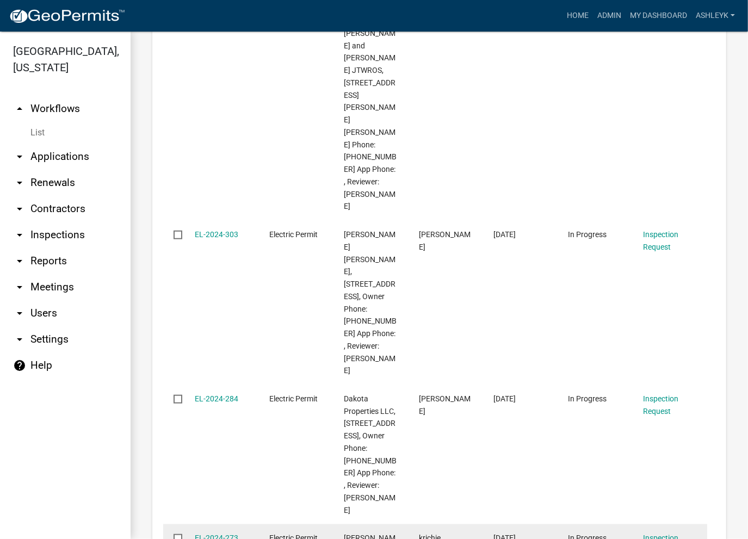
scroll to position [980, 0]
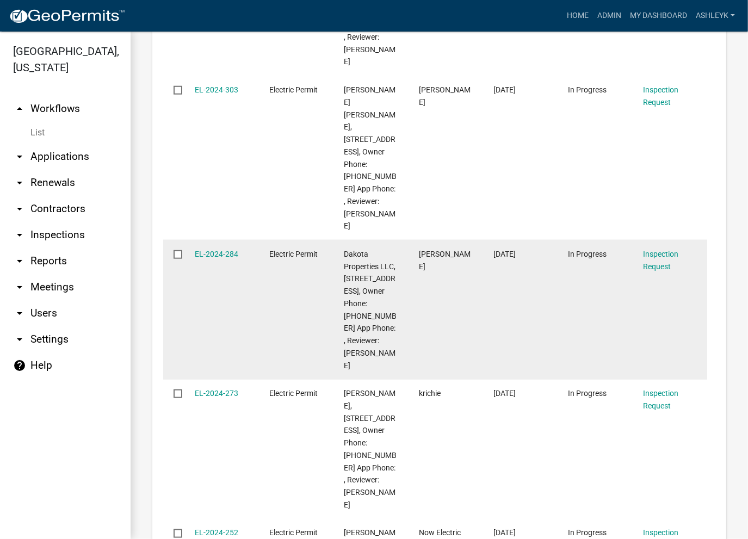
drag, startPoint x: 372, startPoint y: 257, endPoint x: 191, endPoint y: 153, distance: 209.2
click at [191, 240] on div "EL-2024-284 Electric Permit Dakota Properties LLC, 5388 N HWY 35 LA PORTE 46350…" at bounding box center [435, 309] width 544 height 139
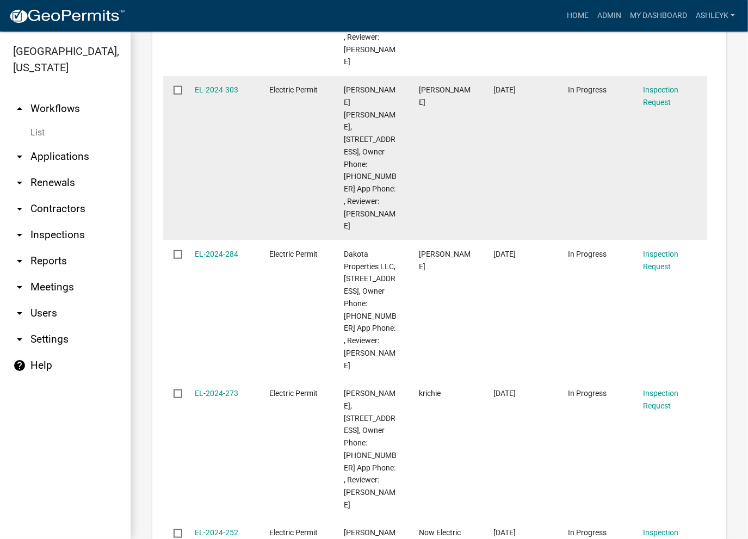
copy div "EL-2024-284 Electric Permit Dakota Properties LLC, 5388 N HWY 35 LA PORTE 46350…"
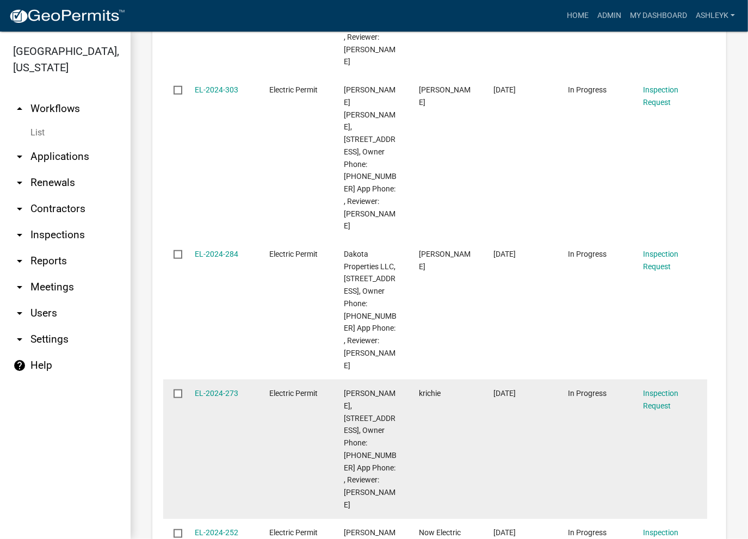
click at [261, 380] on datatable-body-cell "Electric Permit" at bounding box center [296, 449] width 75 height 139
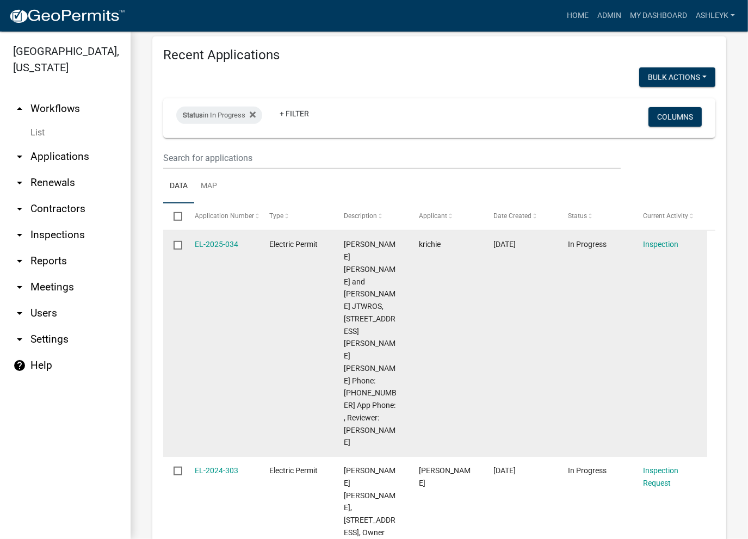
scroll to position [816, 0]
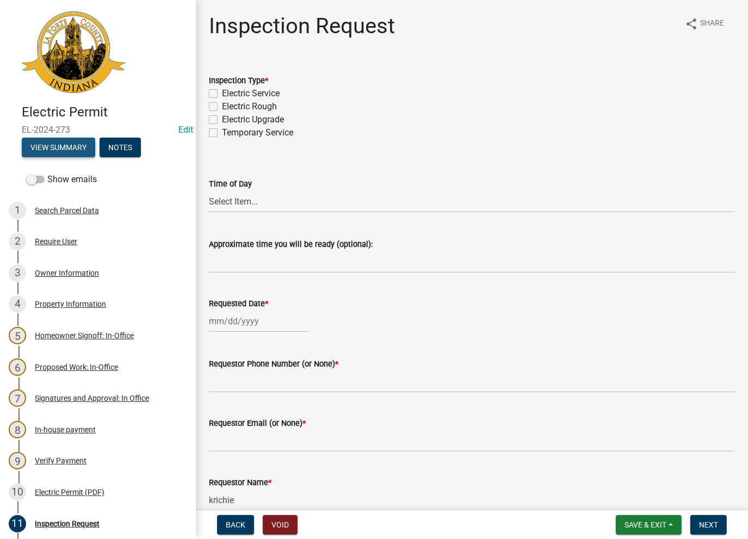
click at [54, 138] on button "View Summary" at bounding box center [58, 148] width 73 height 20
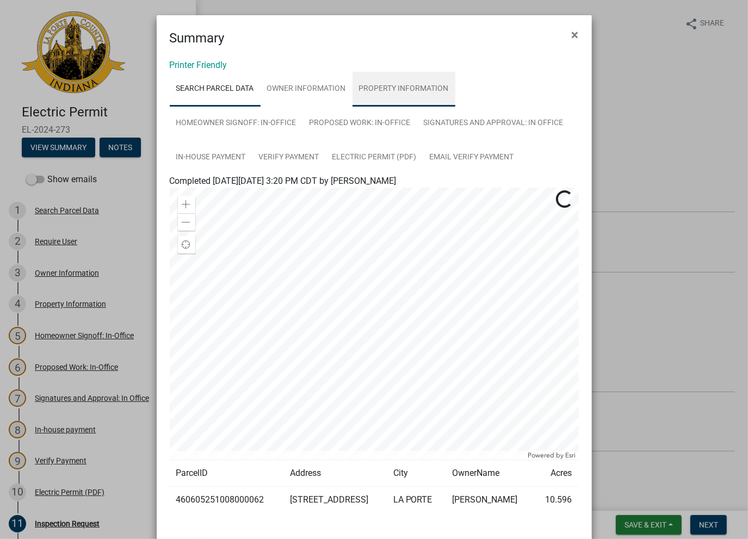
click at [384, 97] on link "Property Information" at bounding box center [404, 89] width 103 height 35
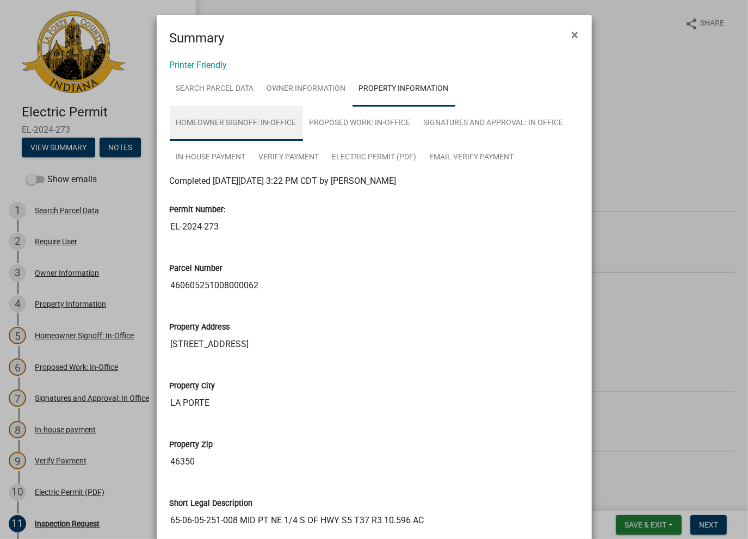
click at [258, 120] on link "Homeowner Signoff: In-Office" at bounding box center [236, 123] width 133 height 35
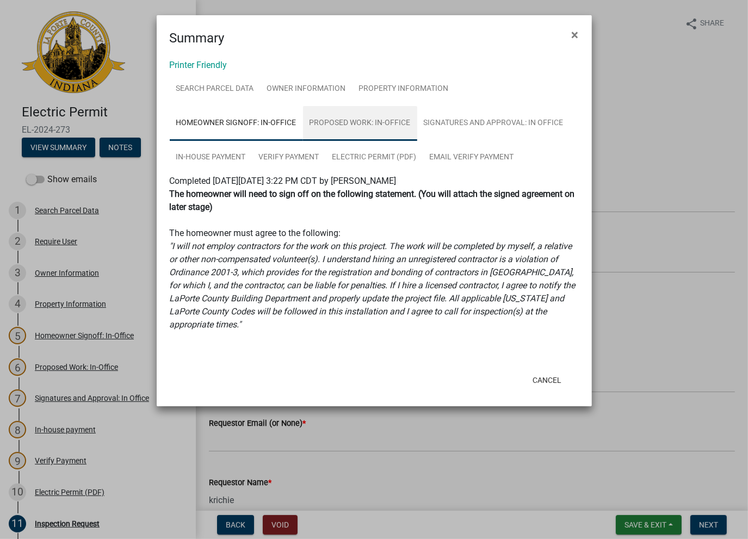
click at [348, 130] on link "Proposed Work: In-Office" at bounding box center [360, 123] width 114 height 35
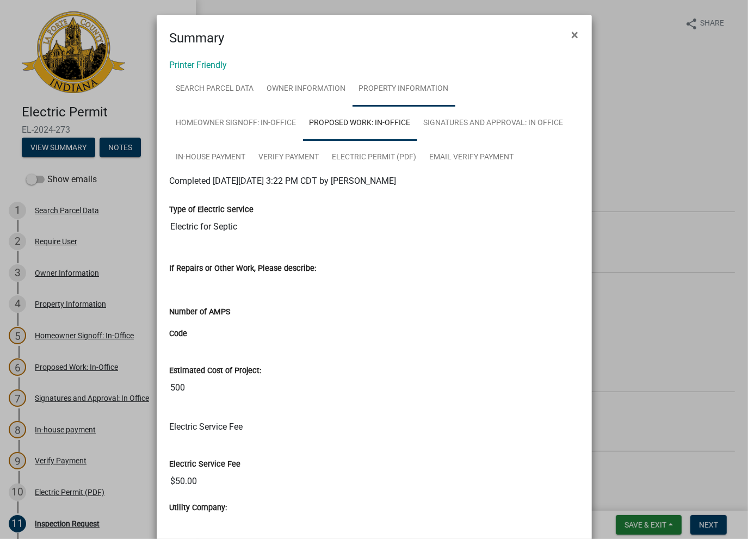
click at [357, 93] on link "Property Information" at bounding box center [404, 89] width 103 height 35
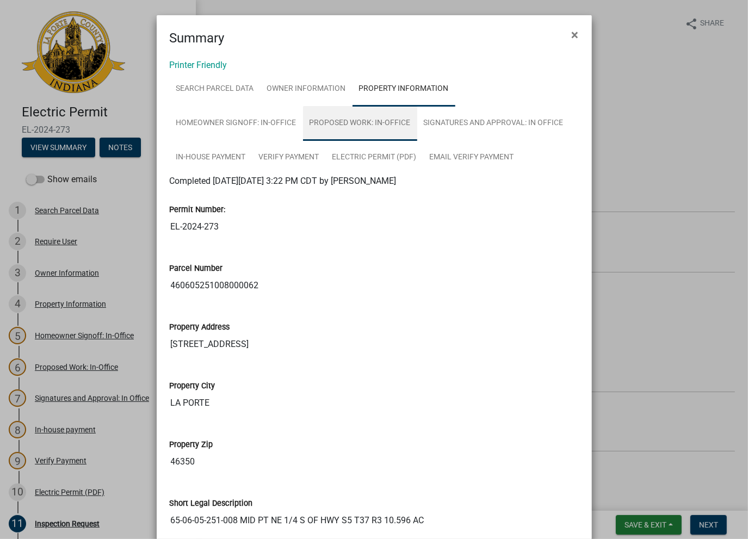
click at [354, 110] on link "Proposed Work: In-Office" at bounding box center [360, 123] width 114 height 35
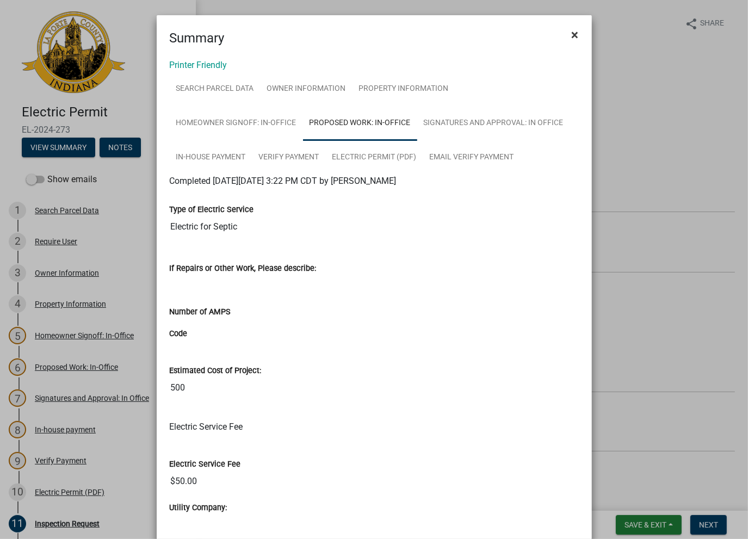
click at [572, 32] on span "×" at bounding box center [575, 34] width 7 height 15
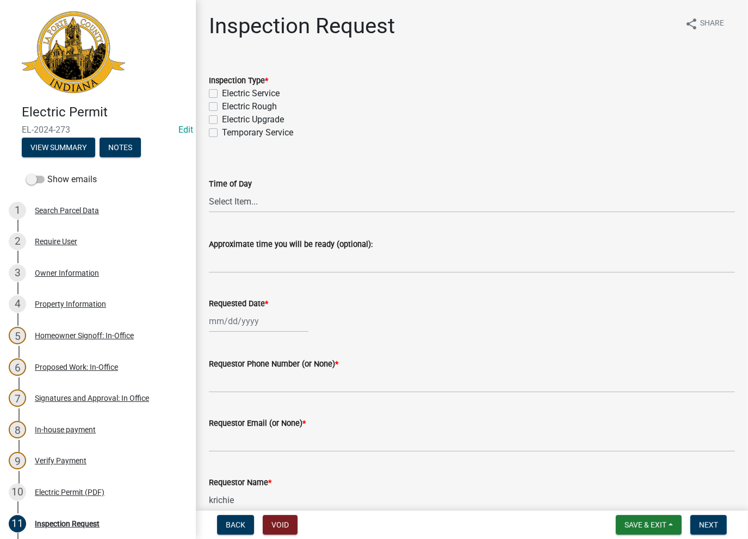
click at [222, 107] on label "Electric Rough" at bounding box center [249, 106] width 55 height 13
click at [222, 107] on input "Electric Rough" at bounding box center [225, 103] width 7 height 7
checkbox input "true"
checkbox input "false"
checkbox input "true"
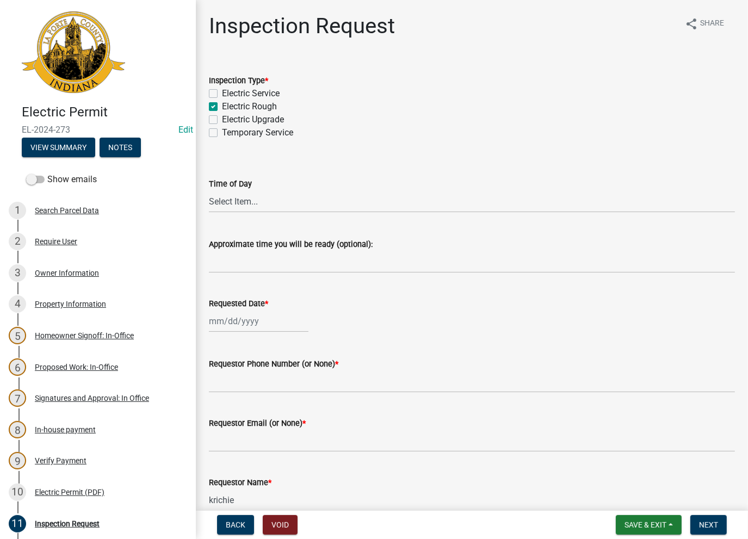
checkbox input "false"
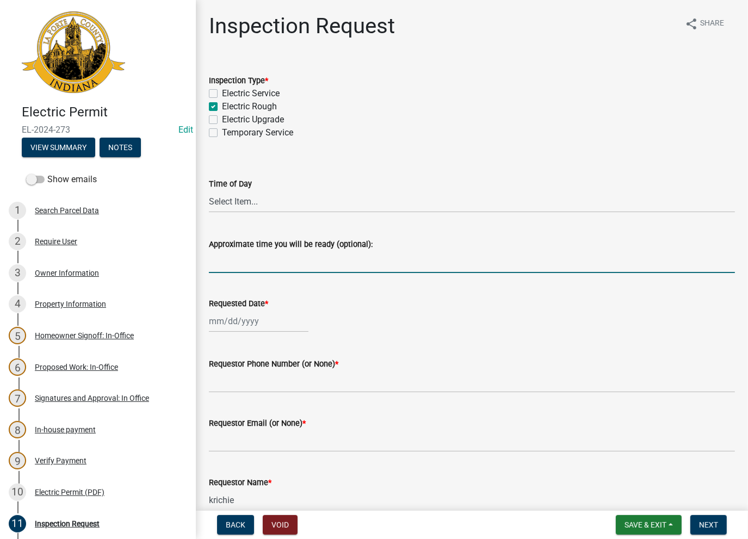
click at [240, 260] on input "Approximate time you will be ready (optional):" at bounding box center [472, 262] width 526 height 22
type input "No Inspections ever requested. Expired. Close out - AK"
drag, startPoint x: 445, startPoint y: 259, endPoint x: 203, endPoint y: 253, distance: 242.3
click at [199, 253] on div "Inspection Request share Share Inspection Type * Electric Service Electric Roug…" at bounding box center [472, 355] width 552 height 685
select select "8"
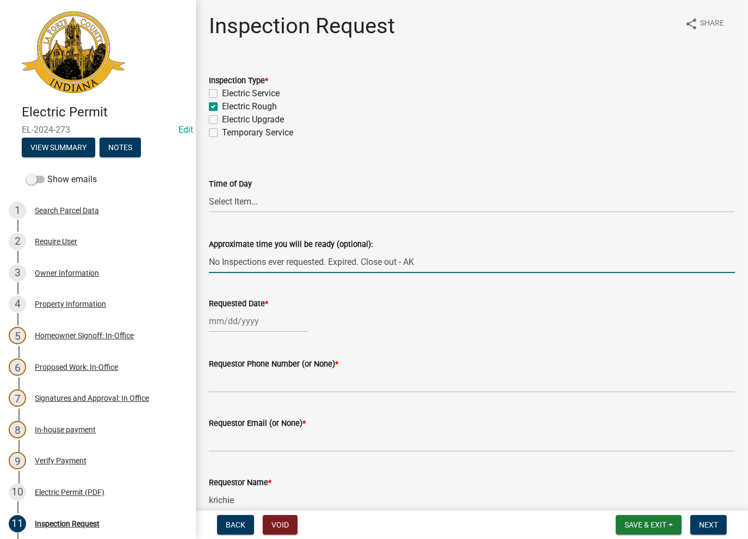
select select "2025"
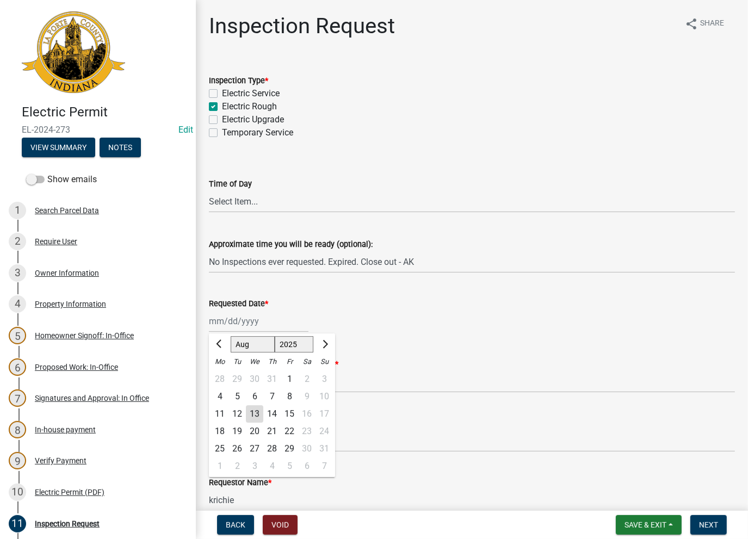
click at [225, 324] on div "[PERSON_NAME] Feb Mar Apr [PERSON_NAME][DATE] Oct Nov [DATE] 1526 1527 1528 152…" at bounding box center [259, 321] width 100 height 22
click at [254, 414] on div "13" at bounding box center [254, 414] width 17 height 17
type input "[DATE]"
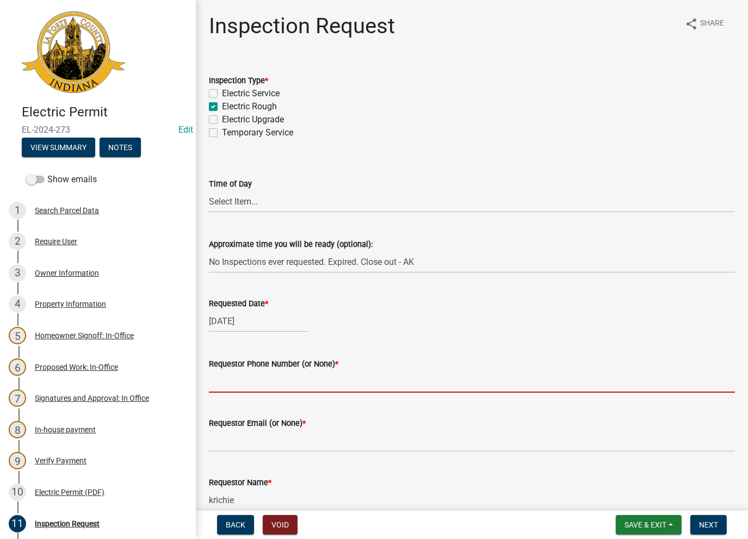
click at [259, 380] on input "Requestor Phone Number (or None) *" at bounding box center [472, 382] width 526 height 22
type input "None"
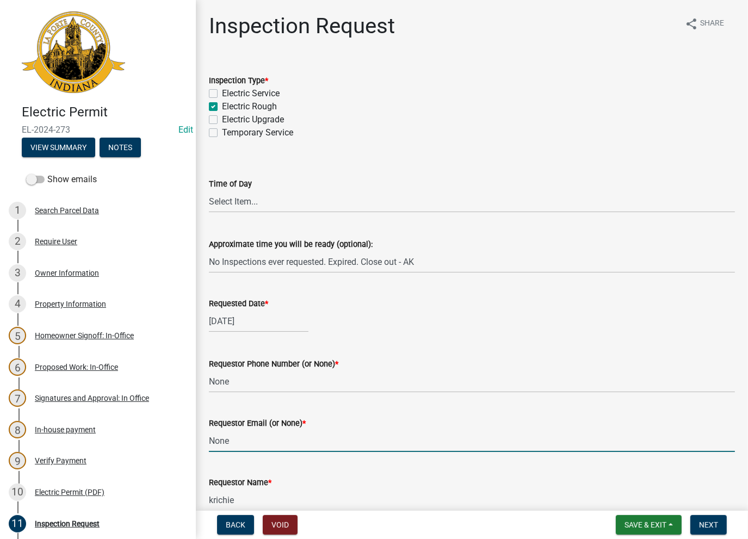
type input "None"
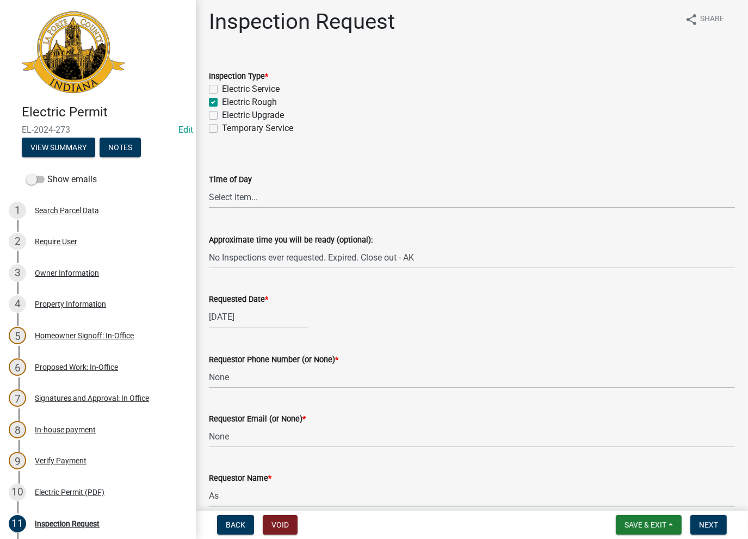
type input "AshleyK"
click at [704, 526] on span "Next" at bounding box center [708, 525] width 19 height 9
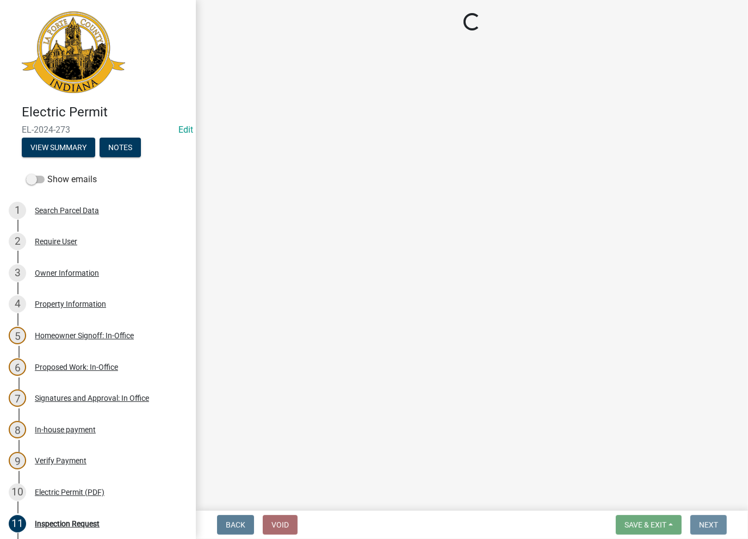
scroll to position [0, 0]
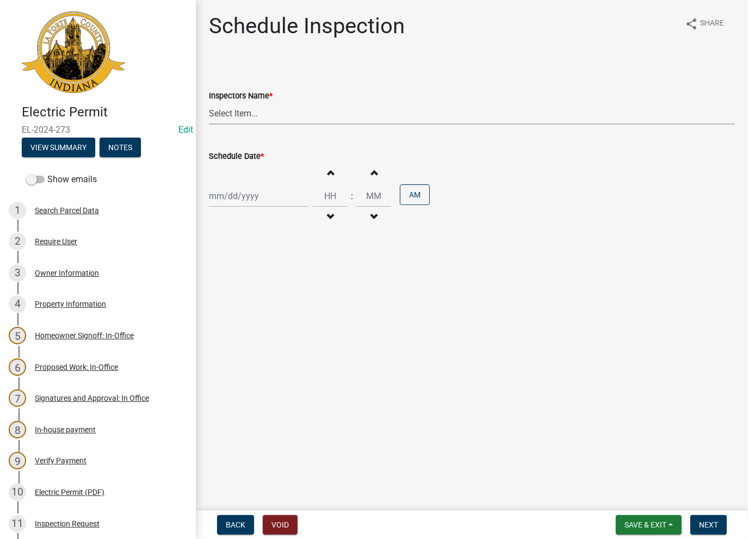
click at [289, 115] on select "Select Item... [PERSON_NAME] ([PERSON_NAME]) [PERSON_NAME] ([PERSON_NAME]) [PER…" at bounding box center [472, 113] width 526 height 22
select select "a0e5a0fc-3702-49ef-98f7-3c9674400991"
click at [209, 102] on select "Select Item... [PERSON_NAME] ([PERSON_NAME]) [PERSON_NAME] ([PERSON_NAME]) [PER…" at bounding box center [472, 113] width 526 height 22
select select "8"
select select "2025"
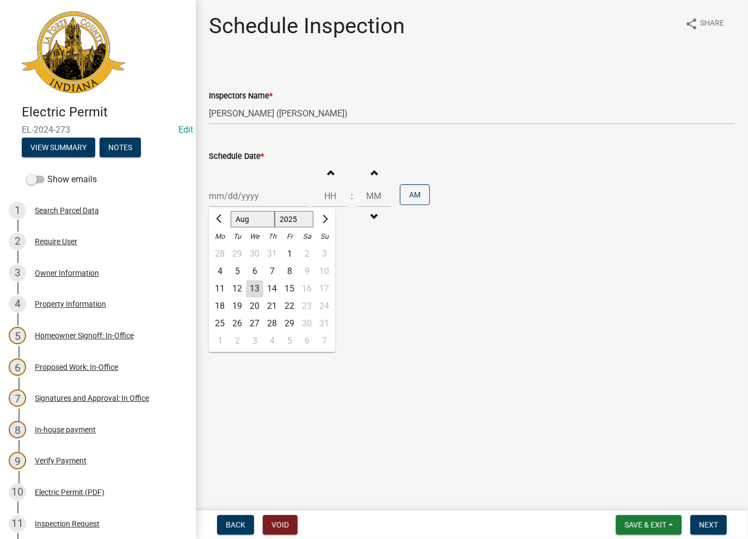
click at [245, 196] on div "[PERSON_NAME] Feb Mar Apr [PERSON_NAME][DATE] Oct Nov [DATE] 1526 1527 1528 152…" at bounding box center [259, 196] width 100 height 22
click at [250, 297] on div "13" at bounding box center [254, 288] width 17 height 17
type input "[DATE]"
click at [708, 524] on span "Next" at bounding box center [708, 525] width 19 height 9
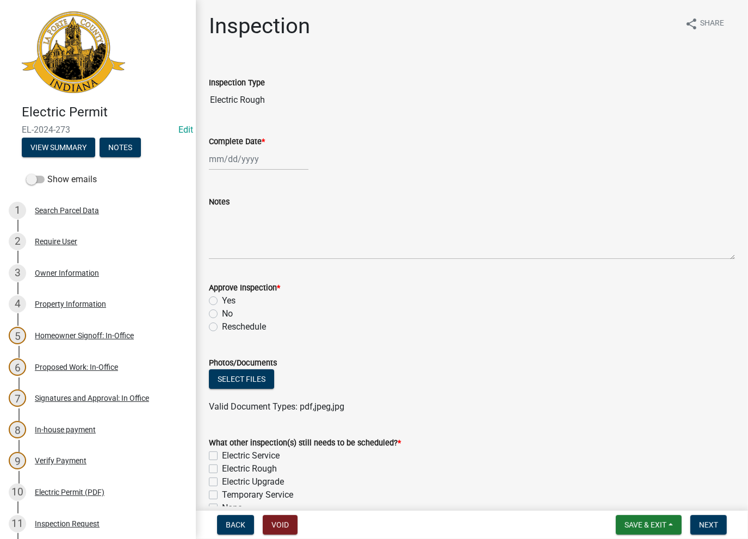
click at [245, 162] on div at bounding box center [259, 159] width 100 height 22
select select "8"
select select "2025"
click at [257, 251] on div "13" at bounding box center [254, 251] width 17 height 17
type input "[DATE]"
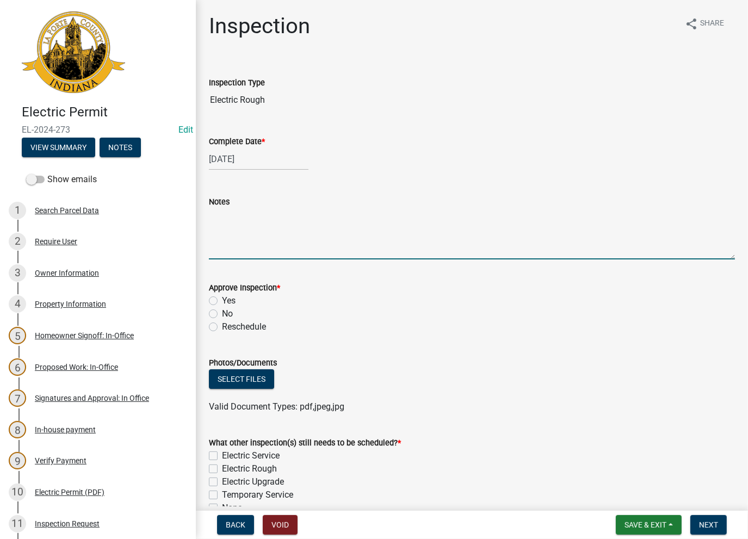
click at [248, 229] on textarea "Notes" at bounding box center [472, 233] width 526 height 51
paste textarea "No Inspections ever requested. Expired. Close out - AK"
type textarea "No Inspections ever requested. Expired. Close out - AK"
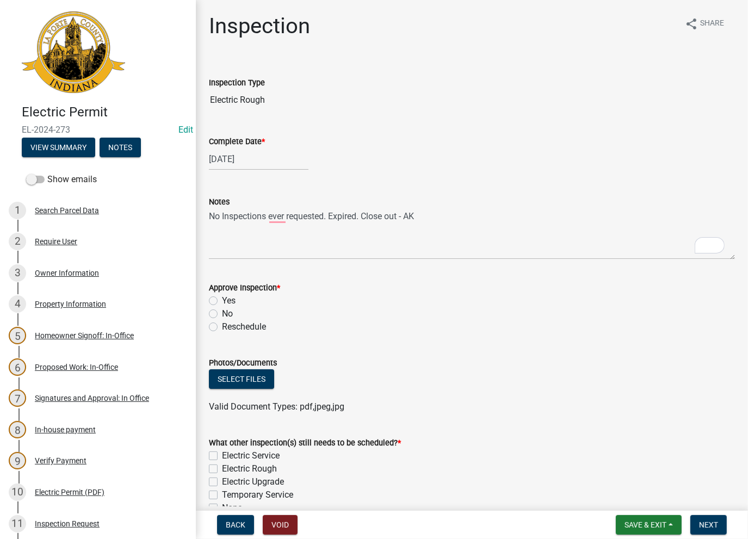
click at [222, 311] on label "No" at bounding box center [227, 314] width 11 height 13
click at [222, 311] on input "No" at bounding box center [225, 311] width 7 height 7
radio input "true"
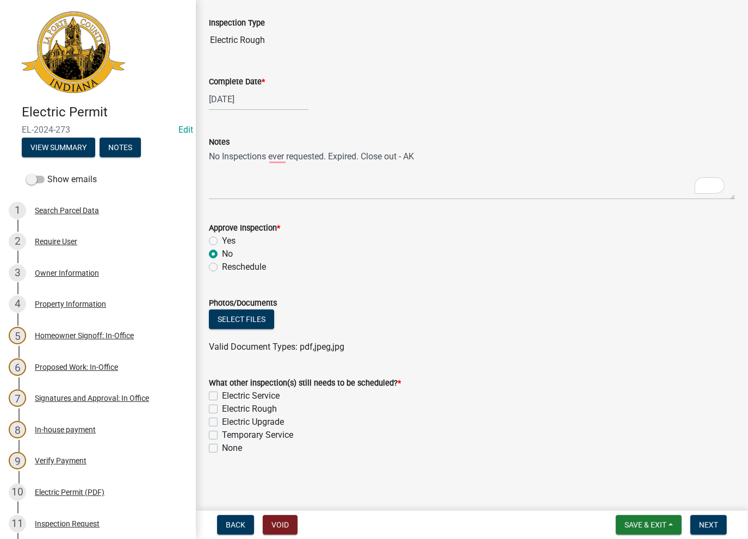
scroll to position [60, 0]
click at [211, 449] on div "What other inspection(s) still needs to be scheduled? * Electric Service Electr…" at bounding box center [472, 409] width 543 height 91
click at [222, 449] on label "None" at bounding box center [232, 448] width 20 height 13
click at [222, 449] on input "None" at bounding box center [225, 445] width 7 height 7
checkbox input "true"
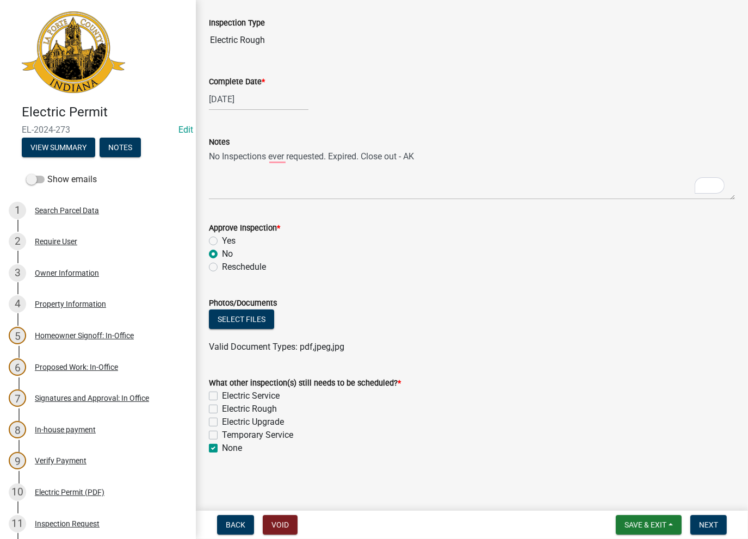
checkbox input "false"
checkbox input "true"
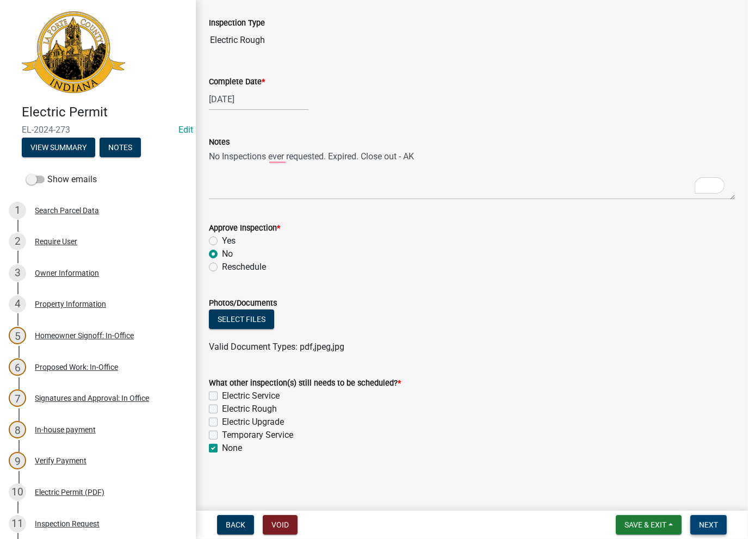
click at [705, 526] on span "Next" at bounding box center [708, 525] width 19 height 9
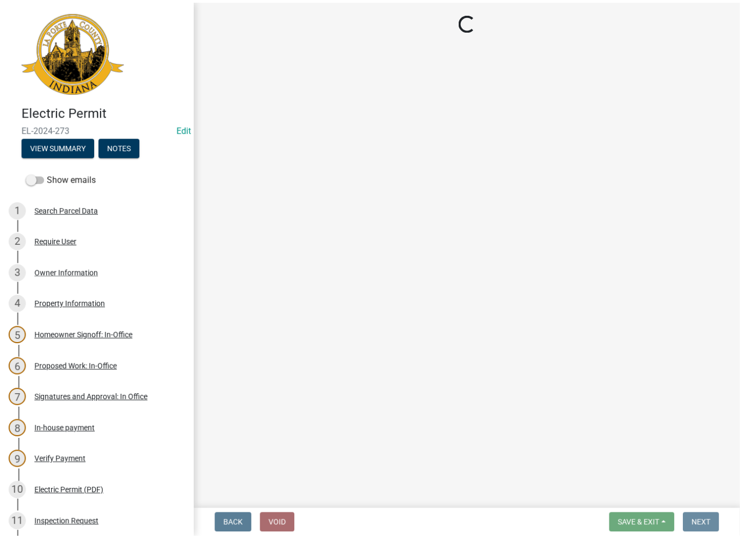
scroll to position [0, 0]
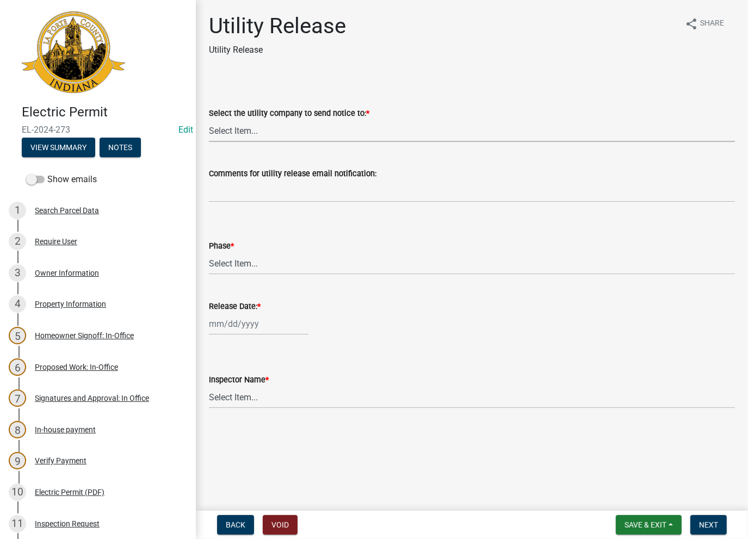
click at [347, 133] on select "Select Item... Don't send a utility release NIPSCO Kankakee Valley REMC AEP/Ind…" at bounding box center [472, 131] width 526 height 22
click at [209, 120] on select "Select Item... Don't send a utility release NIPSCO Kankakee Valley REMC AEP/Ind…" at bounding box center [472, 131] width 526 height 22
select select "3780ecfe-b3b4-4223-9cfe-090e9c0a356a"
click at [225, 269] on select "Select Item... Phase 1 Phase 3" at bounding box center [472, 264] width 526 height 22
click at [209, 253] on select "Select Item... Phase 1 Phase 3" at bounding box center [472, 264] width 526 height 22
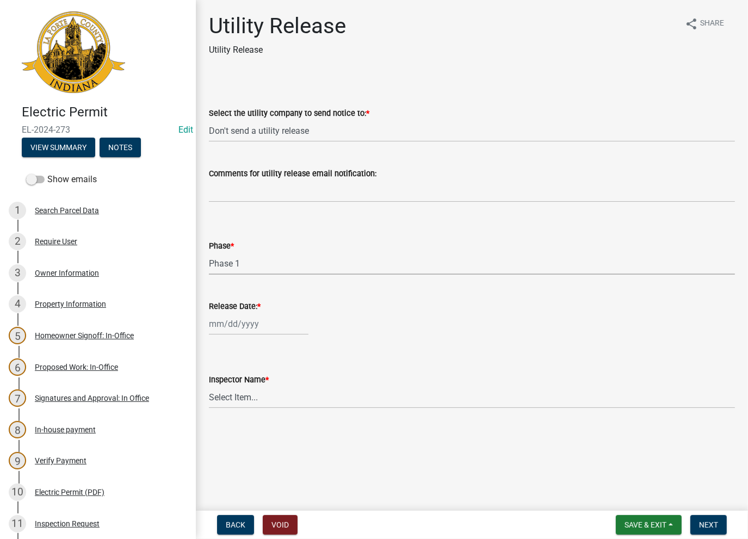
select select "f678d134-8131-47e8-ad26-ea7cd419ba61"
select select "8"
select select "2025"
drag, startPoint x: 222, startPoint y: 327, endPoint x: 222, endPoint y: 349, distance: 22.9
click at [219, 328] on div "Jan Feb Mar Apr May Jun Jul Aug Sep Oct Nov Dec 1525 1526 1527 1528 1529 1530 1…" at bounding box center [259, 324] width 100 height 22
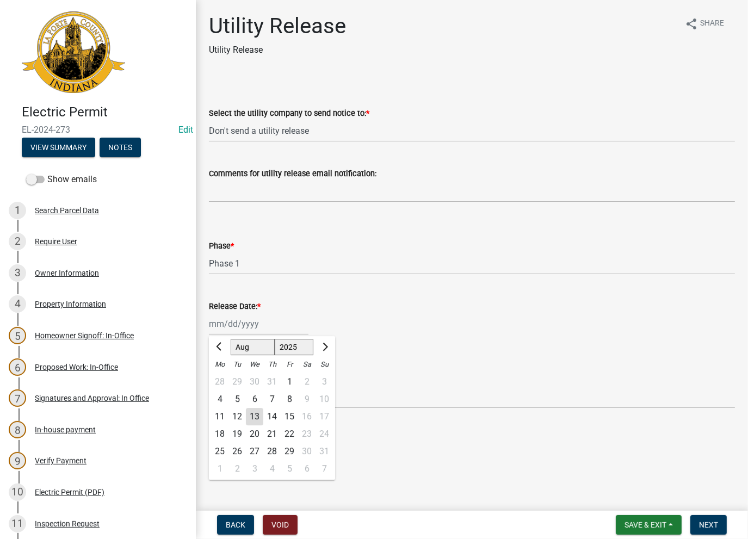
click at [256, 420] on div "13" at bounding box center [254, 416] width 17 height 17
type input "08/13/2025"
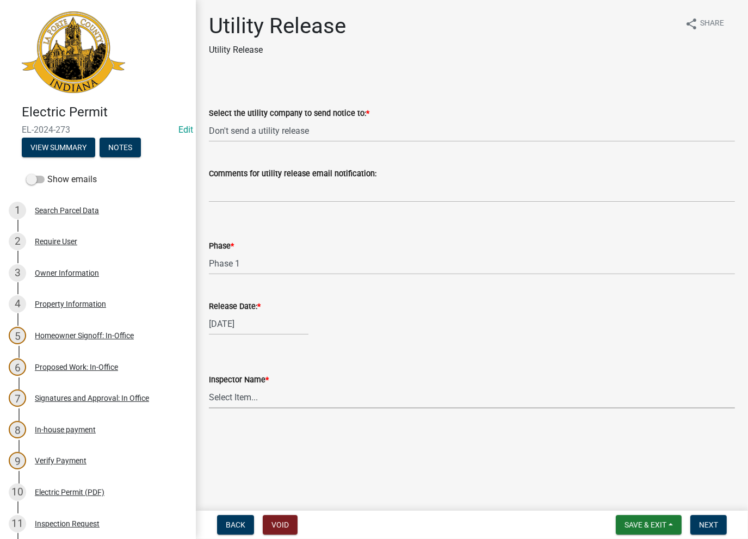
click at [256, 402] on select "Select Item... Ernie Schmidt Scott Schroeder John Niegos Dave Schuman Richard J…" at bounding box center [472, 397] width 526 height 22
click at [209, 386] on select "Select Item... Ernie Schmidt Scott Schroeder John Niegos Dave Schuman Richard J…" at bounding box center [472, 397] width 526 height 22
select select "86e5621d-6805-4b45-aad7-b2b3c8c41661"
click at [700, 524] on span "Next" at bounding box center [708, 525] width 19 height 9
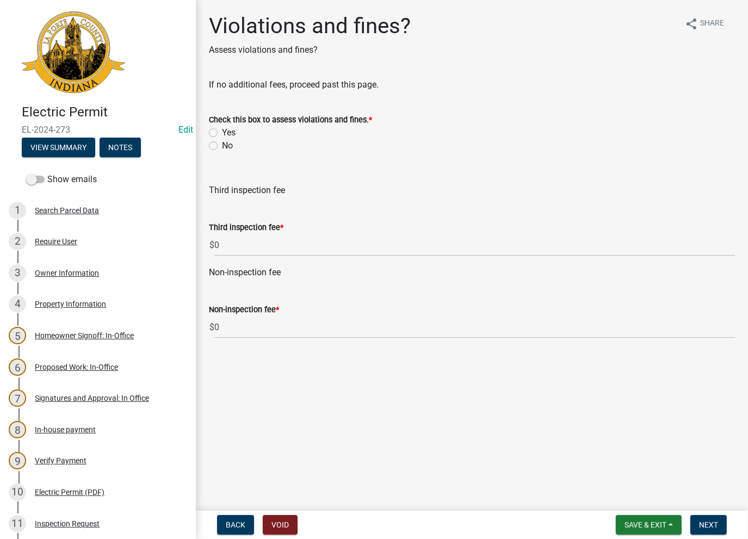
click at [219, 147] on div "No" at bounding box center [472, 145] width 526 height 13
click at [222, 146] on label "No" at bounding box center [227, 145] width 11 height 13
click at [222, 146] on input "No" at bounding box center [225, 142] width 7 height 7
radio input "true"
click at [707, 521] on span "Next" at bounding box center [708, 525] width 19 height 9
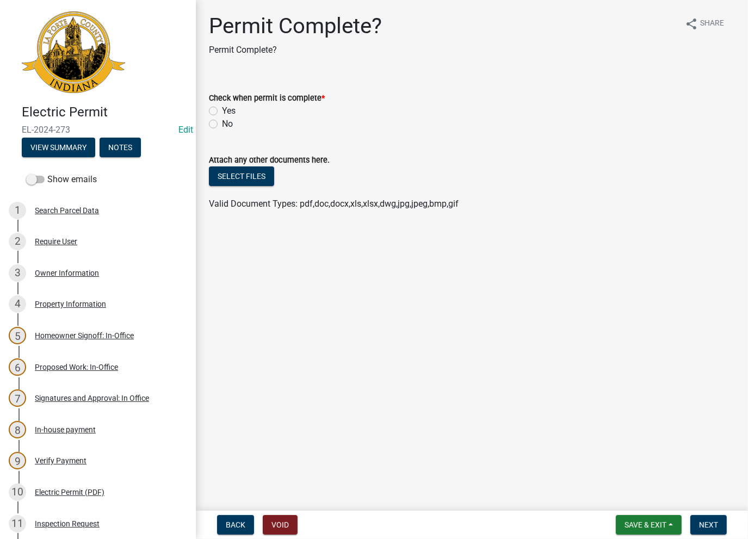
click at [222, 114] on label "Yes" at bounding box center [229, 111] width 14 height 13
click at [222, 112] on input "Yes" at bounding box center [225, 108] width 7 height 7
radio input "true"
click at [710, 525] on span "Next" at bounding box center [708, 525] width 19 height 9
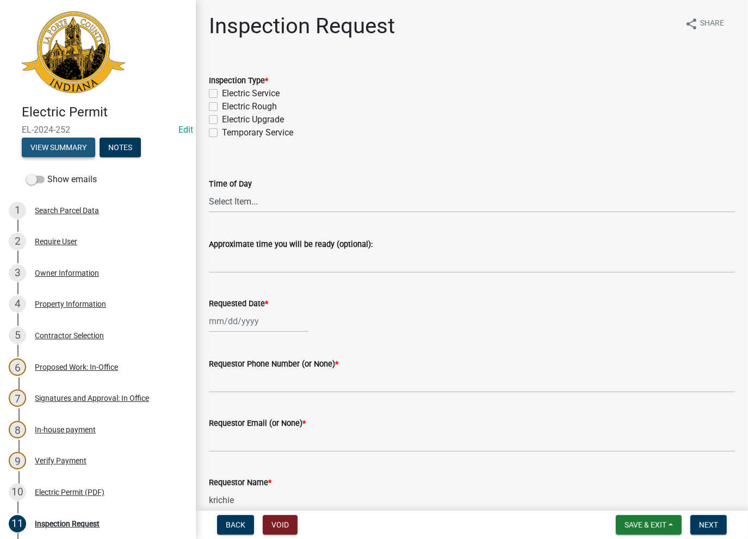
click at [54, 145] on button "View Summary" at bounding box center [58, 148] width 73 height 20
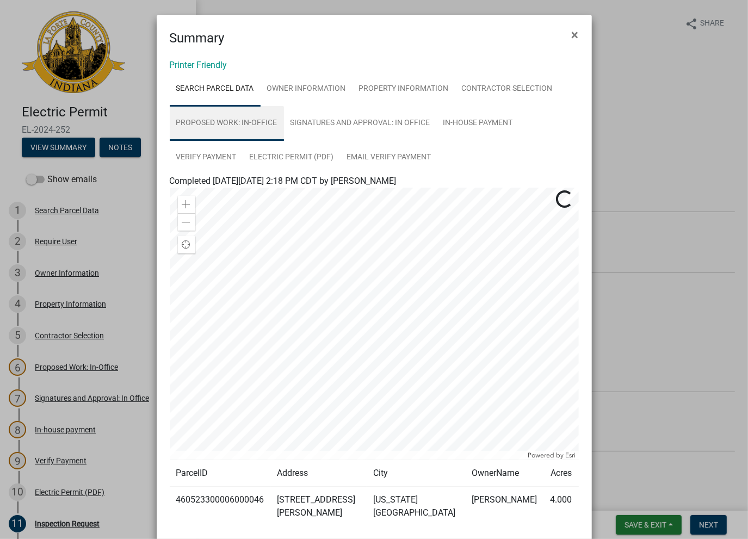
click at [250, 119] on link "Proposed Work: In-Office" at bounding box center [227, 123] width 114 height 35
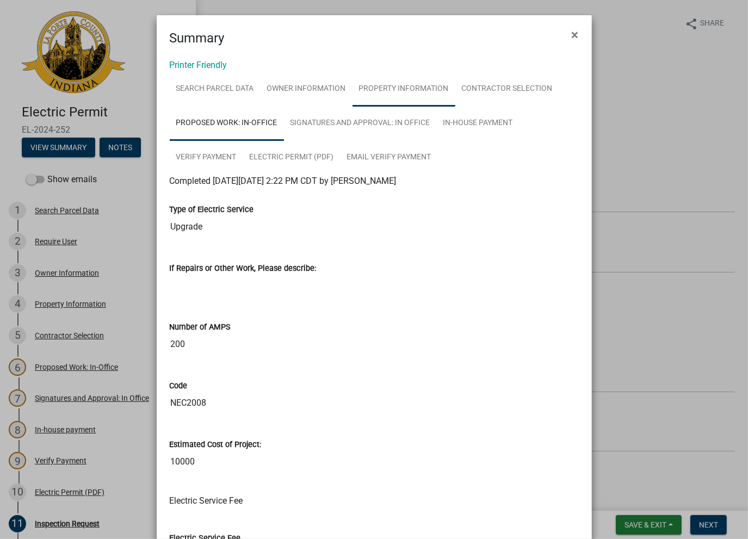
click at [402, 84] on link "Property Information" at bounding box center [404, 89] width 103 height 35
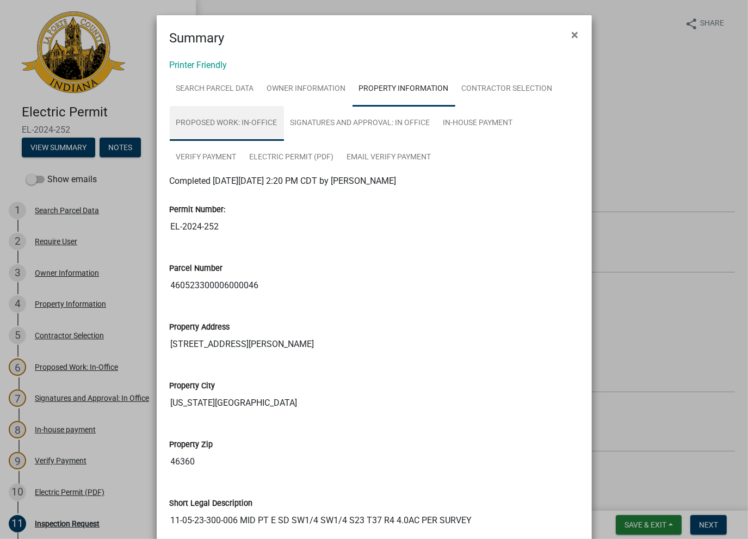
click at [213, 124] on link "Proposed Work: In-Office" at bounding box center [227, 123] width 114 height 35
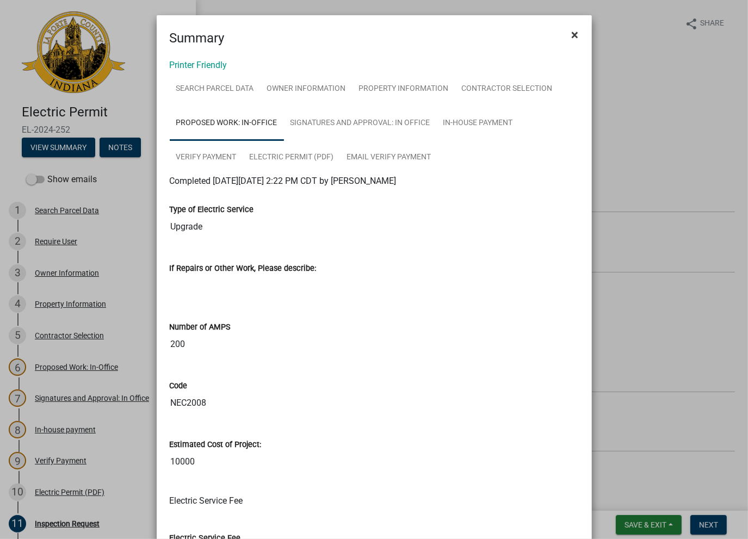
click at [567, 38] on button "×" at bounding box center [575, 35] width 24 height 30
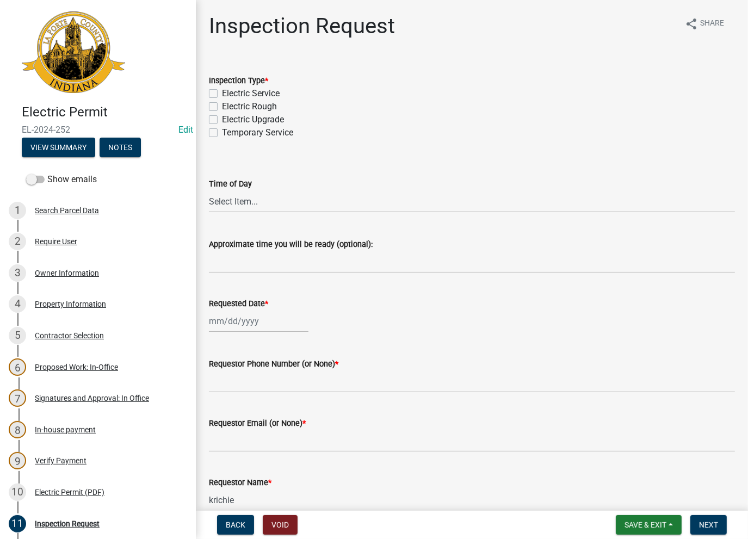
click at [222, 124] on label "Electric Upgrade" at bounding box center [253, 119] width 62 height 13
click at [222, 120] on input "Electric Upgrade" at bounding box center [225, 116] width 7 height 7
checkbox input "true"
checkbox input "false"
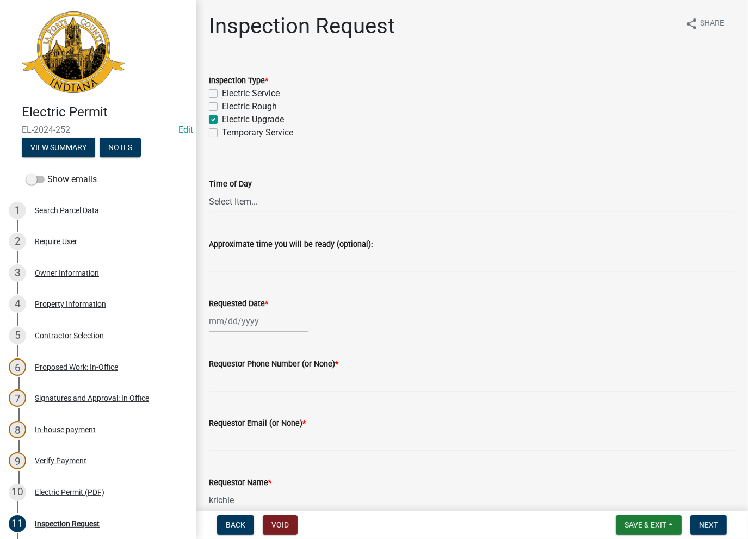
checkbox input "true"
checkbox input "false"
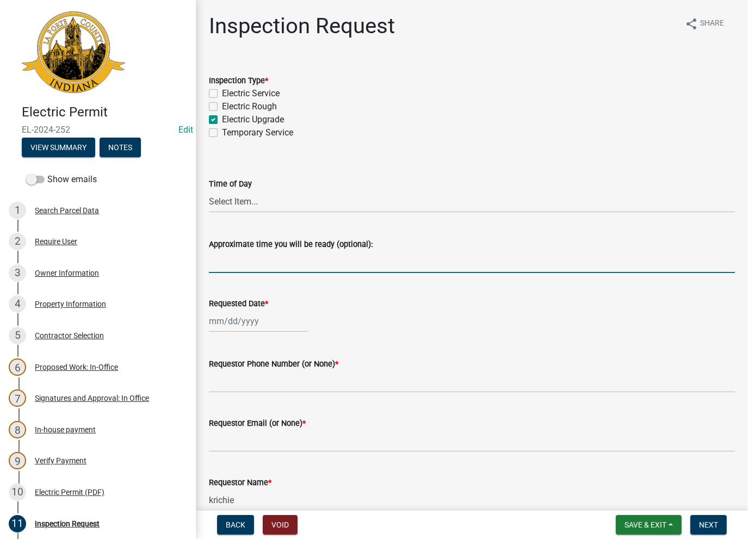
click at [242, 267] on input "Approximate time you will be ready (optional):" at bounding box center [472, 262] width 526 height 22
drag, startPoint x: 353, startPoint y: 260, endPoint x: 200, endPoint y: 263, distance: 152.4
click at [200, 263] on div "Inspection Request share Share Inspection Type * Electric Service Electric Roug…" at bounding box center [472, 355] width 552 height 685
type input "Done on BR-23-0526. Close out -AK"
click at [239, 319] on div at bounding box center [259, 321] width 100 height 22
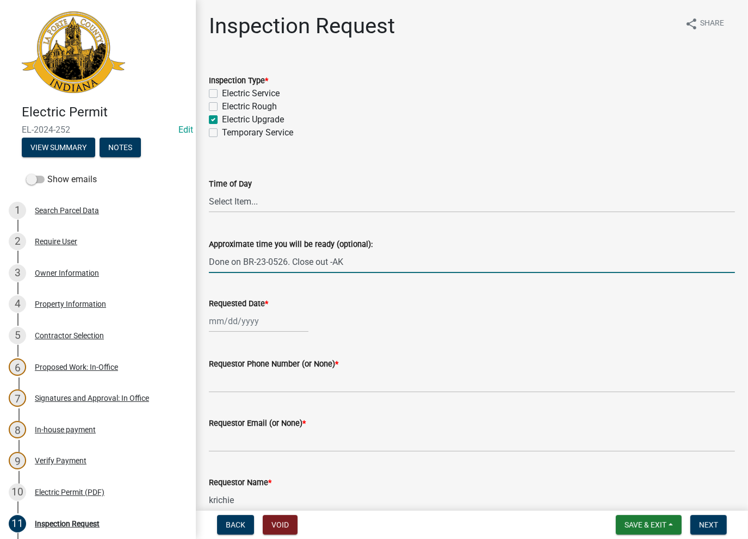
select select "8"
select select "2025"
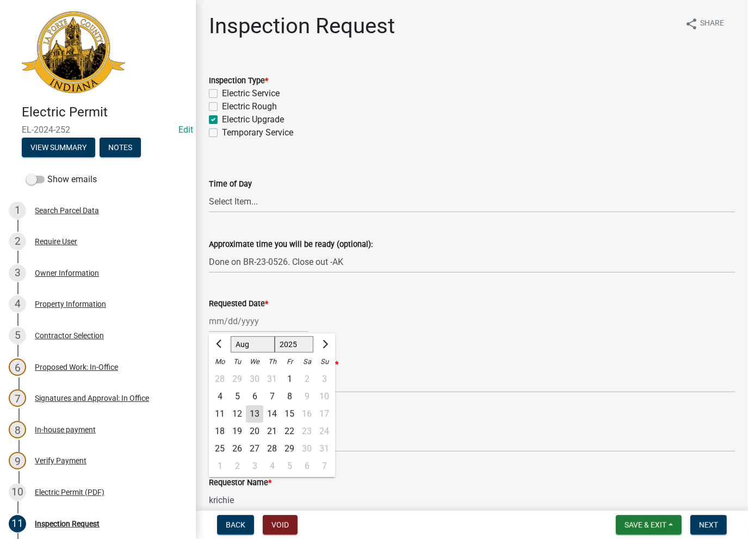
click at [255, 416] on div "13" at bounding box center [254, 414] width 17 height 17
type input "[DATE]"
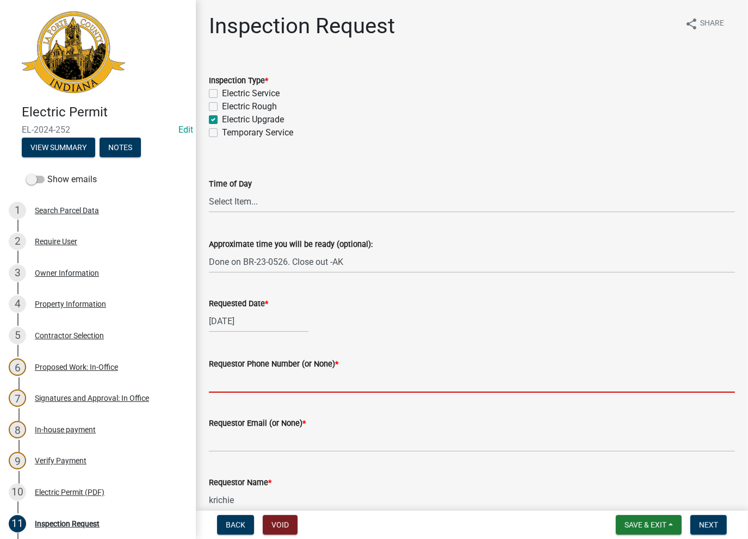
click at [252, 380] on input "Requestor Phone Number (or None) *" at bounding box center [472, 382] width 526 height 22
type input "None"
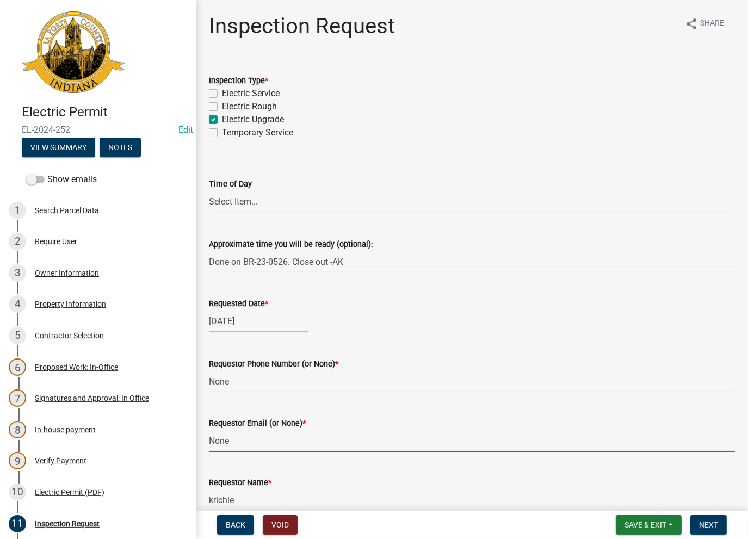
type input "None"
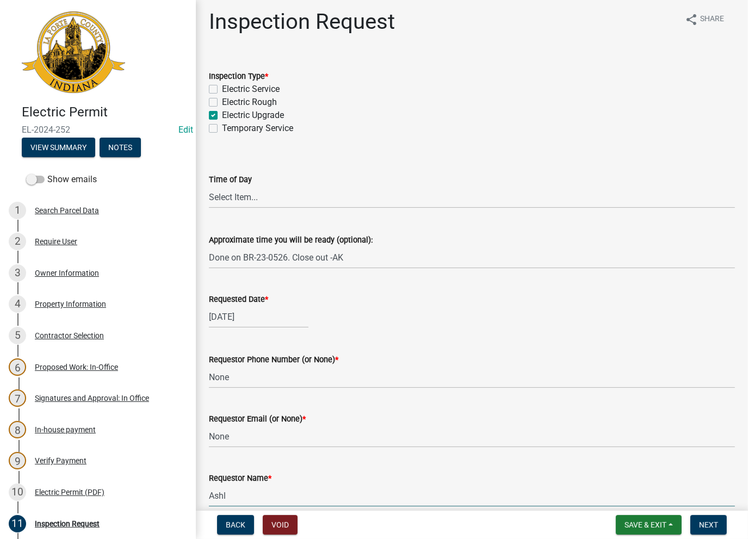
type input "AshleyK"
click at [709, 524] on span "Next" at bounding box center [708, 525] width 19 height 9
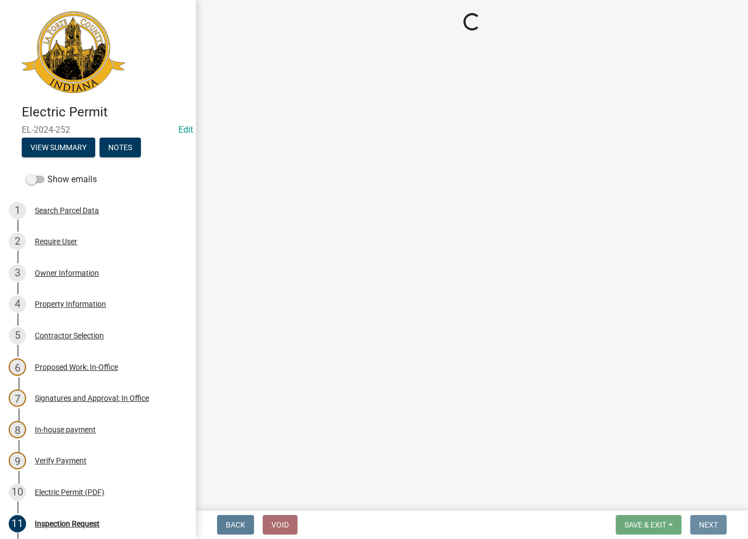
scroll to position [0, 0]
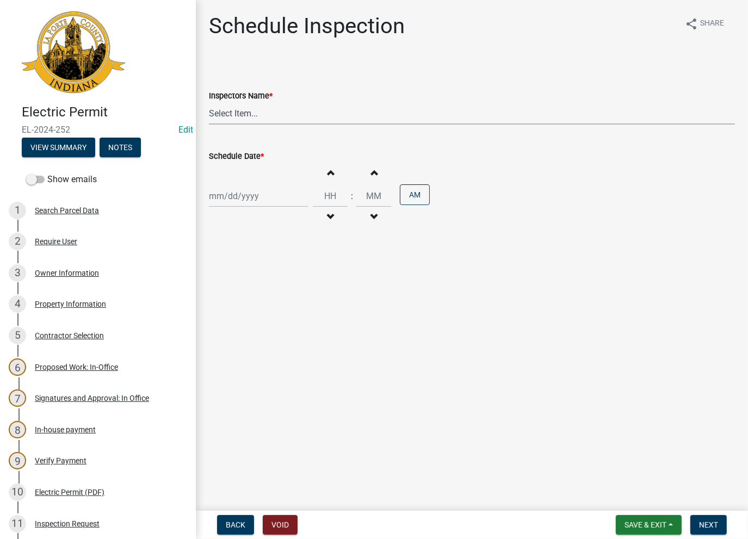
click at [249, 110] on select "Select Item... [PERSON_NAME] ([PERSON_NAME]) [PERSON_NAME] ([PERSON_NAME]) [PER…" at bounding box center [472, 113] width 526 height 22
select select "a0e5a0fc-3702-49ef-98f7-3c9674400991"
click at [209, 102] on select "Select Item... [PERSON_NAME] ([PERSON_NAME]) [PERSON_NAME] ([PERSON_NAME]) [PER…" at bounding box center [472, 113] width 526 height 22
select select "8"
select select "2025"
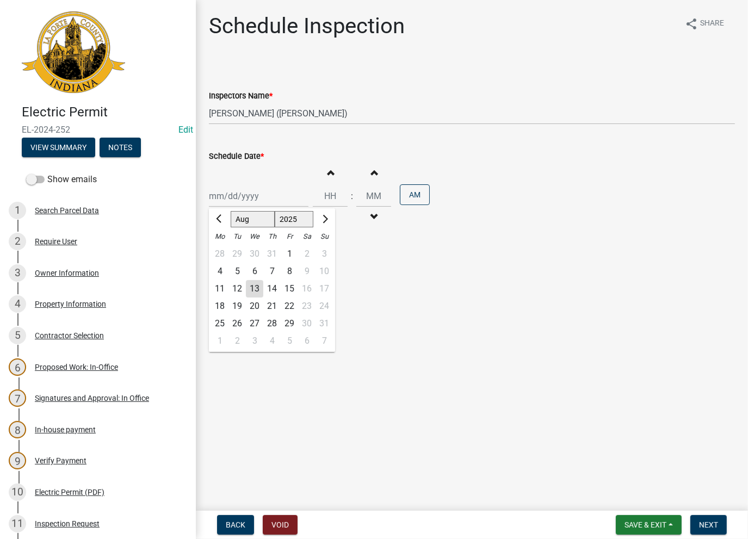
click at [250, 193] on div "[PERSON_NAME] Feb Mar Apr [PERSON_NAME][DATE] Oct Nov [DATE] 1526 1527 1528 152…" at bounding box center [259, 196] width 100 height 22
click at [255, 291] on div "13" at bounding box center [254, 288] width 17 height 17
type input "[DATE]"
click at [705, 527] on span "Next" at bounding box center [708, 525] width 19 height 9
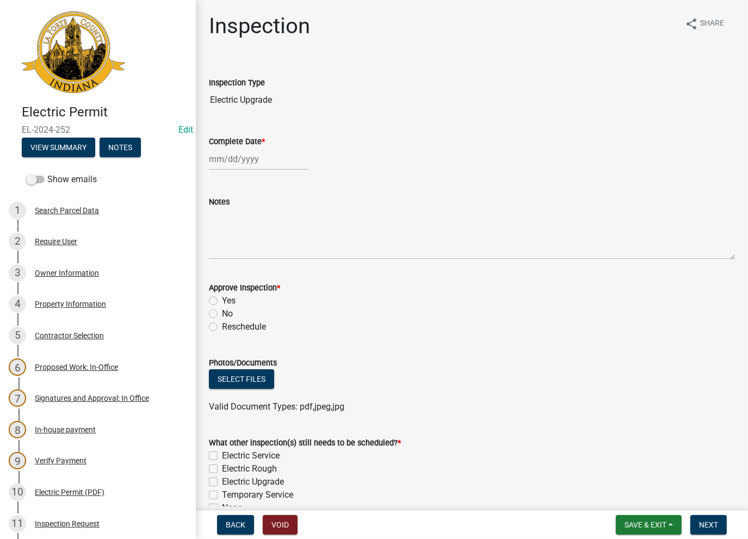
select select "8"
select select "2025"
click at [238, 157] on div "[PERSON_NAME] Feb Mar Apr [PERSON_NAME][DATE] Oct Nov [DATE] 1526 1527 1528 152…" at bounding box center [259, 159] width 100 height 22
click at [254, 250] on div "13" at bounding box center [254, 251] width 17 height 17
type input "[DATE]"
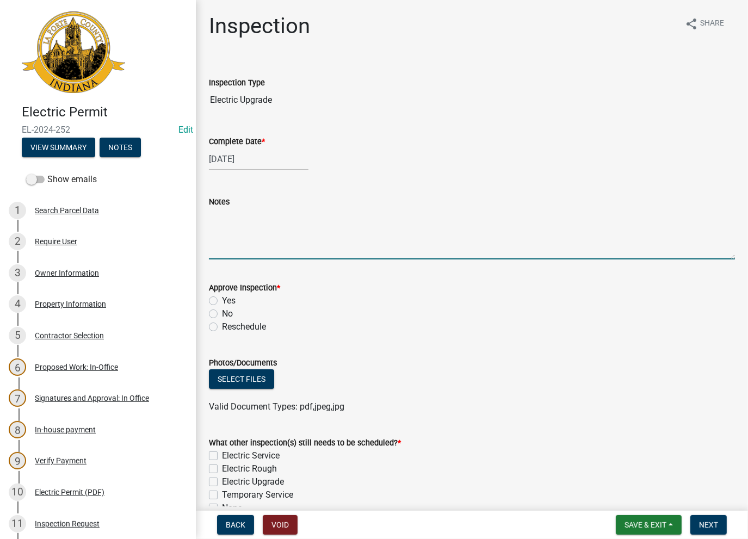
click at [263, 232] on textarea "Notes" at bounding box center [472, 233] width 526 height 51
paste textarea "Done on BR-23-0526. Close out -AK"
type textarea "Done on BR-23-0526. Close out -AK"
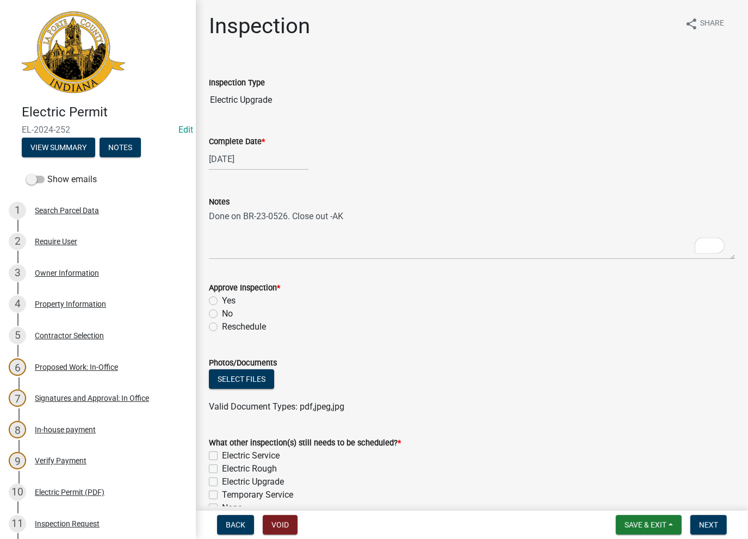
click at [222, 313] on label "No" at bounding box center [227, 314] width 11 height 13
click at [222, 313] on input "No" at bounding box center [225, 311] width 7 height 7
radio input "true"
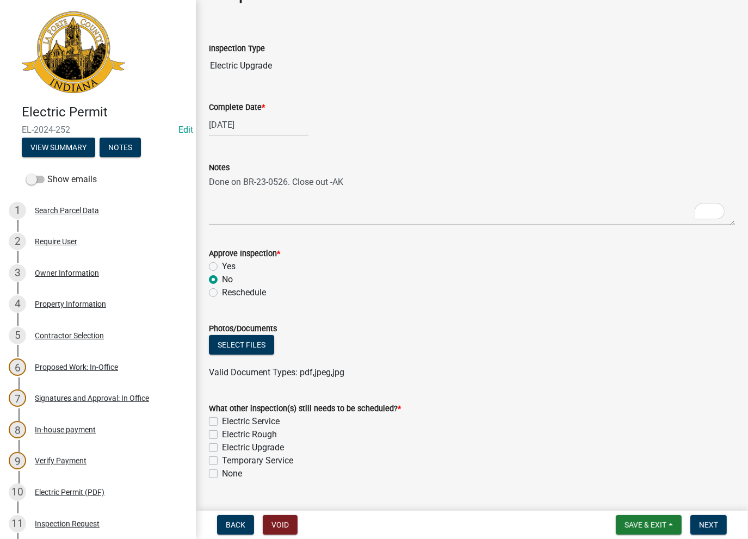
scroll to position [60, 0]
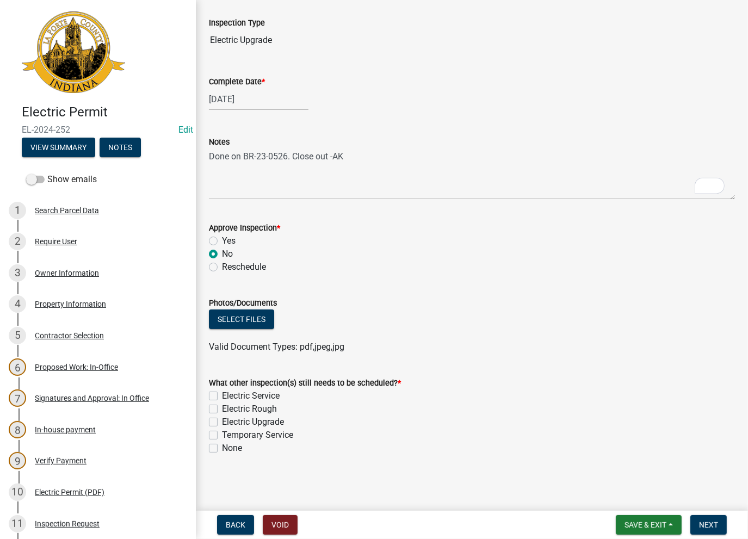
click at [222, 451] on label "None" at bounding box center [232, 448] width 20 height 13
click at [222, 449] on input "None" at bounding box center [225, 445] width 7 height 7
checkbox input "true"
checkbox input "false"
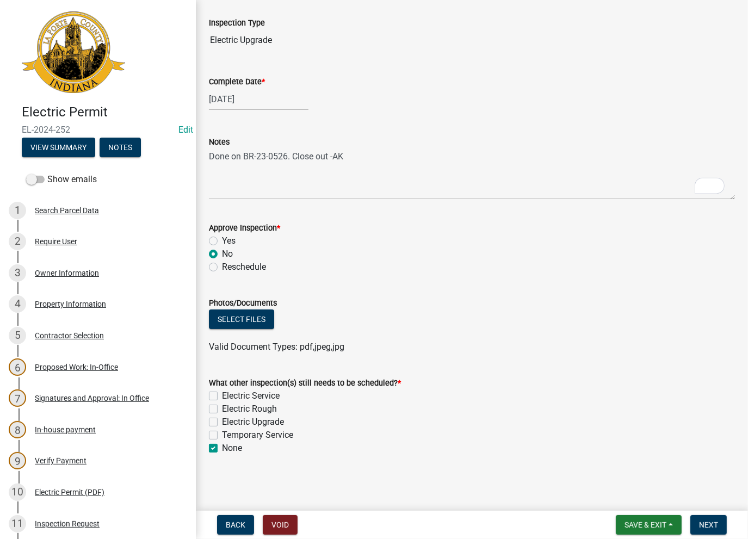
checkbox input "false"
checkbox input "true"
click at [705, 529] on span "Next" at bounding box center [708, 525] width 19 height 9
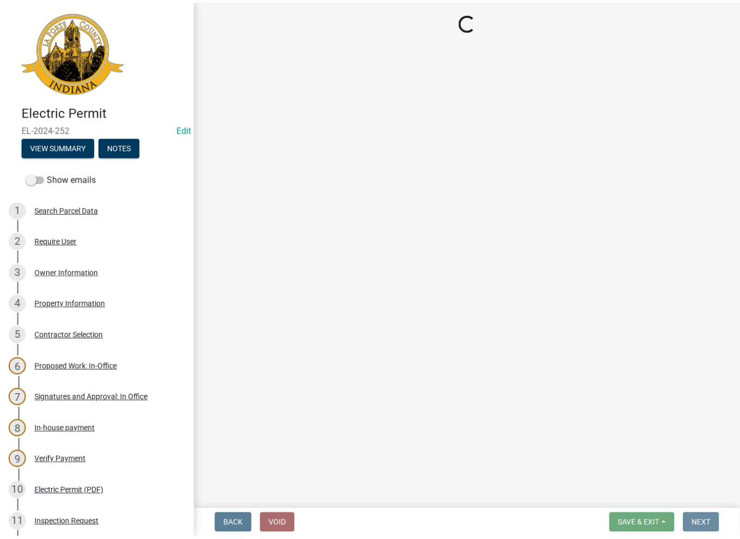
scroll to position [0, 0]
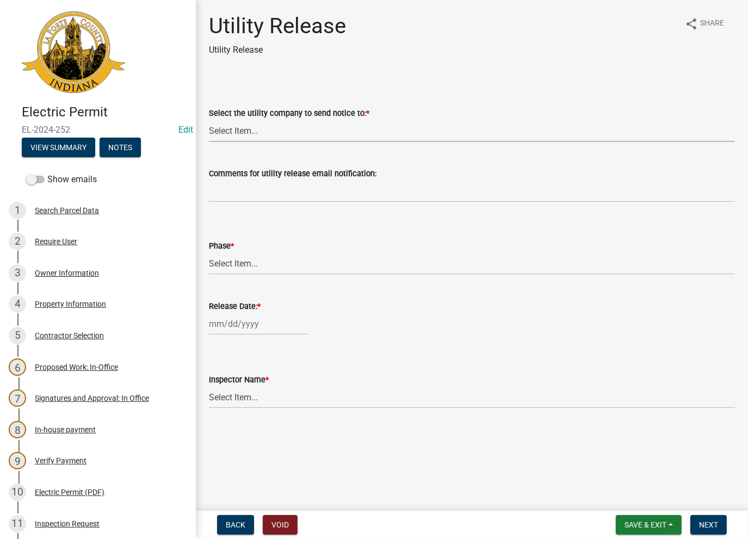
click at [249, 134] on select "Select Item... Don't send a utility release NIPSCO Kankakee Valley REMC AEP/[US…" at bounding box center [472, 131] width 526 height 22
click at [209, 120] on select "Select Item... Don't send a utility release NIPSCO Kankakee Valley REMC AEP/[US…" at bounding box center [472, 131] width 526 height 22
select select "3780ecfe-b3b4-4223-9cfe-090e9c0a356a"
click at [230, 262] on select "Select Item... Phase 1 Phase 3" at bounding box center [472, 264] width 526 height 22
click at [209, 253] on select "Select Item... Phase 1 Phase 3" at bounding box center [472, 264] width 526 height 22
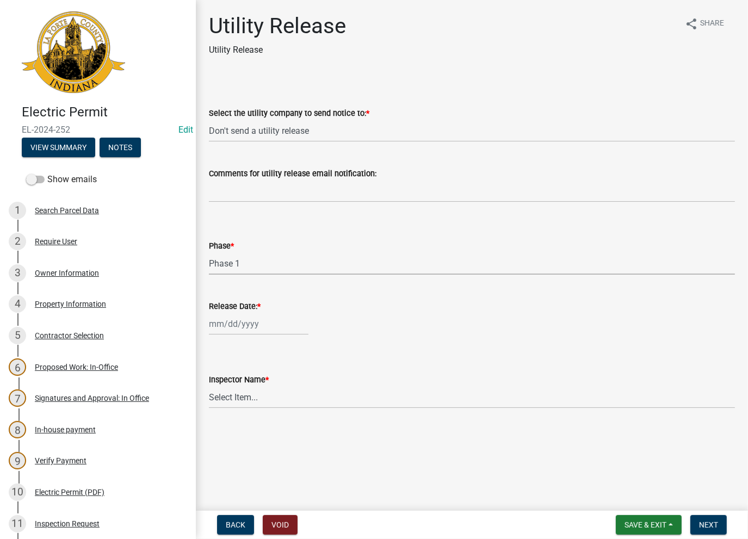
select select "f678d134-8131-47e8-ad26-ea7cd419ba61"
click at [230, 331] on div at bounding box center [259, 324] width 100 height 22
select select "8"
select select "2025"
click at [253, 416] on div "13" at bounding box center [254, 416] width 17 height 17
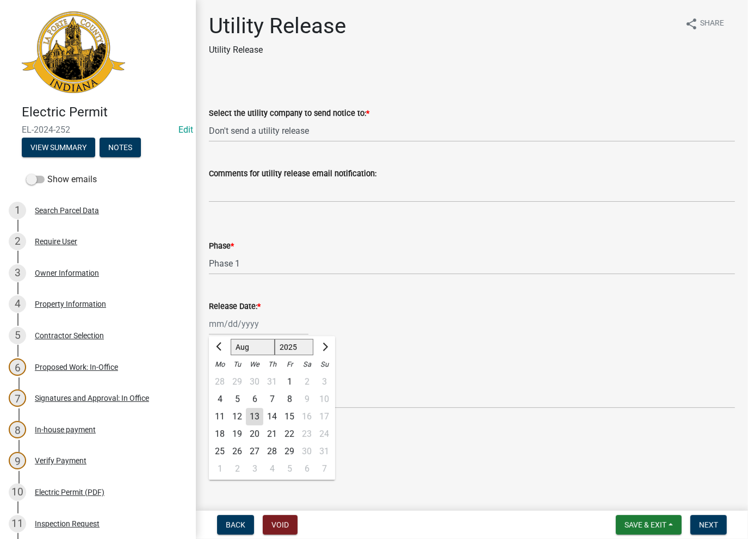
type input "[DATE]"
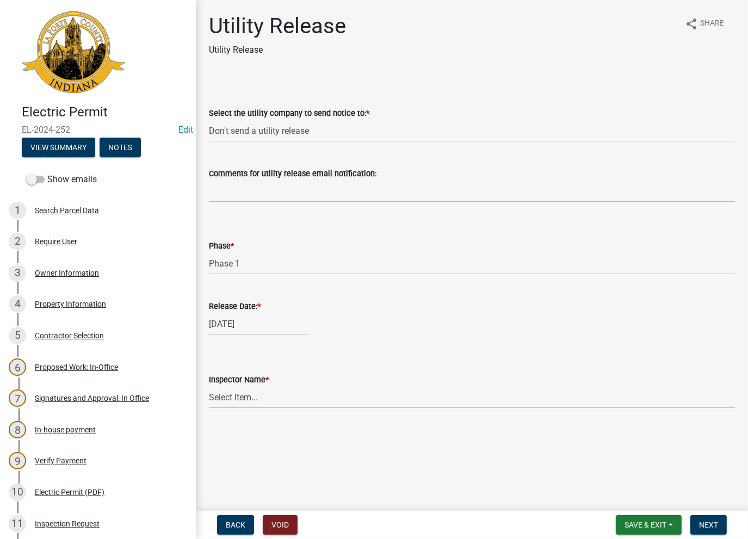
click at [247, 409] on wm-data-entity-input "Inspector Name * Select Item... [PERSON_NAME] [PERSON_NAME] [PERSON_NAME] [PERS…" at bounding box center [472, 381] width 526 height 73
click at [246, 405] on select "Select Item... [PERSON_NAME] [PERSON_NAME] [PERSON_NAME] [PERSON_NAME] [PERSON_…" at bounding box center [472, 397] width 526 height 22
click at [209, 386] on select "Select Item... [PERSON_NAME] [PERSON_NAME] [PERSON_NAME] [PERSON_NAME] [PERSON_…" at bounding box center [472, 397] width 526 height 22
select select "86e5621d-6805-4b45-aad7-b2b3c8c41661"
click at [714, 521] on span "Next" at bounding box center [708, 525] width 19 height 9
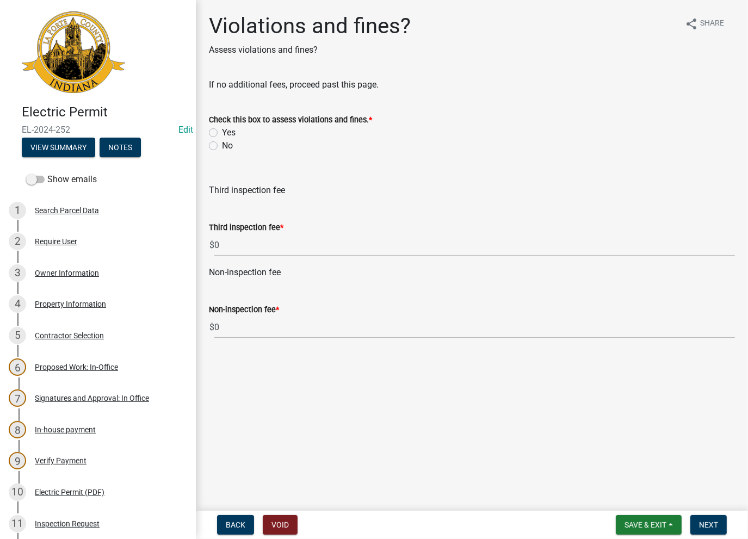
click at [222, 145] on label "No" at bounding box center [227, 145] width 11 height 13
click at [222, 145] on input "No" at bounding box center [225, 142] width 7 height 7
radio input "true"
click at [708, 522] on span "Next" at bounding box center [708, 525] width 19 height 9
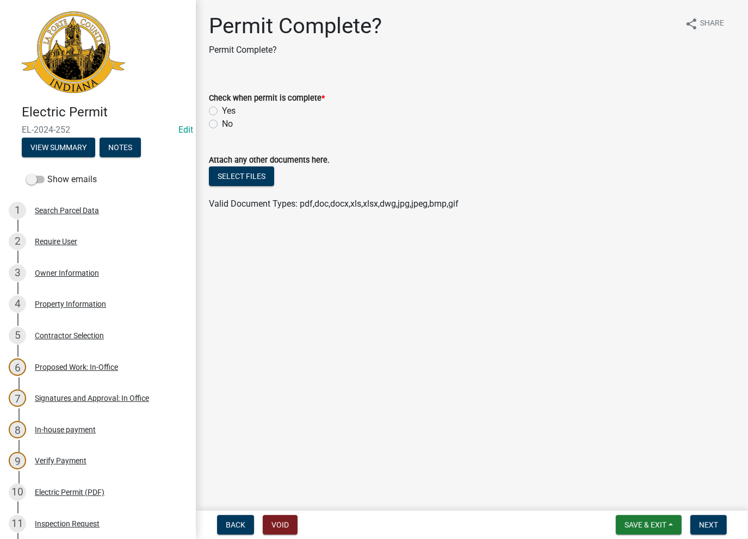
click at [219, 112] on div "Yes" at bounding box center [472, 111] width 526 height 13
click at [222, 110] on label "Yes" at bounding box center [229, 111] width 14 height 13
click at [222, 110] on input "Yes" at bounding box center [225, 108] width 7 height 7
radio input "true"
click at [703, 525] on span "Next" at bounding box center [708, 525] width 19 height 9
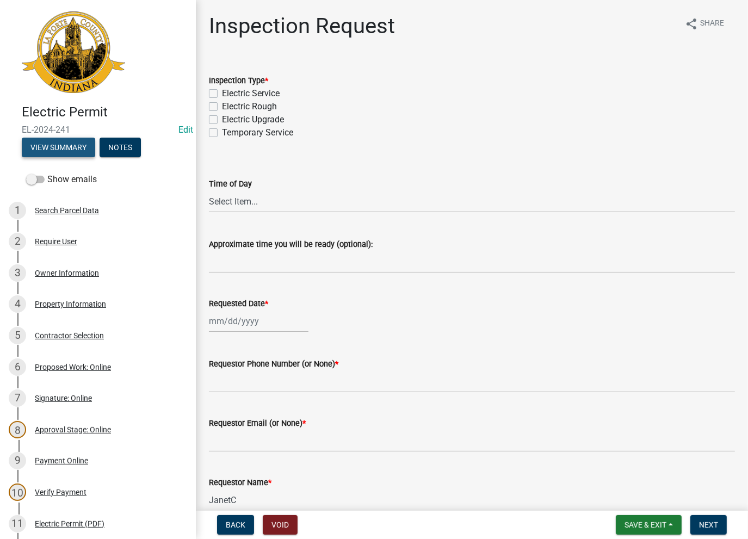
click at [78, 148] on button "View Summary" at bounding box center [58, 148] width 73 height 20
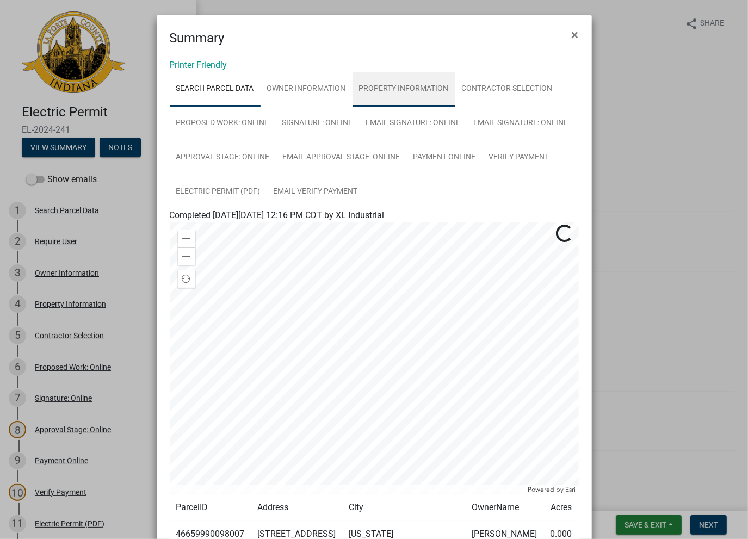
click at [394, 90] on link "Property Information" at bounding box center [404, 89] width 103 height 35
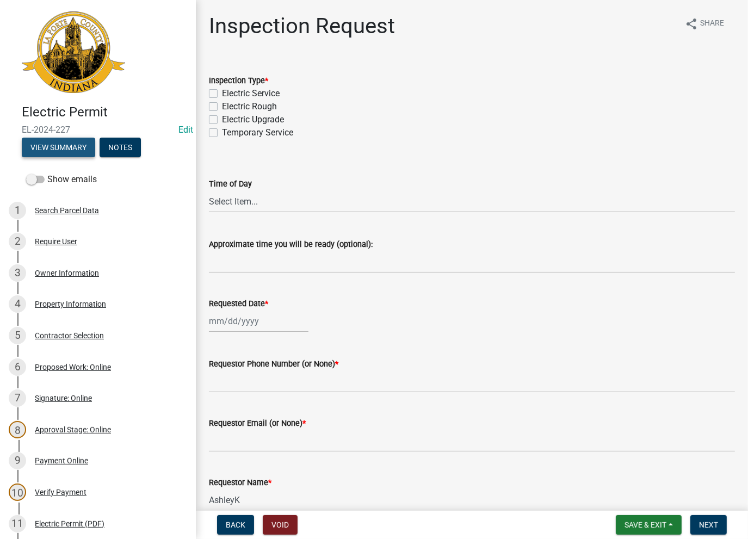
click at [58, 149] on button "View Summary" at bounding box center [58, 148] width 73 height 20
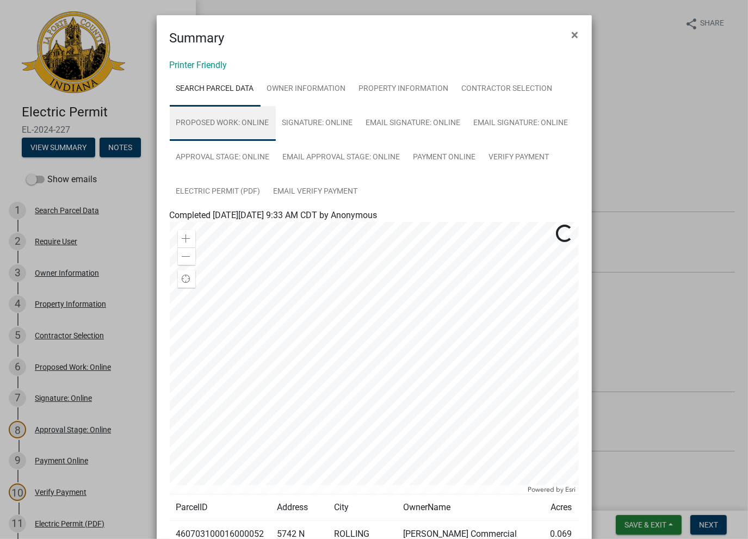
click at [248, 129] on link "Proposed Work: Online" at bounding box center [223, 123] width 106 height 35
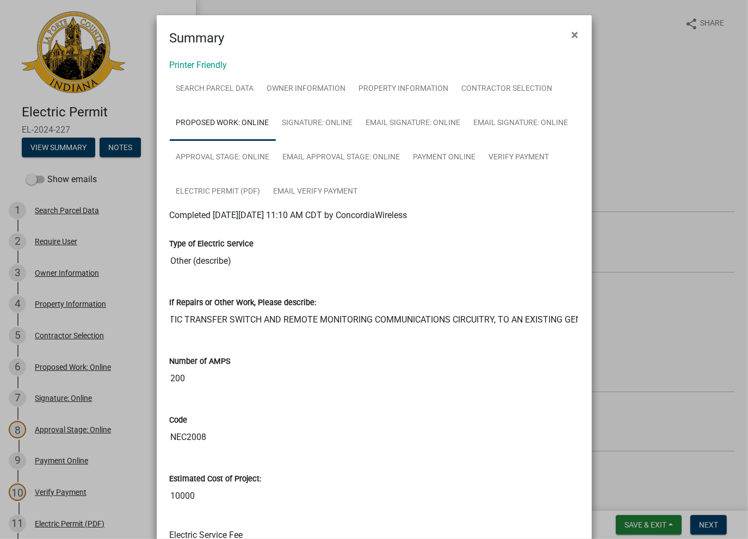
drag, startPoint x: 410, startPoint y: 316, endPoint x: 550, endPoint y: 337, distance: 142.0
click at [572, 327] on input "THE PROPOSED PROJECT INSTALLS AN AUTOMATIC TRANSFER SWITCH AND REMOTE MONITORIN…" at bounding box center [374, 320] width 409 height 22
click at [470, 318] on input "THE PROPOSED PROJECT INSTALLS AN AUTOMATIC TRANSFER SWITCH AND REMOTE MONITORIN…" at bounding box center [374, 320] width 409 height 22
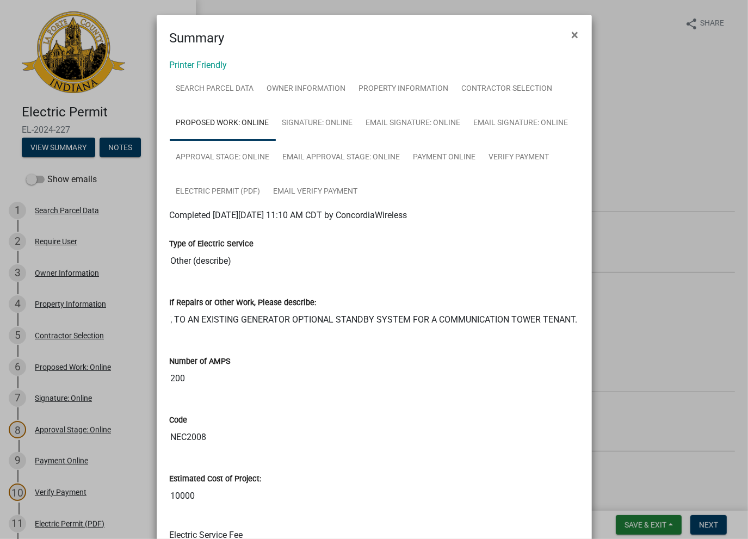
drag, startPoint x: 470, startPoint y: 318, endPoint x: 603, endPoint y: 334, distance: 133.2
click at [603, 334] on ngb-modal-window "Summary × Printer Friendly Search Parcel Data Owner Information Property Inform…" at bounding box center [374, 269] width 748 height 539
click at [371, 347] on div "Number of AMPS 200" at bounding box center [374, 365] width 409 height 50
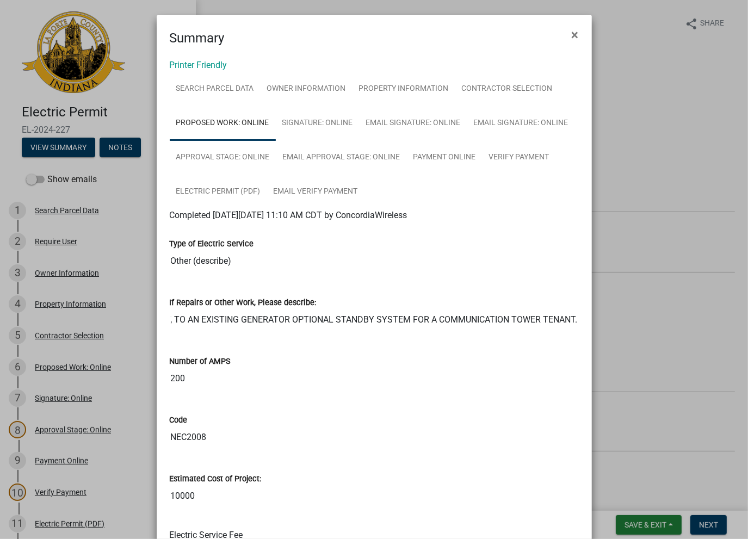
drag, startPoint x: 370, startPoint y: 322, endPoint x: 472, endPoint y: 333, distance: 102.4
click at [614, 345] on ngb-modal-window "Summary × Printer Friendly Search Parcel Data Owner Information Property Inform…" at bounding box center [374, 269] width 748 height 539
click at [509, 326] on input "THE PROPOSED PROJECT INSTALLS AN AUTOMATIC TRANSFER SWITCH AND REMOTE MONITORIN…" at bounding box center [374, 320] width 409 height 22
drag, startPoint x: 526, startPoint y: 322, endPoint x: 557, endPoint y: 337, distance: 34.6
click at [581, 328] on div "If Repairs or Other Work, Please describe: THE PROPOSED PROJECT INSTALLS AN AUT…" at bounding box center [375, 310] width 426 height 59
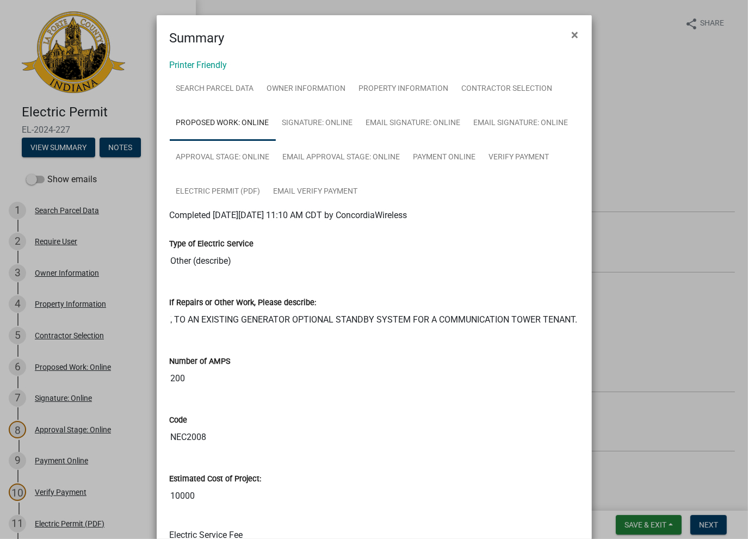
scroll to position [0, 0]
click at [392, 361] on div "Number of AMPS" at bounding box center [374, 361] width 409 height 13
click at [406, 95] on link "Property Information" at bounding box center [404, 89] width 103 height 35
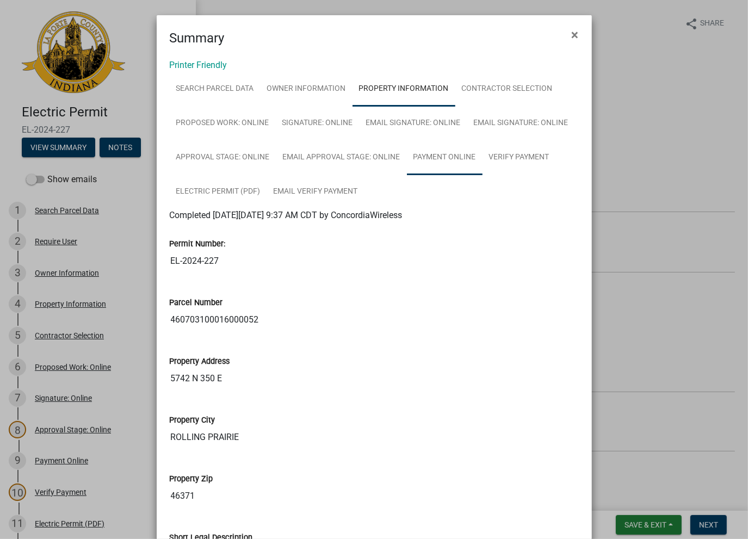
click at [466, 157] on link "Payment Online" at bounding box center [445, 157] width 76 height 35
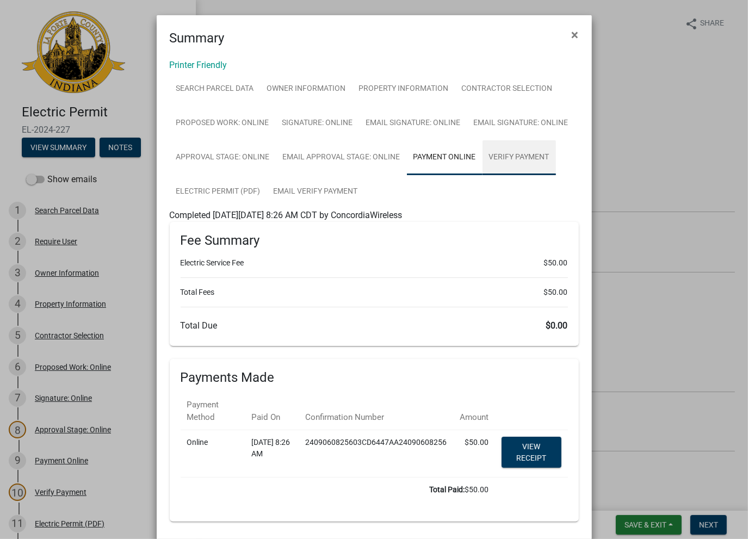
click at [511, 164] on link "Verify Payment" at bounding box center [519, 157] width 73 height 35
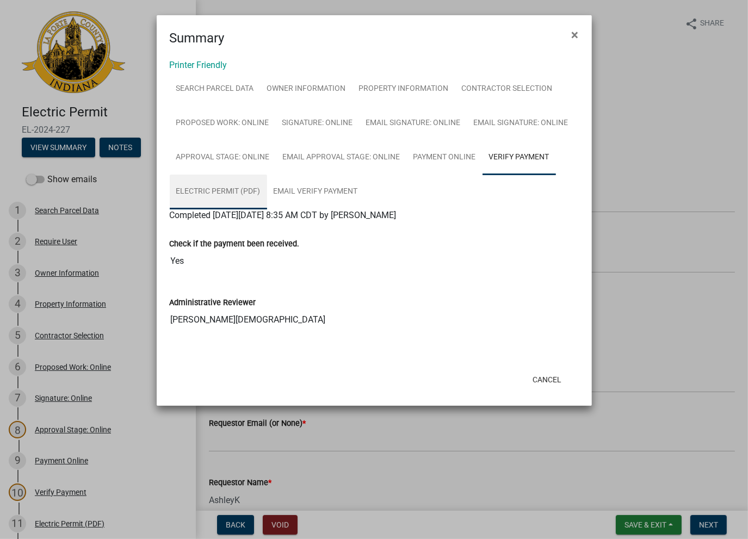
click at [226, 182] on link "Electric Permit (PDF)" at bounding box center [218, 192] width 97 height 35
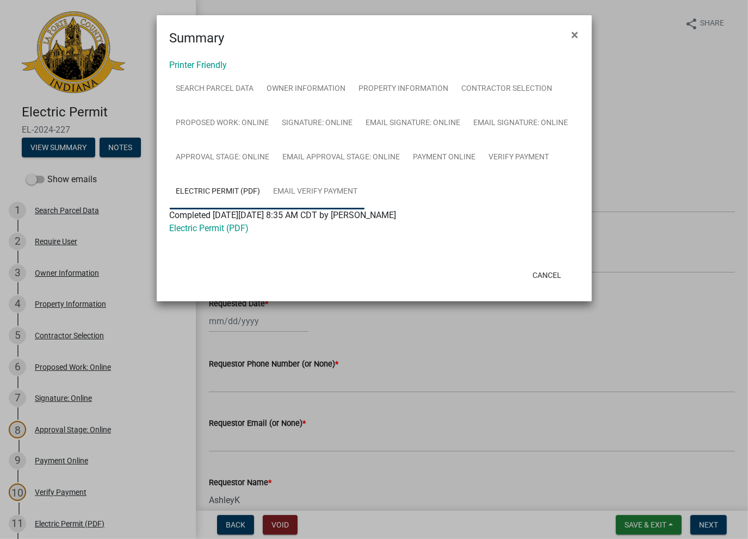
click at [291, 185] on link "Email Verify Payment" at bounding box center [315, 192] width 97 height 35
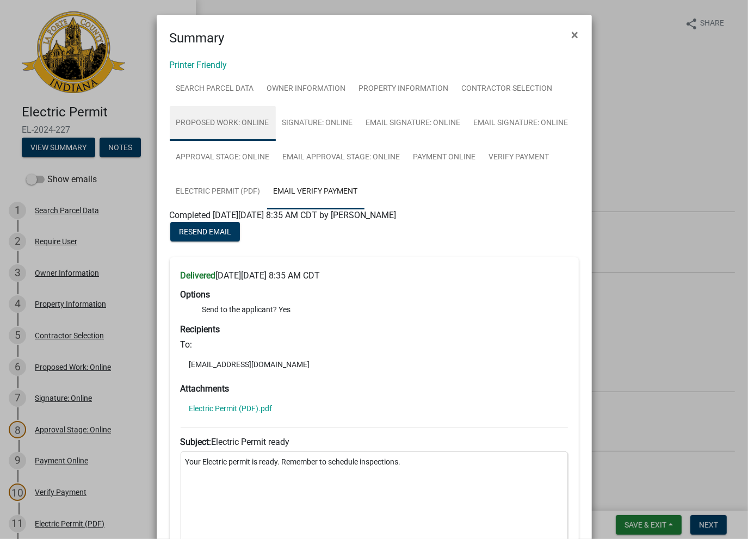
click at [222, 124] on link "Proposed Work: Online" at bounding box center [223, 123] width 106 height 35
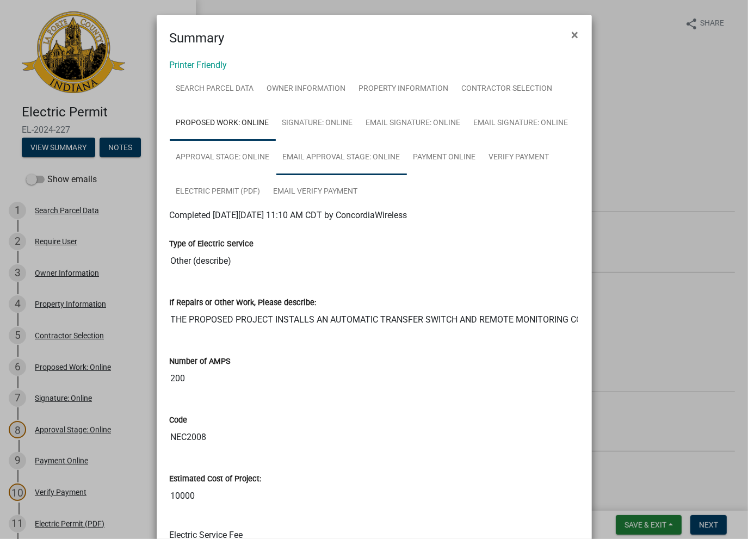
click at [355, 160] on link "Email Approval Stage: Online" at bounding box center [342, 157] width 131 height 35
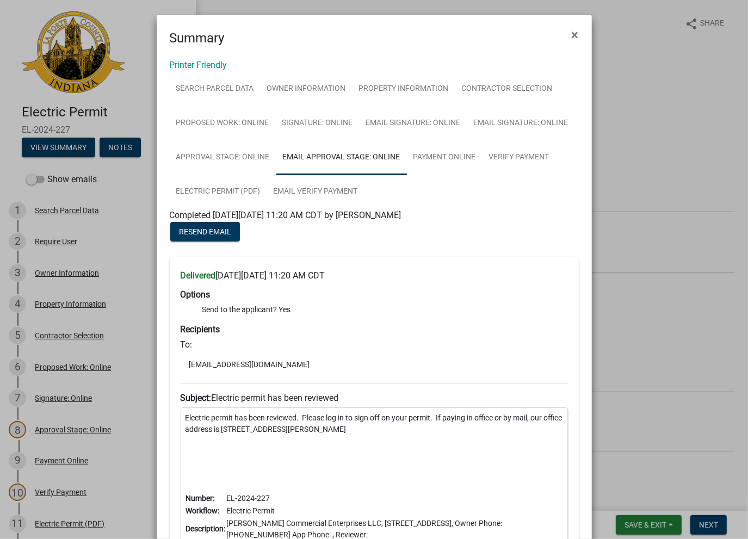
drag, startPoint x: 315, startPoint y: 361, endPoint x: 185, endPoint y: 365, distance: 130.7
click at [185, 365] on li "[EMAIL_ADDRESS][DOMAIN_NAME]" at bounding box center [375, 365] width 388 height 16
copy li "[EMAIL_ADDRESS][DOMAIN_NAME]"
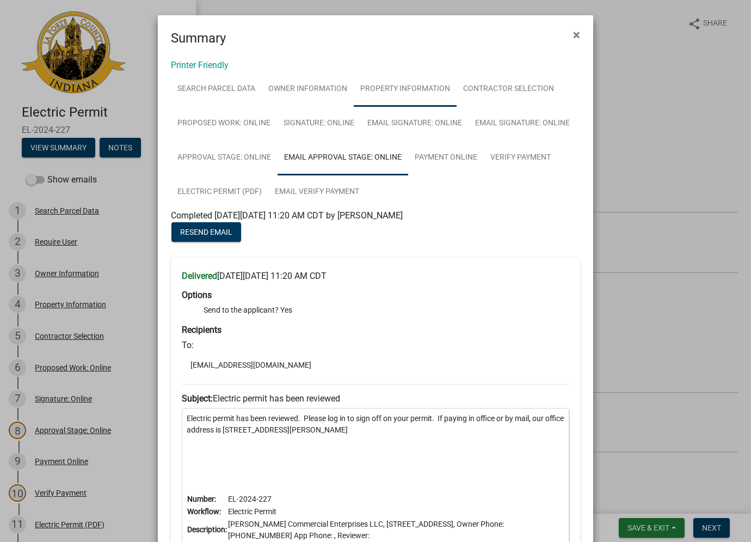
click at [394, 80] on link "Property Information" at bounding box center [405, 89] width 103 height 35
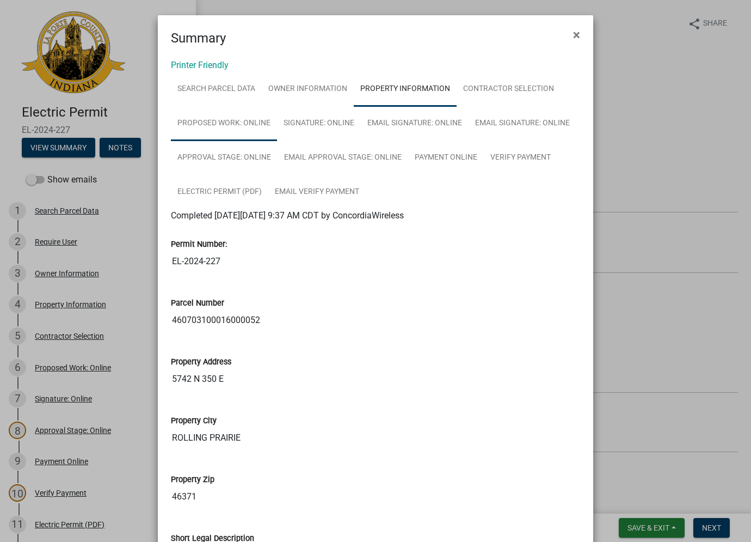
click at [232, 126] on link "Proposed Work: Online" at bounding box center [224, 123] width 106 height 35
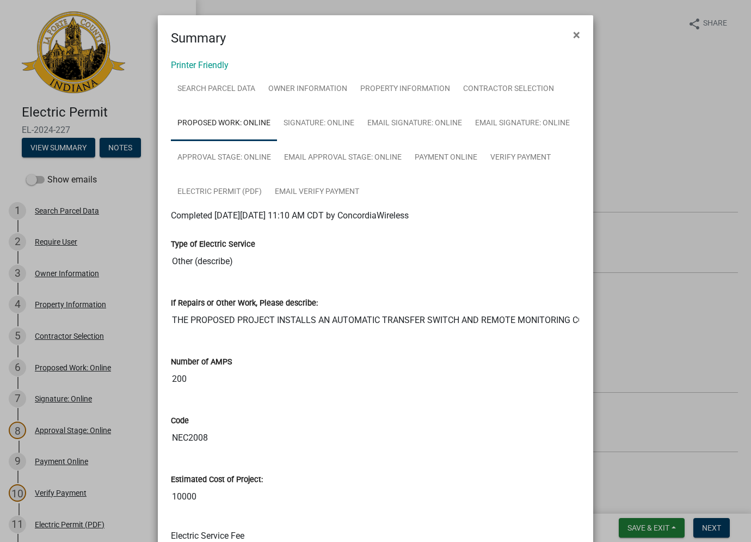
click at [209, 318] on input "THE PROPOSED PROJECT INSTALLS AN AUTOMATIC TRANSFER SWITCH AND REMOTE MONITORIN…" at bounding box center [375, 320] width 409 height 22
drag, startPoint x: 567, startPoint y: 30, endPoint x: 588, endPoint y: 4, distance: 33.7
click at [568, 30] on button "×" at bounding box center [576, 35] width 24 height 30
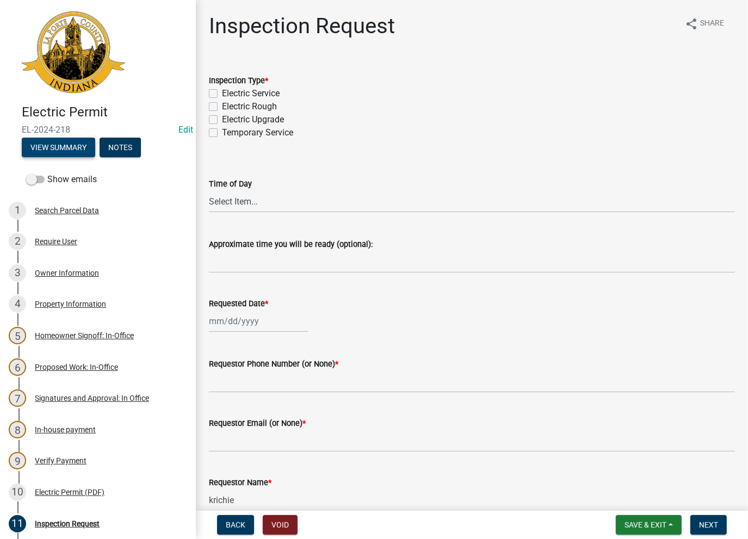
click at [76, 148] on button "View Summary" at bounding box center [58, 148] width 73 height 20
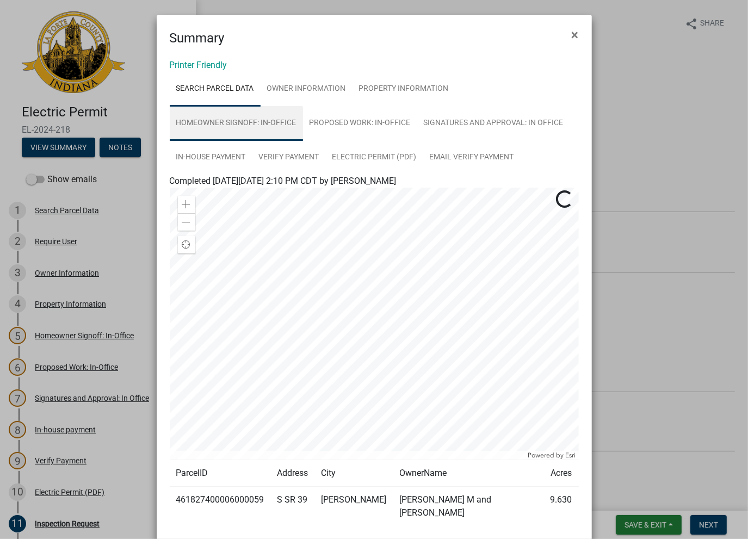
click at [210, 122] on link "Homeowner Signoff: In-Office" at bounding box center [236, 123] width 133 height 35
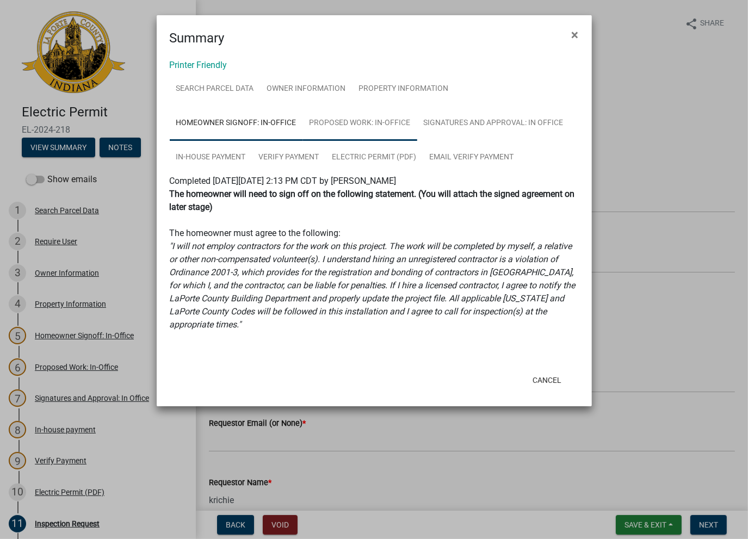
click at [361, 122] on link "Proposed Work: In-Office" at bounding box center [360, 123] width 114 height 35
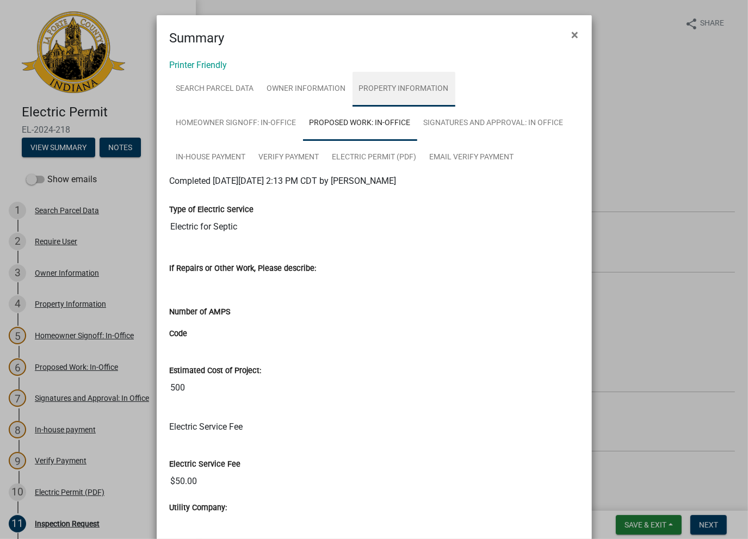
click at [395, 89] on link "Property Information" at bounding box center [404, 89] width 103 height 35
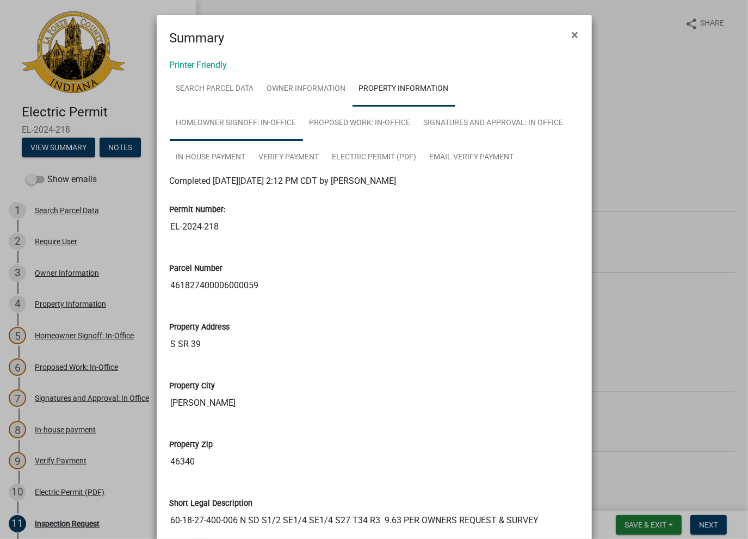
click at [223, 122] on link "Homeowner Signoff: In-Office" at bounding box center [236, 123] width 133 height 35
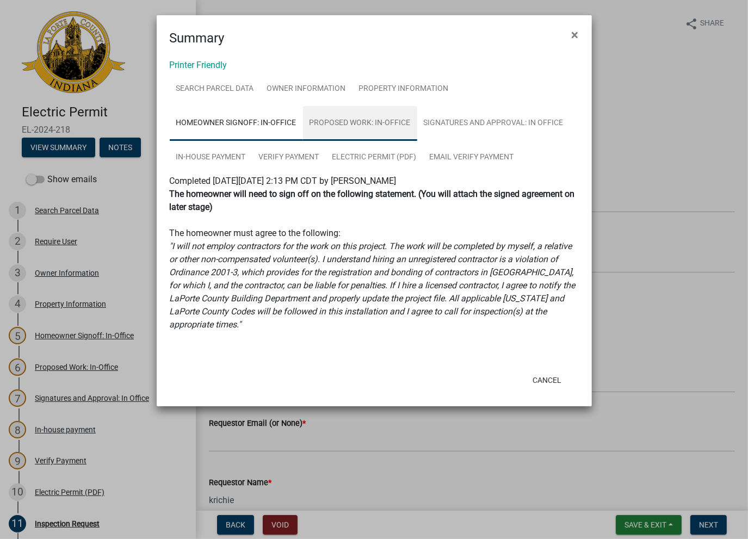
click at [339, 132] on link "Proposed Work: In-Office" at bounding box center [360, 123] width 114 height 35
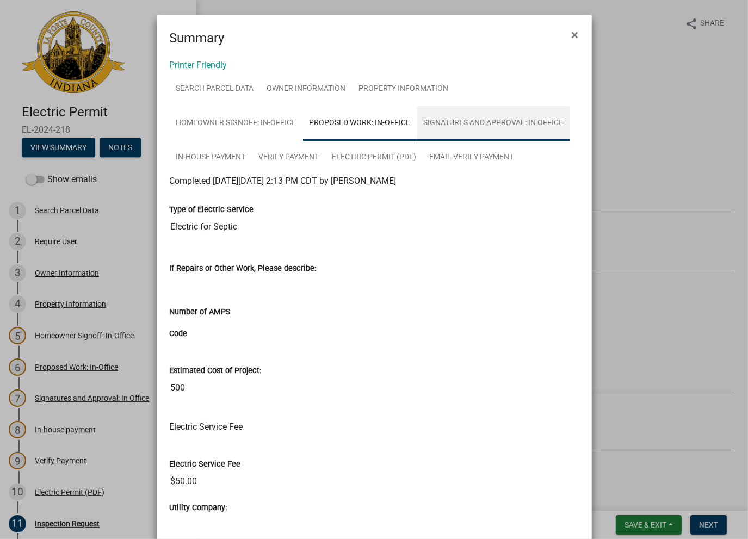
click at [511, 123] on link "Signatures and Approval: In Office" at bounding box center [493, 123] width 153 height 35
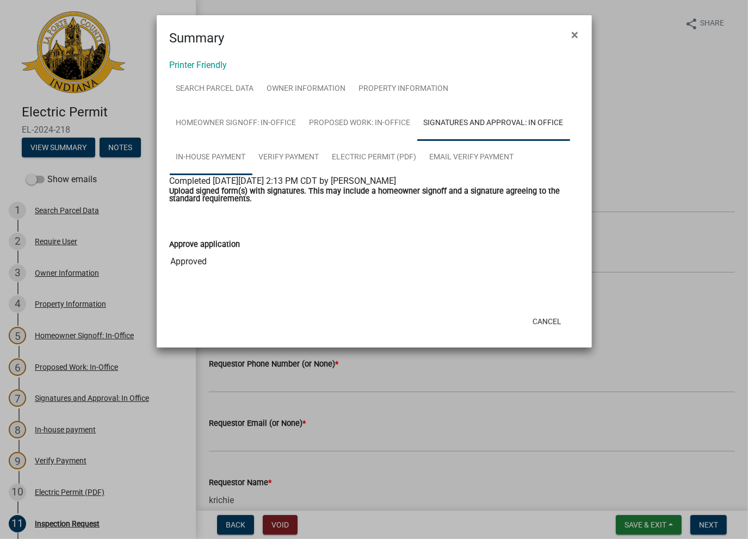
click at [194, 164] on link "In-house payment" at bounding box center [211, 157] width 83 height 35
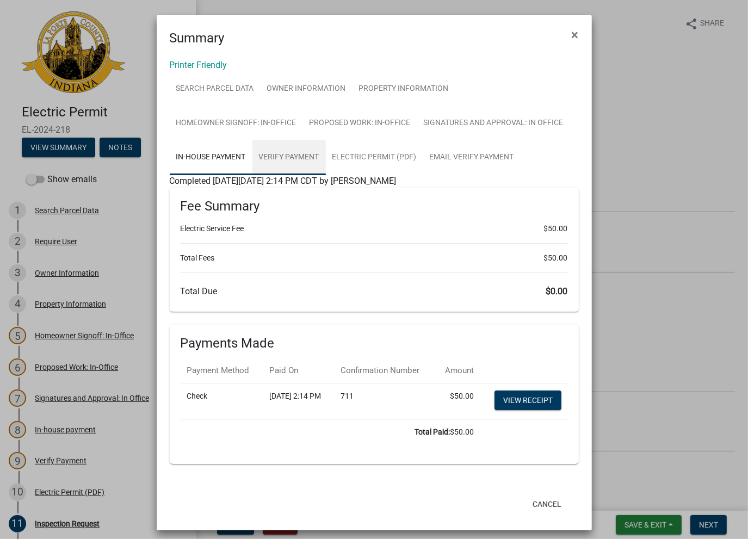
click at [278, 162] on link "Verify Payment" at bounding box center [289, 157] width 73 height 35
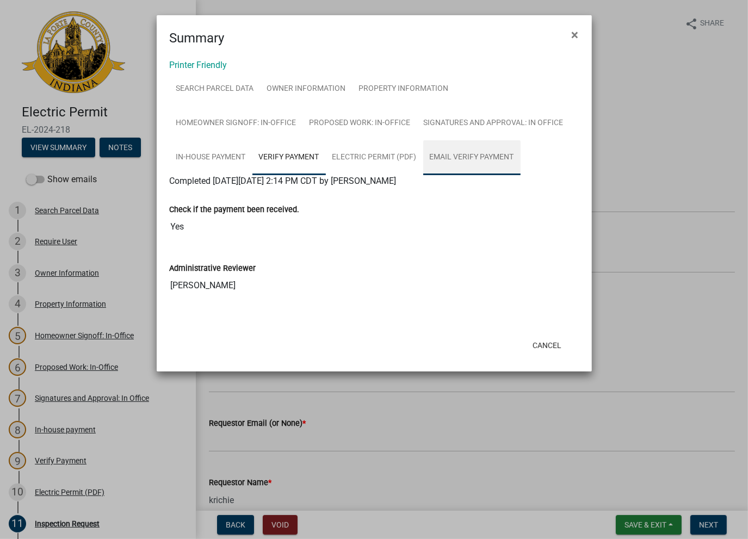
click at [470, 157] on link "Email Verify Payment" at bounding box center [471, 157] width 97 height 35
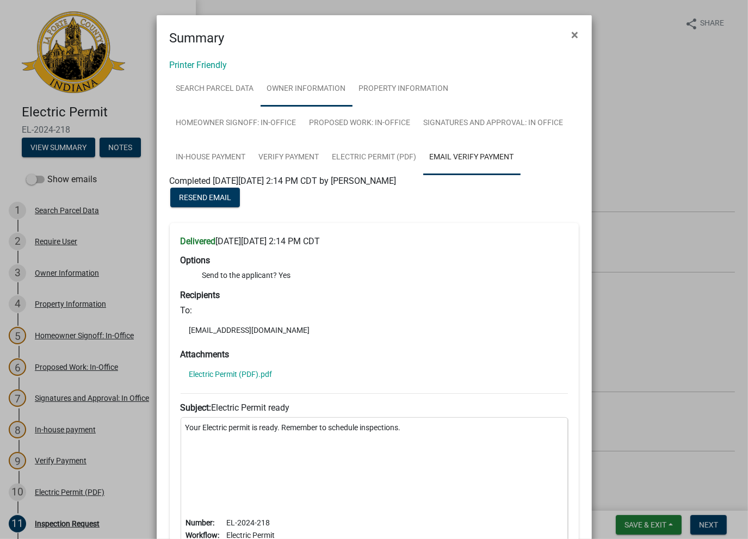
click at [328, 93] on link "Owner Information" at bounding box center [307, 89] width 92 height 35
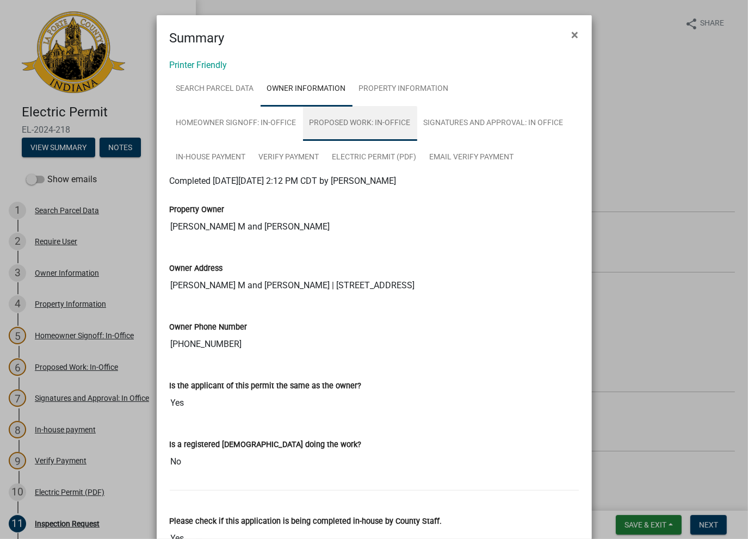
click at [340, 123] on link "Proposed Work: In-Office" at bounding box center [360, 123] width 114 height 35
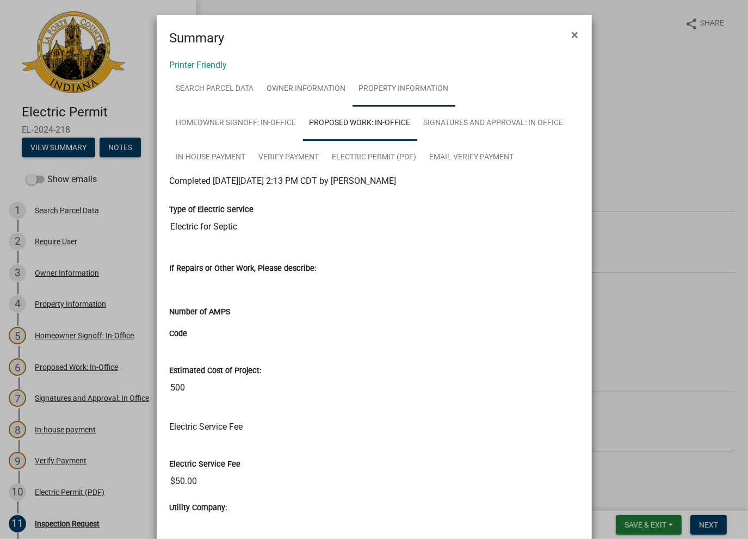
click at [399, 93] on link "Property Information" at bounding box center [404, 89] width 103 height 35
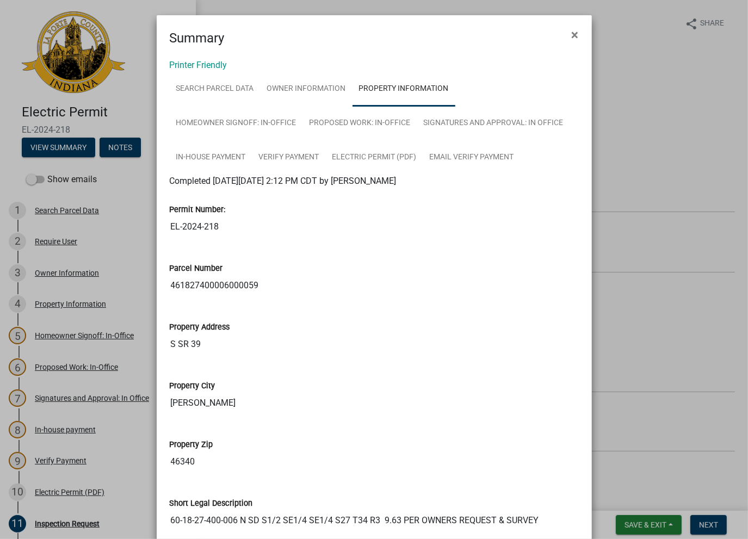
drag, startPoint x: 267, startPoint y: 287, endPoint x: 169, endPoint y: 296, distance: 98.9
click at [170, 296] on input "461827400006000059" at bounding box center [374, 286] width 409 height 22
click at [239, 124] on link "Homeowner Signoff: In-Office" at bounding box center [236, 123] width 133 height 35
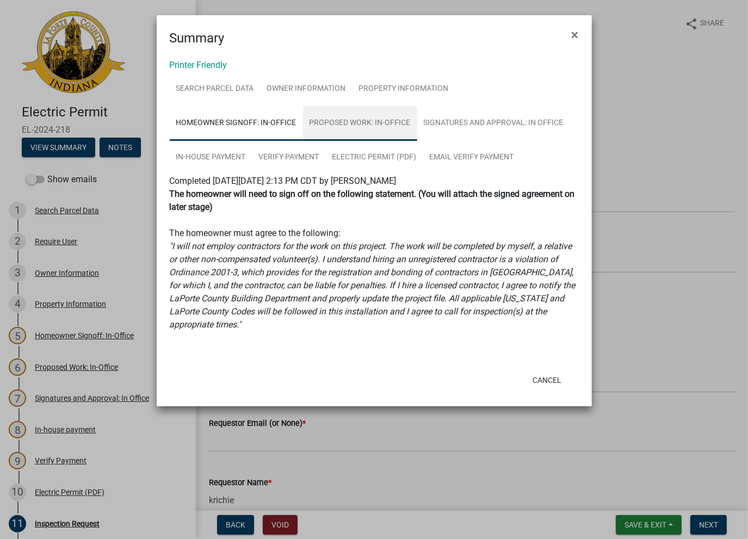
click at [359, 121] on link "Proposed Work: In-Office" at bounding box center [360, 123] width 114 height 35
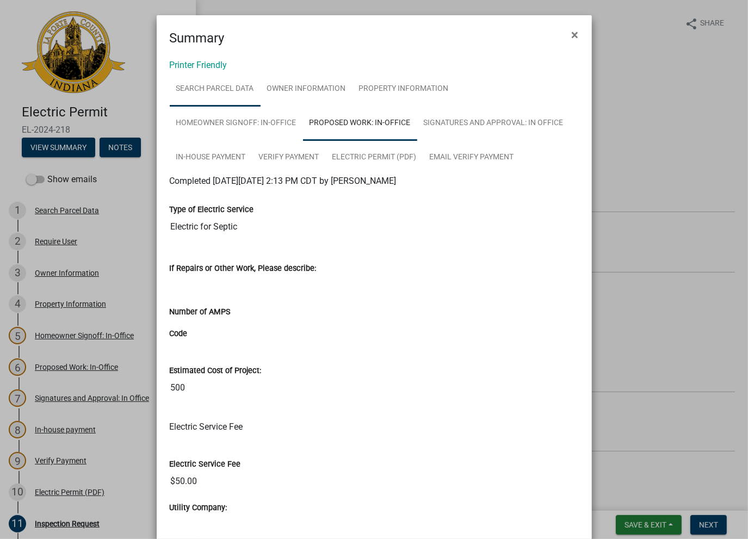
click at [200, 86] on link "Search Parcel Data" at bounding box center [215, 89] width 91 height 35
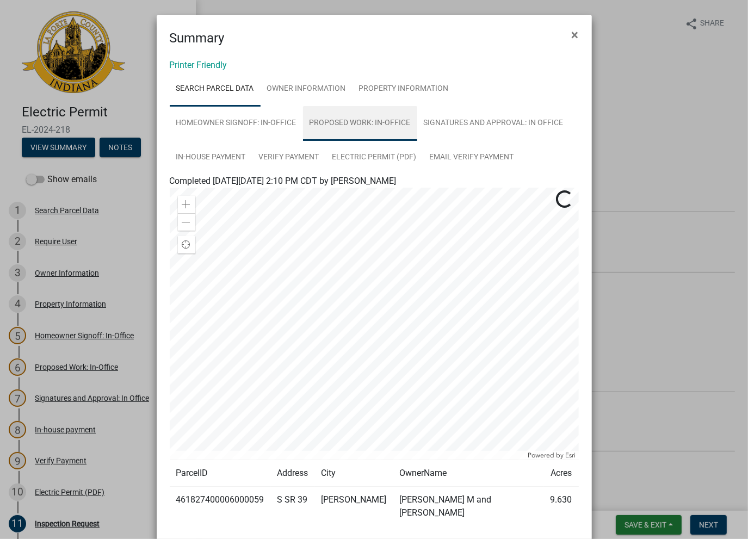
click at [340, 128] on link "Proposed Work: In-Office" at bounding box center [360, 123] width 114 height 35
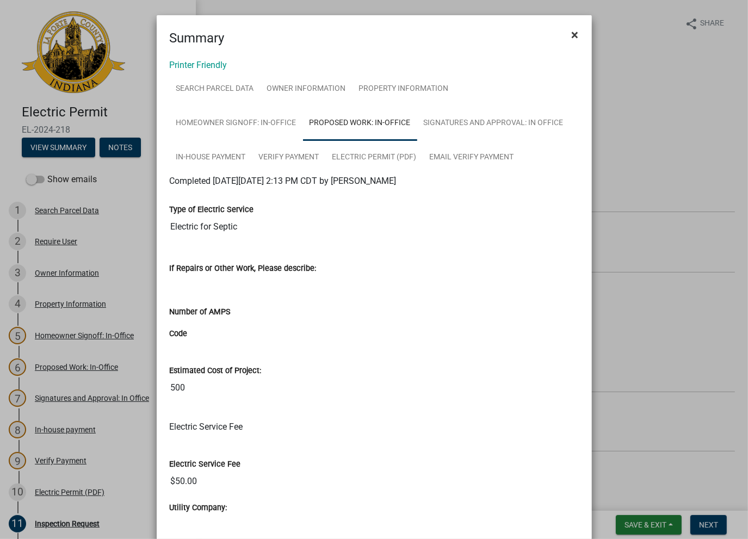
click at [573, 36] on span "×" at bounding box center [575, 34] width 7 height 15
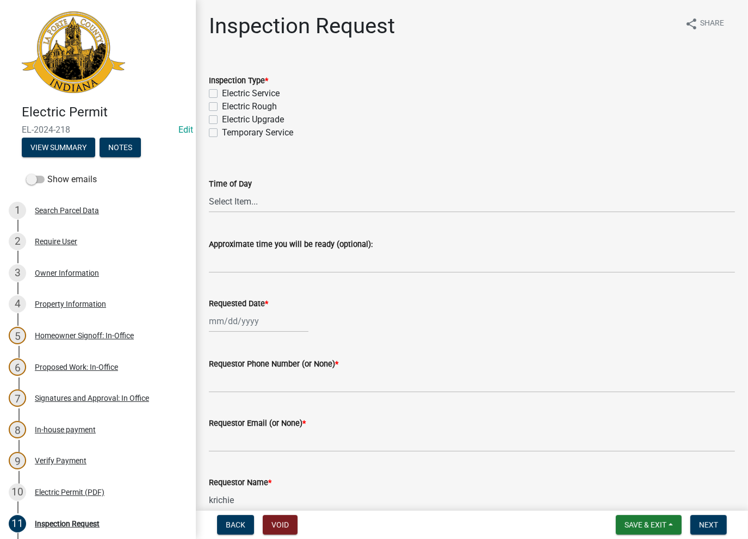
click at [222, 104] on label "Electric Rough" at bounding box center [249, 106] width 55 height 13
click at [222, 104] on input "Electric Rough" at bounding box center [225, 103] width 7 height 7
checkbox input "true"
checkbox input "false"
checkbox input "true"
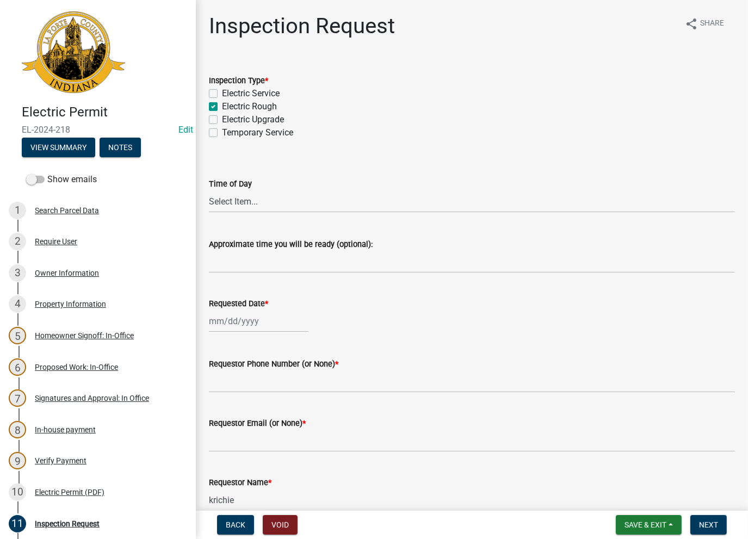
checkbox input "false"
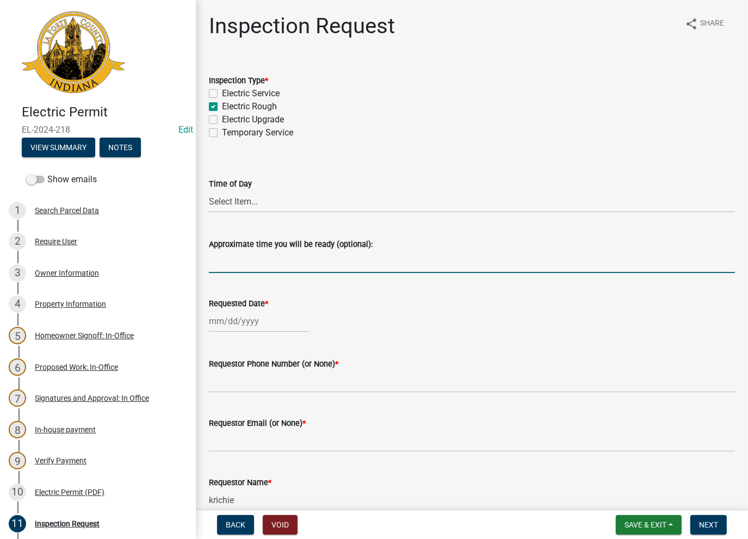
click at [247, 259] on input "Approximate time you will be ready (optional):" at bounding box center [472, 262] width 526 height 22
type input "No Inspections ever requested. Expired. Close out - AK"
drag, startPoint x: 438, startPoint y: 261, endPoint x: 209, endPoint y: 267, distance: 228.7
click at [209, 267] on input "No Inspections ever requested. Expired. Close out - AK" at bounding box center [472, 262] width 526 height 22
click at [219, 326] on div at bounding box center [259, 321] width 100 height 22
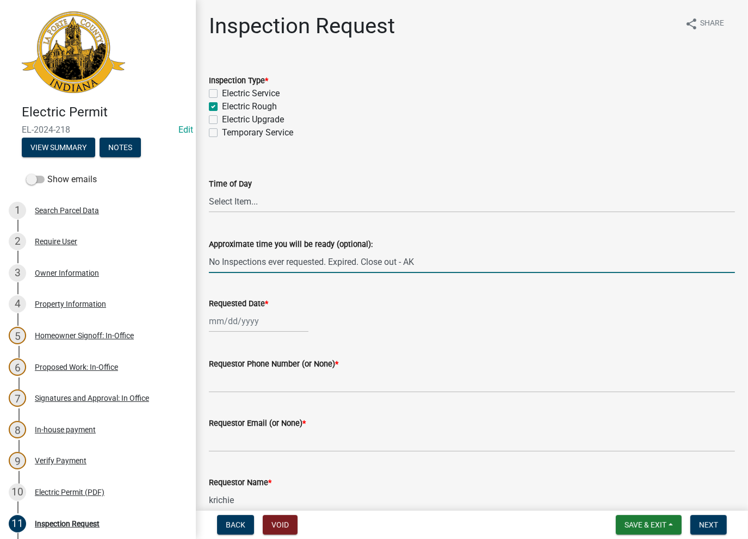
select select "8"
select select "2025"
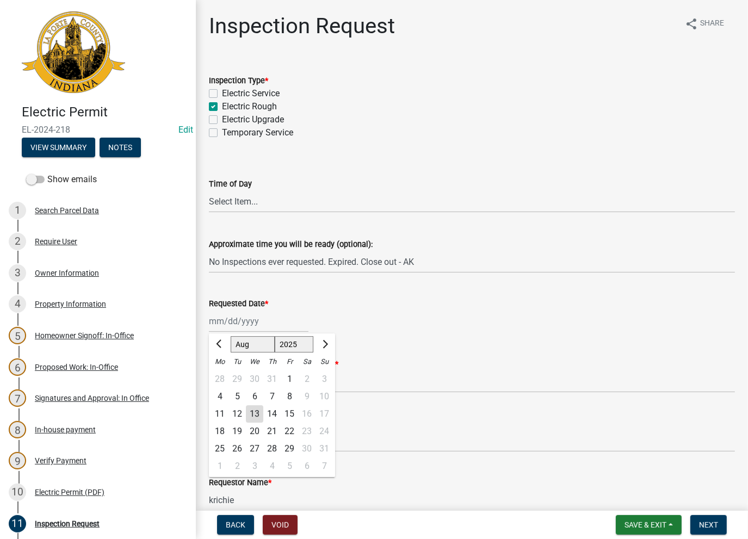
click at [250, 411] on div "13" at bounding box center [254, 414] width 17 height 17
type input "[DATE]"
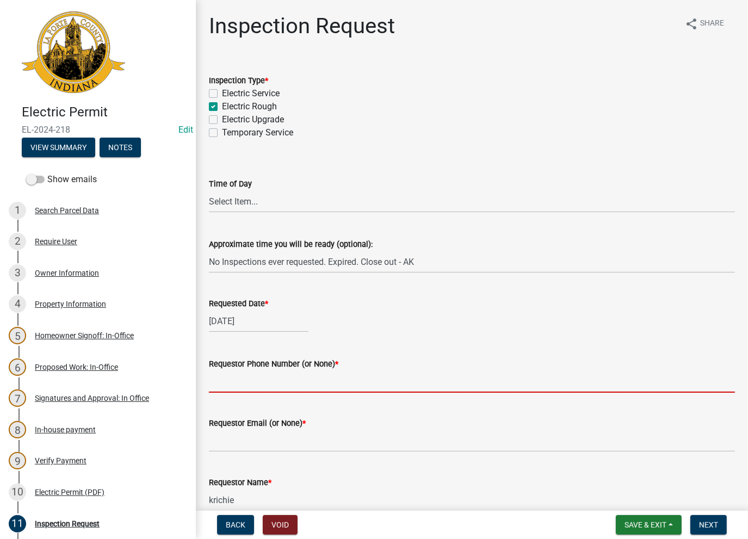
click at [250, 374] on input "Requestor Phone Number (or None) *" at bounding box center [472, 382] width 526 height 22
type input "None"
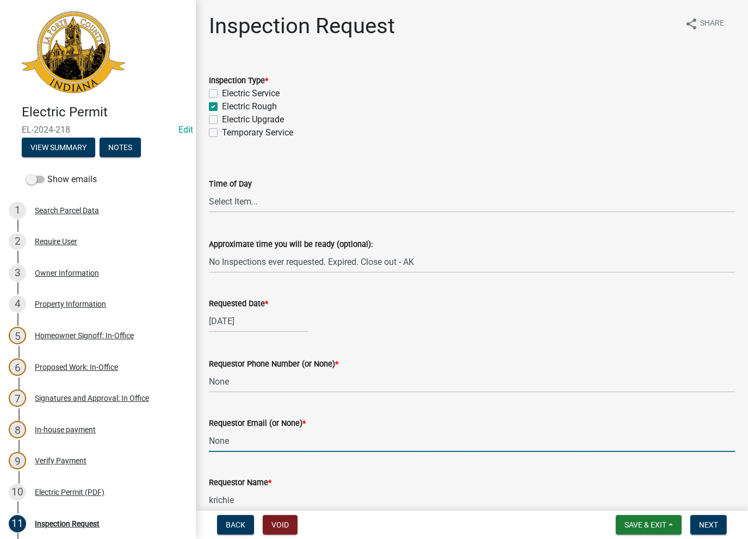
type input "None"
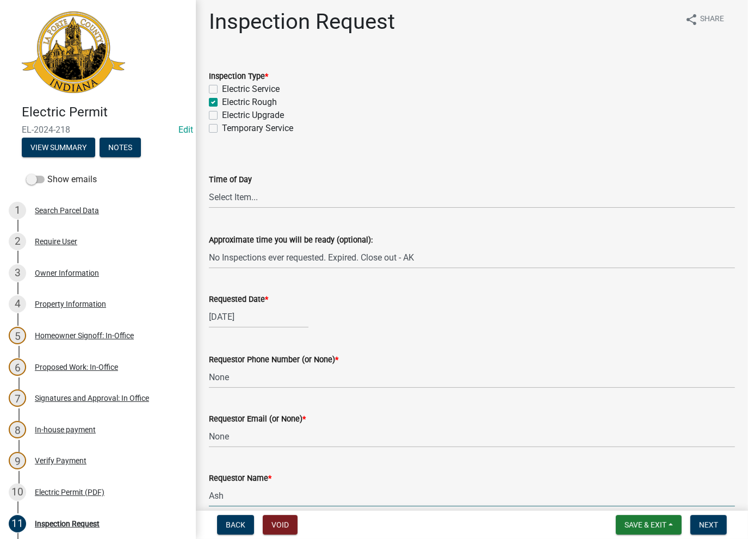
type input "AshleyK"
click at [709, 524] on span "Next" at bounding box center [708, 525] width 19 height 9
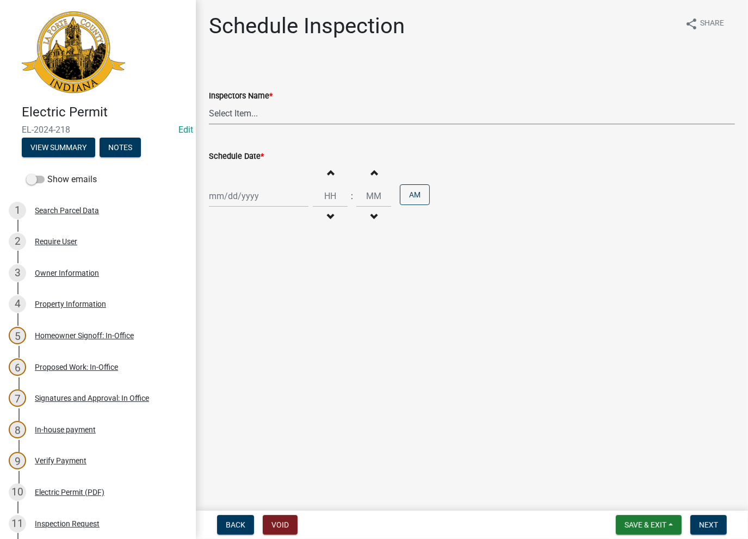
click at [233, 112] on select "Select Item... [PERSON_NAME] ([PERSON_NAME]) [PERSON_NAME] ([PERSON_NAME]) [PER…" at bounding box center [472, 113] width 526 height 22
select select "a0e5a0fc-3702-49ef-98f7-3c9674400991"
click at [209, 102] on select "Select Item... [PERSON_NAME] ([PERSON_NAME]) [PERSON_NAME] ([PERSON_NAME]) [PER…" at bounding box center [472, 113] width 526 height 22
select select "8"
select select "2025"
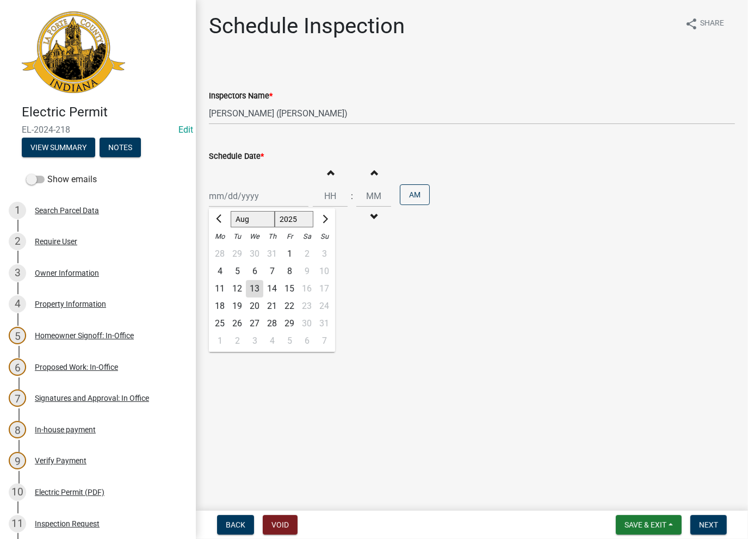
click at [250, 195] on div "[PERSON_NAME] Feb Mar Apr [PERSON_NAME][DATE] Oct Nov [DATE] 1526 1527 1528 152…" at bounding box center [259, 196] width 100 height 22
click at [257, 289] on div "13" at bounding box center [254, 288] width 17 height 17
type input "[DATE]"
click at [706, 526] on span "Next" at bounding box center [708, 525] width 19 height 9
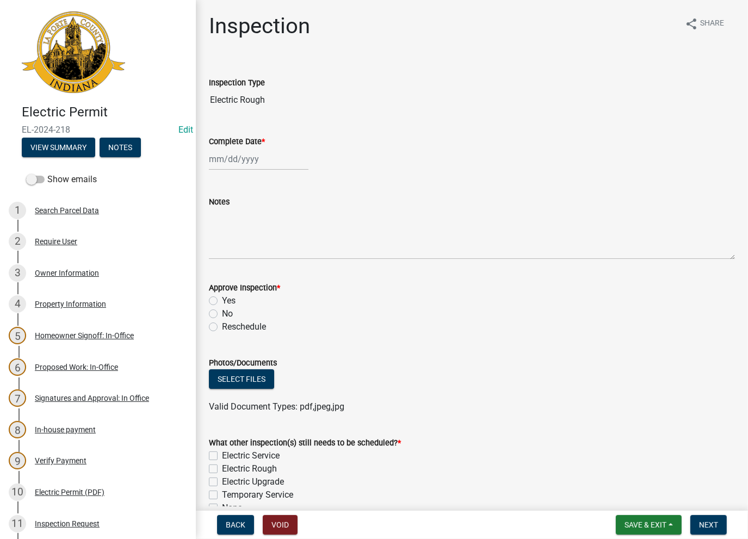
select select "8"
select select "2025"
click at [222, 167] on div "[PERSON_NAME] Feb Mar Apr [PERSON_NAME][DATE] Oct Nov [DATE] 1526 1527 1528 152…" at bounding box center [259, 159] width 100 height 22
click at [256, 254] on div "13" at bounding box center [254, 251] width 17 height 17
type input "[DATE]"
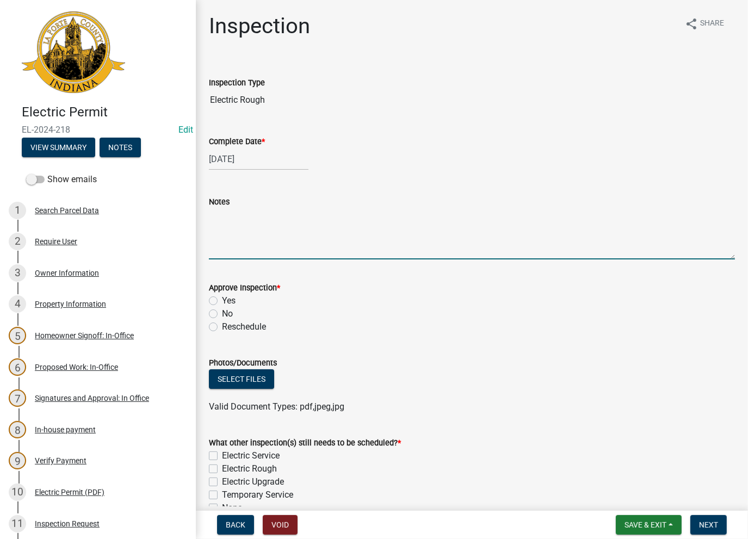
click at [249, 232] on textarea "Notes" at bounding box center [472, 233] width 526 height 51
paste textarea "No Inspections ever requested. Expired. Close out - AK"
type textarea "No Inspections ever requested. Expired. Close out - AK"
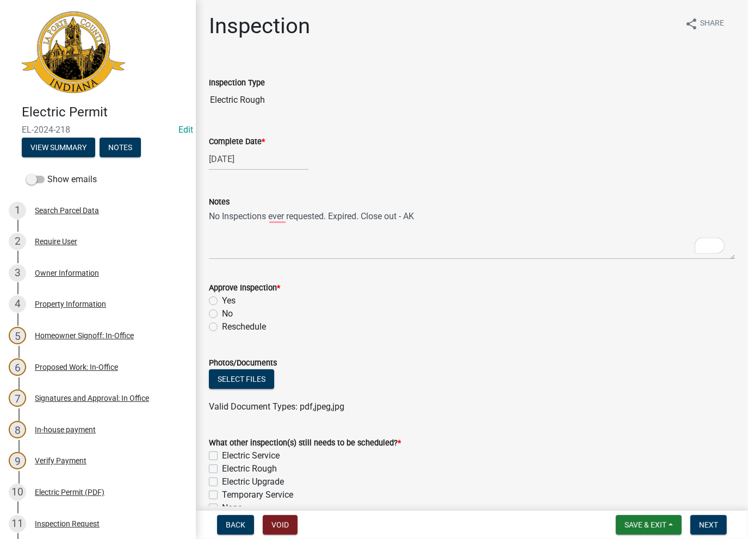
drag, startPoint x: 213, startPoint y: 316, endPoint x: 205, endPoint y: 310, distance: 10.1
click at [222, 315] on label "No" at bounding box center [227, 314] width 11 height 13
click at [222, 315] on input "No" at bounding box center [225, 311] width 7 height 7
radio input "true"
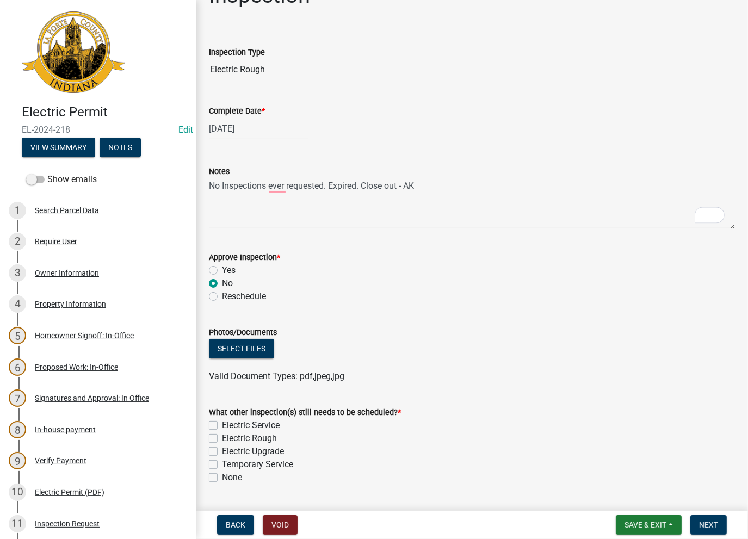
scroll to position [60, 0]
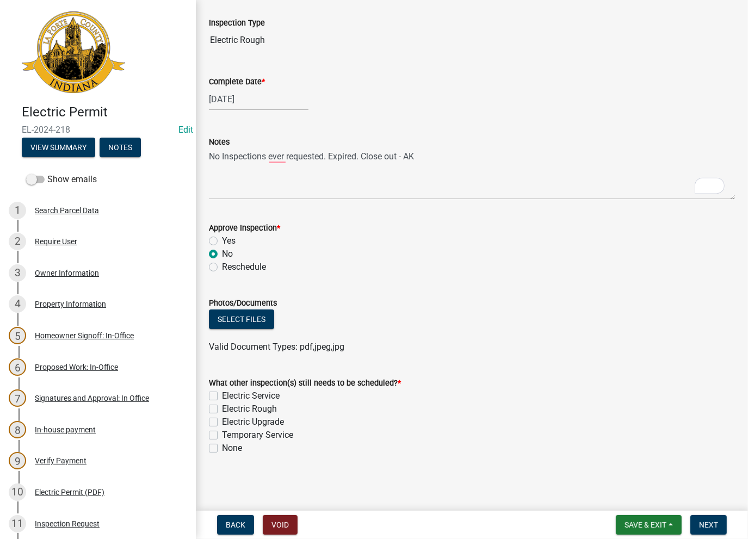
click at [222, 447] on label "None" at bounding box center [232, 448] width 20 height 13
click at [222, 447] on input "None" at bounding box center [225, 445] width 7 height 7
checkbox input "true"
checkbox input "false"
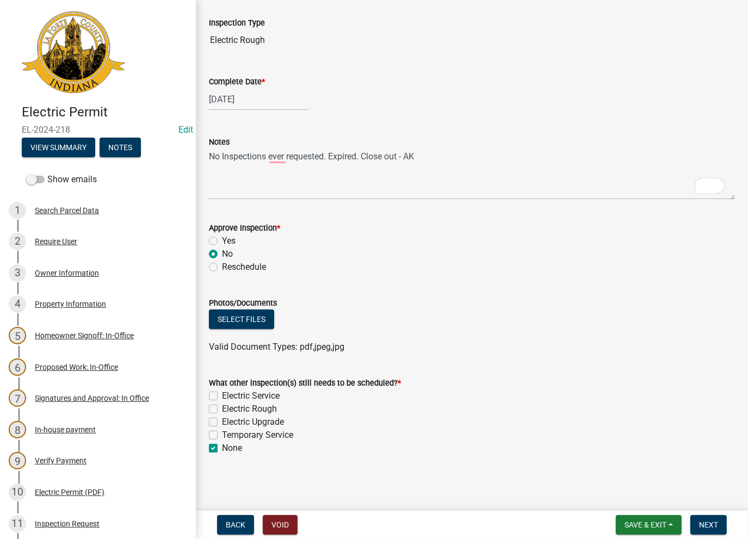
checkbox input "false"
checkbox input "true"
click at [706, 529] on span "Next" at bounding box center [708, 525] width 19 height 9
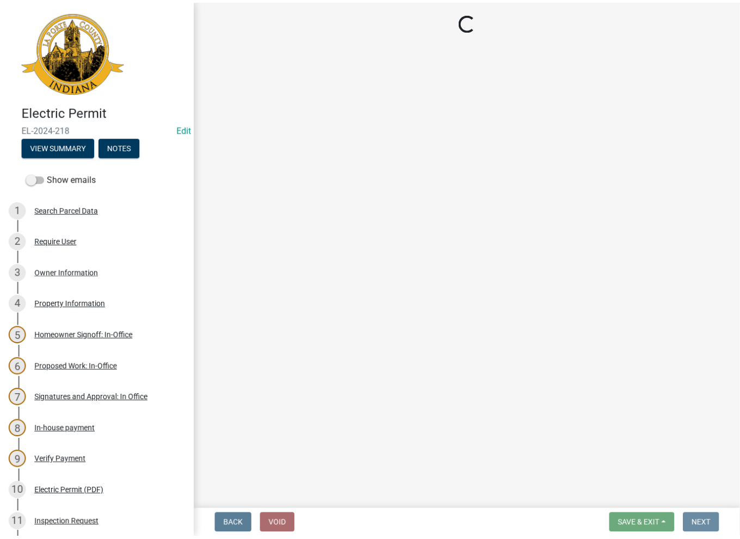
scroll to position [0, 0]
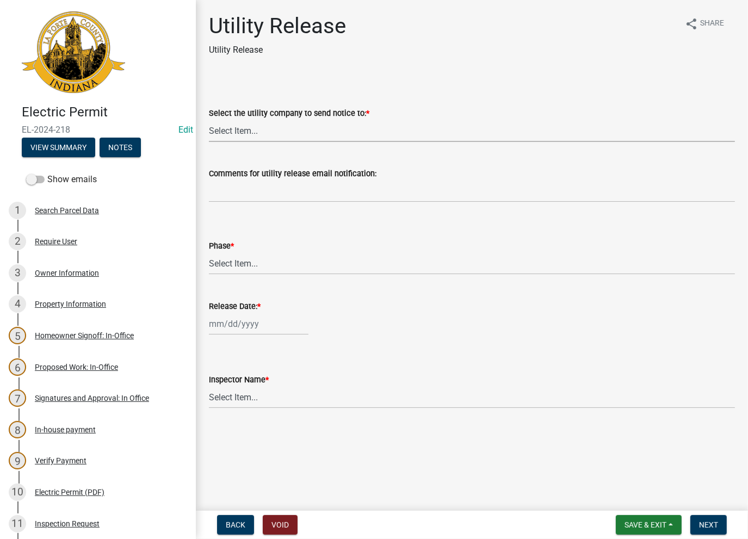
drag, startPoint x: 242, startPoint y: 126, endPoint x: 236, endPoint y: 141, distance: 16.4
click at [241, 126] on select "Select Item... Don't send a utility release NIPSCO Kankakee Valley REMC AEP/[US…" at bounding box center [472, 131] width 526 height 22
click at [209, 120] on select "Select Item... Don't send a utility release NIPSCO Kankakee Valley REMC AEP/[US…" at bounding box center [472, 131] width 526 height 22
select select "3780ecfe-b3b4-4223-9cfe-090e9c0a356a"
drag, startPoint x: 237, startPoint y: 260, endPoint x: 234, endPoint y: 272, distance: 12.3
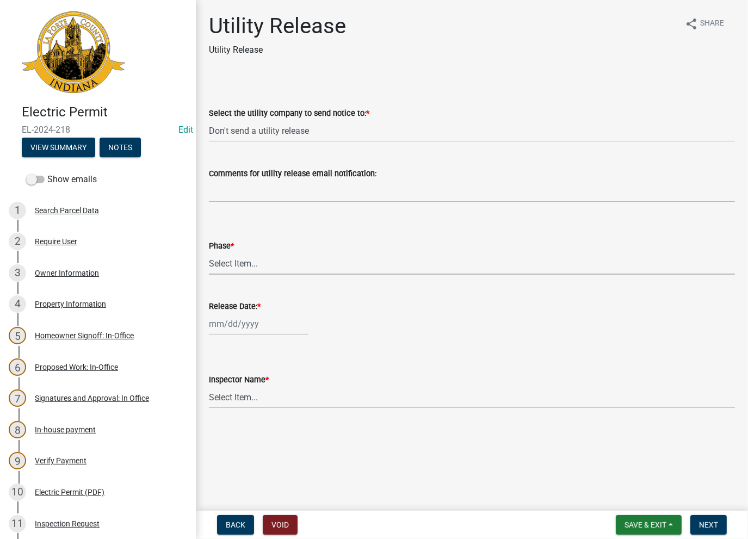
click at [237, 260] on select "Select Item... Phase 1 Phase 3" at bounding box center [472, 264] width 526 height 22
click at [209, 253] on select "Select Item... Phase 1 Phase 3" at bounding box center [472, 264] width 526 height 22
select select "f678d134-8131-47e8-ad26-ea7cd419ba61"
click at [227, 319] on div at bounding box center [259, 324] width 100 height 22
select select "8"
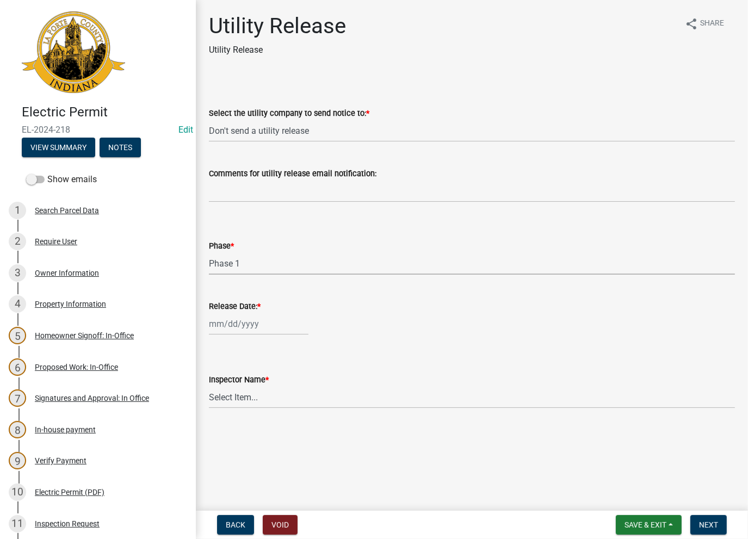
select select "2025"
click at [253, 415] on div "13" at bounding box center [254, 416] width 17 height 17
type input "[DATE]"
click at [244, 411] on wm-data-entity-input "Inspector Name * Select Item... Ernie Schmidt Scott Schroeder John Niegos Dave …" at bounding box center [472, 381] width 526 height 73
click at [241, 400] on select "Select Item... [PERSON_NAME] [PERSON_NAME] [PERSON_NAME] [PERSON_NAME] [PERSON_…" at bounding box center [472, 397] width 526 height 22
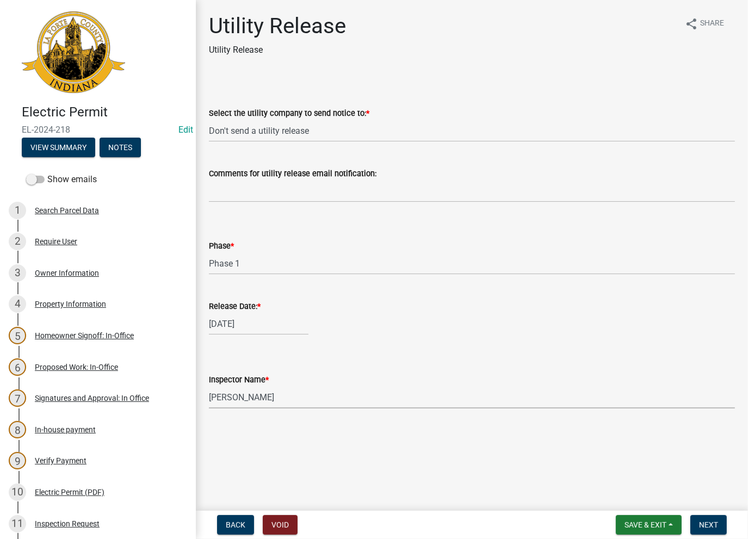
click at [209, 386] on select "Select Item... [PERSON_NAME] [PERSON_NAME] [PERSON_NAME] [PERSON_NAME] [PERSON_…" at bounding box center [472, 397] width 526 height 22
select select "86e5621d-6805-4b45-aad7-b2b3c8c41661"
click at [710, 531] on button "Next" at bounding box center [709, 525] width 36 height 20
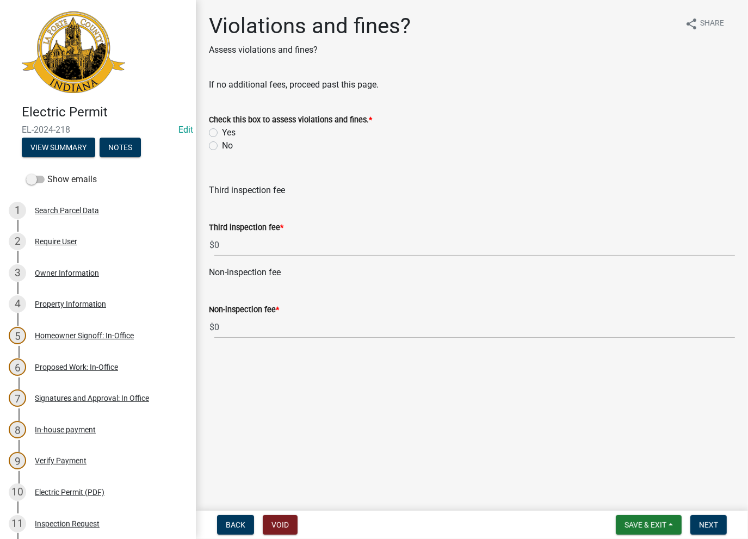
click at [222, 145] on label "No" at bounding box center [227, 145] width 11 height 13
click at [222, 145] on input "No" at bounding box center [225, 142] width 7 height 7
radio input "true"
click at [218, 144] on div "No" at bounding box center [472, 145] width 526 height 13
click at [710, 521] on span "Next" at bounding box center [708, 525] width 19 height 9
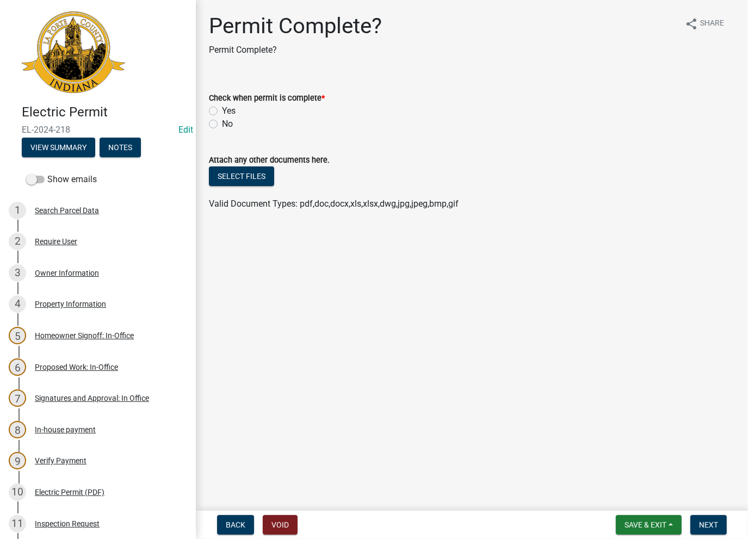
click at [222, 109] on label "Yes" at bounding box center [229, 111] width 14 height 13
click at [222, 109] on input "Yes" at bounding box center [225, 108] width 7 height 7
radio input "true"
click at [711, 526] on span "Next" at bounding box center [708, 525] width 19 height 9
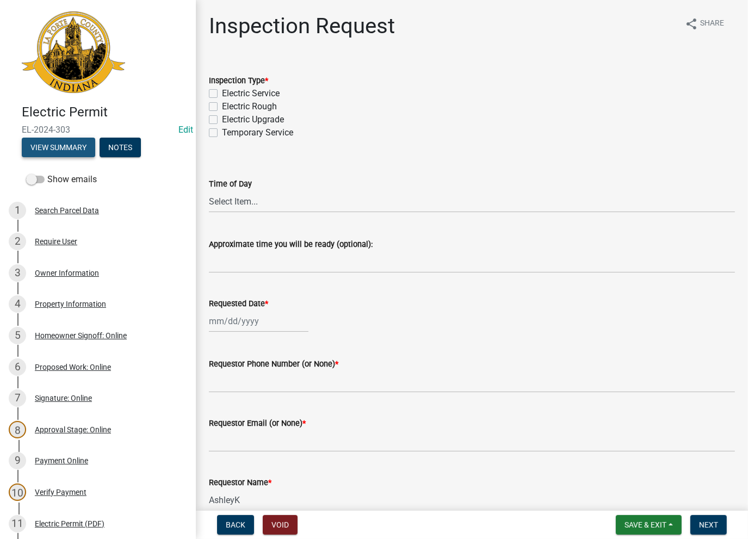
click at [44, 145] on button "View Summary" at bounding box center [58, 148] width 73 height 20
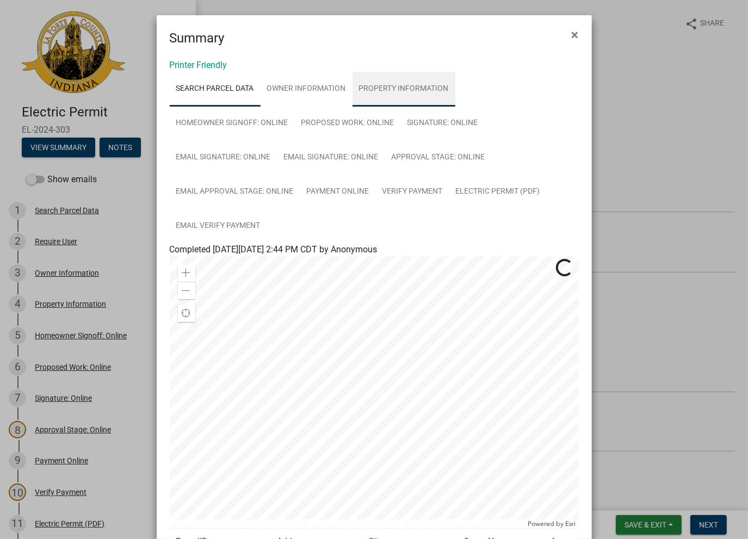
click at [397, 89] on link "Property Information" at bounding box center [404, 89] width 103 height 35
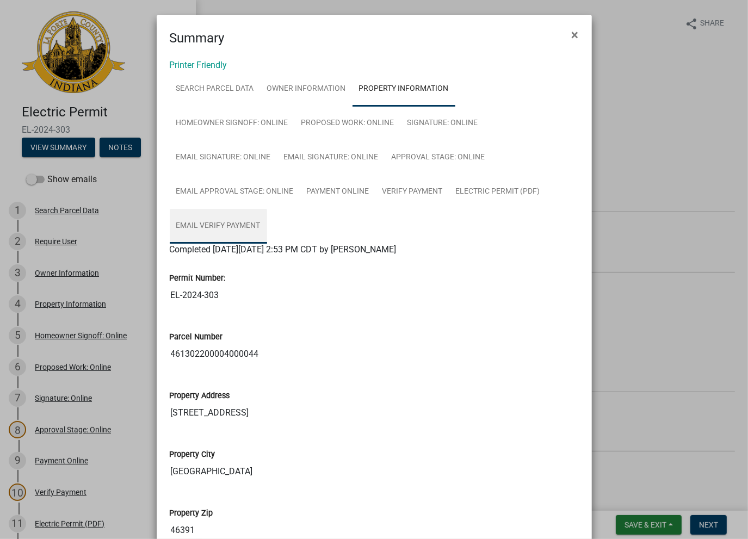
click at [231, 230] on link "Email Verify Payment" at bounding box center [218, 226] width 97 height 35
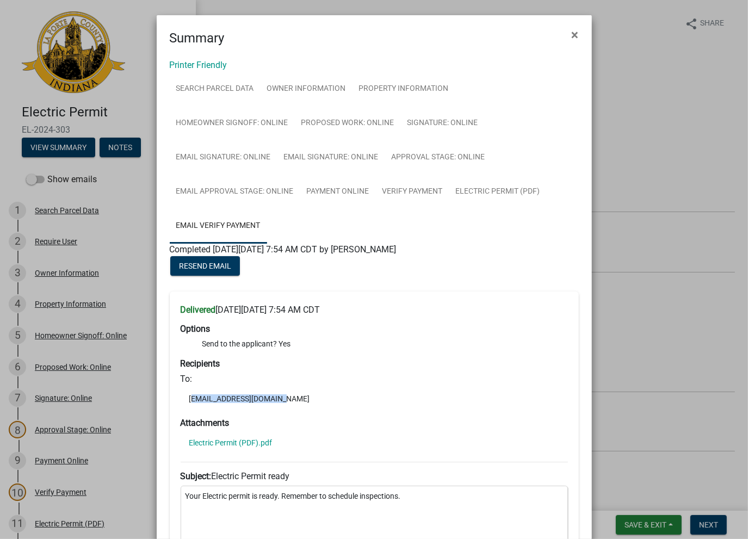
drag, startPoint x: 244, startPoint y: 404, endPoint x: 173, endPoint y: 402, distance: 71.3
click at [173, 402] on div "Delivered on Tuesday, October 29, 2024 at 7:54 AM CDT Options Send to the appli…" at bounding box center [374, 489] width 409 height 394
copy li "joshpisowicz@gmail.com"
click at [296, 96] on link "Owner Information" at bounding box center [307, 89] width 92 height 35
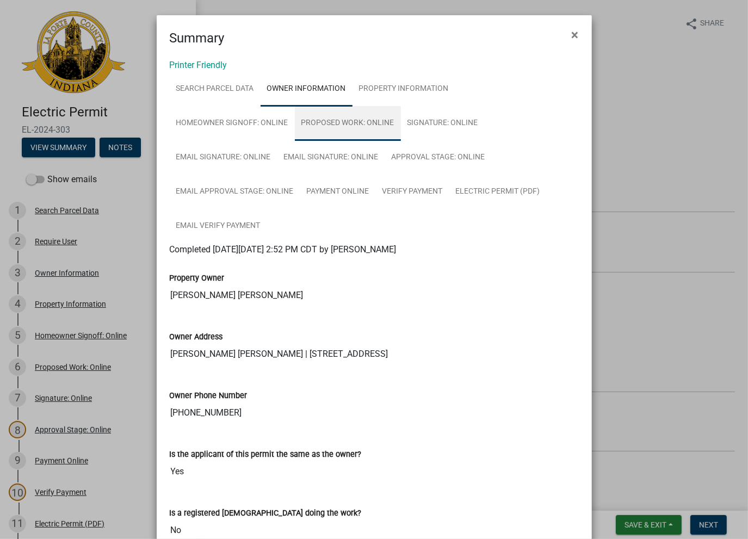
click at [344, 121] on link "Proposed Work: Online" at bounding box center [348, 123] width 106 height 35
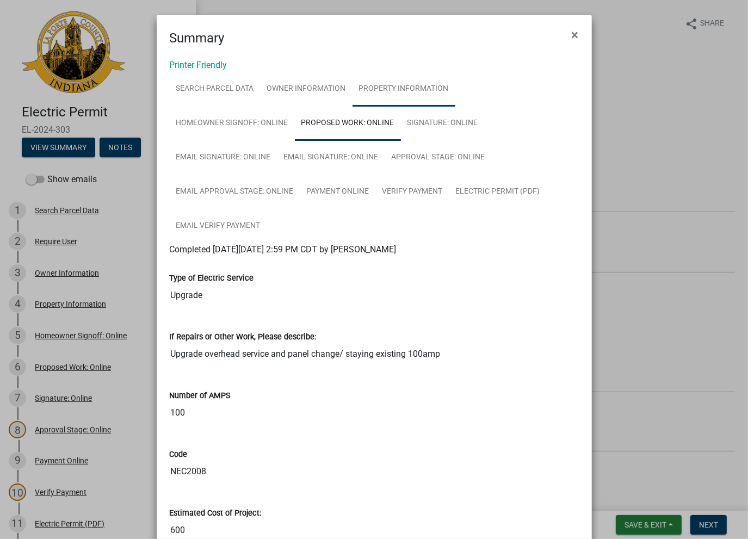
click at [401, 100] on link "Property Information" at bounding box center [404, 89] width 103 height 35
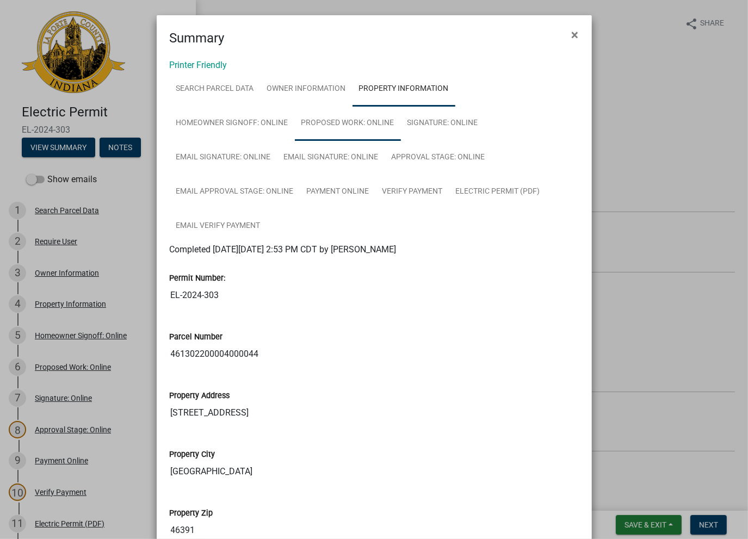
click at [324, 132] on link "Proposed Work: Online" at bounding box center [348, 123] width 106 height 35
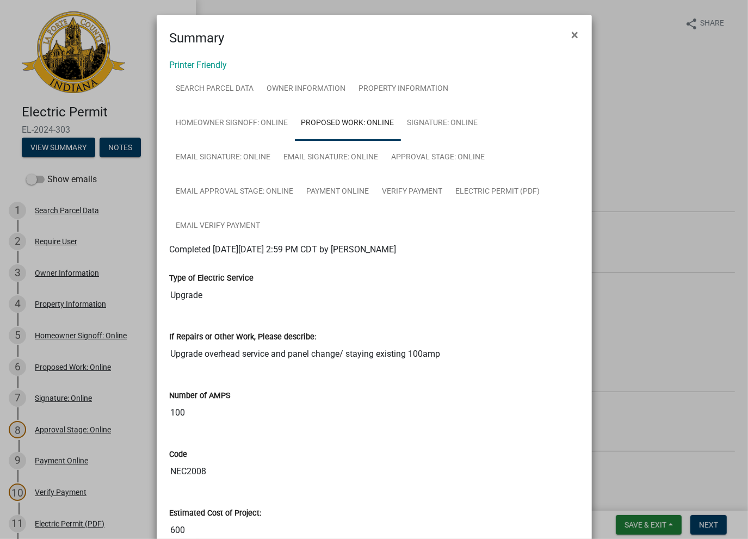
drag, startPoint x: 452, startPoint y: 358, endPoint x: 168, endPoint y: 366, distance: 284.8
click at [168, 366] on div "If Repairs or Other Work, Please describe: Upgrade overhead service and panel c…" at bounding box center [375, 344] width 426 height 59
click at [480, 185] on link "Electric Permit (PDF)" at bounding box center [498, 192] width 97 height 35
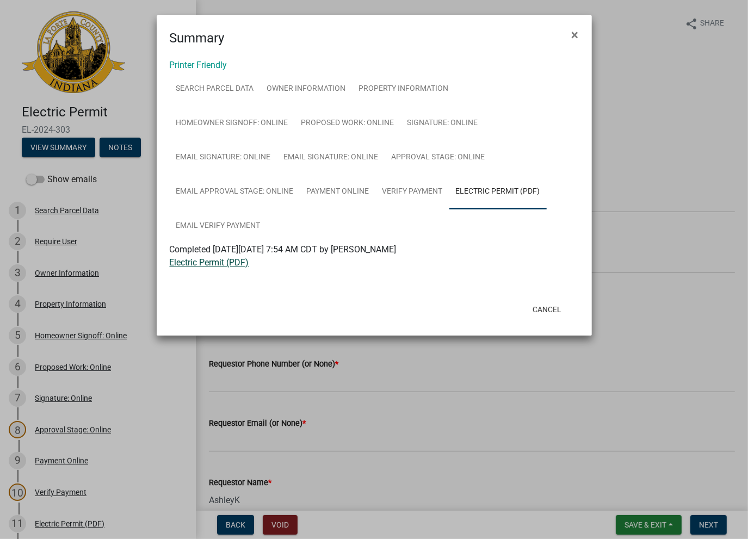
click at [181, 263] on link "Electric Permit (PDF)" at bounding box center [209, 262] width 79 height 10
click at [553, 309] on button "Cancel" at bounding box center [547, 310] width 46 height 20
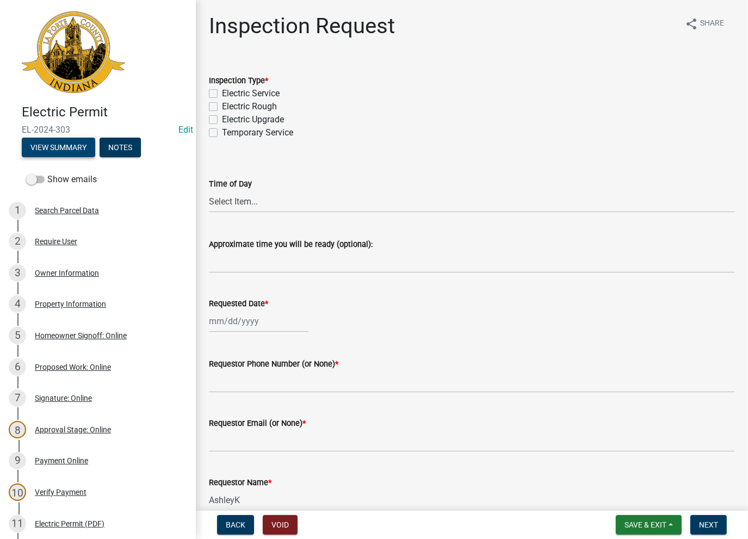
click at [44, 147] on button "View Summary" at bounding box center [58, 148] width 73 height 20
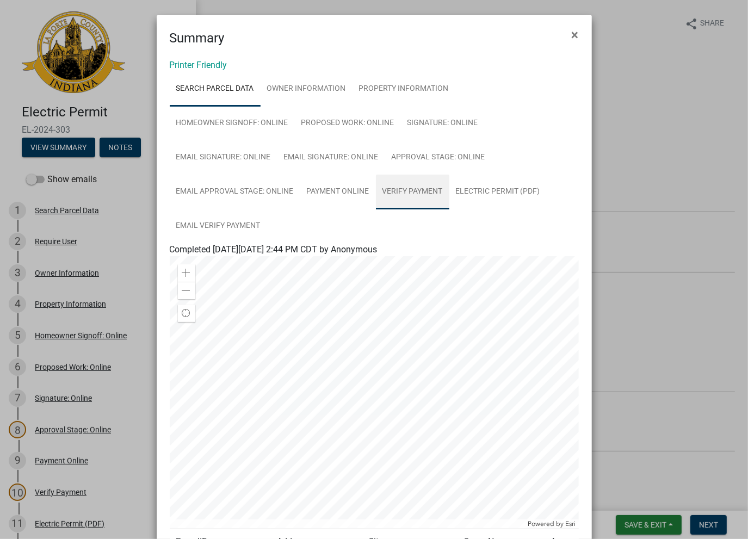
click at [416, 187] on link "Verify Payment" at bounding box center [412, 192] width 73 height 35
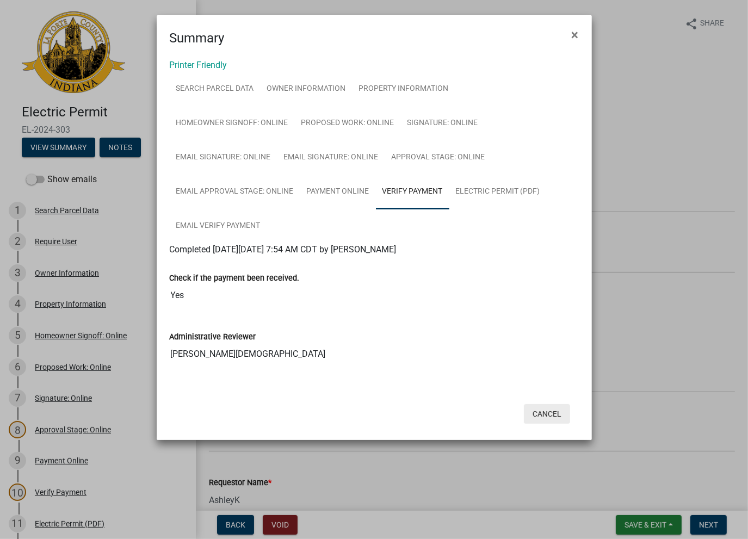
click at [550, 408] on button "Cancel" at bounding box center [547, 414] width 46 height 20
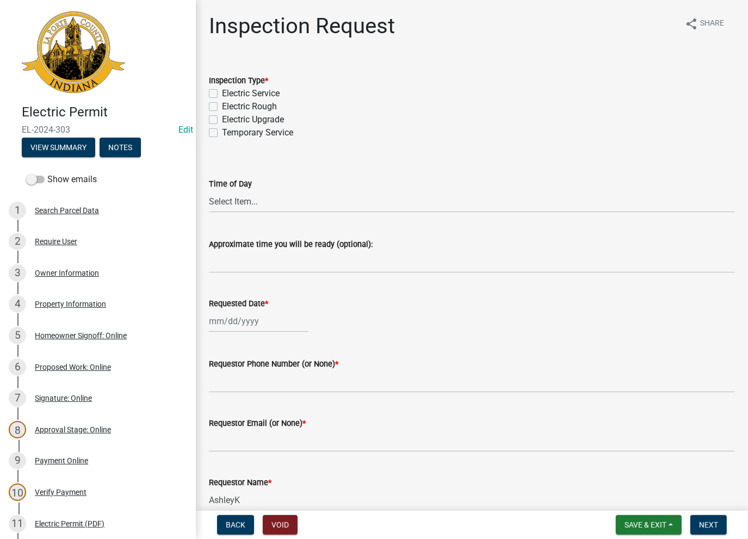
click at [222, 97] on label "Electric Service" at bounding box center [251, 93] width 58 height 13
click at [222, 94] on input "Electric Service" at bounding box center [225, 90] width 7 height 7
checkbox input "true"
checkbox input "false"
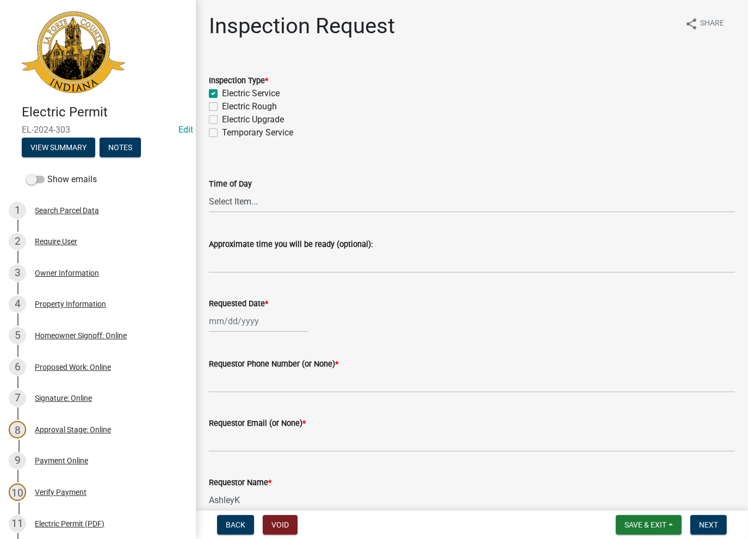
checkbox input "false"
click at [222, 117] on label "Electric Upgrade" at bounding box center [253, 119] width 62 height 13
click at [222, 117] on input "Electric Upgrade" at bounding box center [225, 116] width 7 height 7
checkbox input "true"
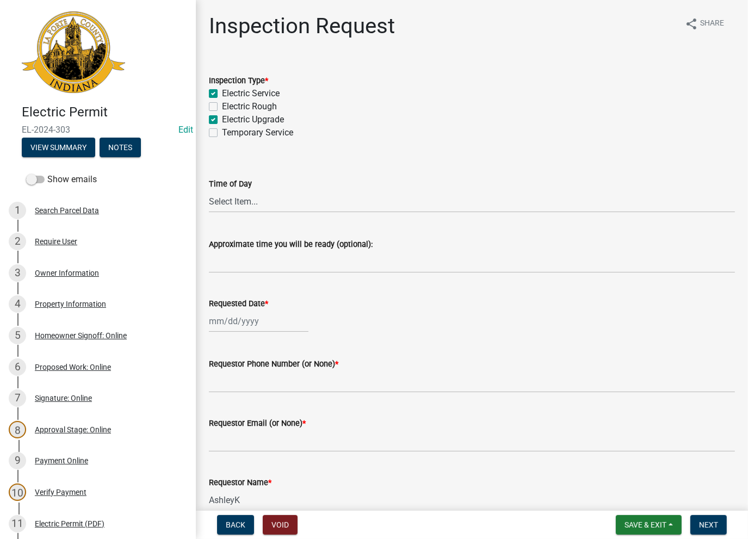
checkbox input "false"
checkbox input "true"
checkbox input "false"
click at [222, 91] on label "Electric Service" at bounding box center [251, 93] width 58 height 13
click at [222, 91] on input "Electric Service" at bounding box center [225, 90] width 7 height 7
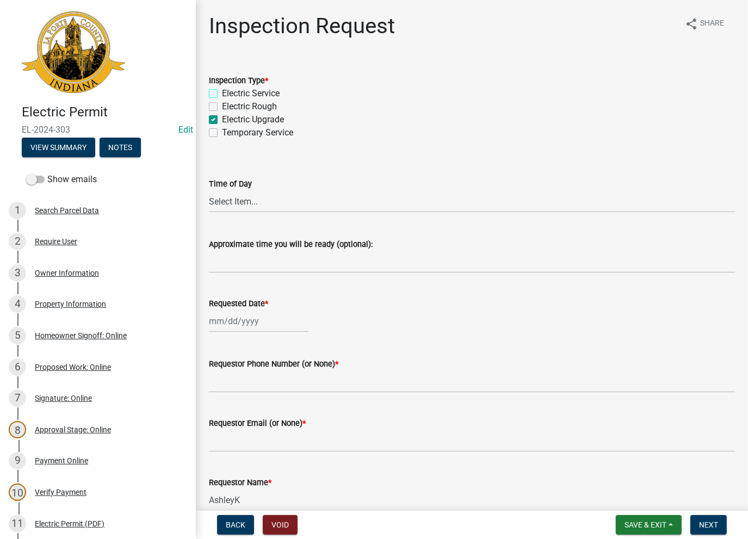
checkbox input "false"
checkbox input "true"
checkbox input "false"
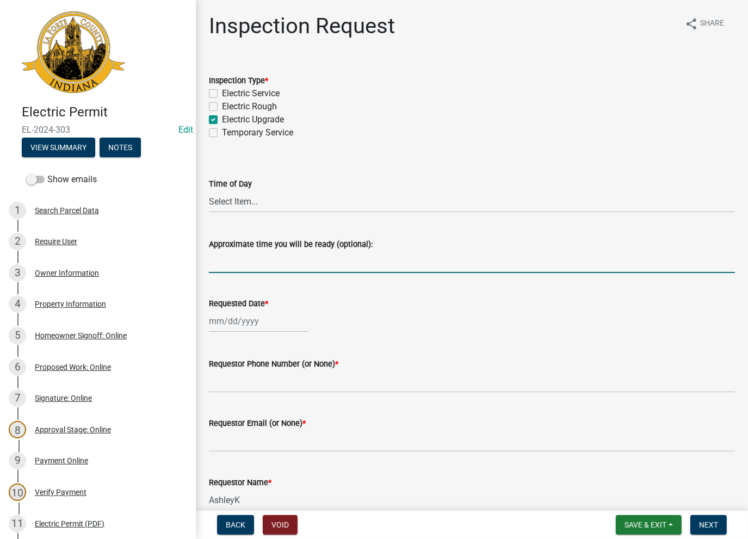
click at [254, 257] on input "Approximate time you will be ready (optional):" at bounding box center [472, 262] width 526 height 22
drag, startPoint x: 311, startPoint y: 260, endPoint x: 205, endPoint y: 267, distance: 107.0
click at [205, 267] on div "Approximate time you will be ready (optional): Moved to ELC-25-0200" at bounding box center [472, 248] width 543 height 51
type input "Moved to ELC-25-0200"
click at [240, 316] on div at bounding box center [259, 321] width 100 height 22
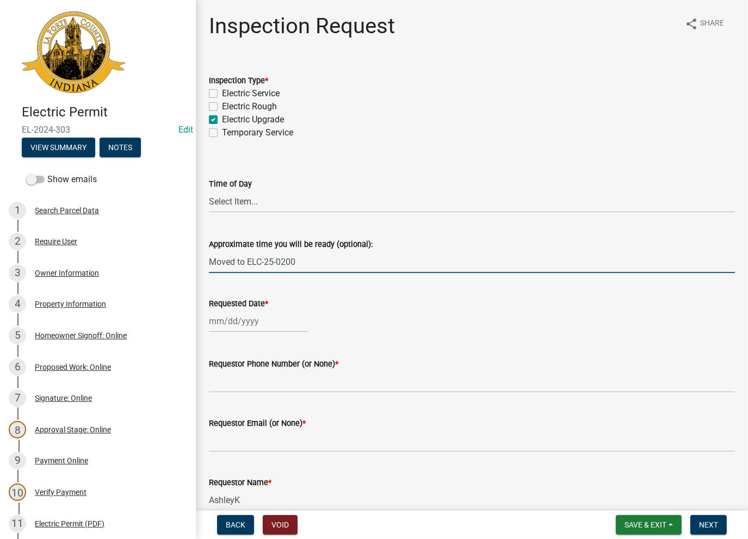
select select "8"
select select "2025"
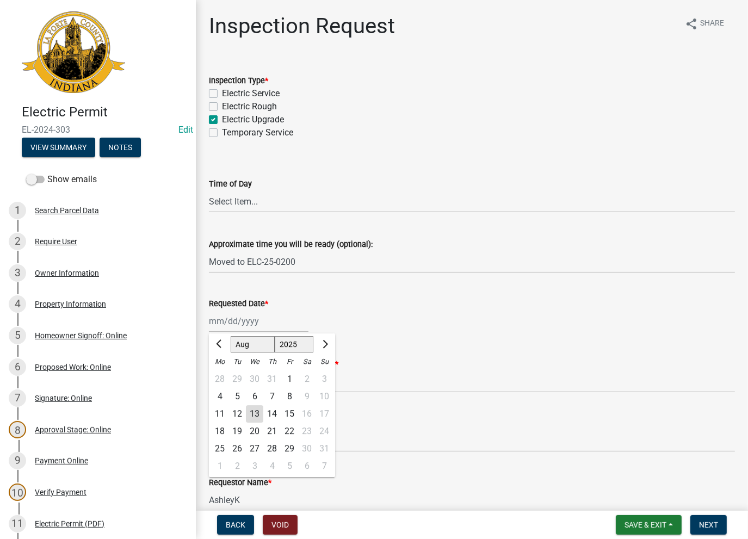
drag, startPoint x: 254, startPoint y: 414, endPoint x: 259, endPoint y: 391, distance: 23.5
click at [254, 411] on div "13" at bounding box center [254, 414] width 17 height 17
type input "[DATE]"
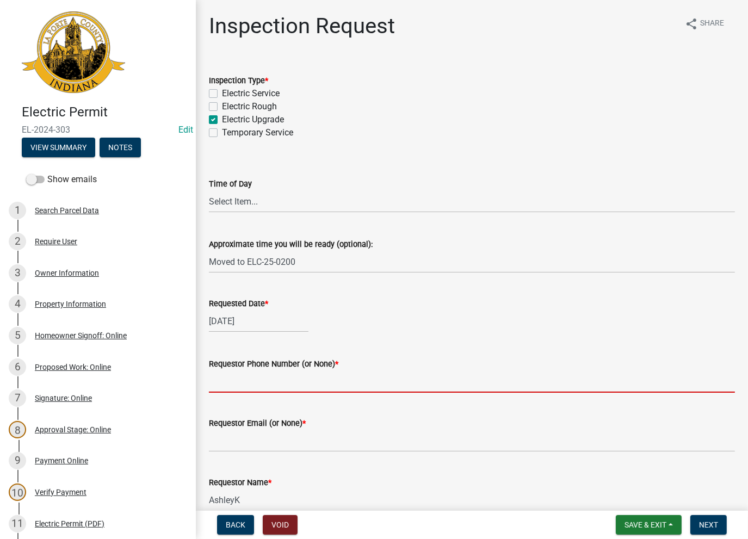
click at [259, 388] on input "Requestor Phone Number (or None) *" at bounding box center [472, 382] width 526 height 22
type input "None"
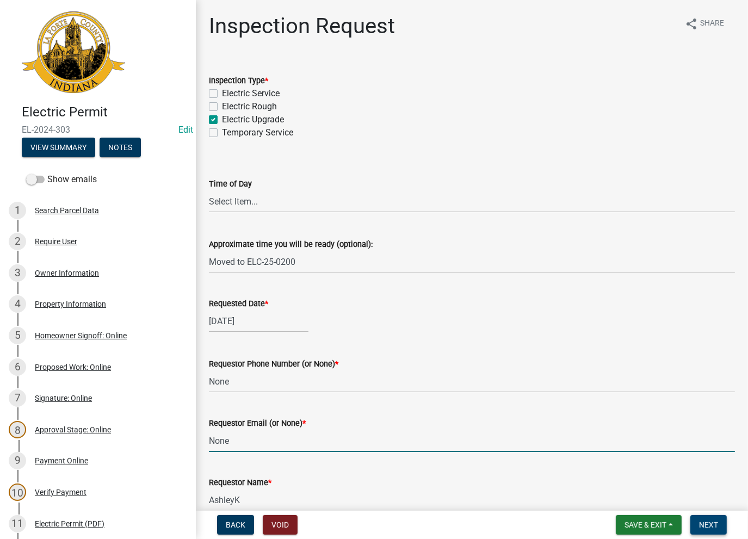
type input "None"
click at [711, 526] on span "Next" at bounding box center [708, 525] width 19 height 9
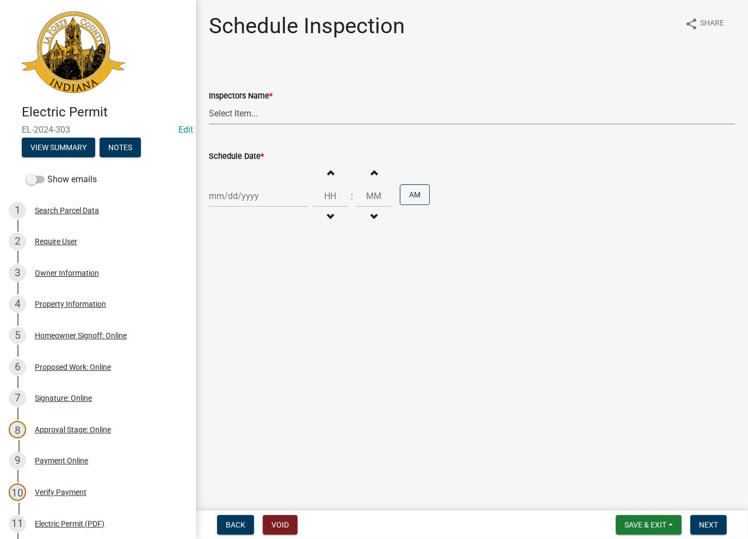
click at [255, 109] on select "Select Item... [PERSON_NAME] ([PERSON_NAME]) [PERSON_NAME] ([PERSON_NAME]) [PER…" at bounding box center [472, 113] width 526 height 22
select select "a0e5a0fc-3702-49ef-98f7-3c9674400991"
click at [209, 102] on select "Select Item... [PERSON_NAME] ([PERSON_NAME]) [PERSON_NAME] ([PERSON_NAME]) [PER…" at bounding box center [472, 113] width 526 height 22
select select "8"
select select "2025"
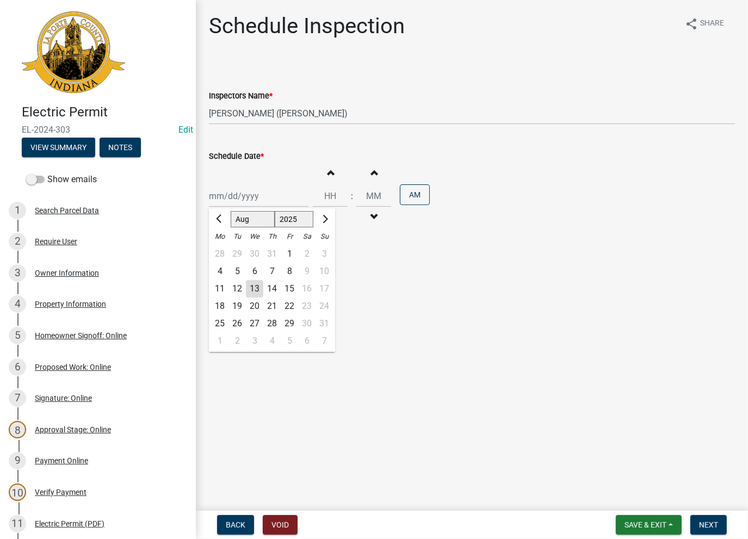
drag, startPoint x: 232, startPoint y: 200, endPoint x: 237, endPoint y: 211, distance: 11.7
click at [232, 200] on div "[PERSON_NAME] Feb Mar Apr [PERSON_NAME][DATE] Oct Nov [DATE] 1526 1527 1528 152…" at bounding box center [259, 196] width 100 height 22
click at [253, 291] on div "13" at bounding box center [254, 288] width 17 height 17
type input "[DATE]"
click at [714, 529] on span "Next" at bounding box center [708, 525] width 19 height 9
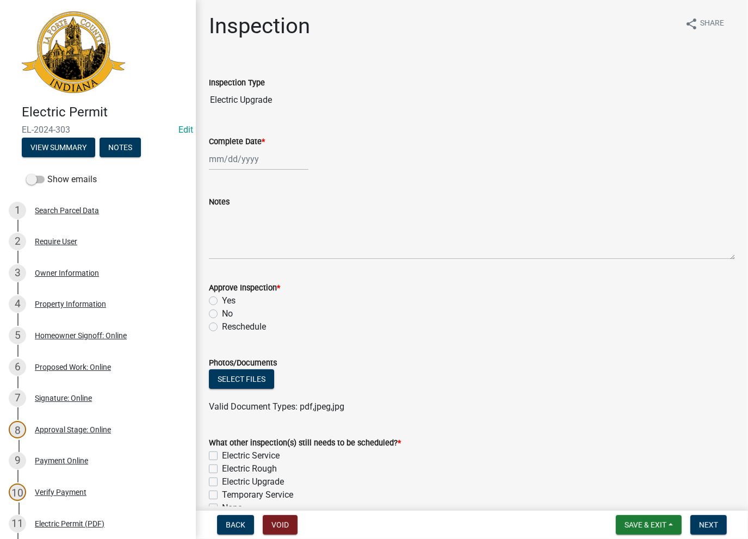
click at [229, 160] on div at bounding box center [259, 159] width 100 height 22
select select "8"
select select "2025"
click at [250, 252] on div "13" at bounding box center [254, 251] width 17 height 17
type input "[DATE]"
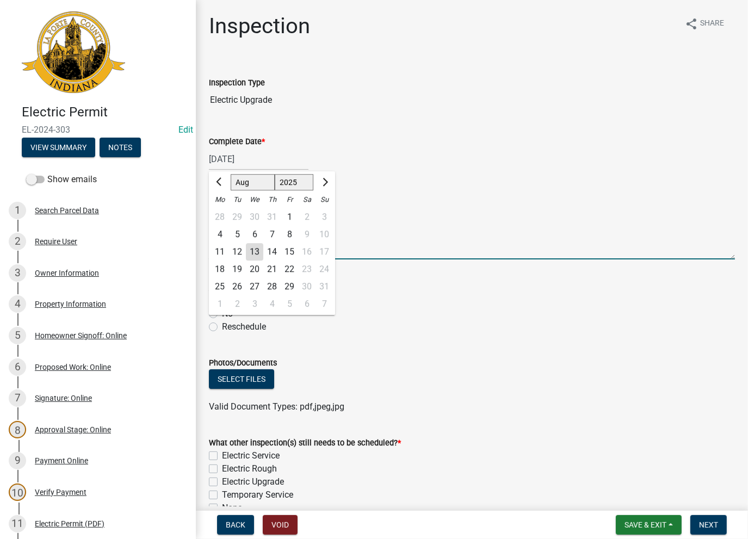
click at [228, 227] on textarea "Notes" at bounding box center [472, 233] width 526 height 51
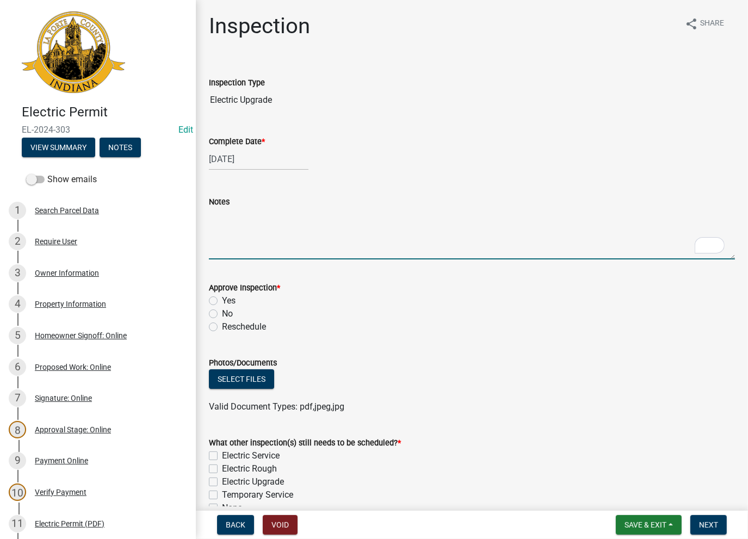
paste textarea "Moved to ELC-25-0200"
type textarea "Moved to ELC-25-0200"
click at [222, 315] on label "No" at bounding box center [227, 314] width 11 height 13
click at [222, 315] on input "No" at bounding box center [225, 311] width 7 height 7
radio input "true"
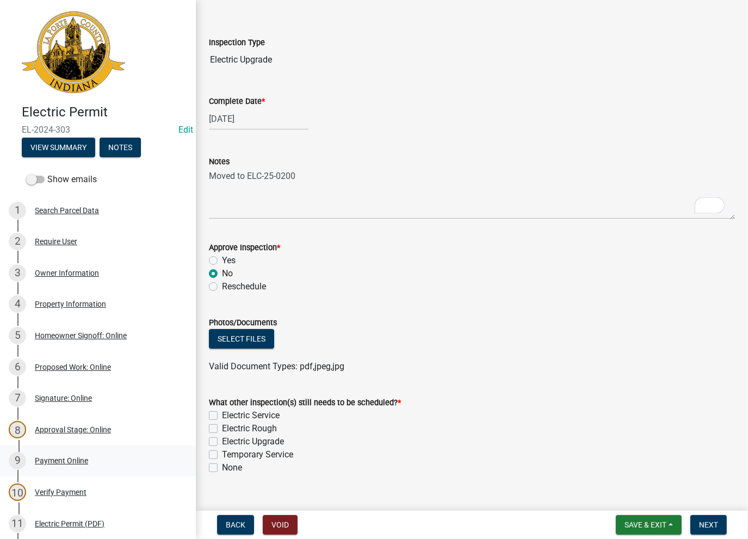
scroll to position [60, 0]
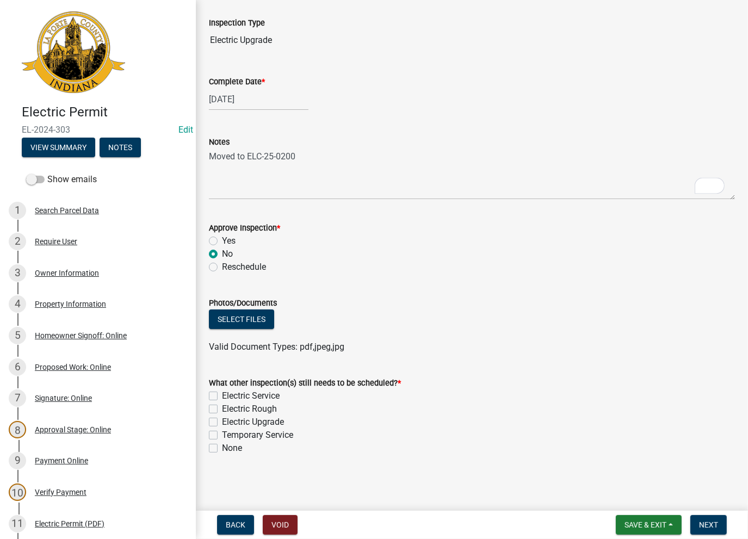
click at [222, 444] on label "None" at bounding box center [232, 448] width 20 height 13
click at [222, 444] on input "None" at bounding box center [225, 445] width 7 height 7
checkbox input "true"
checkbox input "false"
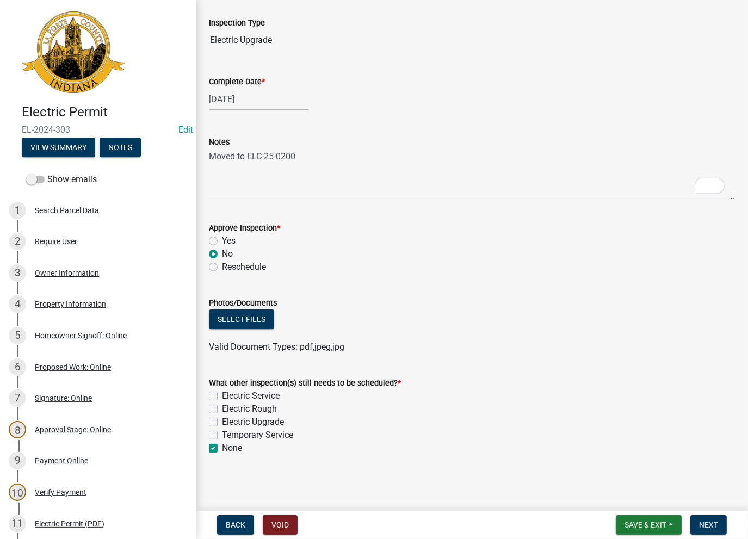
checkbox input "false"
checkbox input "true"
click at [699, 521] on span "Next" at bounding box center [708, 525] width 19 height 9
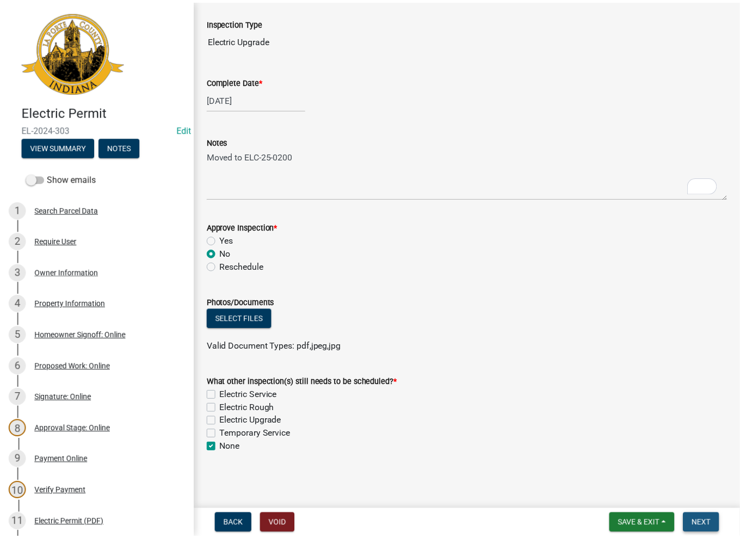
scroll to position [0, 0]
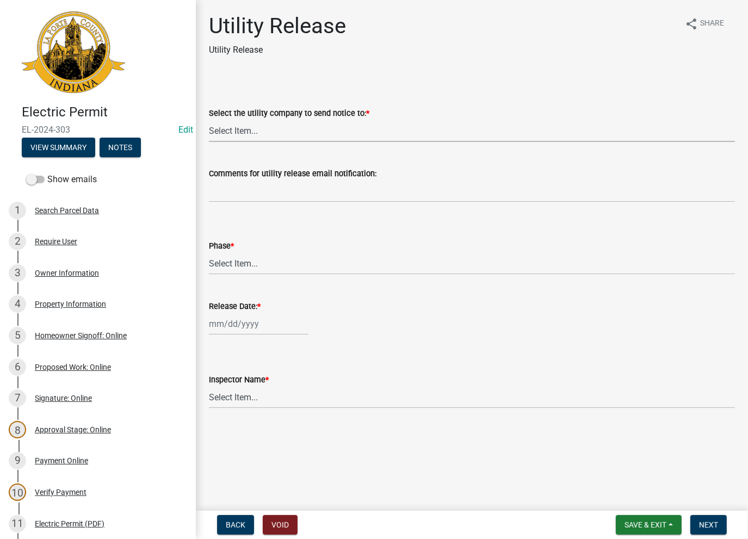
click at [228, 131] on select "Select Item... Don't send a utility release NIPSCO Kankakee Valley REMC AEP/Ind…" at bounding box center [472, 131] width 526 height 22
click at [209, 120] on select "Select Item... Don't send a utility release NIPSCO Kankakee Valley REMC AEP/Ind…" at bounding box center [472, 131] width 526 height 22
select select "3780ecfe-b3b4-4223-9cfe-090e9c0a356a"
drag, startPoint x: 253, startPoint y: 259, endPoint x: 249, endPoint y: 263, distance: 5.8
click at [253, 259] on select "Select Item... Phase 1 Phase 3" at bounding box center [472, 264] width 526 height 22
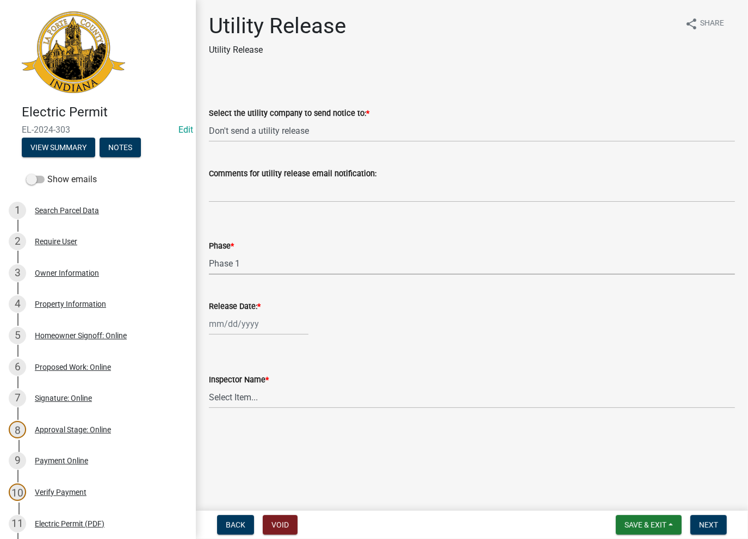
click at [209, 253] on select "Select Item... Phase 1 Phase 3" at bounding box center [472, 264] width 526 height 22
select select "f678d134-8131-47e8-ad26-ea7cd419ba61"
select select "8"
select select "2025"
drag, startPoint x: 241, startPoint y: 327, endPoint x: 241, endPoint y: 351, distance: 24.0
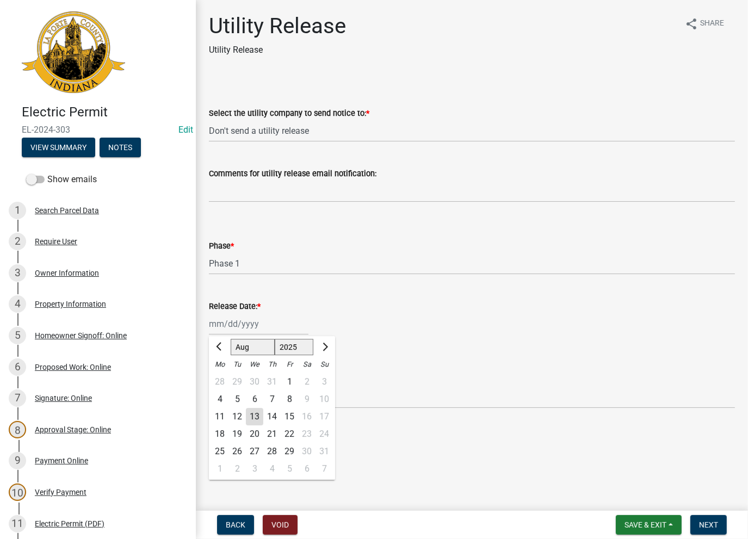
click at [240, 327] on div "[PERSON_NAME] Feb Mar Apr [PERSON_NAME][DATE] Oct Nov [DATE] 1526 1527 1528 152…" at bounding box center [259, 324] width 100 height 22
drag, startPoint x: 258, startPoint y: 417, endPoint x: 249, endPoint y: 413, distance: 9.7
click at [253, 416] on div "13" at bounding box center [254, 416] width 17 height 17
type input "[DATE]"
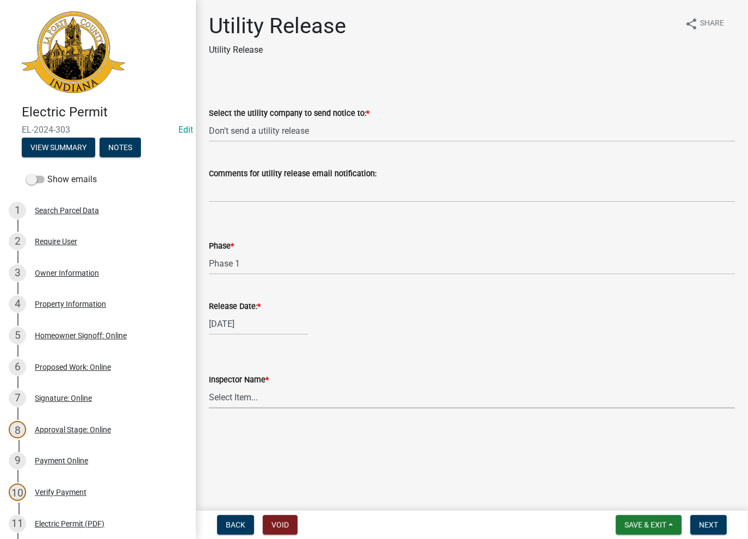
click at [246, 406] on select "Select Item... [PERSON_NAME] [PERSON_NAME] [PERSON_NAME] [PERSON_NAME] [PERSON_…" at bounding box center [472, 397] width 526 height 22
click at [209, 386] on select "Select Item... [PERSON_NAME] [PERSON_NAME] [PERSON_NAME] [PERSON_NAME] [PERSON_…" at bounding box center [472, 397] width 526 height 22
select select "86e5621d-6805-4b45-aad7-b2b3c8c41661"
click at [709, 523] on span "Next" at bounding box center [708, 525] width 19 height 9
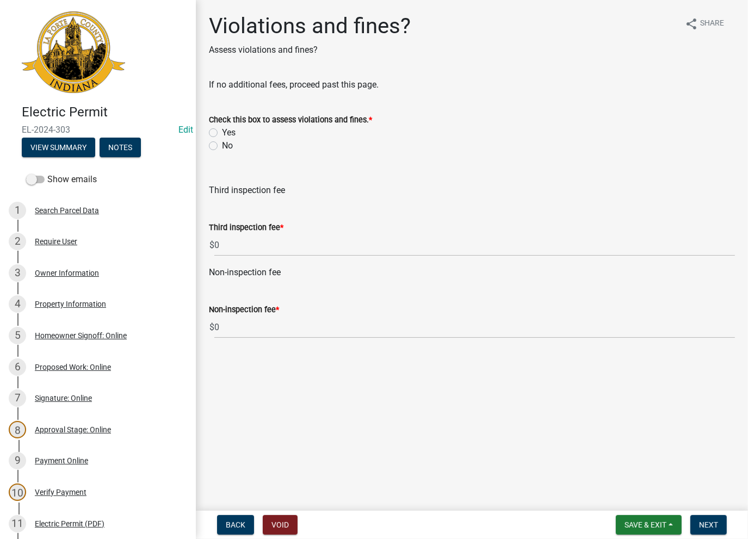
click at [222, 145] on label "No" at bounding box center [227, 145] width 11 height 13
click at [222, 145] on input "No" at bounding box center [225, 142] width 7 height 7
radio input "true"
click at [709, 531] on button "Next" at bounding box center [709, 525] width 36 height 20
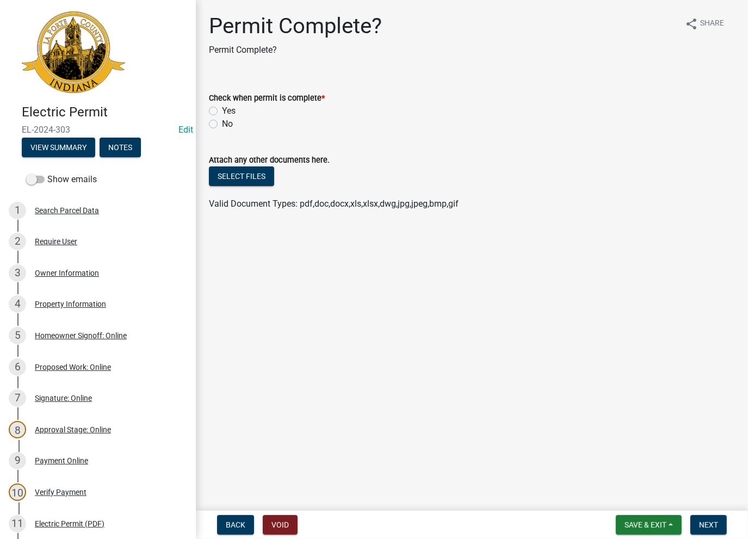
click at [222, 114] on label "Yes" at bounding box center [229, 111] width 14 height 13
click at [222, 112] on input "Yes" at bounding box center [225, 108] width 7 height 7
radio input "true"
click at [714, 521] on span "Next" at bounding box center [708, 525] width 19 height 9
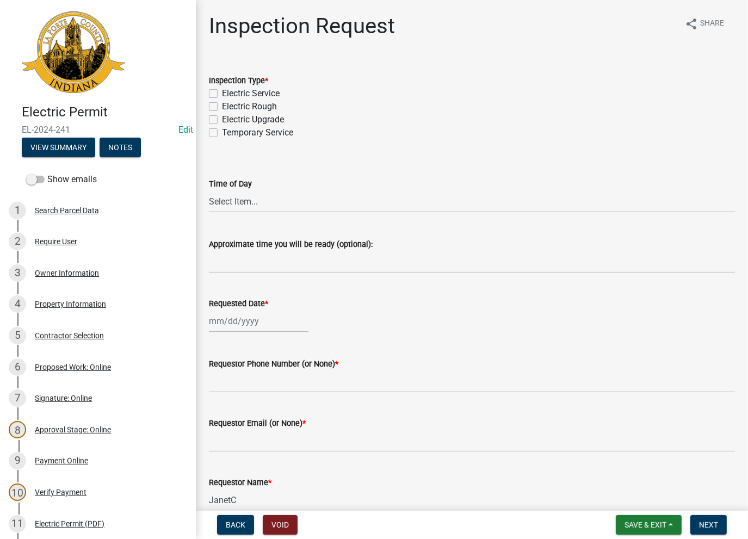
click at [214, 90] on div "Electric Service" at bounding box center [472, 93] width 526 height 13
drag, startPoint x: 214, startPoint y: 94, endPoint x: 234, endPoint y: 150, distance: 59.4
click at [222, 94] on label "Electric Service" at bounding box center [251, 93] width 58 height 13
click at [222, 94] on input "Electric Service" at bounding box center [225, 90] width 7 height 7
checkbox input "true"
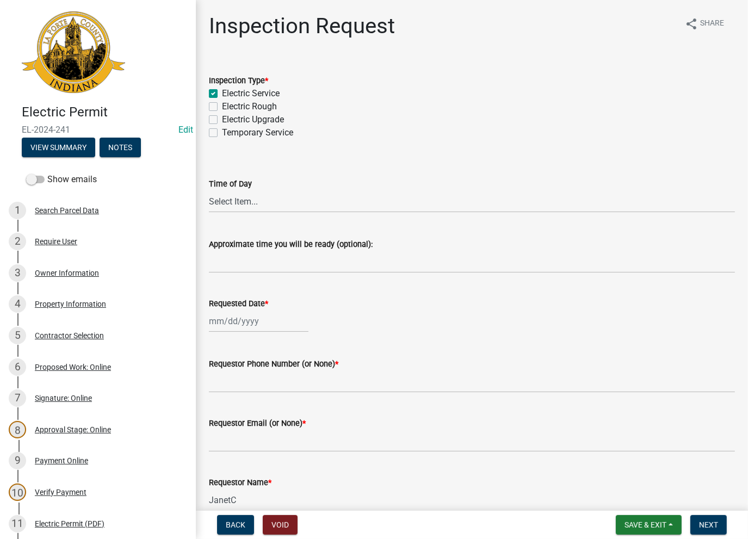
checkbox input "false"
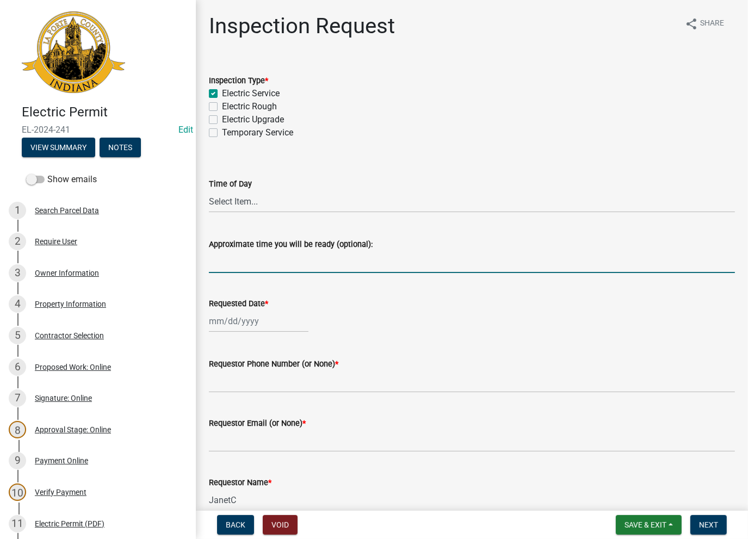
click at [259, 262] on input "Approximate time you will be ready (optional):" at bounding box center [472, 262] width 526 height 22
type input "No Inspections ever requested. Expired. Close out - AK"
drag, startPoint x: 429, startPoint y: 260, endPoint x: 152, endPoint y: 275, distance: 276.9
click at [152, 275] on div "Electric Permit EL-2024-241 Edit View Summary Notes Show emails 1 Search Parcel…" at bounding box center [374, 269] width 748 height 539
click at [248, 323] on div at bounding box center [259, 321] width 100 height 22
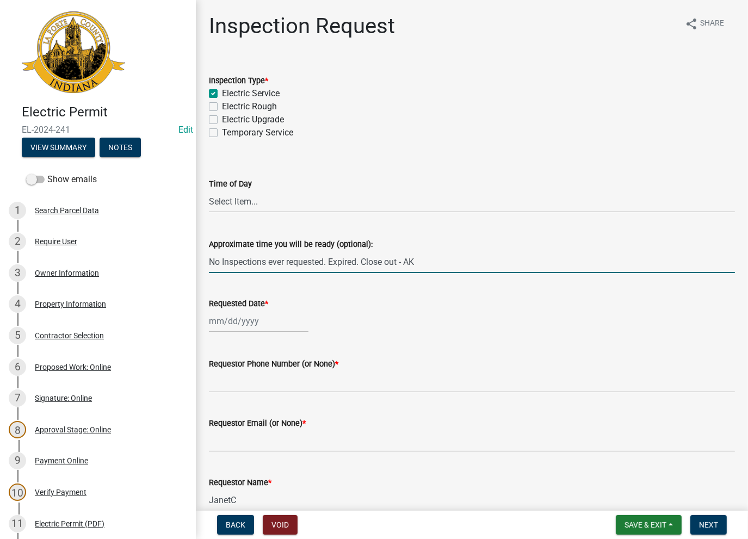
select select "8"
select select "2025"
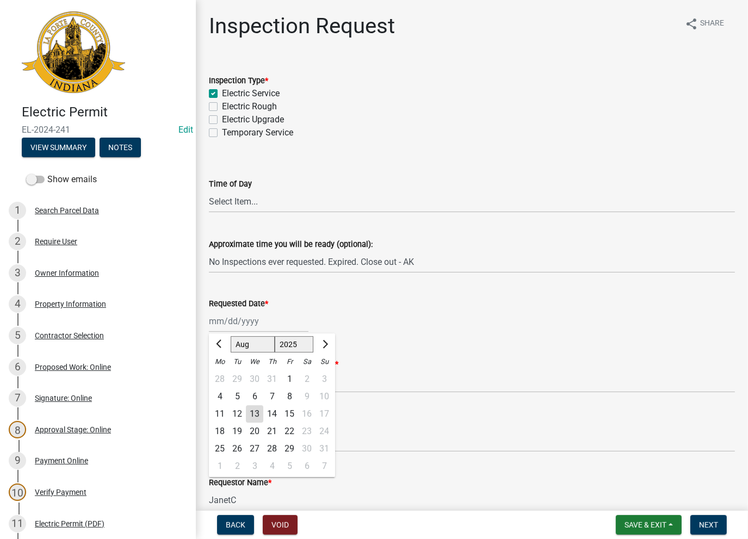
click at [256, 408] on div "13" at bounding box center [254, 414] width 17 height 17
type input "[DATE]"
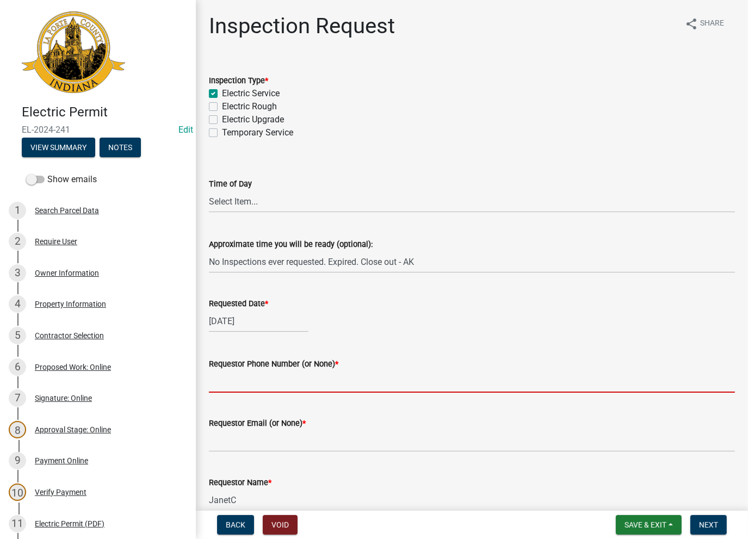
click at [247, 381] on input "Requestor Phone Number (or None) *" at bounding box center [472, 382] width 526 height 22
type input "None"
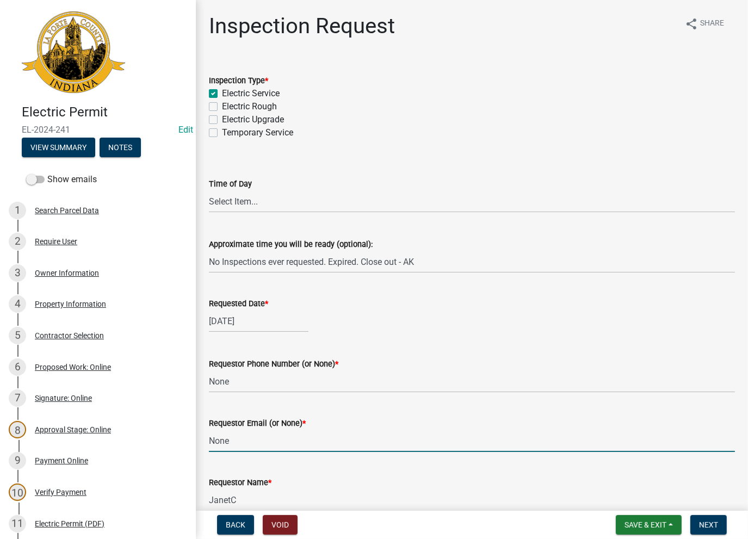
type input "None"
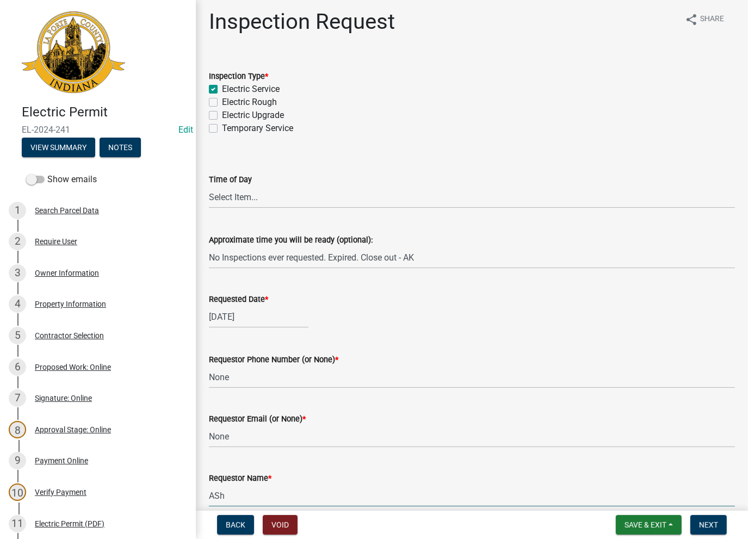
type input "AshleyK"
click at [704, 521] on span "Next" at bounding box center [708, 525] width 19 height 9
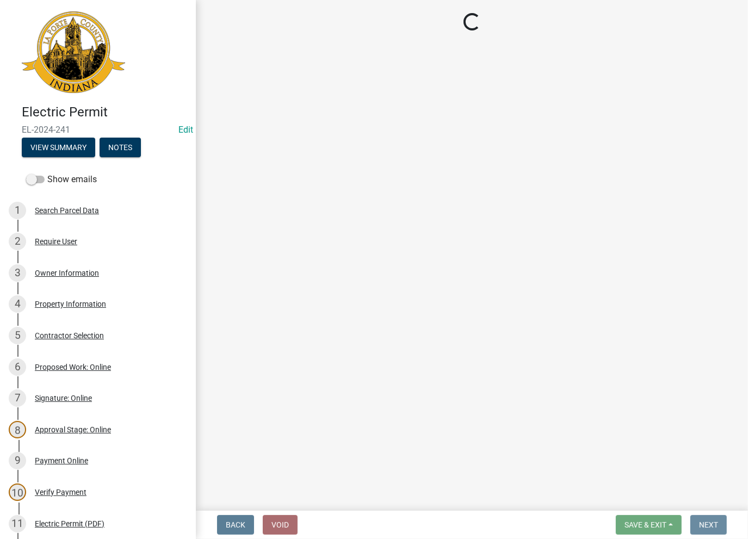
scroll to position [0, 0]
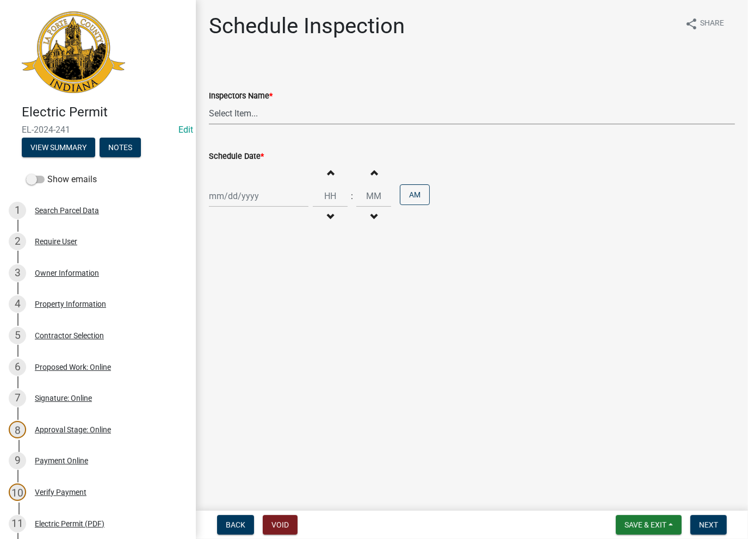
click at [242, 107] on select "Select Item... [PERSON_NAME] ([PERSON_NAME]) [PERSON_NAME] ([PERSON_NAME]) [PER…" at bounding box center [472, 113] width 526 height 22
select select "a0e5a0fc-3702-49ef-98f7-3c9674400991"
click at [209, 102] on select "Select Item... [PERSON_NAME] ([PERSON_NAME]) [PERSON_NAME] ([PERSON_NAME]) [PER…" at bounding box center [472, 113] width 526 height 22
select select "8"
select select "2025"
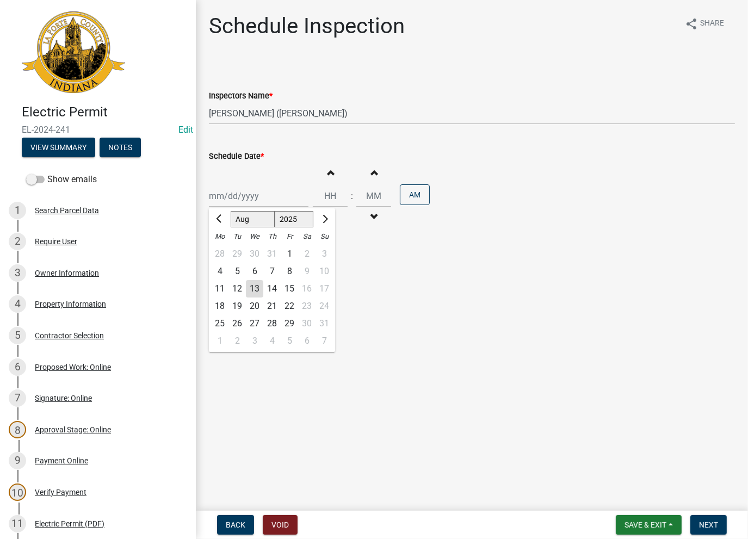
click at [233, 189] on input "Schedule Date *" at bounding box center [259, 196] width 100 height 22
click at [255, 288] on div "13" at bounding box center [254, 288] width 17 height 17
type input "[DATE]"
click at [707, 528] on span "Next" at bounding box center [708, 525] width 19 height 9
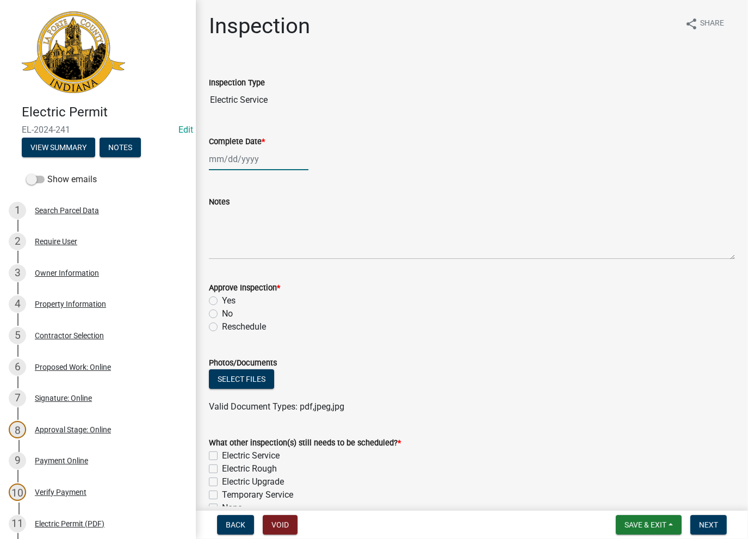
click at [241, 163] on div at bounding box center [259, 159] width 100 height 22
select select "8"
select select "2025"
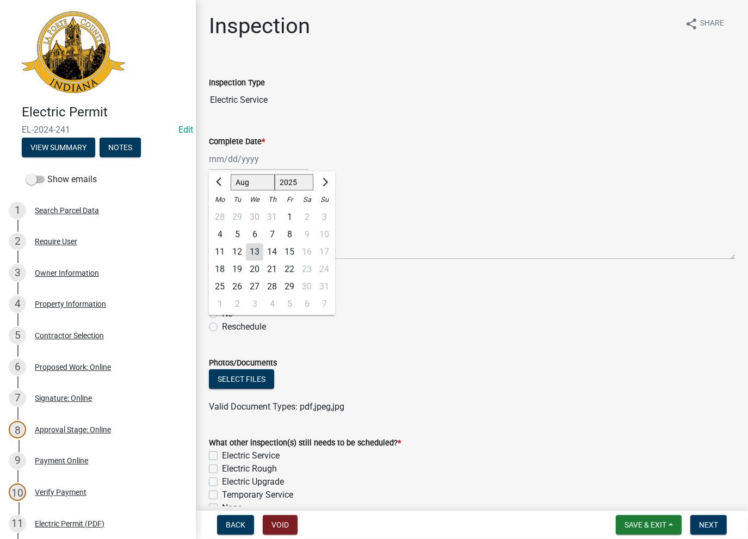
click at [249, 247] on div "13" at bounding box center [254, 251] width 17 height 17
type input "[DATE]"
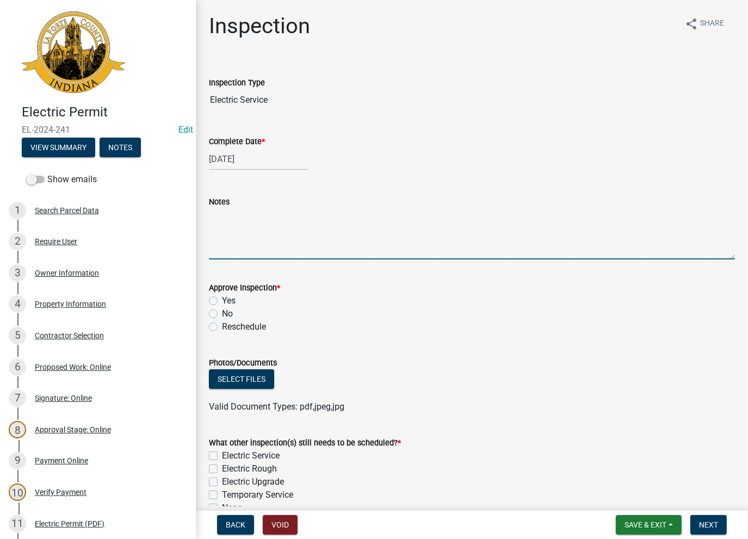
click at [244, 245] on textarea "Notes" at bounding box center [472, 233] width 526 height 51
paste textarea "No Inspections ever requested. Expired. Close out - AK"
type textarea "No Inspections ever requested. Expired. Close out - AK"
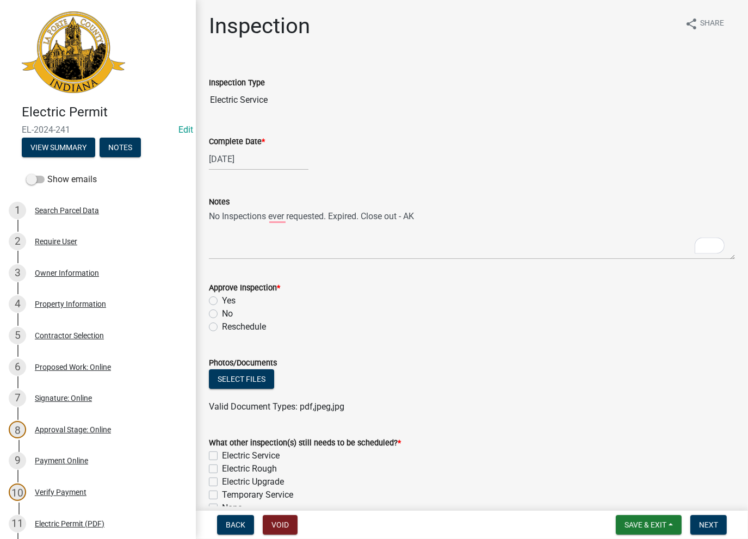
click at [222, 315] on label "No" at bounding box center [227, 314] width 11 height 13
click at [222, 315] on input "No" at bounding box center [225, 311] width 7 height 7
radio input "true"
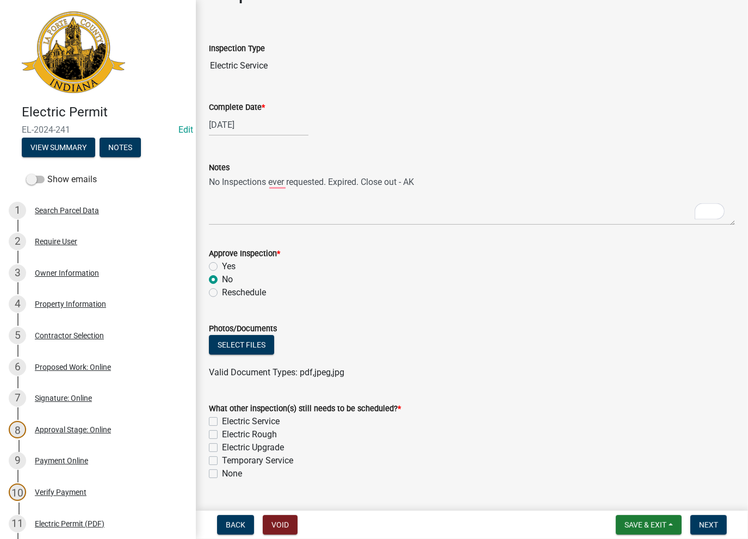
scroll to position [60, 0]
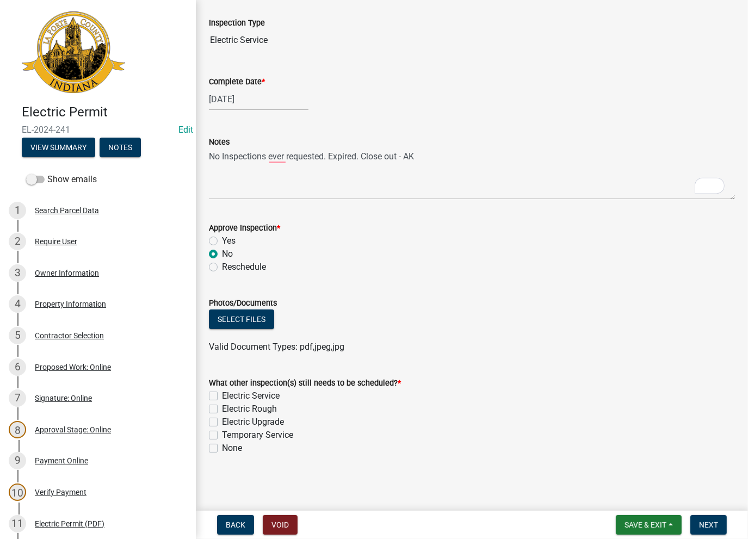
click at [222, 451] on label "None" at bounding box center [232, 448] width 20 height 13
click at [222, 449] on input "None" at bounding box center [225, 445] width 7 height 7
checkbox input "true"
checkbox input "false"
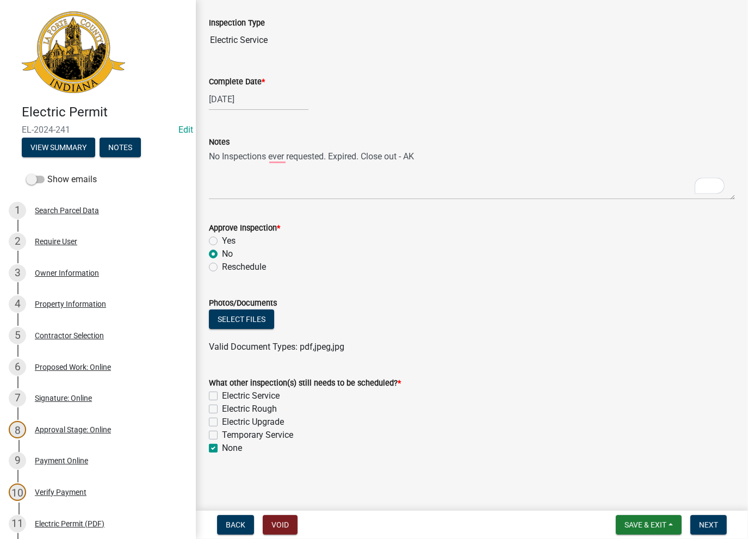
checkbox input "false"
checkbox input "true"
click at [708, 533] on button "Next" at bounding box center [709, 525] width 36 height 20
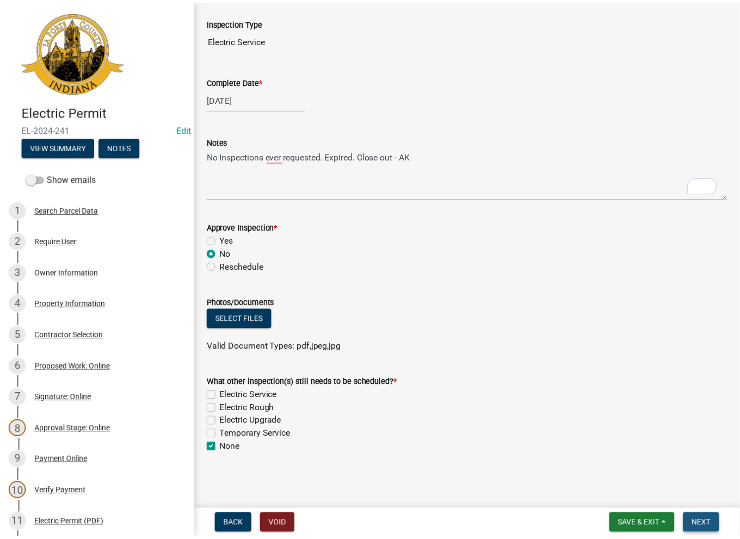
scroll to position [0, 0]
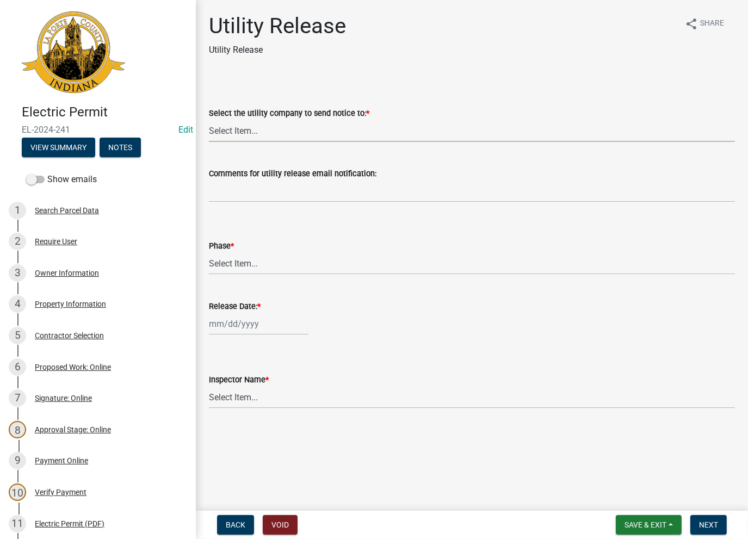
click at [236, 132] on select "Select Item... Don't send a utility release NIPSCO Kankakee Valley REMC AEP/[US…" at bounding box center [472, 131] width 526 height 22
click at [209, 120] on select "Select Item... Don't send a utility release NIPSCO Kankakee Valley REMC AEP/[US…" at bounding box center [472, 131] width 526 height 22
select select "3780ecfe-b3b4-4223-9cfe-090e9c0a356a"
click at [225, 258] on select "Select Item... Phase 1 Phase 3" at bounding box center [472, 264] width 526 height 22
click at [209, 253] on select "Select Item... Phase 1 Phase 3" at bounding box center [472, 264] width 526 height 22
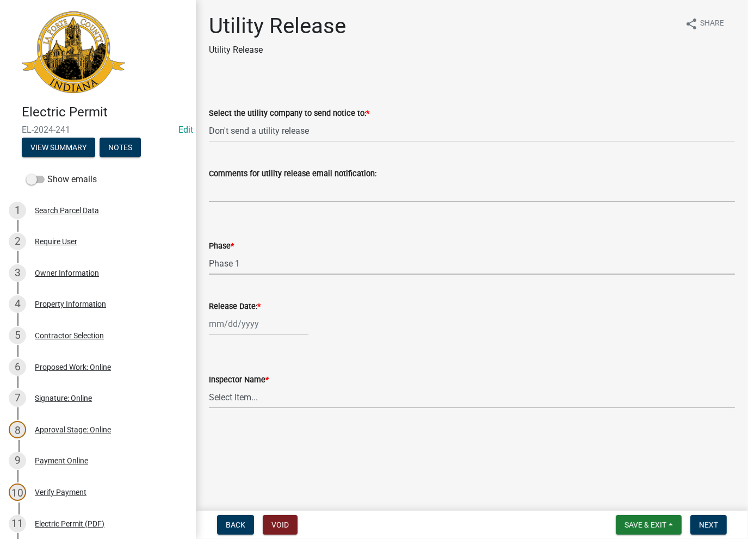
select select "f678d134-8131-47e8-ad26-ea7cd419ba61"
select select "8"
select select "2025"
drag, startPoint x: 235, startPoint y: 323, endPoint x: 241, endPoint y: 359, distance: 36.5
click at [235, 323] on div "[PERSON_NAME] Feb Mar Apr [PERSON_NAME][DATE] Oct Nov [DATE] 1526 1527 1528 152…" at bounding box center [259, 324] width 100 height 22
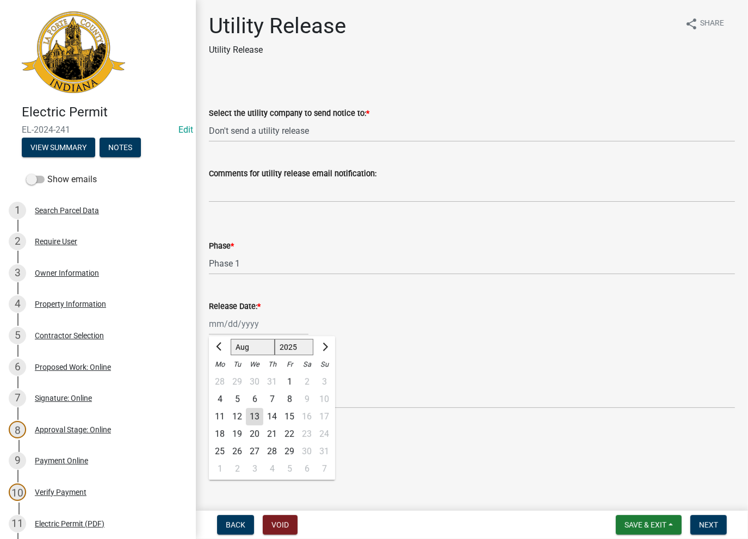
click at [256, 420] on div "13" at bounding box center [254, 416] width 17 height 17
type input "[DATE]"
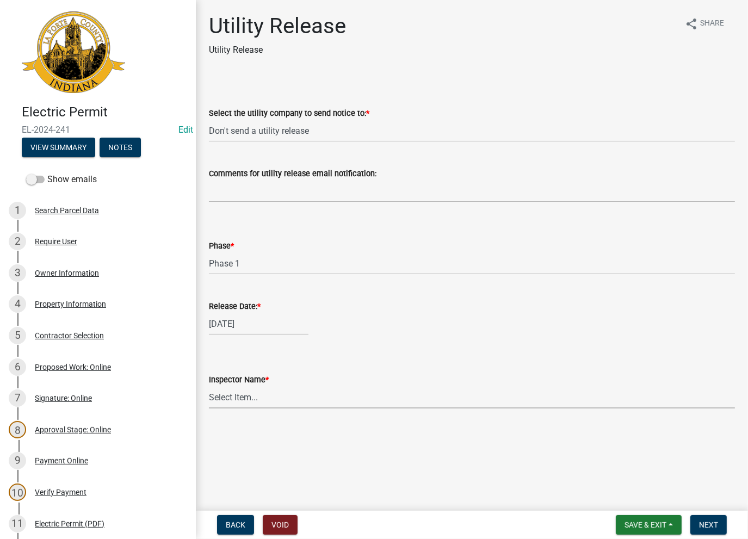
click at [253, 400] on select "Select Item... [PERSON_NAME] [PERSON_NAME] [PERSON_NAME] [PERSON_NAME] [PERSON_…" at bounding box center [472, 397] width 526 height 22
click at [209, 386] on select "Select Item... [PERSON_NAME] [PERSON_NAME] [PERSON_NAME] [PERSON_NAME] [PERSON_…" at bounding box center [472, 397] width 526 height 22
select select "86e5621d-6805-4b45-aad7-b2b3c8c41661"
click at [710, 525] on span "Next" at bounding box center [708, 525] width 19 height 9
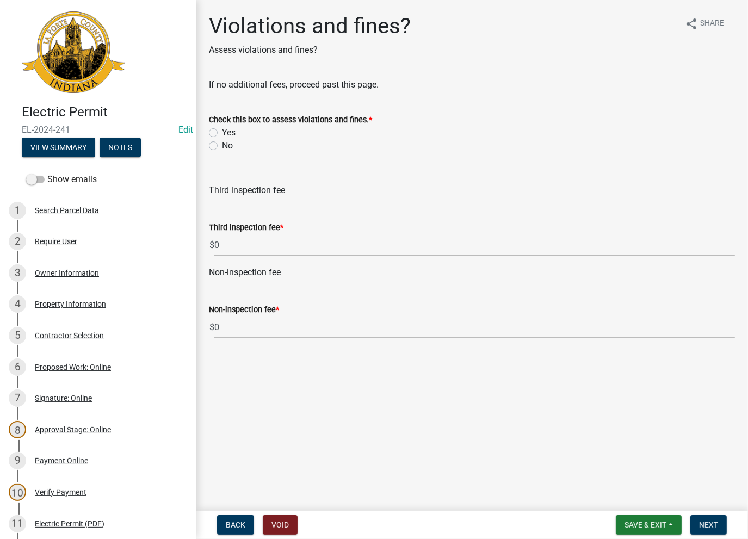
click at [222, 147] on label "No" at bounding box center [227, 145] width 11 height 13
click at [222, 146] on input "No" at bounding box center [225, 142] width 7 height 7
radio input "true"
click at [708, 525] on span "Next" at bounding box center [708, 525] width 19 height 9
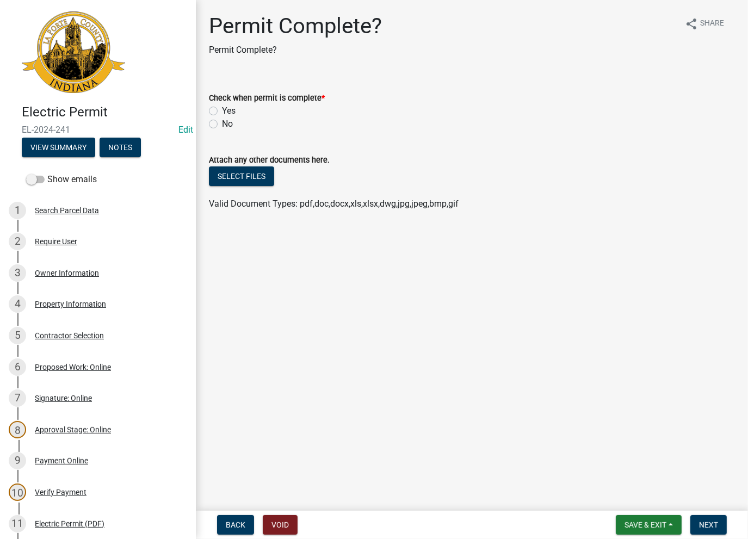
drag, startPoint x: 200, startPoint y: 108, endPoint x: 208, endPoint y: 111, distance: 8.6
click at [202, 110] on div "Permit Complete? Permit Complete? share Share Check when permit is complete * Y…" at bounding box center [472, 121] width 552 height 217
click at [222, 111] on label "Yes" at bounding box center [229, 111] width 14 height 13
click at [222, 111] on input "Yes" at bounding box center [225, 108] width 7 height 7
radio input "true"
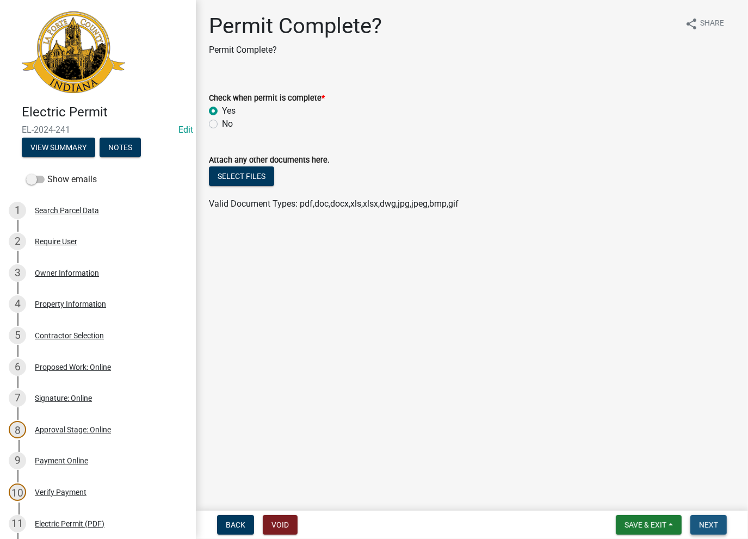
click at [704, 521] on span "Next" at bounding box center [708, 525] width 19 height 9
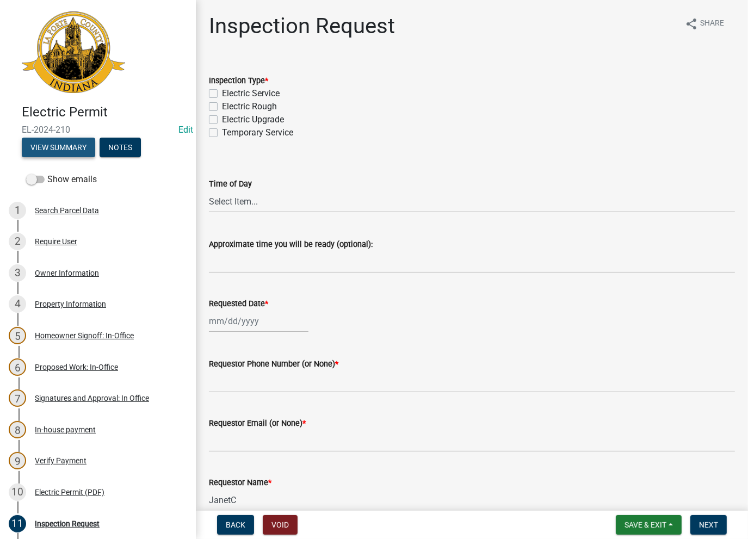
click at [63, 146] on button "View Summary" at bounding box center [58, 148] width 73 height 20
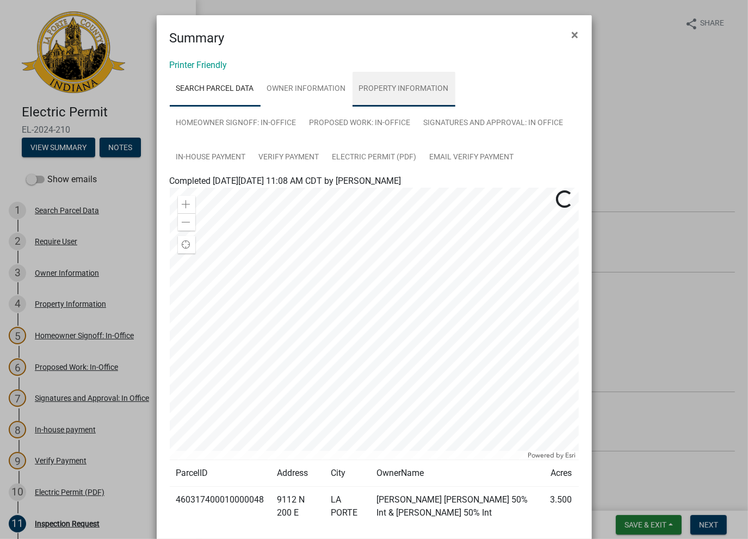
click at [379, 95] on link "Property Information" at bounding box center [404, 89] width 103 height 35
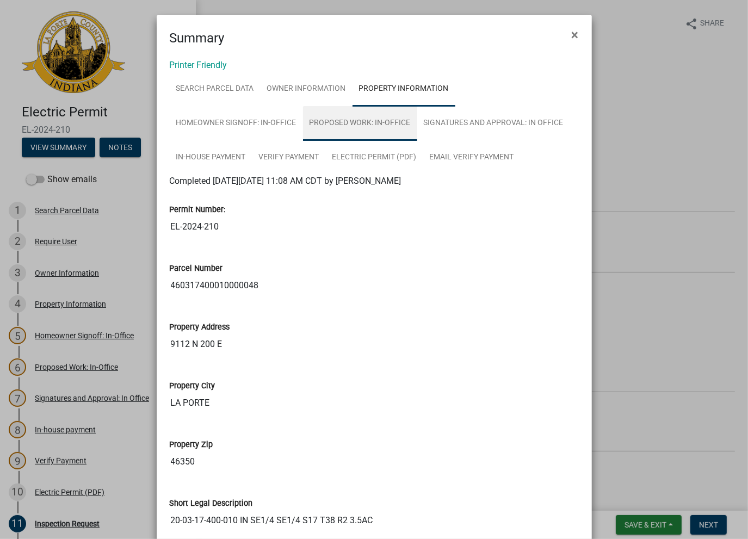
click at [345, 128] on link "Proposed Work: In-Office" at bounding box center [360, 123] width 114 height 35
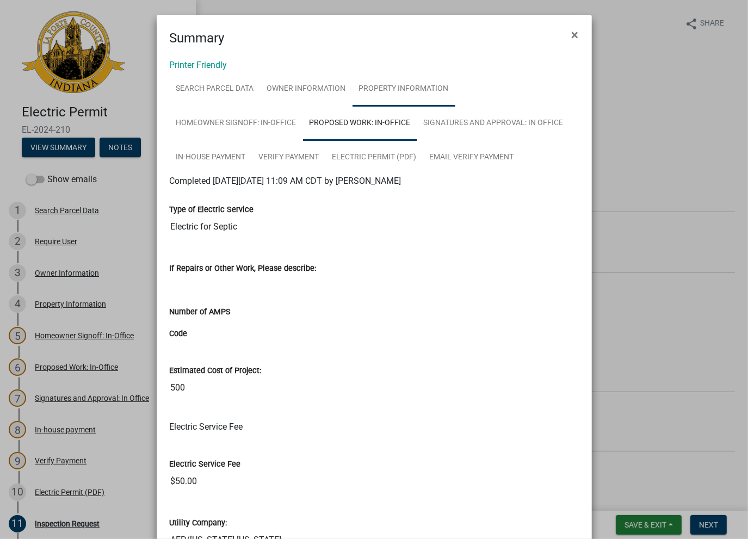
click at [384, 87] on link "Property Information" at bounding box center [404, 89] width 103 height 35
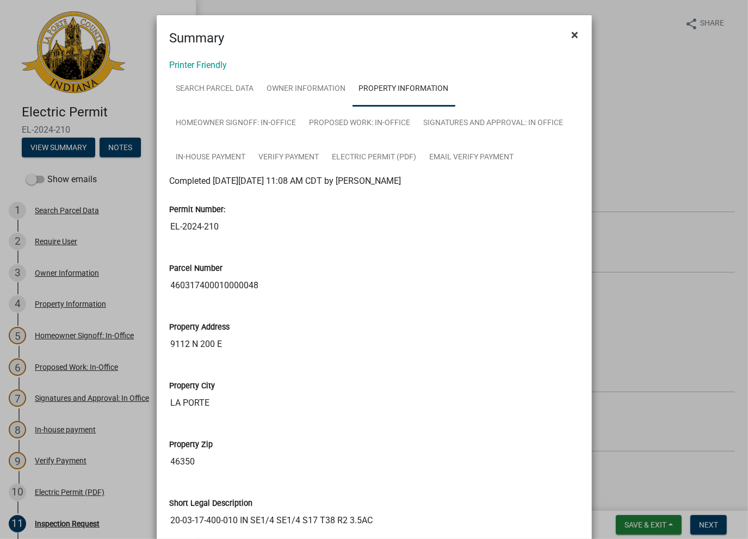
drag, startPoint x: 576, startPoint y: 25, endPoint x: 570, endPoint y: 32, distance: 8.9
click at [573, 27] on button "×" at bounding box center [575, 35] width 24 height 30
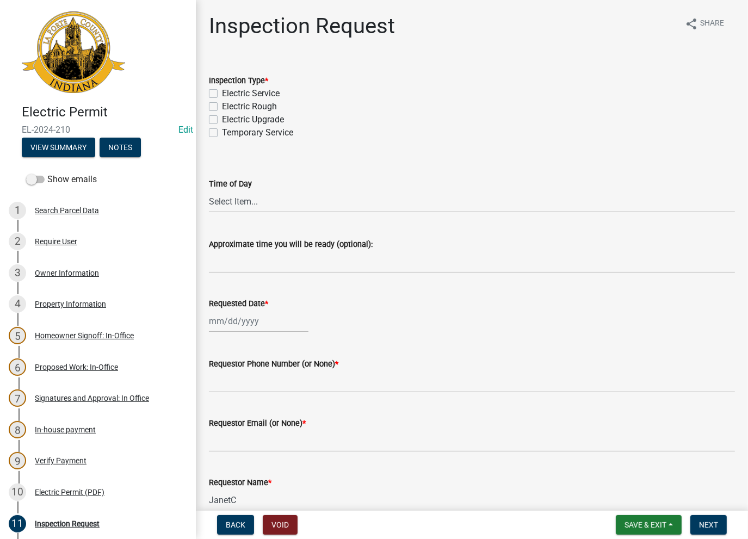
click at [222, 107] on label "Electric Rough" at bounding box center [249, 106] width 55 height 13
click at [222, 107] on input "Electric Rough" at bounding box center [225, 103] width 7 height 7
checkbox input "true"
checkbox input "false"
checkbox input "true"
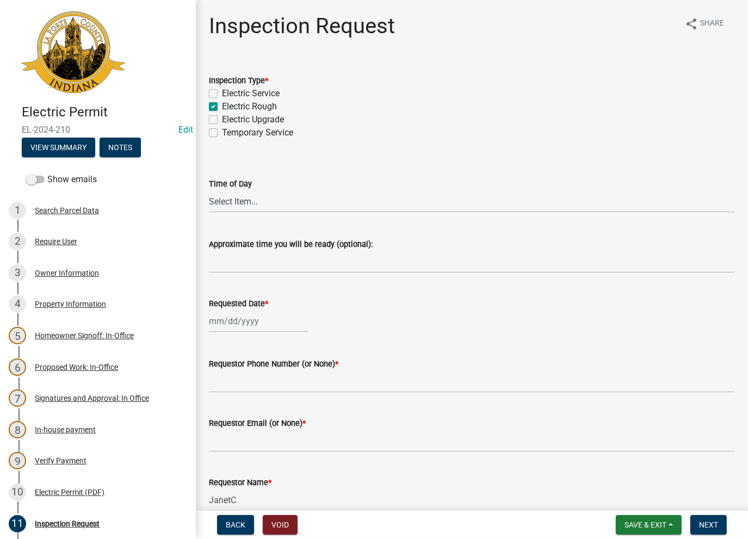
checkbox input "false"
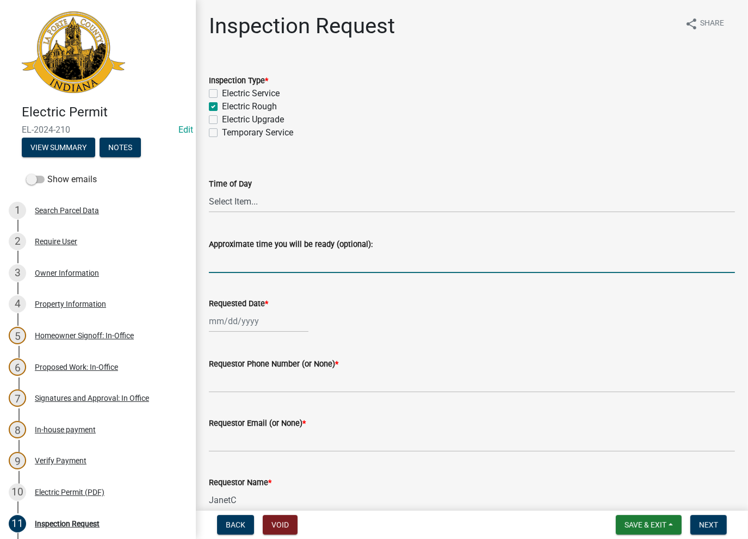
drag, startPoint x: 236, startPoint y: 272, endPoint x: 236, endPoint y: 265, distance: 6.6
click at [236, 265] on input "Approximate time you will be ready (optional):" at bounding box center [472, 262] width 526 height 22
type input "Moved to BR-25-0178"
click at [268, 319] on div at bounding box center [259, 321] width 100 height 22
select select "8"
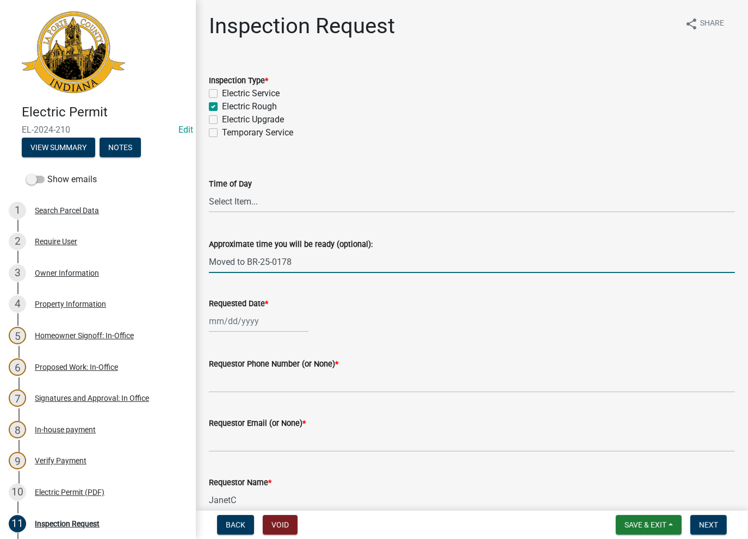
select select "2025"
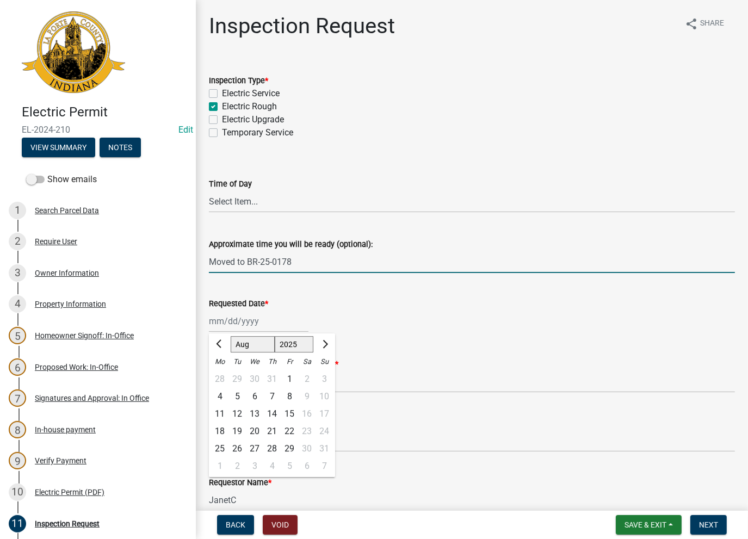
drag, startPoint x: 292, startPoint y: 258, endPoint x: 194, endPoint y: 269, distance: 98.6
click at [192, 268] on div "Electric Permit EL-2024-210 Edit View Summary Notes Show emails 1 Search Parcel…" at bounding box center [374, 269] width 748 height 539
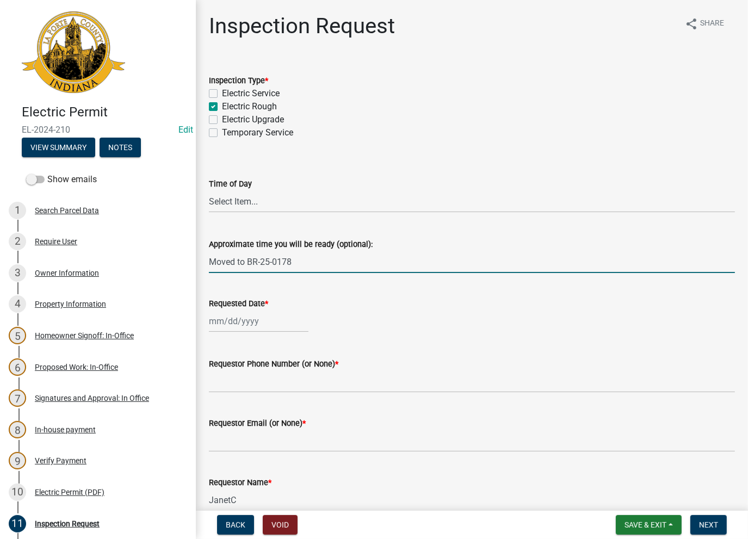
click at [236, 315] on div at bounding box center [259, 321] width 100 height 22
select select "8"
select select "2025"
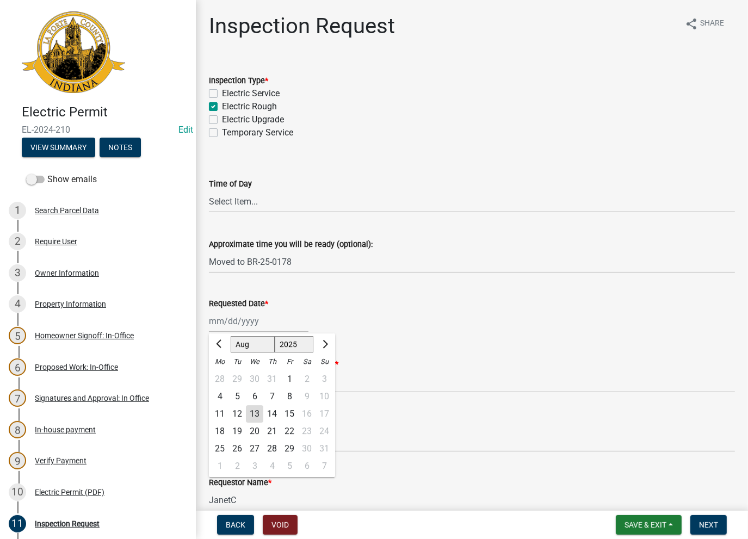
click at [259, 412] on div "13" at bounding box center [254, 414] width 17 height 17
type input "[DATE]"
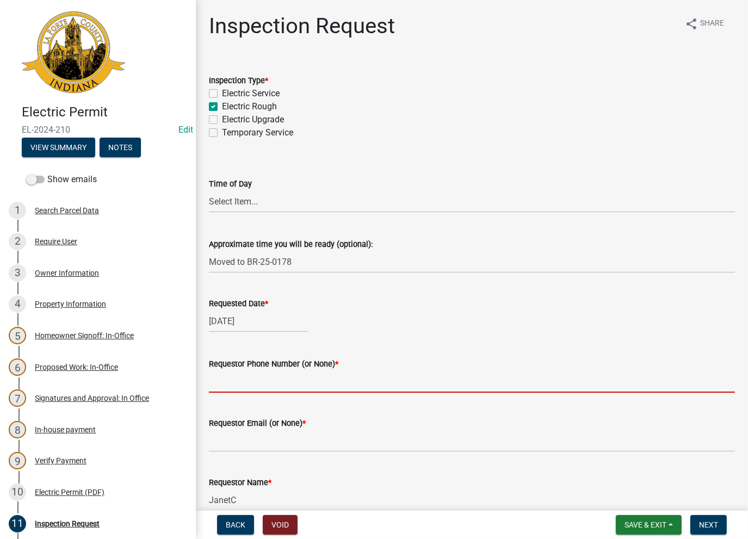
click at [260, 377] on input "Requestor Phone Number (or None) *" at bounding box center [472, 382] width 526 height 22
type input "None"
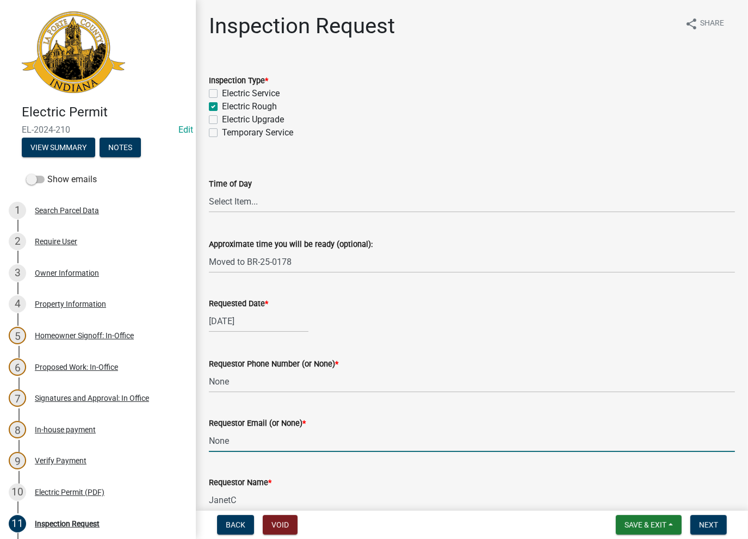
click at [364, 439] on input "None" at bounding box center [472, 441] width 526 height 22
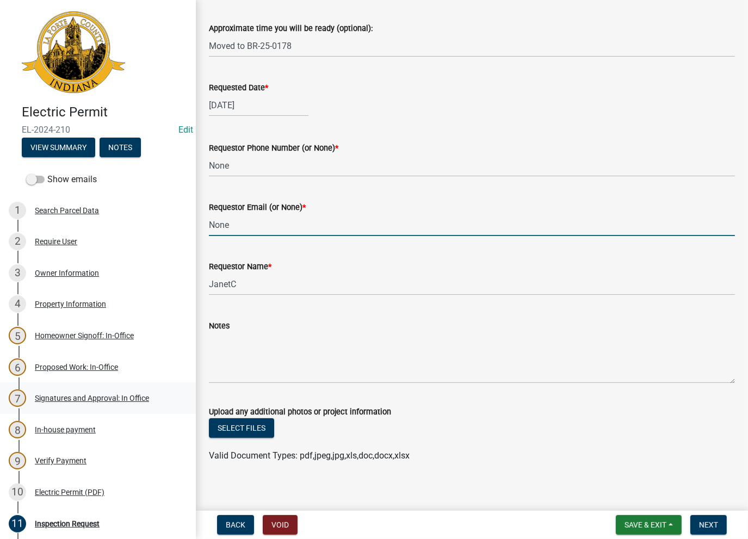
scroll to position [224, 0]
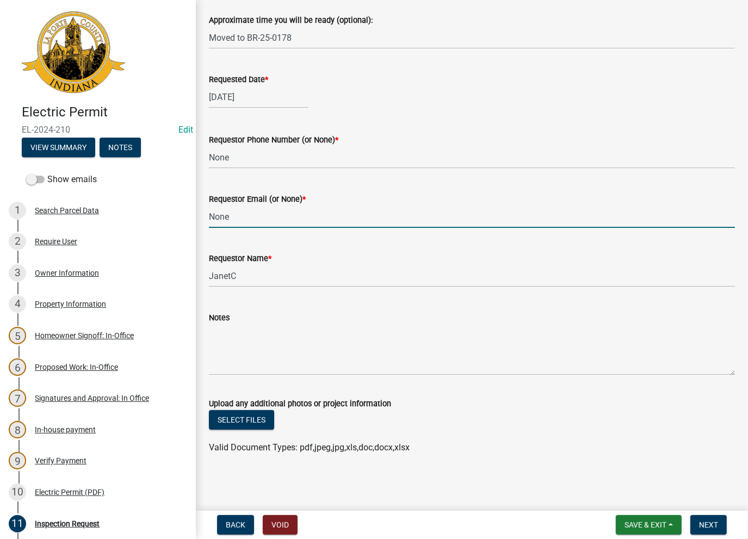
type input "None"
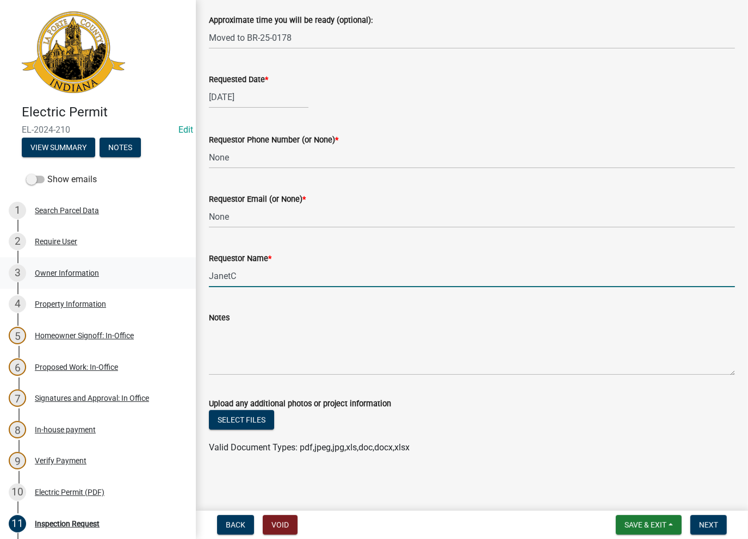
drag, startPoint x: 250, startPoint y: 276, endPoint x: 176, endPoint y: 277, distance: 74.0
click at [176, 276] on div "Electric Permit EL-2024-210 Edit View Summary Notes Show emails 1 Search Parcel…" at bounding box center [374, 269] width 748 height 539
type input "AshleyK"
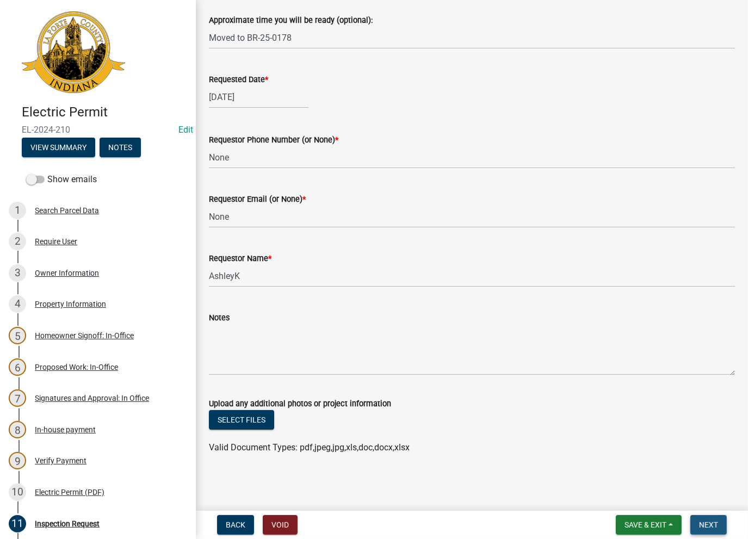
click at [708, 516] on button "Next" at bounding box center [709, 525] width 36 height 20
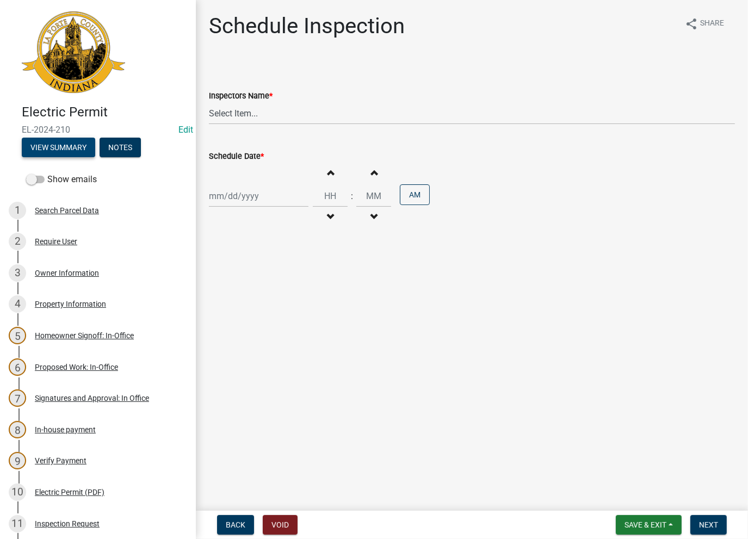
click at [51, 150] on button "View Summary" at bounding box center [58, 148] width 73 height 20
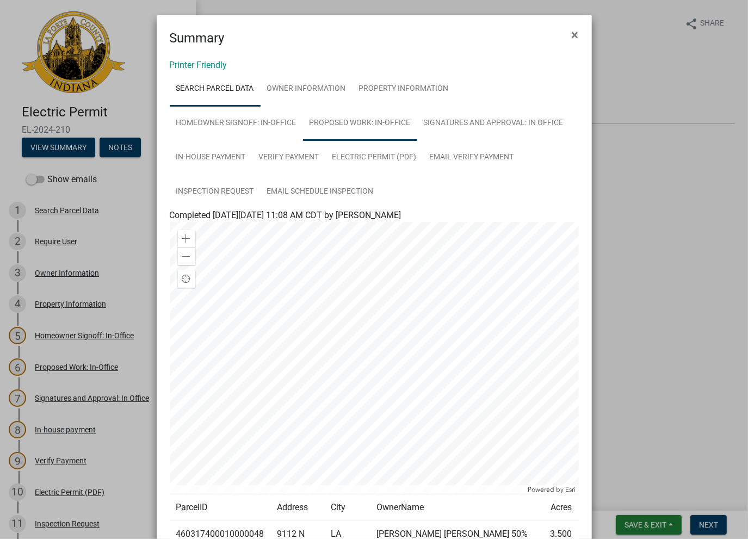
click at [366, 125] on link "Proposed Work: In-Office" at bounding box center [360, 123] width 114 height 35
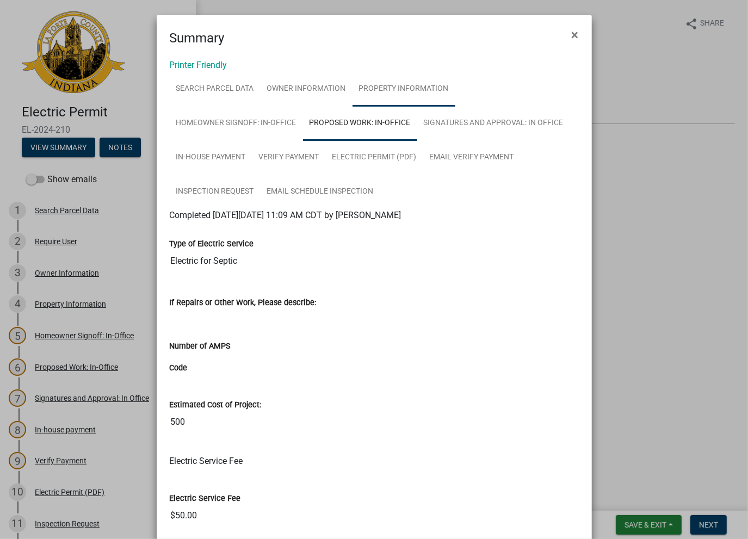
click at [383, 91] on link "Property Information" at bounding box center [404, 89] width 103 height 35
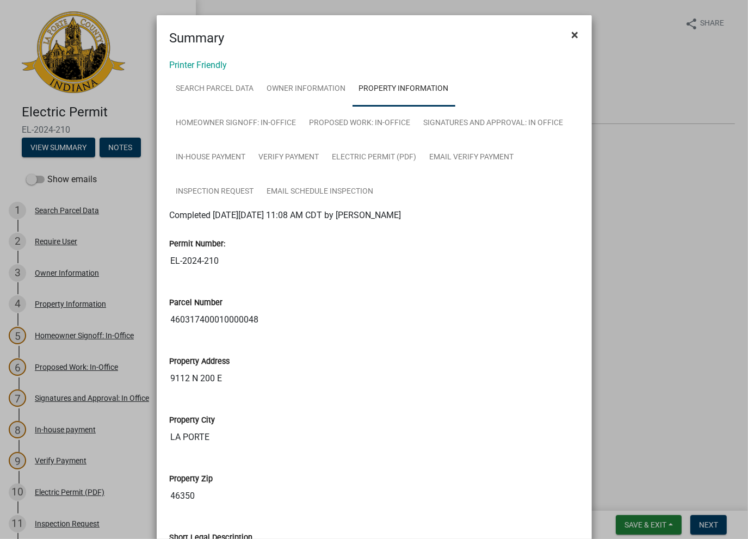
click at [566, 39] on button "×" at bounding box center [575, 35] width 24 height 30
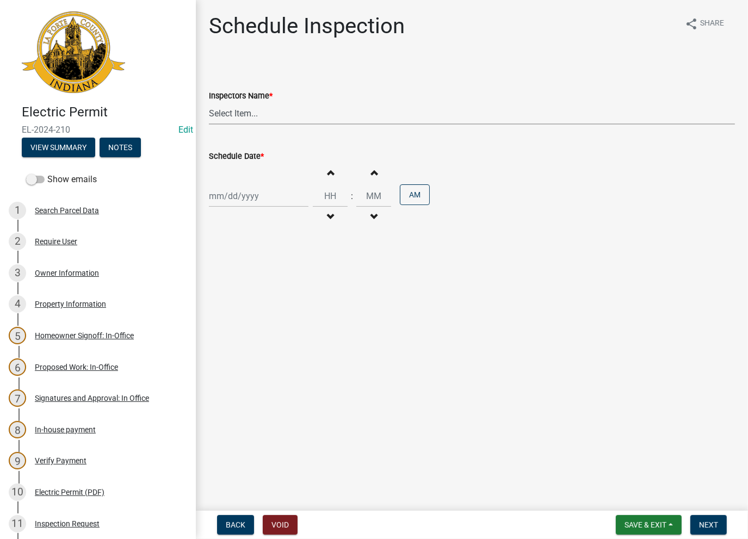
click at [250, 122] on select "Select Item... [PERSON_NAME] ([PERSON_NAME]) [PERSON_NAME] ([PERSON_NAME]) [PER…" at bounding box center [472, 113] width 526 height 22
select select "a0e5a0fc-3702-49ef-98f7-3c9674400991"
click at [209, 102] on select "Select Item... [PERSON_NAME] ([PERSON_NAME]) [PERSON_NAME] ([PERSON_NAME]) [PER…" at bounding box center [472, 113] width 526 height 22
click at [235, 189] on div at bounding box center [259, 196] width 100 height 22
select select "8"
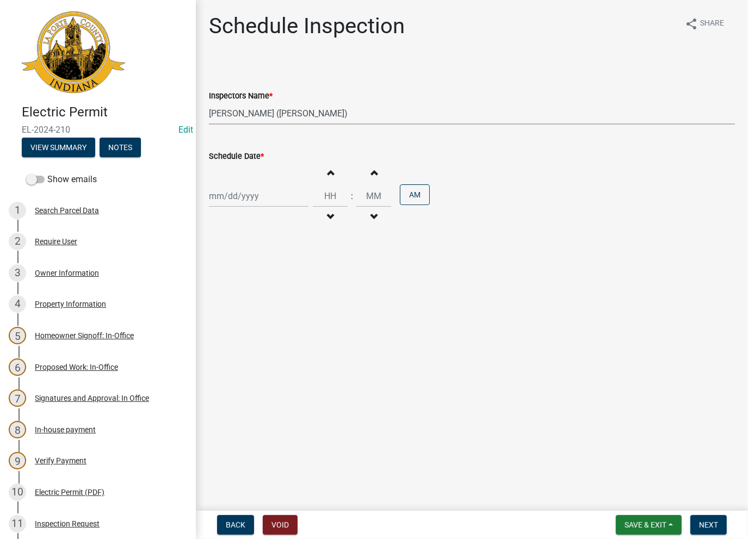
select select "2025"
click at [253, 281] on div "13" at bounding box center [254, 288] width 17 height 17
type input "[DATE]"
click at [712, 523] on span "Next" at bounding box center [708, 525] width 19 height 9
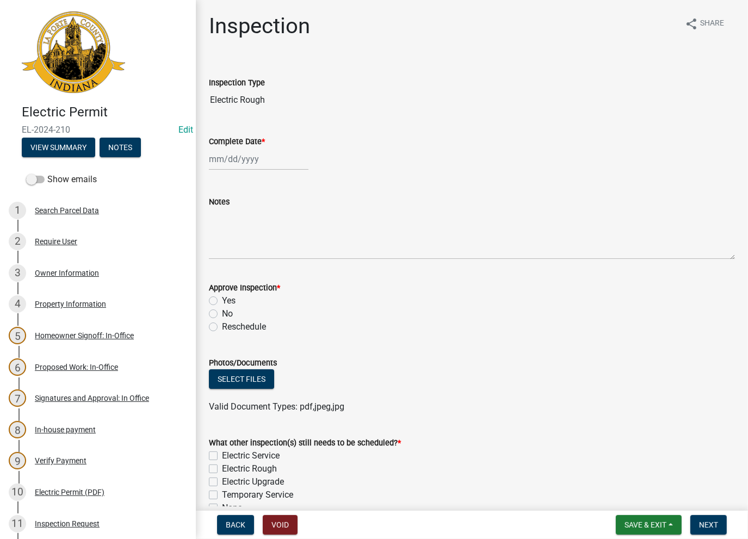
select select "8"
select select "2025"
click at [240, 158] on div "Jan Feb Mar Apr May Jun Jul Aug Sep Oct Nov Dec 1525 1526 1527 1528 1529 1530 1…" at bounding box center [259, 159] width 100 height 22
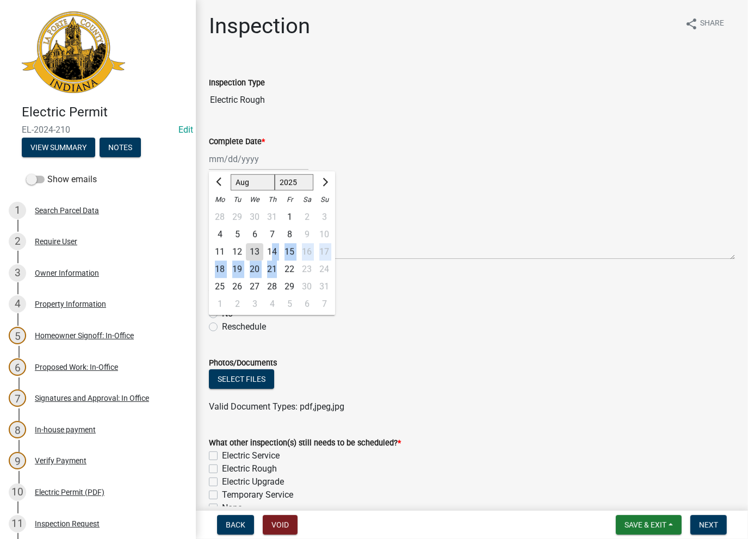
click at [274, 275] on ngb-datepicker-month "Mo Tu We Th Fr Sa Su 28 29 30 31 1 2 3 4 5 6 7 8 9 10 11 12 13 14 15 16 17 18 1…" at bounding box center [272, 253] width 126 height 124
click at [253, 248] on div "13" at bounding box center [254, 251] width 17 height 17
type input "08/13/2025"
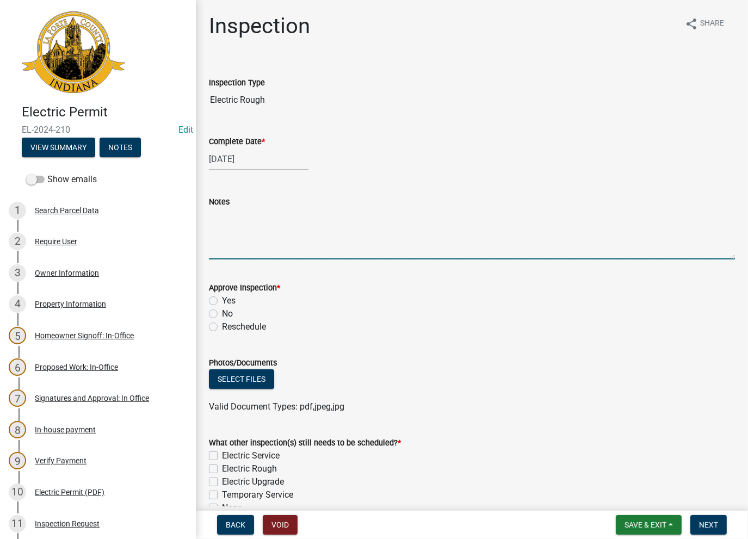
click at [243, 229] on textarea "Notes" at bounding box center [472, 233] width 526 height 51
type textarea "Moved to BR-25-0178"
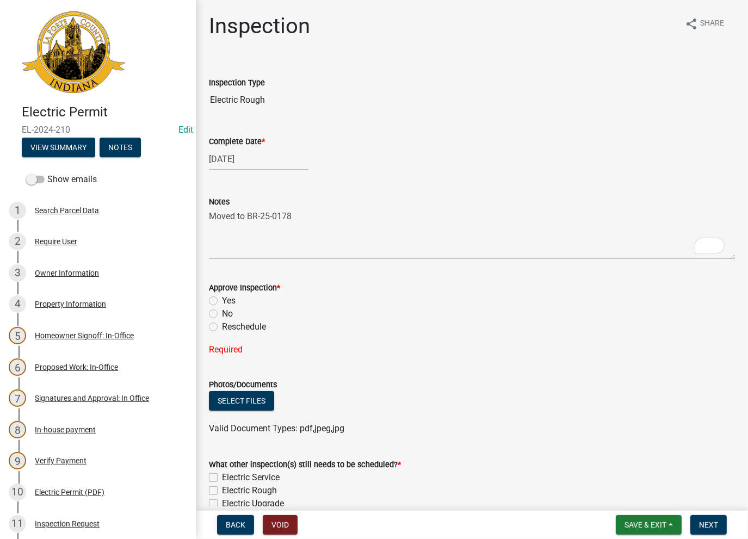
click at [222, 312] on label "No" at bounding box center [227, 314] width 11 height 13
click at [222, 312] on input "No" at bounding box center [225, 311] width 7 height 7
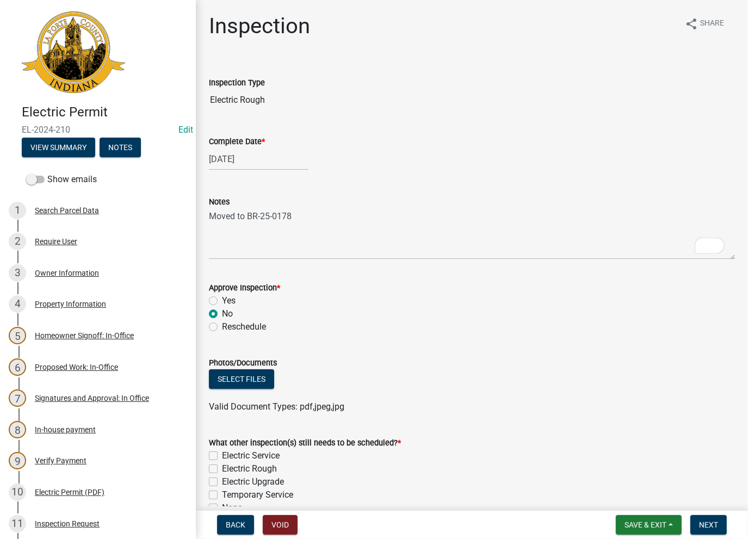
radio input "true"
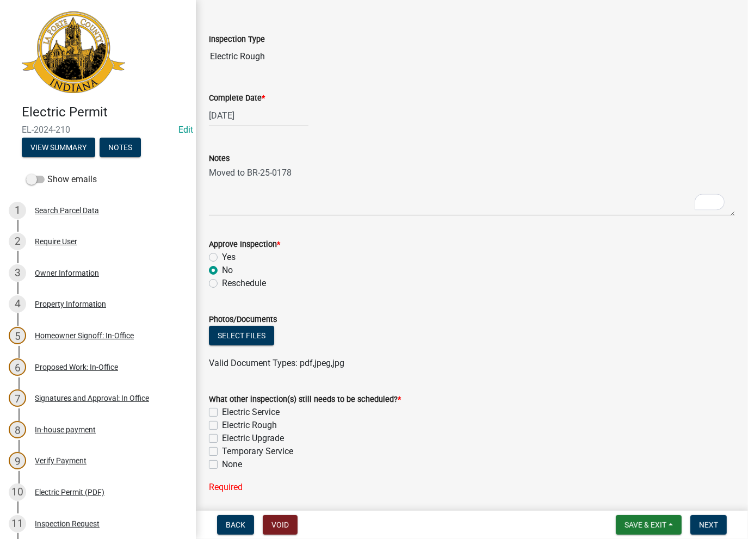
scroll to position [82, 0]
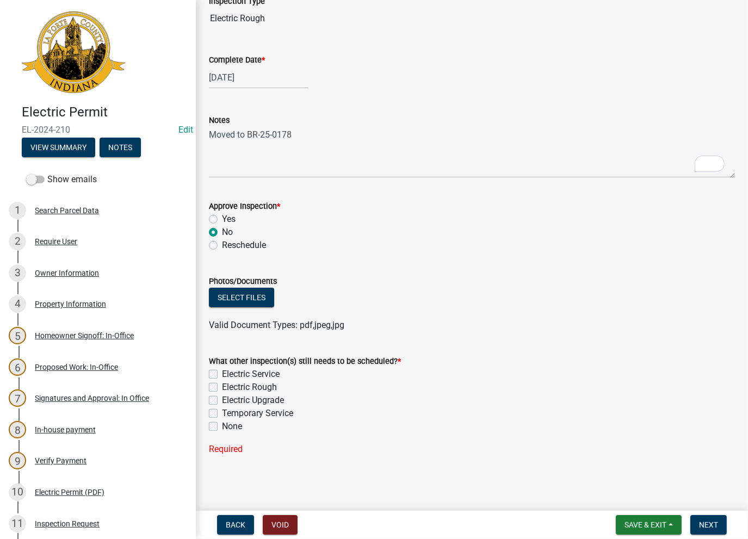
click at [222, 428] on label "None" at bounding box center [232, 426] width 20 height 13
click at [222, 427] on input "None" at bounding box center [225, 423] width 7 height 7
checkbox input "true"
checkbox input "false"
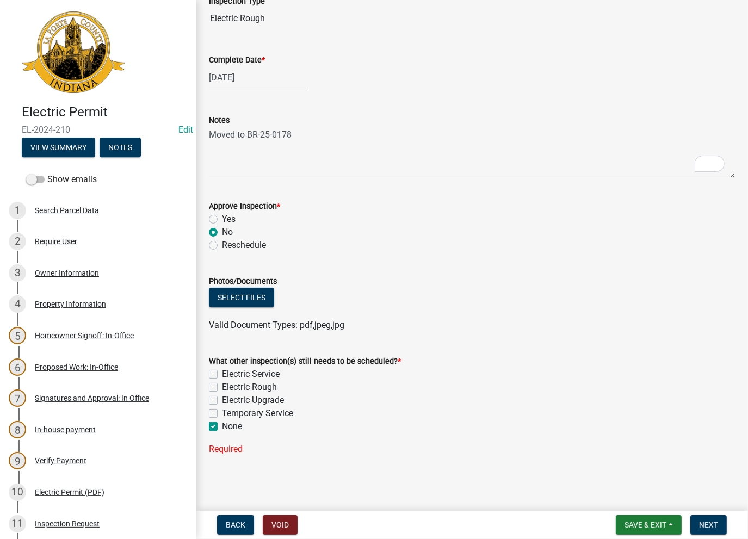
checkbox input "false"
checkbox input "true"
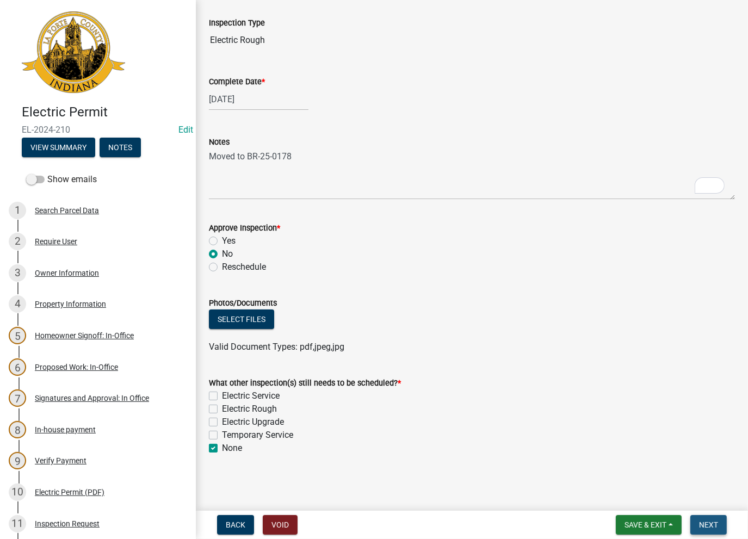
click at [710, 525] on span "Next" at bounding box center [708, 525] width 19 height 9
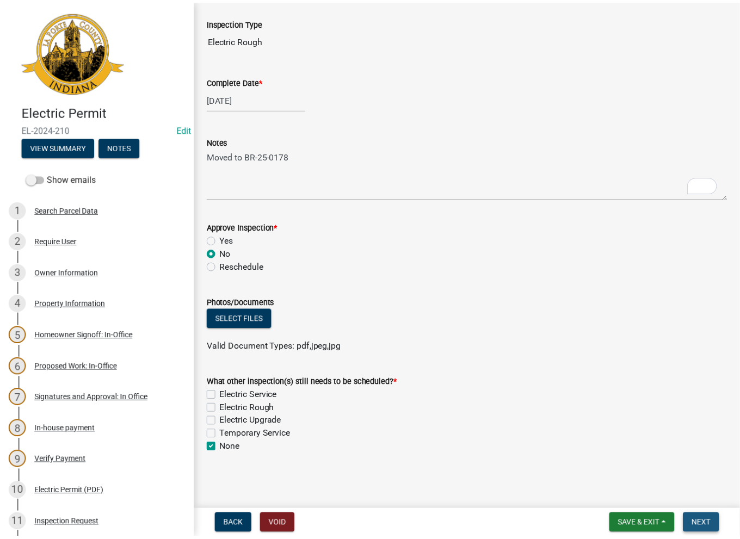
scroll to position [0, 0]
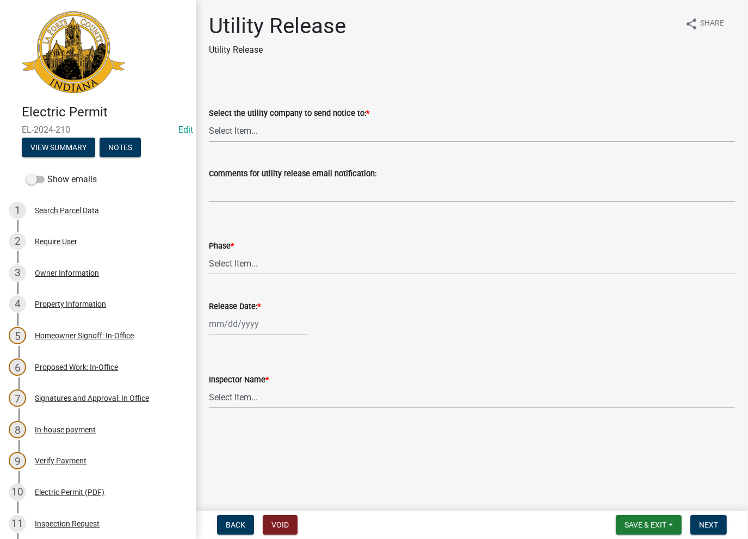
click at [250, 139] on select "Select Item... Don't send a utility release NIPSCO Kankakee Valley REMC AEP/Ind…" at bounding box center [472, 131] width 526 height 22
click at [209, 120] on select "Select Item... Don't send a utility release NIPSCO Kankakee Valley REMC AEP/Ind…" at bounding box center [472, 131] width 526 height 22
select select "3780ecfe-b3b4-4223-9cfe-090e9c0a356a"
click at [231, 254] on div "Phase * Select Item... Phase 1 Phase 3" at bounding box center [472, 256] width 526 height 35
click at [234, 263] on select "Select Item... Phase 1 Phase 3" at bounding box center [472, 264] width 526 height 22
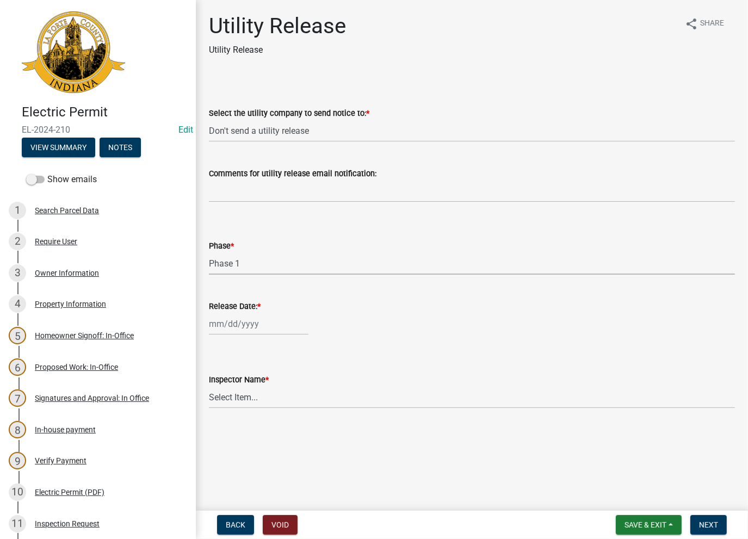
click at [209, 253] on select "Select Item... Phase 1 Phase 3" at bounding box center [472, 264] width 526 height 22
select select "f678d134-8131-47e8-ad26-ea7cd419ba61"
select select "8"
select select "2025"
drag, startPoint x: 232, startPoint y: 330, endPoint x: 235, endPoint y: 343, distance: 13.3
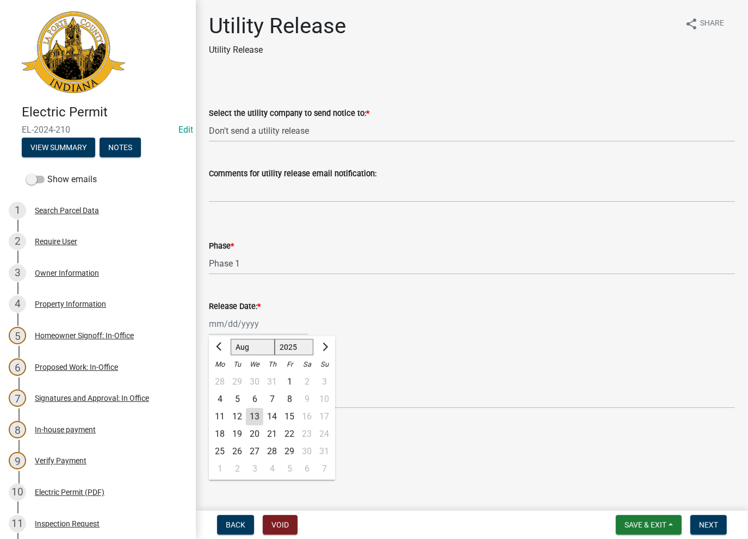
click at [232, 330] on div "Jan Feb Mar Apr May Jun Jul Aug Sep Oct Nov Dec 1525 1526 1527 1528 1529 1530 1…" at bounding box center [259, 324] width 100 height 22
click at [253, 416] on div "13" at bounding box center [254, 416] width 17 height 17
type input "08/13/2025"
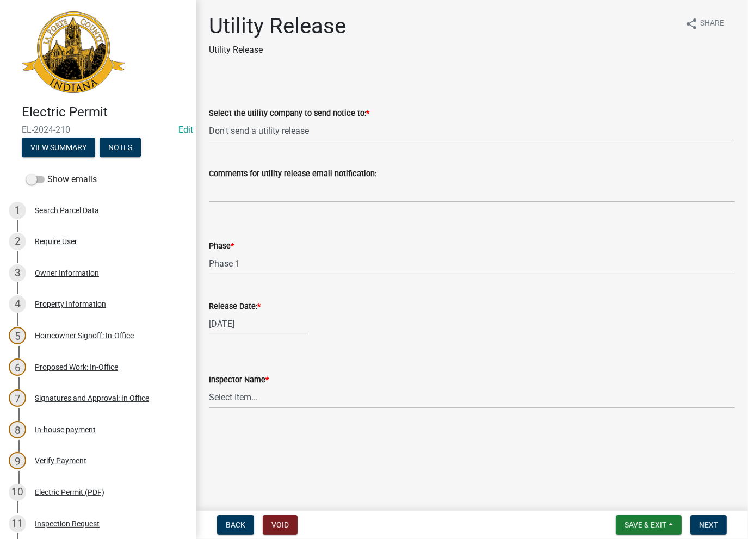
click at [236, 391] on select "Select Item... Ernie Schmidt Scott Schroeder John Niegos Dave Schuman Richard J…" at bounding box center [472, 397] width 526 height 22
click at [209, 386] on select "Select Item... Ernie Schmidt Scott Schroeder John Niegos Dave Schuman Richard J…" at bounding box center [472, 397] width 526 height 22
select select "86e5621d-6805-4b45-aad7-b2b3c8c41661"
click at [708, 527] on span "Next" at bounding box center [708, 525] width 19 height 9
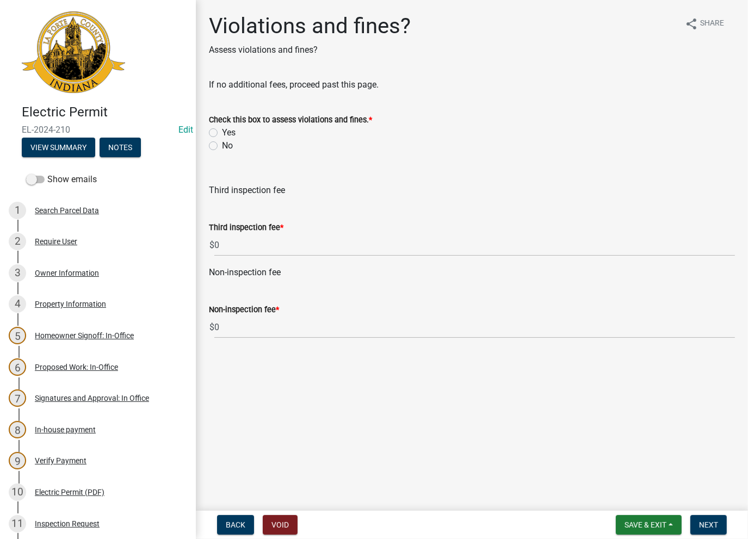
click at [222, 147] on label "No" at bounding box center [227, 145] width 11 height 13
click at [222, 146] on input "No" at bounding box center [225, 142] width 7 height 7
radio input "true"
click at [713, 526] on span "Next" at bounding box center [708, 525] width 19 height 9
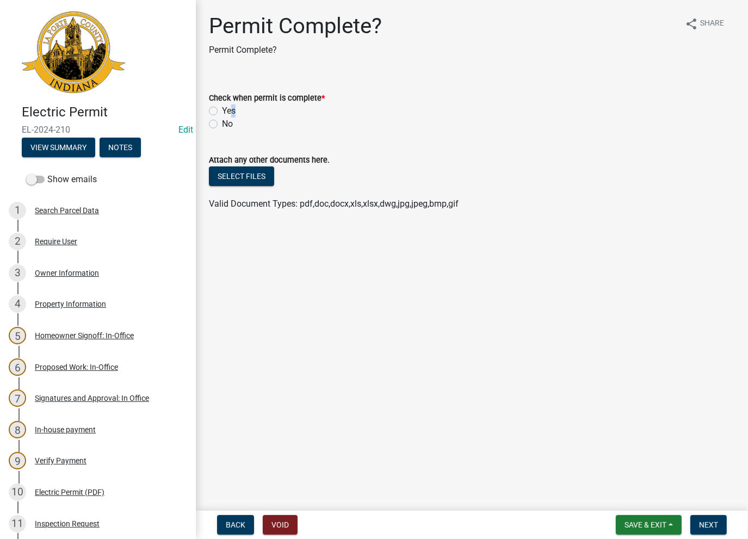
drag, startPoint x: 231, startPoint y: 105, endPoint x: 224, endPoint y: 107, distance: 7.3
click at [225, 106] on label "Yes" at bounding box center [229, 111] width 14 height 13
drag, startPoint x: 215, startPoint y: 110, endPoint x: 245, endPoint y: 132, distance: 37.0
click at [222, 110] on label "Yes" at bounding box center [229, 111] width 14 height 13
click at [222, 110] on input "Yes" at bounding box center [225, 108] width 7 height 7
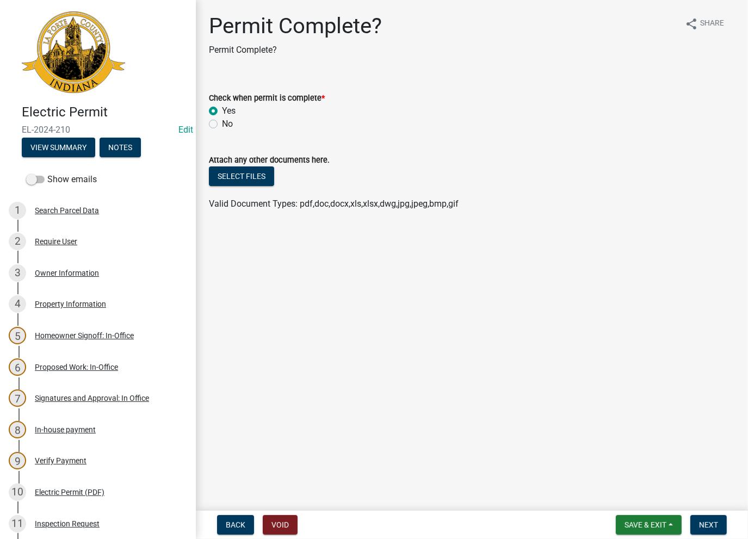
radio input "true"
click at [717, 528] on span "Next" at bounding box center [708, 525] width 19 height 9
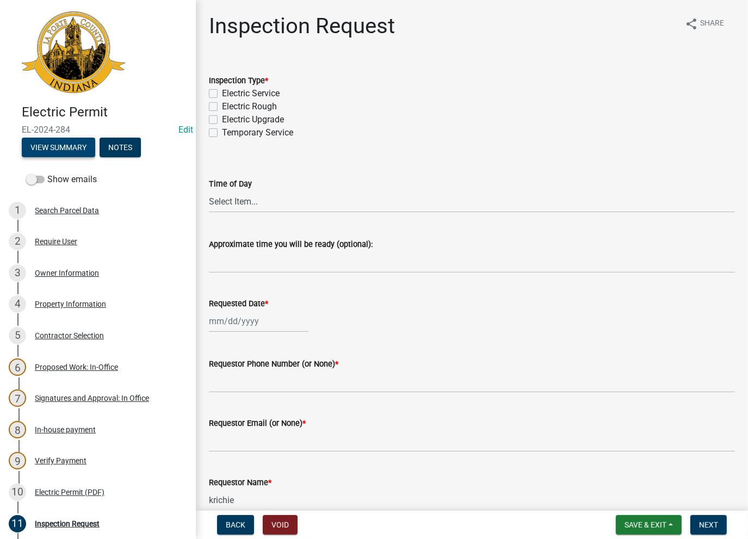
click at [57, 145] on button "View Summary" at bounding box center [58, 148] width 73 height 20
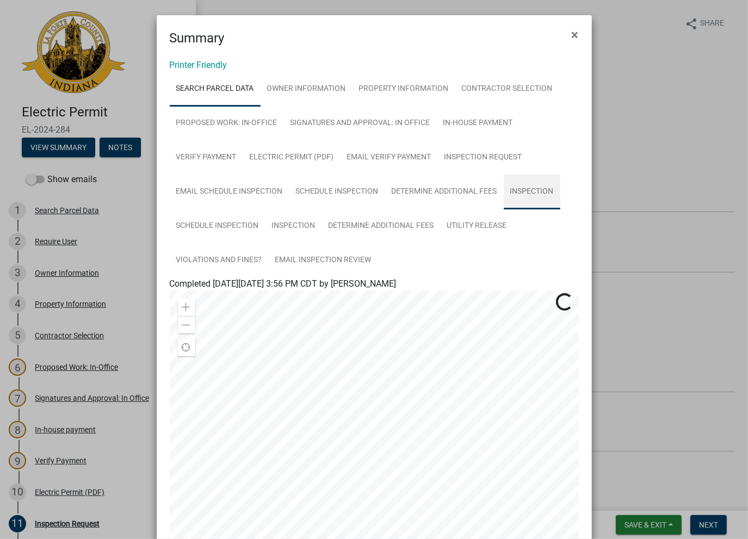
click at [512, 191] on link "Inspection" at bounding box center [532, 192] width 57 height 35
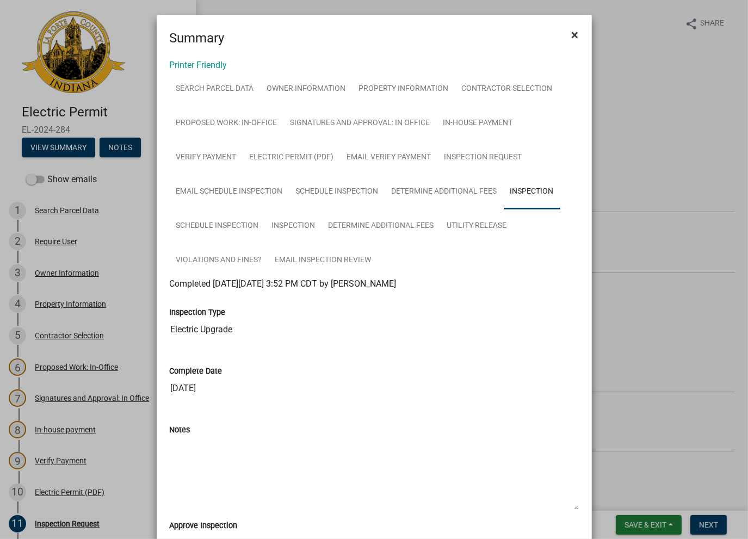
click at [564, 33] on button "×" at bounding box center [575, 35] width 24 height 30
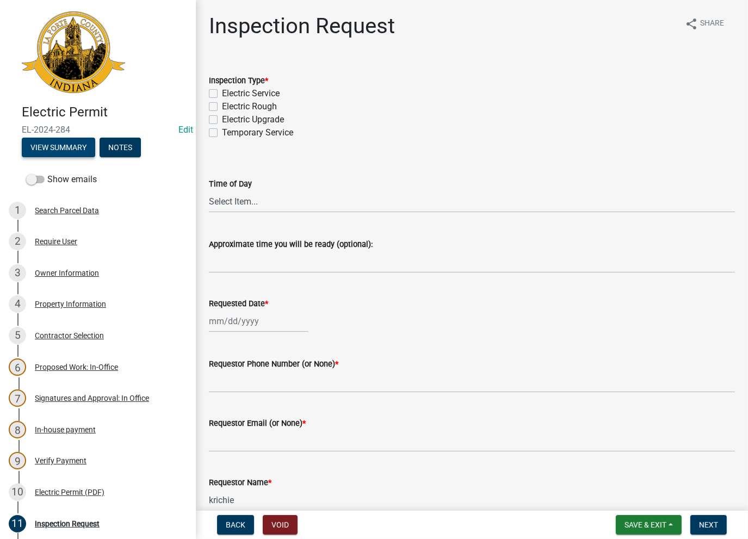
click at [43, 151] on button "View Summary" at bounding box center [58, 148] width 73 height 20
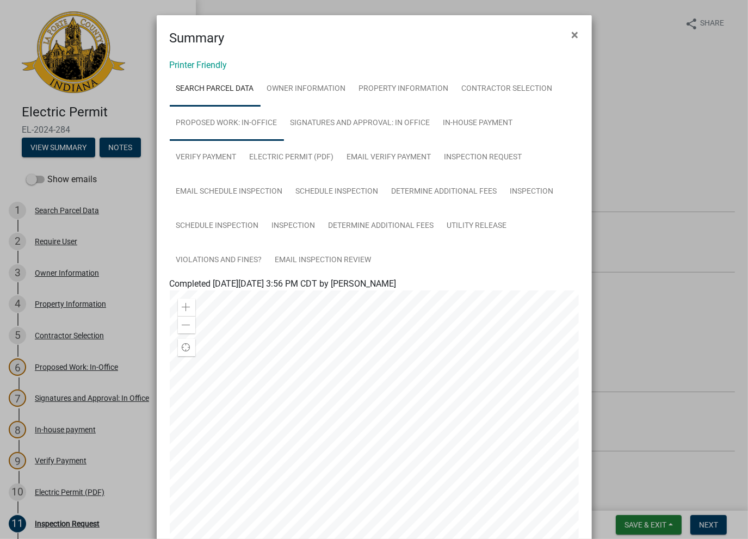
click at [195, 120] on link "Proposed Work: In-Office" at bounding box center [227, 123] width 114 height 35
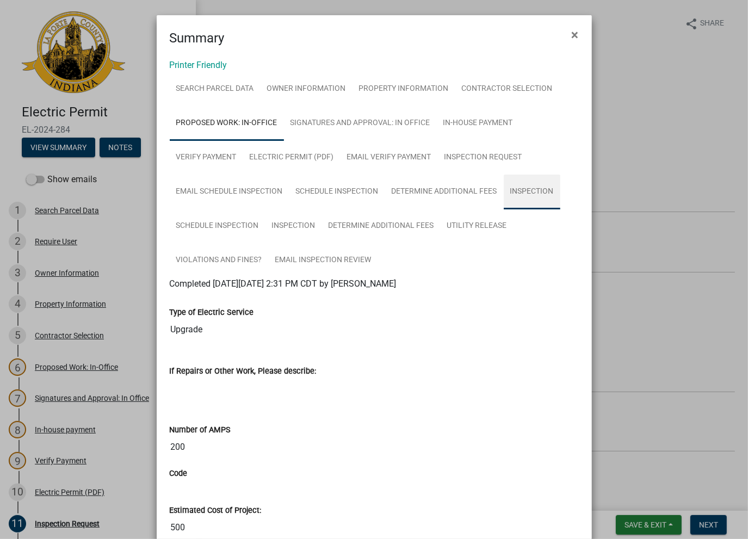
click at [513, 190] on link "Inspection" at bounding box center [532, 192] width 57 height 35
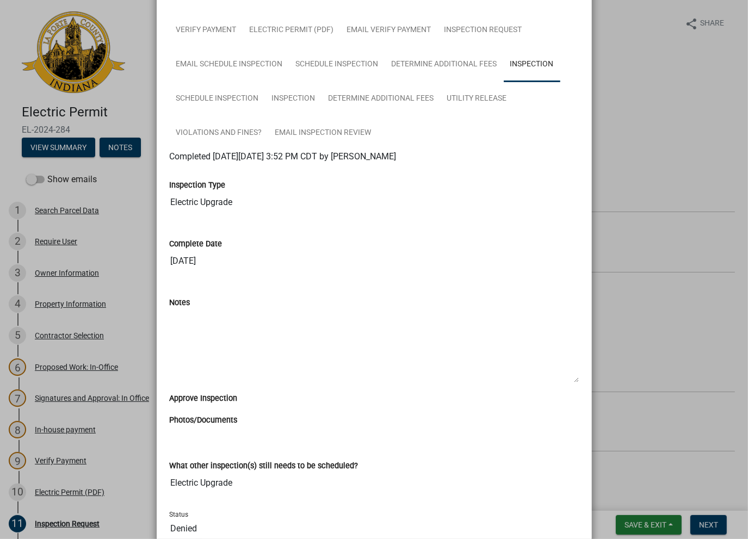
scroll to position [109, 0]
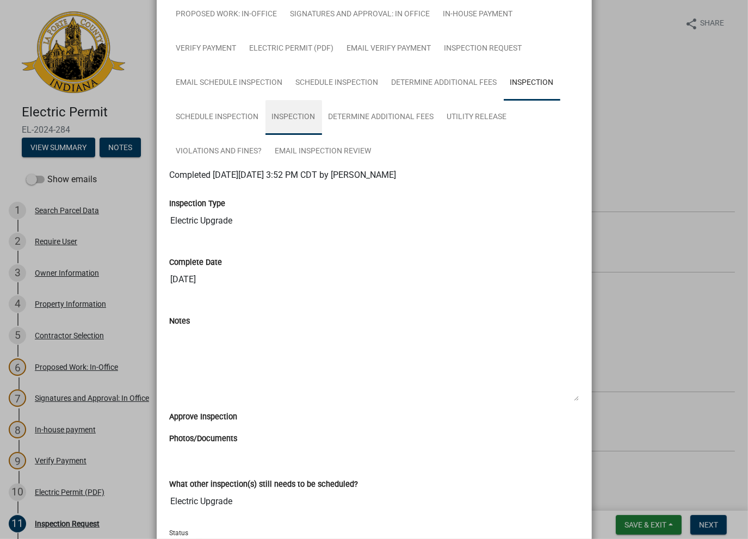
click at [281, 125] on link "Inspection" at bounding box center [294, 117] width 57 height 35
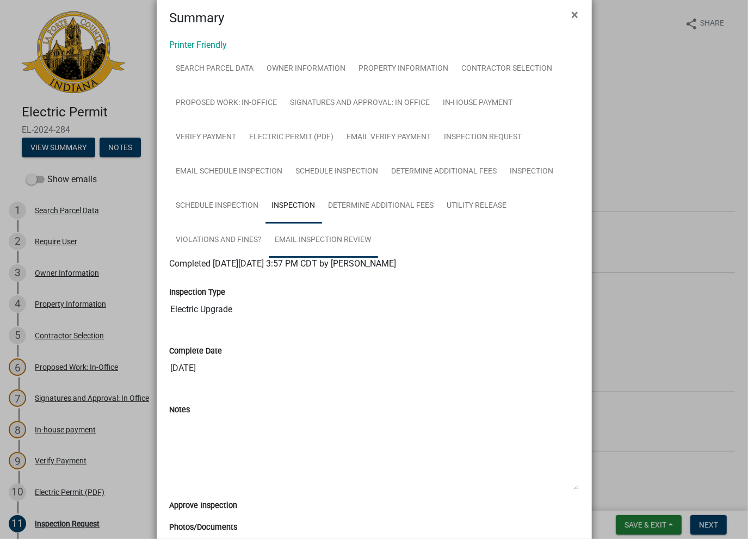
scroll to position [0, 0]
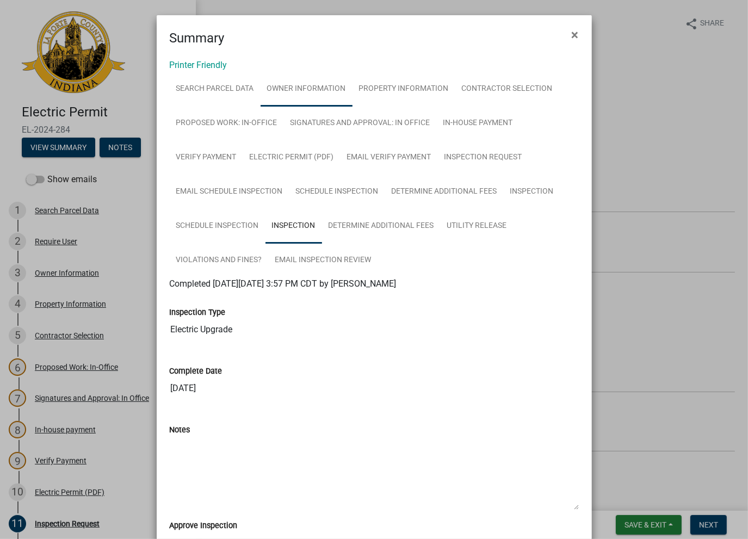
click at [318, 95] on link "Owner Information" at bounding box center [307, 89] width 92 height 35
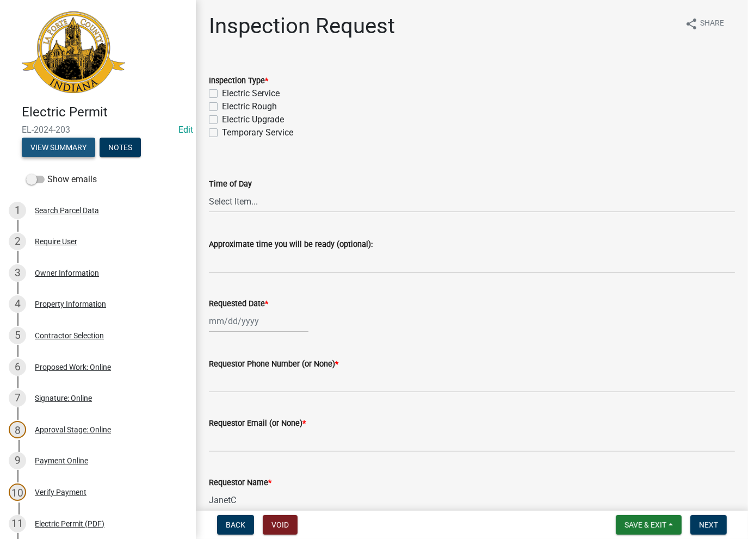
click at [75, 152] on button "View Summary" at bounding box center [58, 148] width 73 height 20
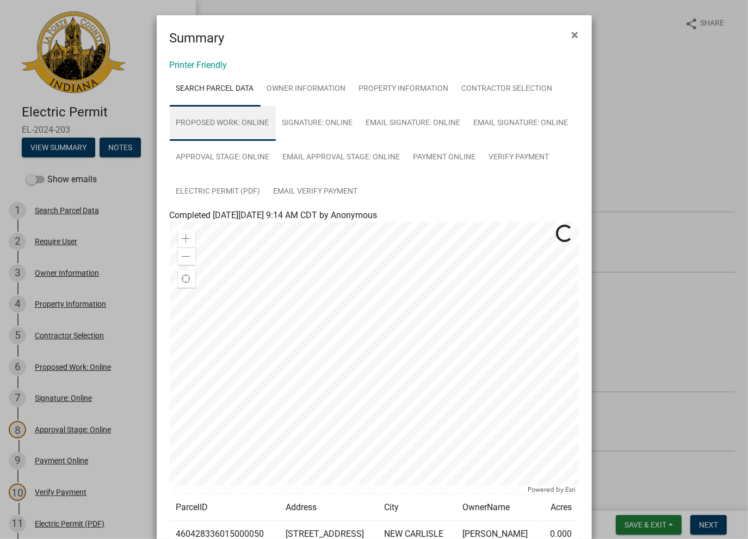
click at [237, 128] on link "Proposed Work: Online" at bounding box center [223, 123] width 106 height 35
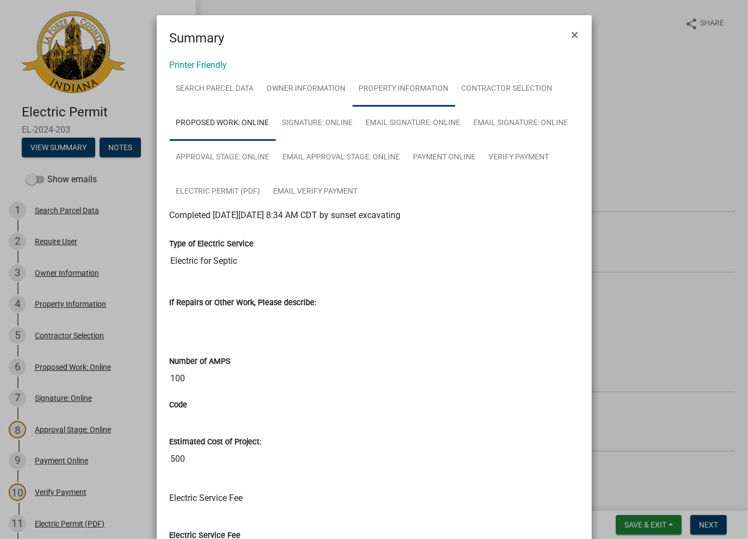
click at [411, 78] on link "Property Information" at bounding box center [404, 89] width 103 height 35
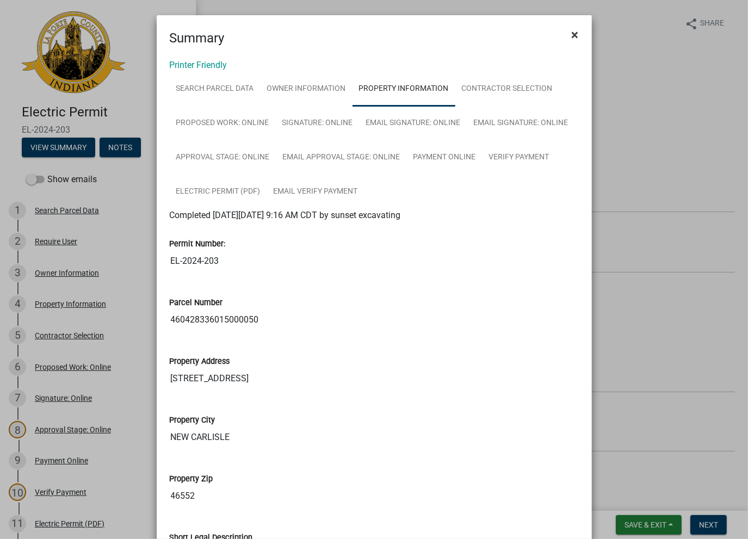
click at [578, 39] on button "×" at bounding box center [575, 35] width 24 height 30
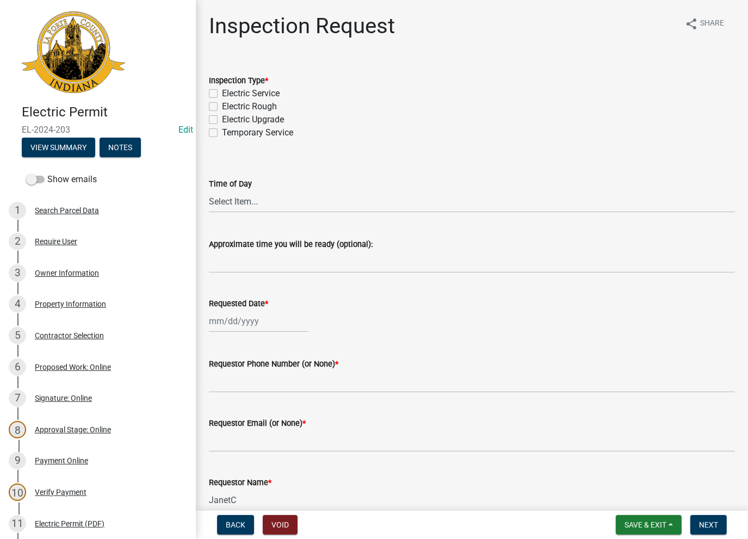
click at [222, 106] on label "Electric Rough" at bounding box center [249, 106] width 55 height 13
click at [222, 106] on input "Electric Rough" at bounding box center [225, 103] width 7 height 7
checkbox input "true"
checkbox input "false"
checkbox input "true"
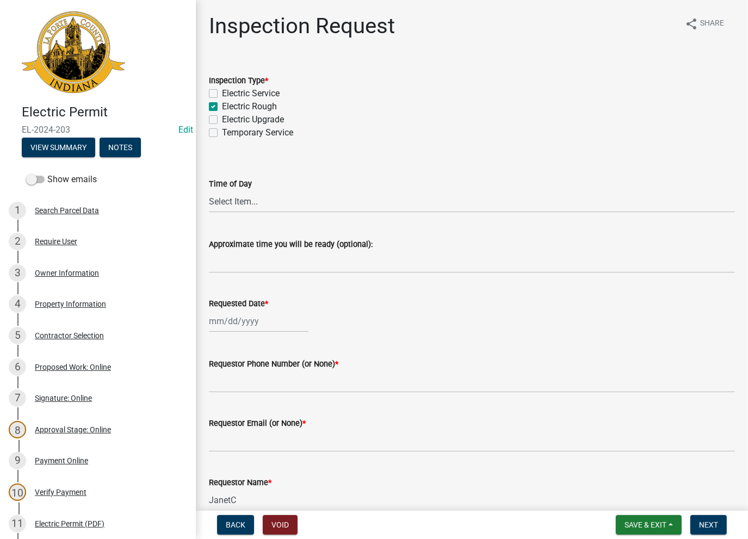
checkbox input "false"
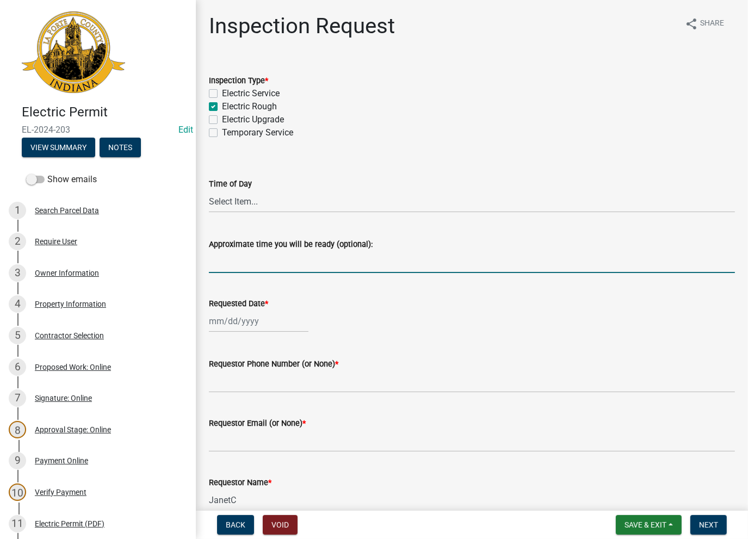
click at [247, 272] on input "Approximate time you will be ready (optional):" at bounding box center [472, 262] width 526 height 22
type input "No Inspections ever requested. Expired. Close out - AK"
select select "8"
select select "2025"
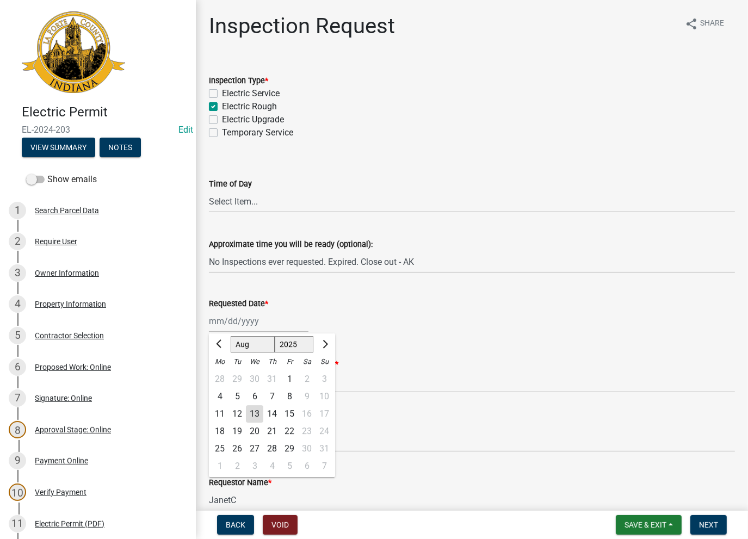
click at [266, 320] on div "Jan Feb Mar Apr May Jun Jul Aug Sep Oct Nov Dec 1525 1526 1527 1528 1529 1530 1…" at bounding box center [259, 321] width 100 height 22
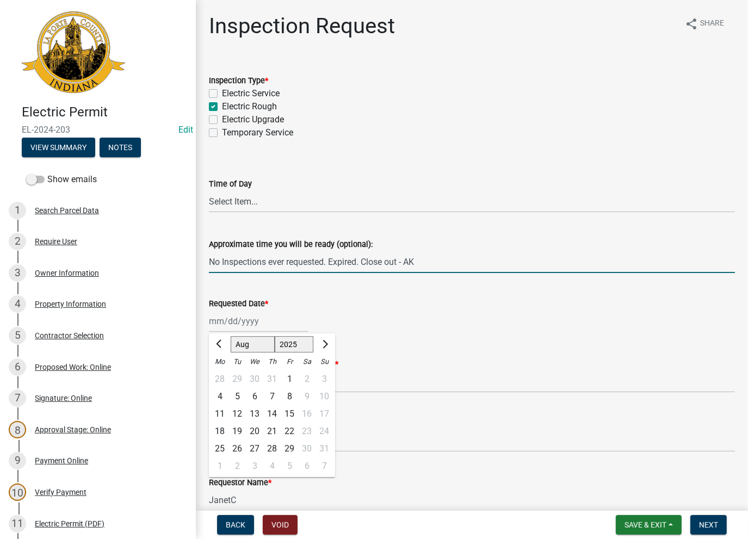
drag, startPoint x: 468, startPoint y: 261, endPoint x: 209, endPoint y: 267, distance: 258.6
click at [209, 267] on input "No Inspections ever requested. Expired. Close out - AK" at bounding box center [472, 262] width 526 height 22
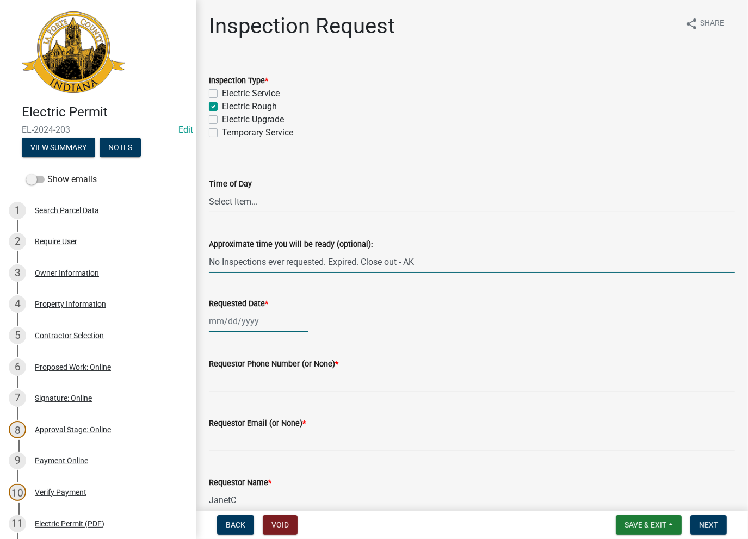
click at [218, 318] on div at bounding box center [259, 321] width 100 height 22
select select "8"
select select "2025"
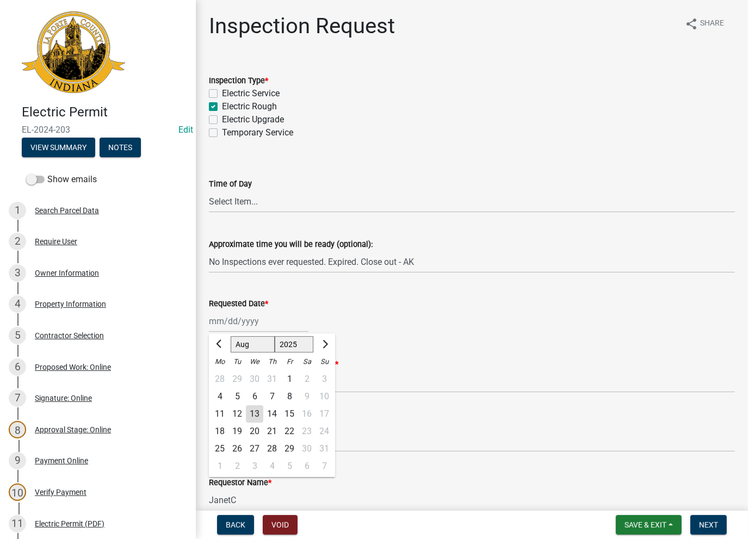
click at [250, 411] on div "13" at bounding box center [254, 414] width 17 height 17
type input "08/13/2025"
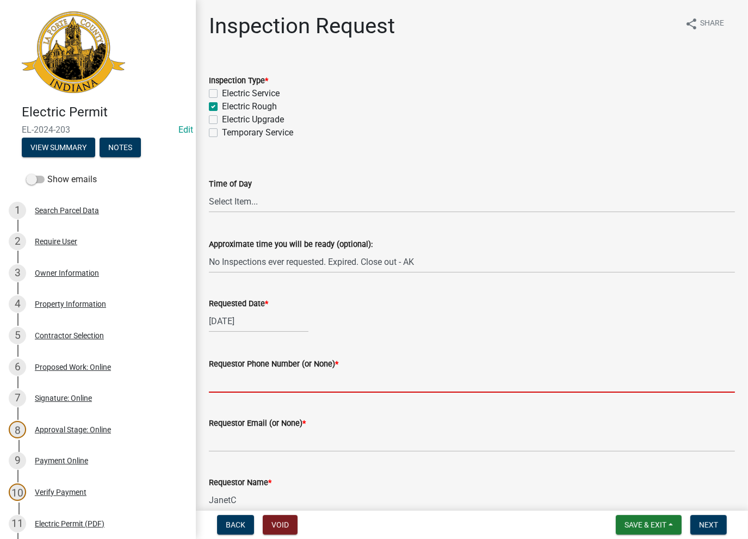
click at [262, 386] on input "Requestor Phone Number (or None) *" at bounding box center [472, 382] width 526 height 22
type input "None"
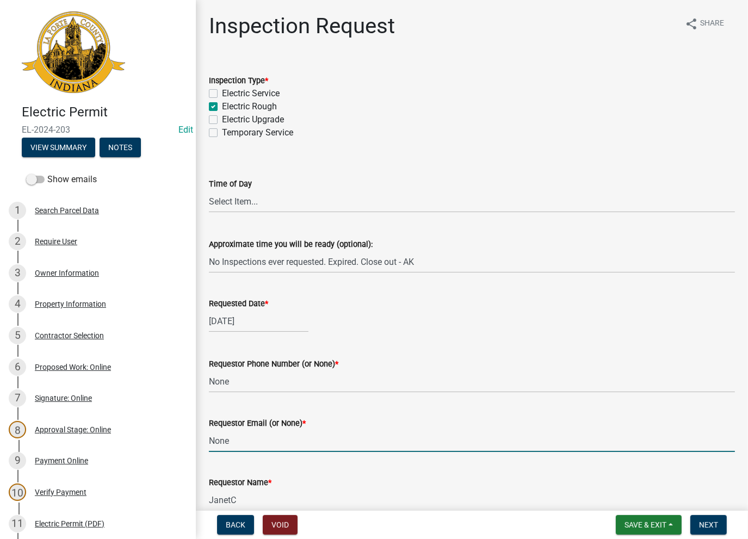
type input "None"
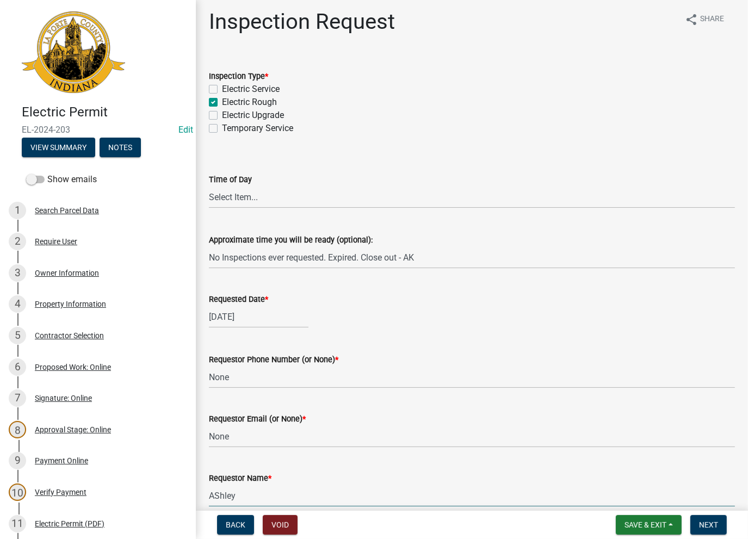
type input "AshleyK"
click at [702, 524] on span "Next" at bounding box center [708, 525] width 19 height 9
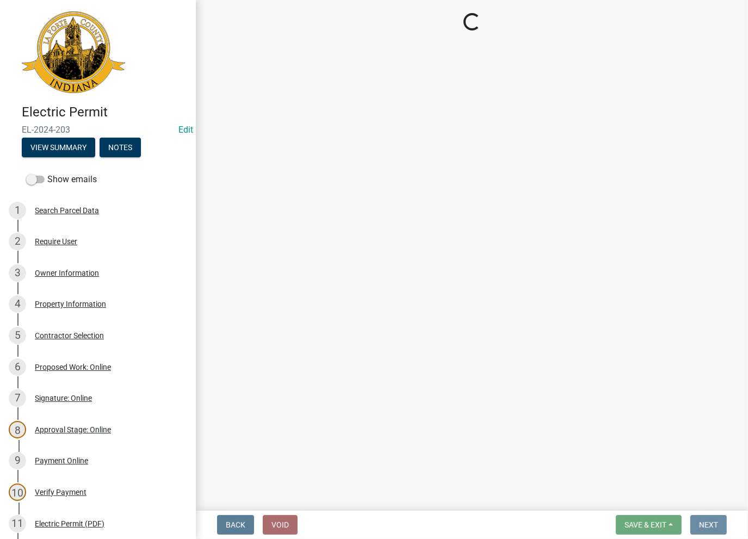
scroll to position [0, 0]
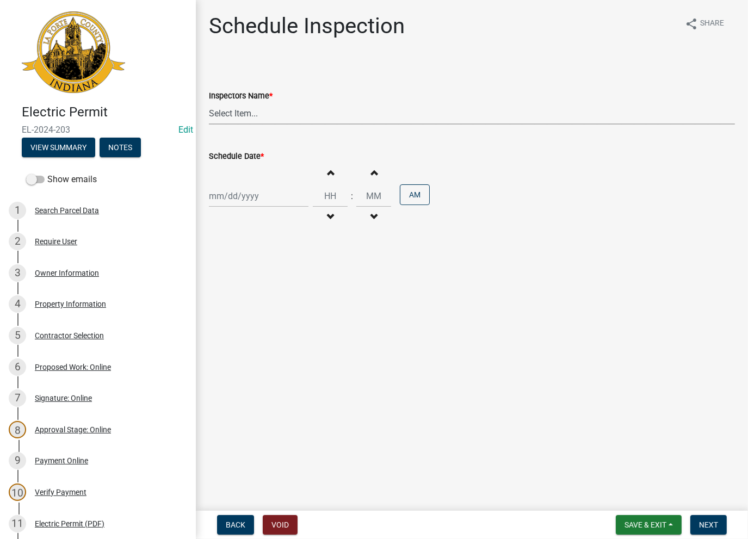
drag, startPoint x: 259, startPoint y: 120, endPoint x: 252, endPoint y: 117, distance: 7.3
click at [257, 120] on select "Select Item... krichie (krichie) AshleyK (AshleyK) scotts (scotts) DaveS (DaveS…" at bounding box center [472, 113] width 526 height 22
select select "a0e5a0fc-3702-49ef-98f7-3c9674400991"
click at [209, 102] on select "Select Item... krichie (krichie) AshleyK (AshleyK) scotts (scotts) DaveS (DaveS…" at bounding box center [472, 113] width 526 height 22
click at [252, 185] on div at bounding box center [259, 196] width 100 height 22
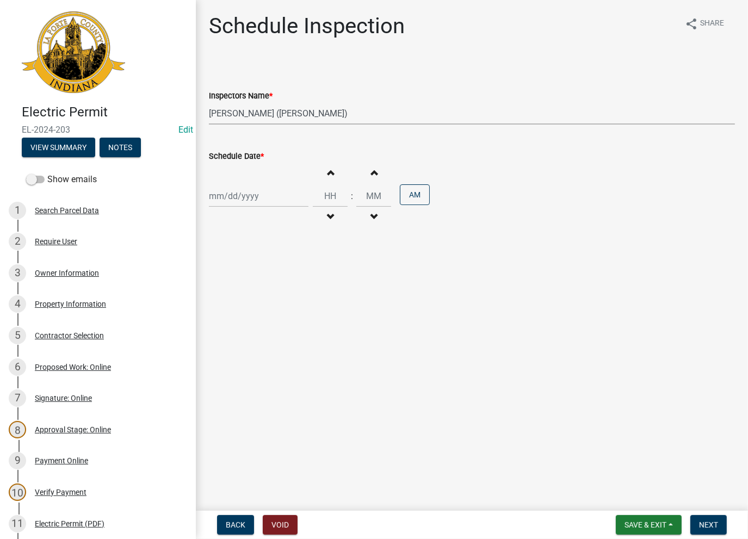
select select "8"
select select "2025"
click at [256, 293] on div "13" at bounding box center [254, 288] width 17 height 17
type input "08/13/2025"
click at [708, 532] on button "Next" at bounding box center [709, 525] width 36 height 20
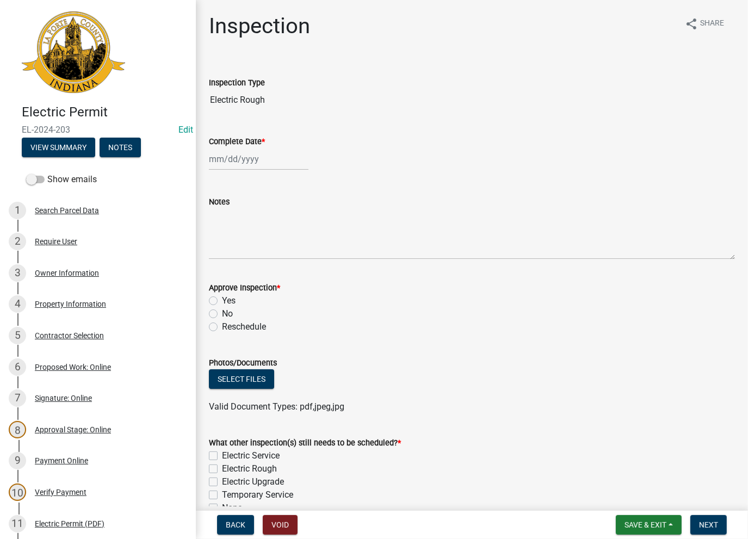
select select "8"
select select "2025"
click at [239, 166] on div "Jan Feb Mar Apr May Jun Jul Aug Sep Oct Nov Dec 1525 1526 1527 1528 1529 1530 1…" at bounding box center [259, 159] width 100 height 22
drag, startPoint x: 257, startPoint y: 250, endPoint x: 253, endPoint y: 241, distance: 10.0
click at [257, 250] on div "13" at bounding box center [254, 251] width 17 height 17
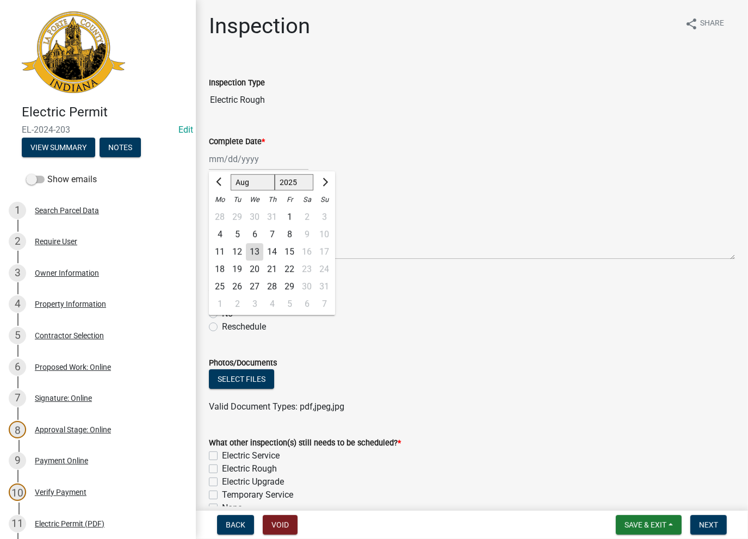
type input "08/13/2025"
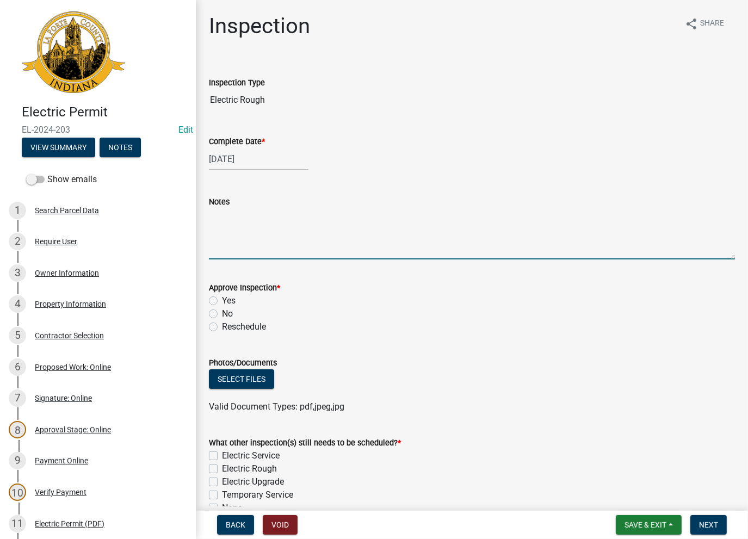
click at [249, 236] on textarea "Notes" at bounding box center [472, 233] width 526 height 51
paste textarea "No Inspections ever requested. Expired. Close out - AK"
type textarea "No Inspections ever requested. Expired. Close out - AK"
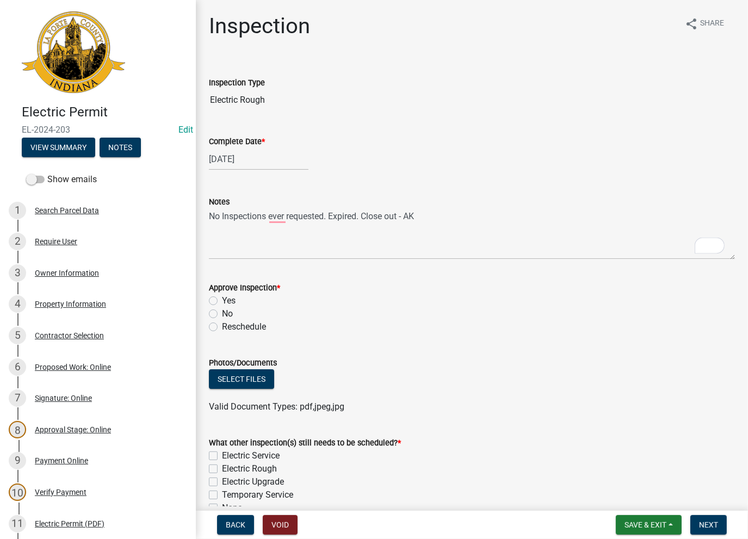
click at [222, 313] on label "No" at bounding box center [227, 314] width 11 height 13
click at [222, 313] on input "No" at bounding box center [225, 311] width 7 height 7
radio input "true"
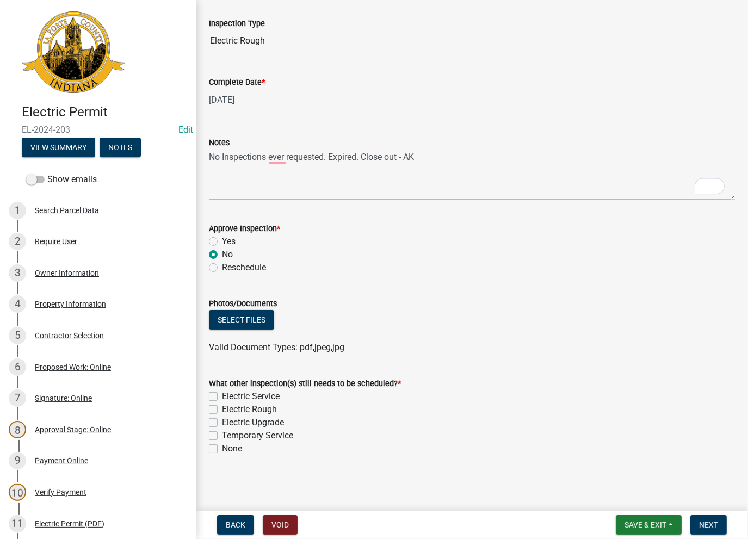
scroll to position [60, 0]
click at [222, 448] on label "None" at bounding box center [232, 448] width 20 height 13
click at [222, 448] on input "None" at bounding box center [225, 445] width 7 height 7
checkbox input "true"
checkbox input "false"
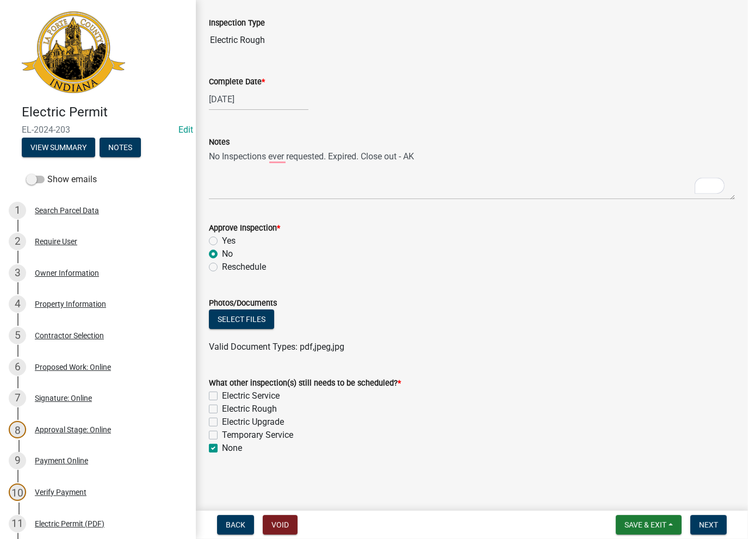
checkbox input "false"
checkbox input "true"
click at [700, 524] on span "Next" at bounding box center [708, 525] width 19 height 9
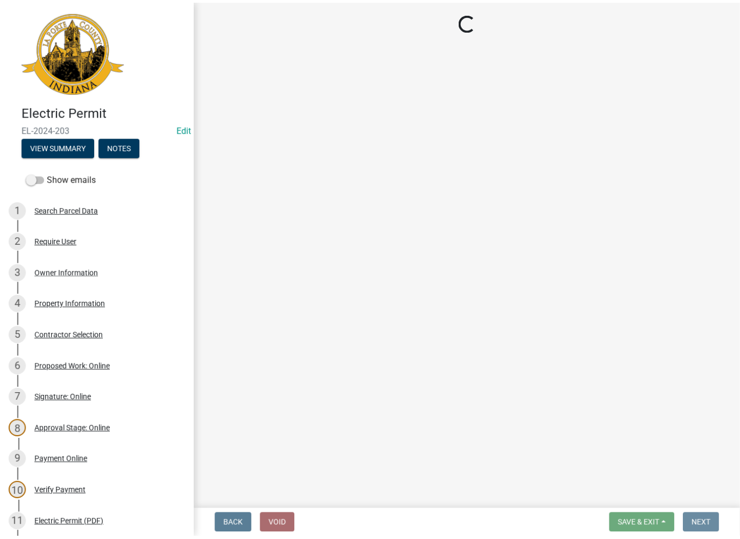
scroll to position [0, 0]
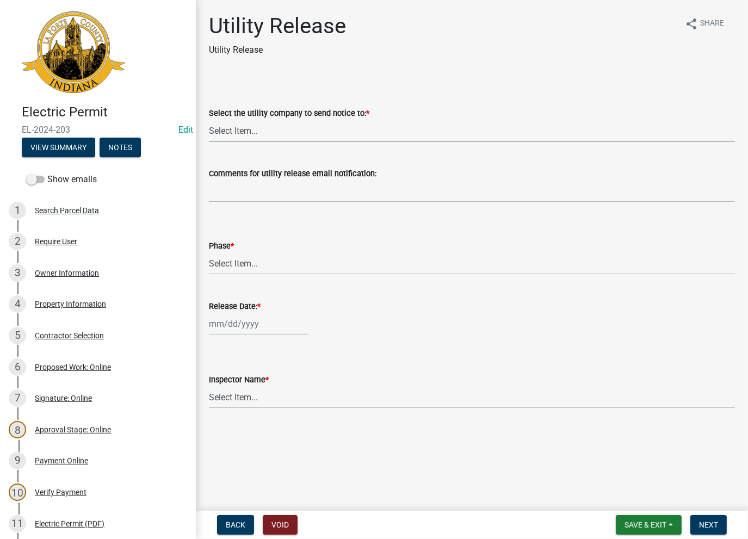
click at [224, 137] on select "Select Item... Don't send a utility release NIPSCO Kankakee Valley REMC AEP/Ind…" at bounding box center [472, 131] width 526 height 22
click at [209, 120] on select "Select Item... Don't send a utility release NIPSCO Kankakee Valley REMC AEP/Ind…" at bounding box center [472, 131] width 526 height 22
click at [238, 171] on label "Comments for utility release email notification:" at bounding box center [293, 174] width 168 height 8
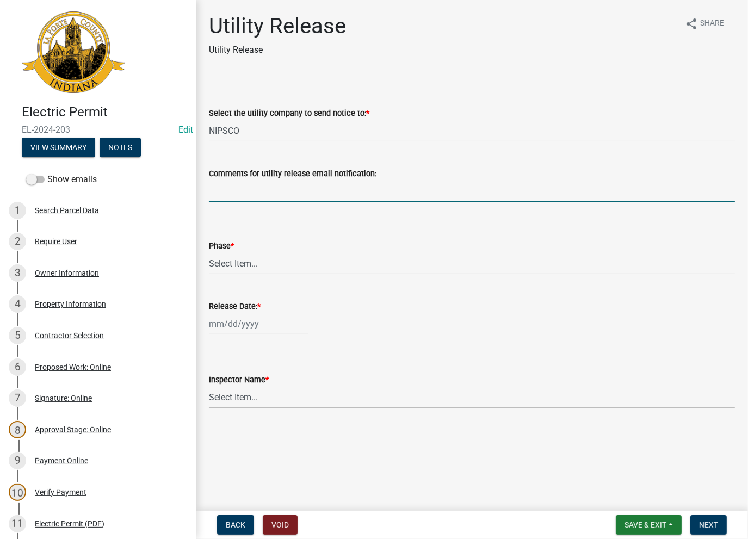
click at [238, 180] on input "Comments for utility release email notification:" at bounding box center [472, 191] width 526 height 22
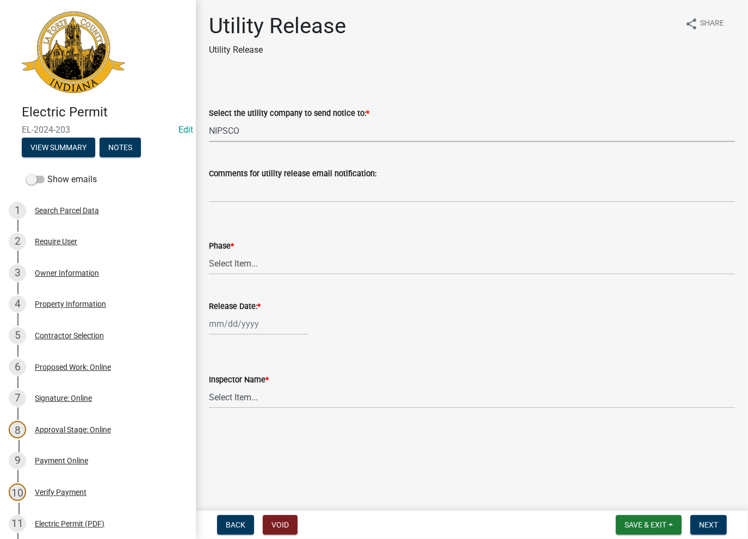
drag, startPoint x: 222, startPoint y: 121, endPoint x: 223, endPoint y: 130, distance: 8.7
click at [222, 124] on select "Select Item... Don't send a utility release NIPSCO Kankakee Valley REMC AEP/Ind…" at bounding box center [472, 131] width 526 height 22
click at [209, 120] on select "Select Item... Don't send a utility release NIPSCO Kankakee Valley REMC AEP/Ind…" at bounding box center [472, 131] width 526 height 22
drag, startPoint x: 224, startPoint y: 124, endPoint x: 224, endPoint y: 131, distance: 7.1
click at [224, 124] on select "Select Item... Don't send a utility release NIPSCO Kankakee Valley REMC AEP/Ind…" at bounding box center [472, 131] width 526 height 22
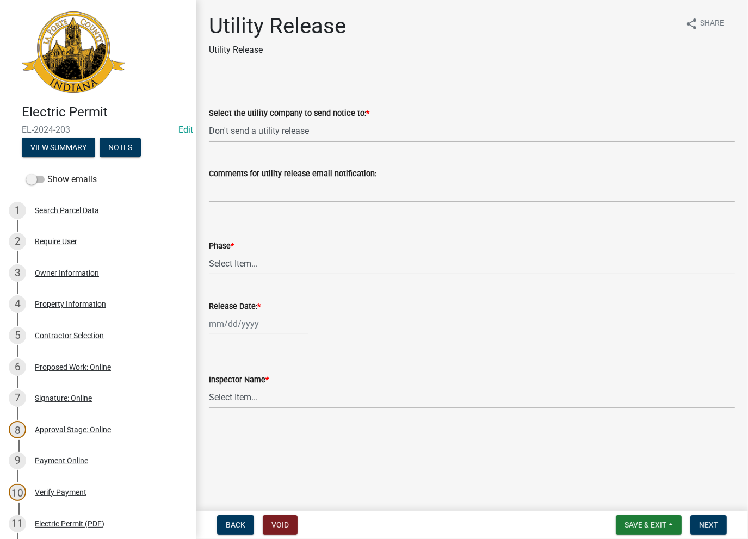
click at [209, 120] on select "Select Item... Don't send a utility release NIPSCO Kankakee Valley REMC AEP/Ind…" at bounding box center [472, 131] width 526 height 22
select select "3780ecfe-b3b4-4223-9cfe-090e9c0a356a"
drag, startPoint x: 226, startPoint y: 261, endPoint x: 226, endPoint y: 268, distance: 7.6
click at [226, 261] on select "Select Item... Phase 1 Phase 3" at bounding box center [472, 264] width 526 height 22
click at [209, 253] on select "Select Item... Phase 1 Phase 3" at bounding box center [472, 264] width 526 height 22
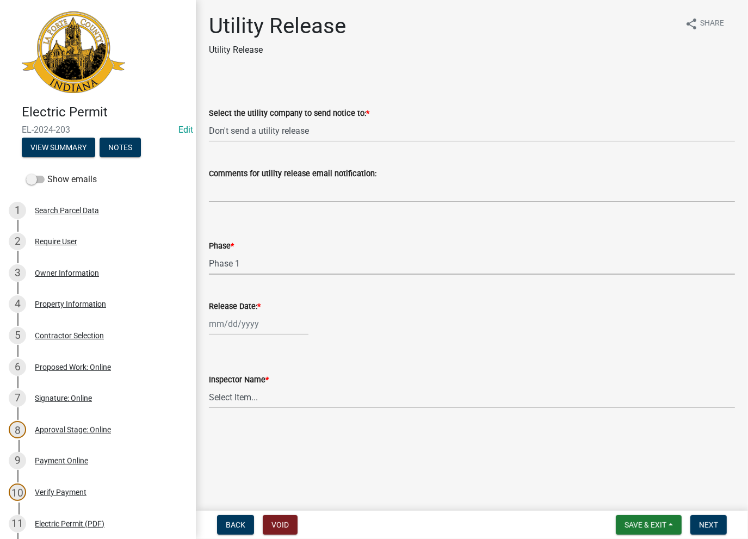
select select "f678d134-8131-47e8-ad26-ea7cd419ba61"
select select "8"
select select "2025"
drag, startPoint x: 232, startPoint y: 317, endPoint x: 242, endPoint y: 345, distance: 29.3
click at [232, 317] on div "Jan Feb Mar Apr May Jun Jul Aug Sep Oct Nov Dec 1525 1526 1527 1528 1529 1530 1…" at bounding box center [259, 324] width 100 height 22
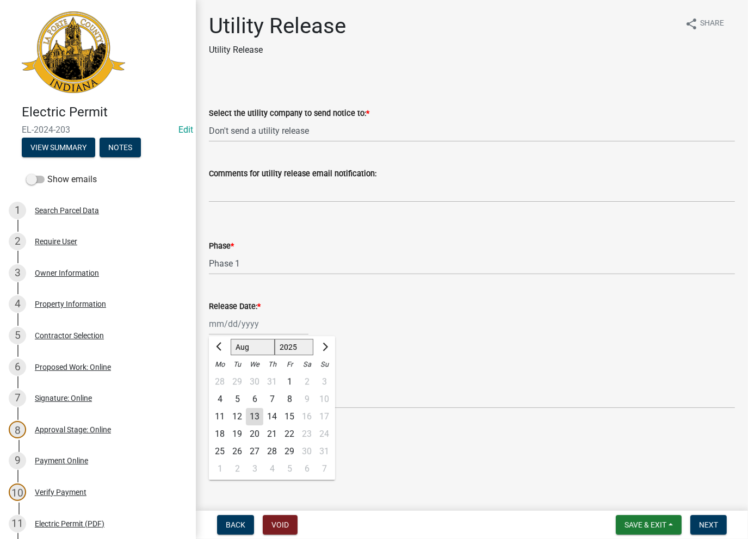
drag, startPoint x: 259, startPoint y: 424, endPoint x: 253, endPoint y: 409, distance: 16.6
click at [258, 423] on div "13" at bounding box center [254, 416] width 17 height 17
type input "08/13/2025"
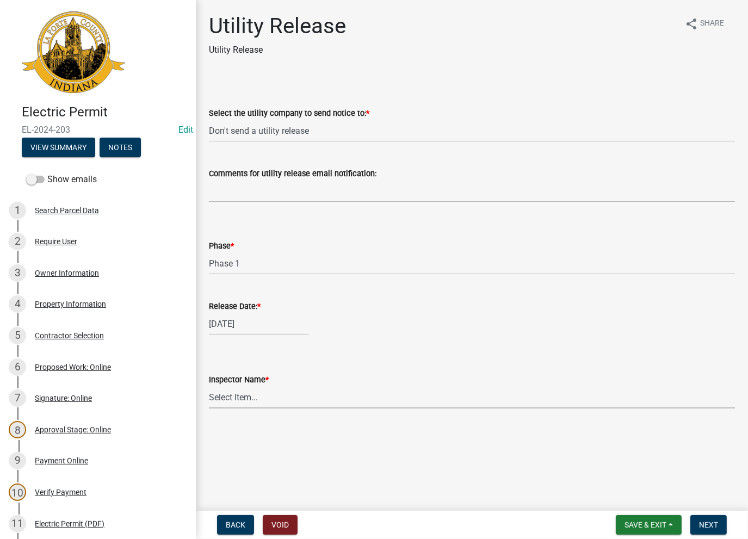
click at [248, 402] on select "Select Item... Ernie Schmidt Scott Schroeder John Niegos Dave Schuman Richard J…" at bounding box center [472, 397] width 526 height 22
click at [209, 386] on select "Select Item... Ernie Schmidt Scott Schroeder John Niegos Dave Schuman Richard J…" at bounding box center [472, 397] width 526 height 22
select select "86e5621d-6805-4b45-aad7-b2b3c8c41661"
click at [710, 526] on span "Next" at bounding box center [708, 525] width 19 height 9
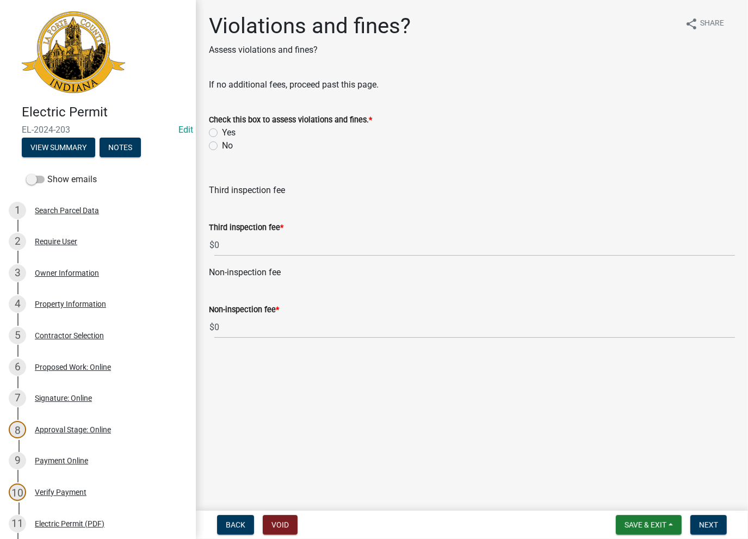
click at [216, 148] on div "No" at bounding box center [472, 145] width 526 height 13
click at [222, 147] on label "No" at bounding box center [227, 145] width 11 height 13
click at [222, 146] on input "No" at bounding box center [225, 142] width 7 height 7
radio input "true"
click at [705, 518] on button "Next" at bounding box center [709, 525] width 36 height 20
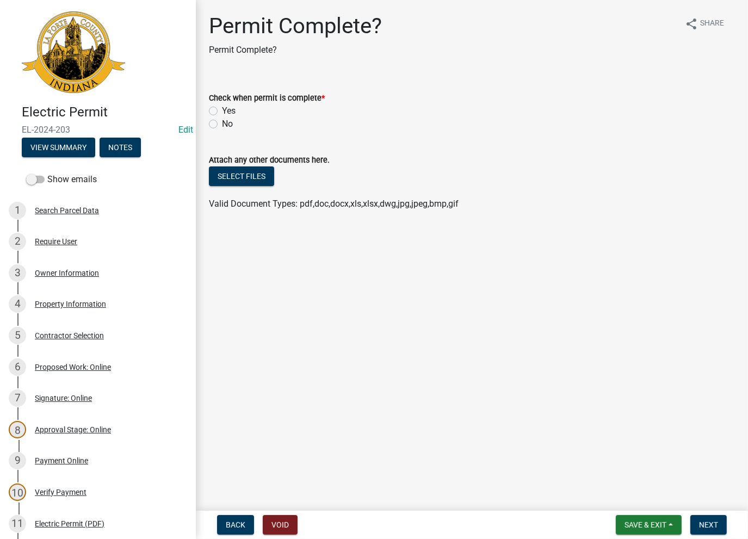
click at [204, 114] on div "Check when permit is complete * Yes No" at bounding box center [472, 104] width 543 height 52
click at [222, 110] on label "Yes" at bounding box center [229, 111] width 14 height 13
click at [222, 110] on input "Yes" at bounding box center [225, 108] width 7 height 7
radio input "true"
click at [704, 524] on span "Next" at bounding box center [708, 525] width 19 height 9
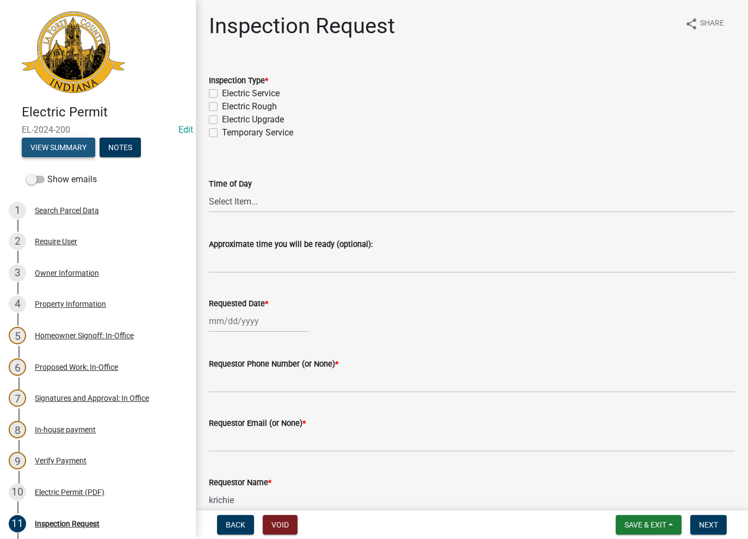
click at [43, 146] on button "View Summary" at bounding box center [58, 148] width 73 height 20
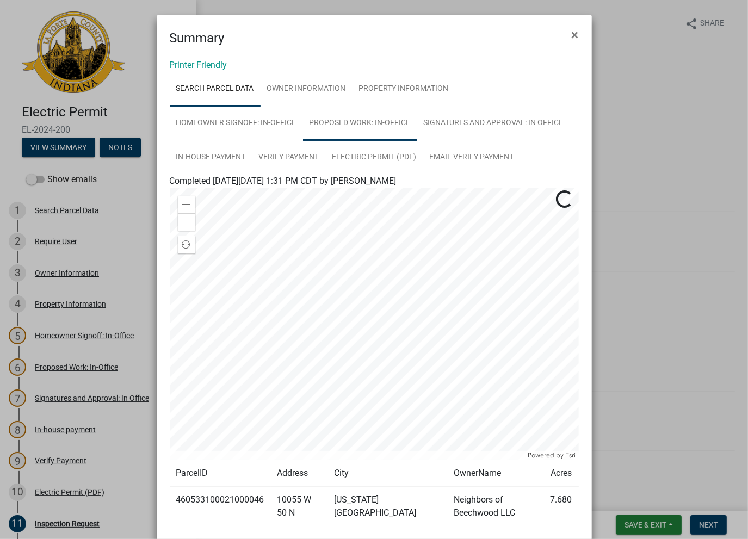
click at [368, 124] on link "Proposed Work: In-Office" at bounding box center [360, 123] width 114 height 35
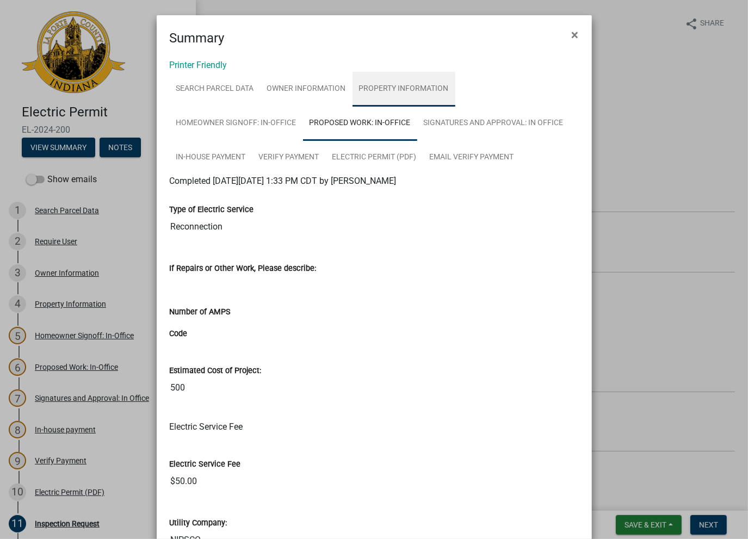
click at [385, 95] on link "Property Information" at bounding box center [404, 89] width 103 height 35
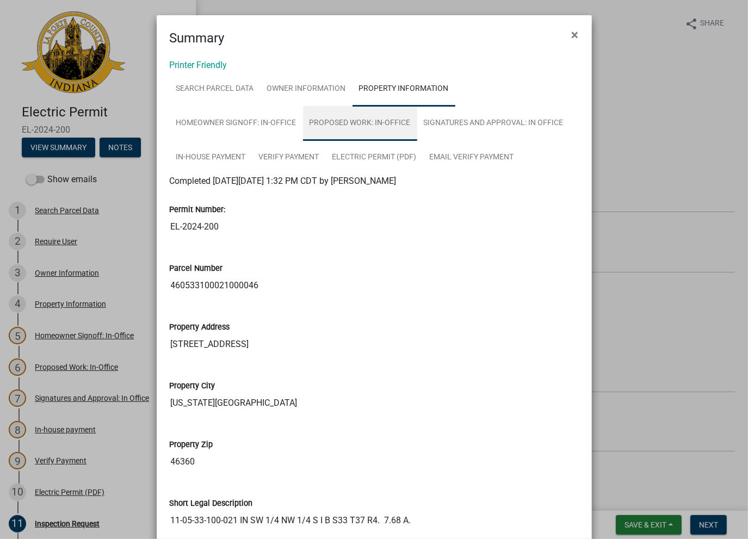
click at [371, 122] on link "Proposed Work: In-Office" at bounding box center [360, 123] width 114 height 35
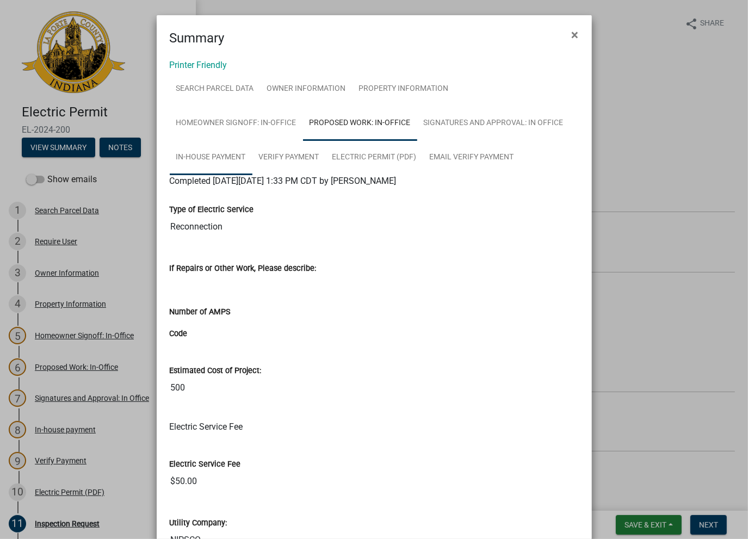
click at [220, 168] on link "In-house payment" at bounding box center [211, 157] width 83 height 35
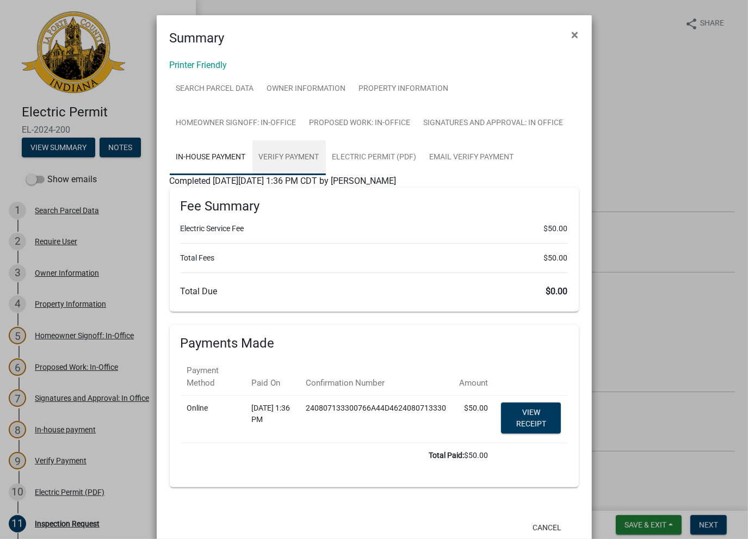
click at [261, 163] on link "Verify Payment" at bounding box center [289, 157] width 73 height 35
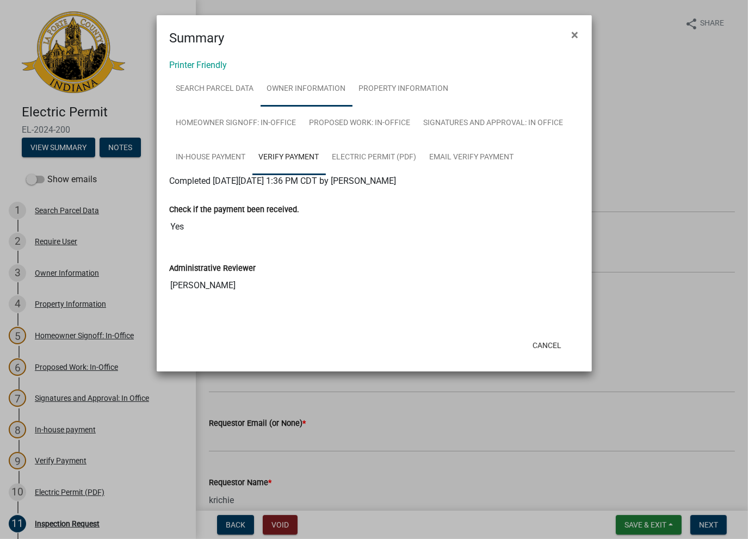
click at [312, 97] on link "Owner Information" at bounding box center [307, 89] width 92 height 35
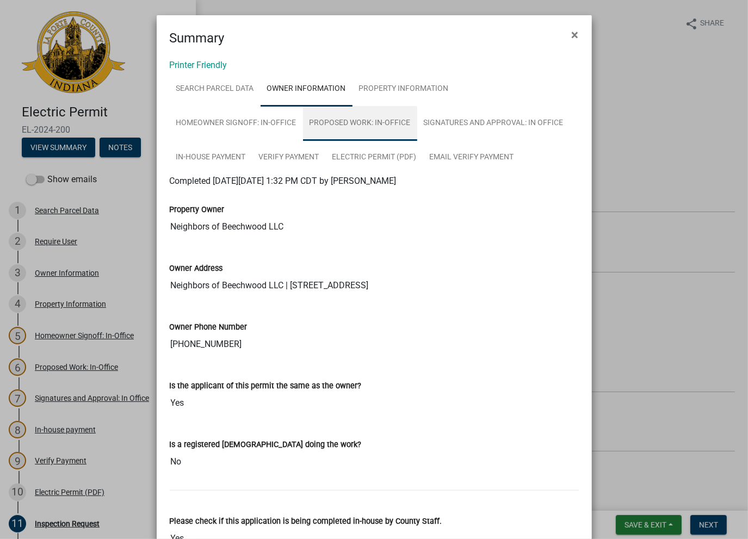
click at [403, 133] on link "Proposed Work: In-Office" at bounding box center [360, 123] width 114 height 35
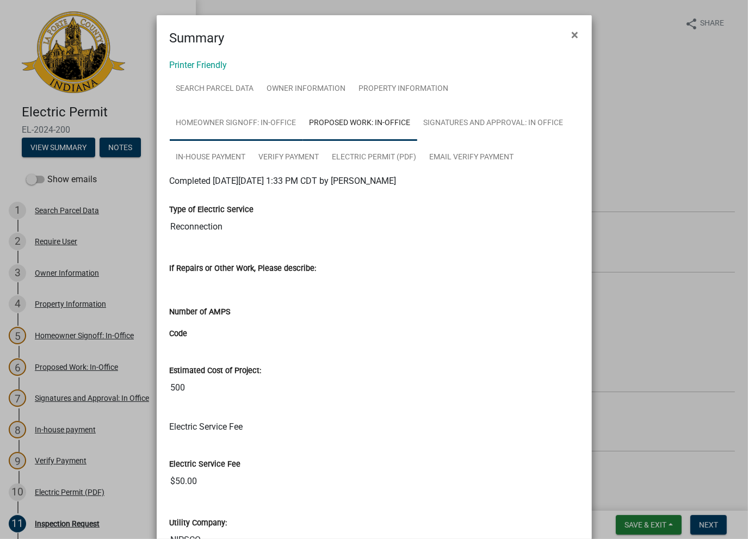
click at [217, 128] on link "Homeowner Signoff: In-Office" at bounding box center [236, 123] width 133 height 35
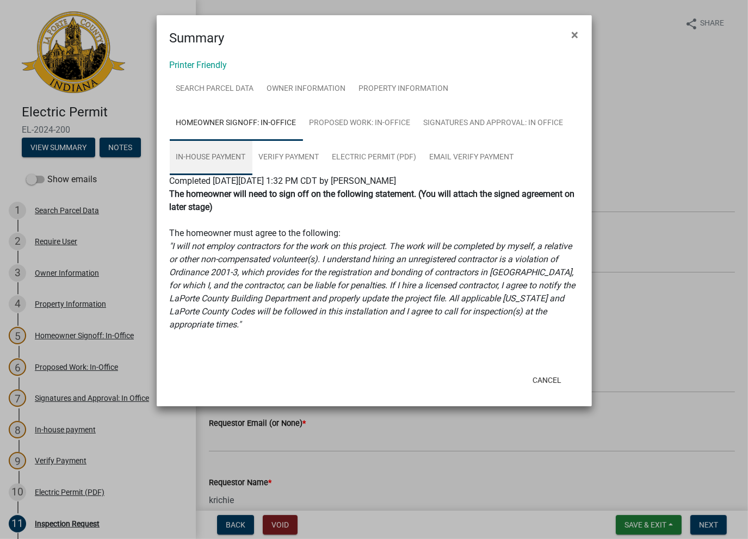
click at [214, 166] on link "In-house payment" at bounding box center [211, 157] width 83 height 35
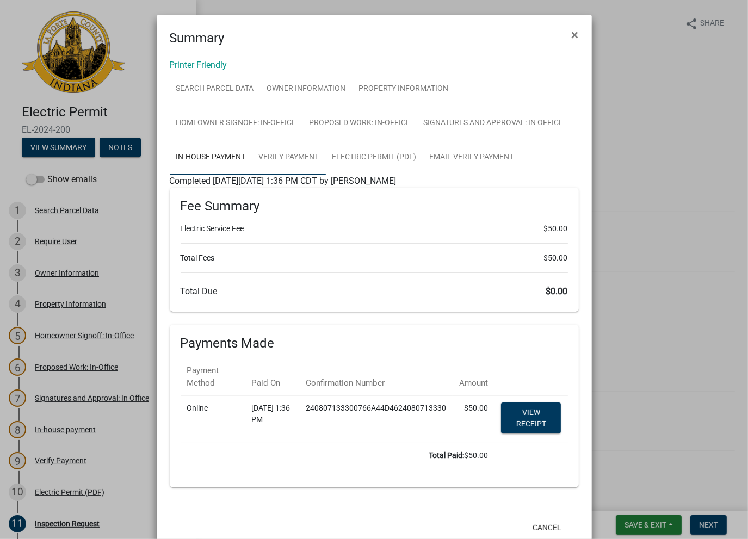
click at [277, 154] on link "Verify Payment" at bounding box center [289, 157] width 73 height 35
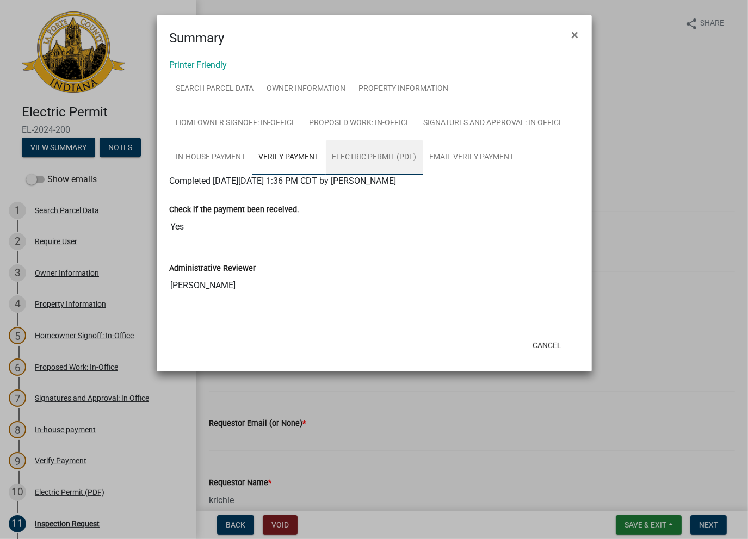
click at [368, 156] on link "Electric Permit (PDF)" at bounding box center [374, 157] width 97 height 35
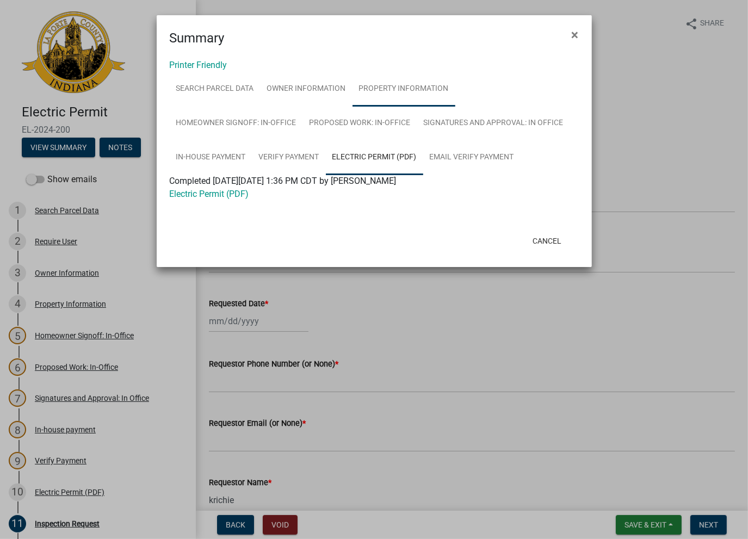
click at [383, 93] on link "Property Information" at bounding box center [404, 89] width 103 height 35
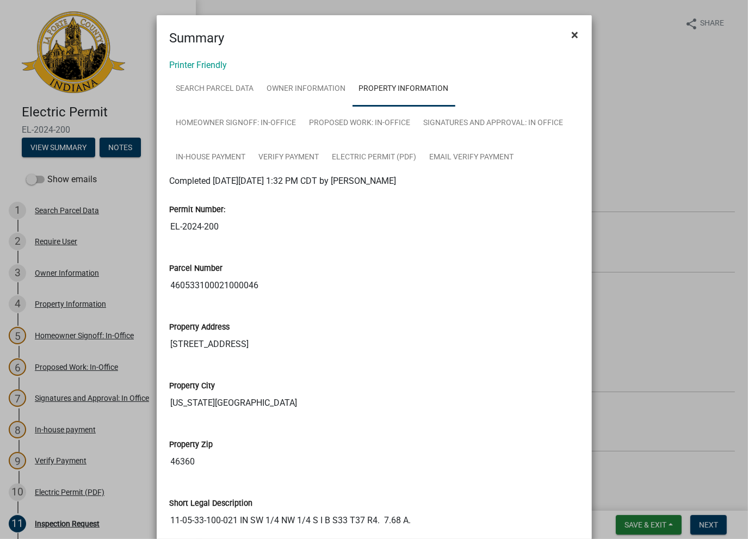
drag, startPoint x: 575, startPoint y: 32, endPoint x: 488, endPoint y: 69, distance: 94.6
click at [575, 32] on button "×" at bounding box center [575, 35] width 24 height 30
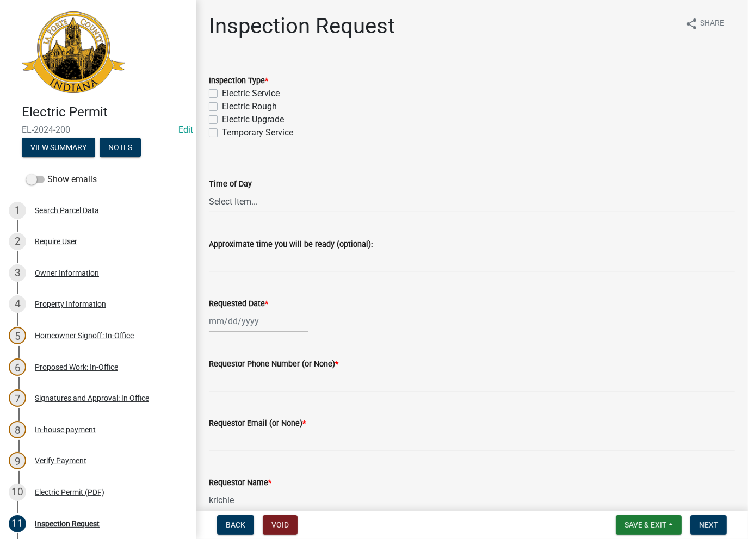
click at [222, 94] on label "Electric Service" at bounding box center [251, 93] width 58 height 13
click at [222, 94] on input "Electric Service" at bounding box center [225, 90] width 7 height 7
checkbox input "true"
checkbox input "false"
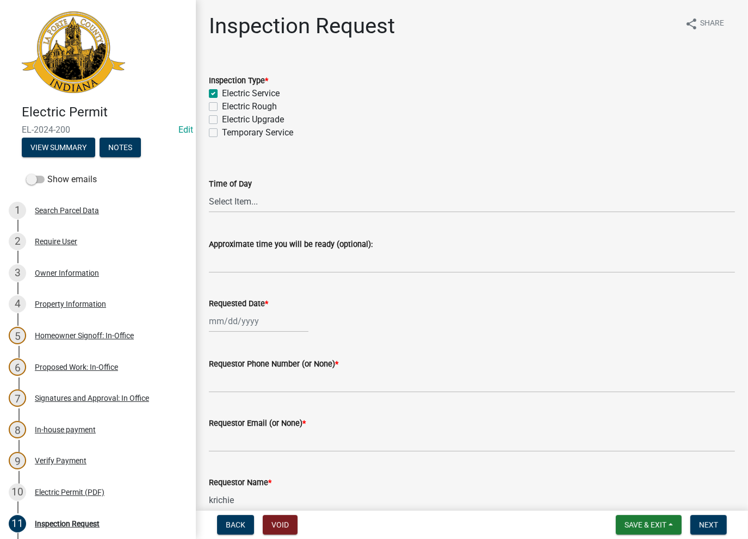
checkbox input "false"
click at [239, 185] on label "Time of Day" at bounding box center [230, 185] width 43 height 8
click at [239, 191] on select "Select Item... AM PM" at bounding box center [472, 202] width 526 height 22
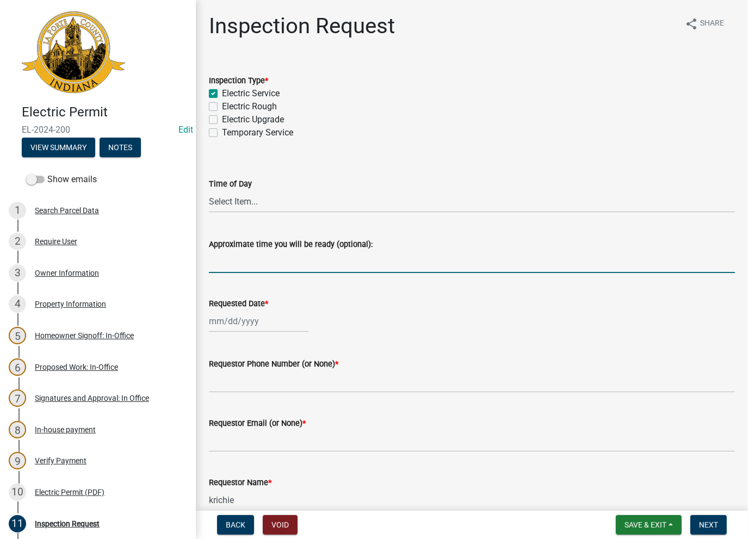
click at [224, 268] on input "Approximate time you will be ready (optional):" at bounding box center [472, 262] width 526 height 22
paste input "https://app.govwell.com/laporte"
type input "https://app.govwell.com/laporte"
drag, startPoint x: 353, startPoint y: 265, endPoint x: 144, endPoint y: 281, distance: 209.7
click at [142, 282] on div "Electric Permit EL-2024-200 Edit View Summary Notes Show emails 1 Search Parcel…" at bounding box center [374, 269] width 748 height 539
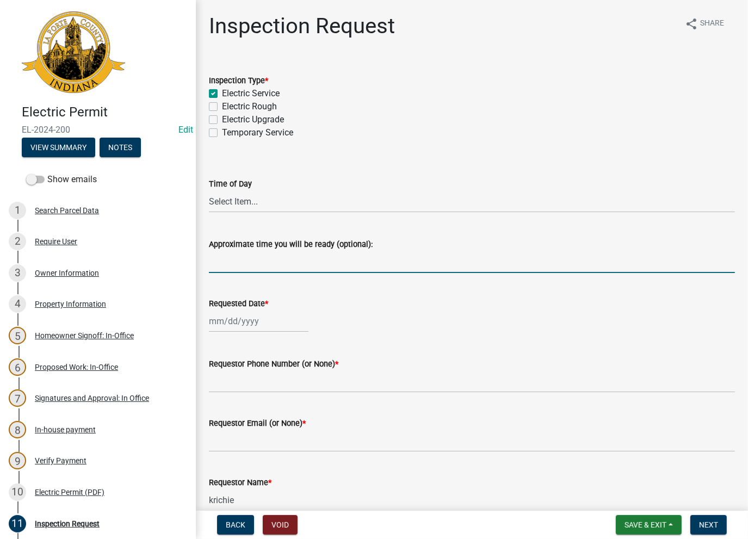
click at [244, 263] on input "Approximate time you will be ready (optional):" at bounding box center [472, 262] width 526 height 22
type input "No Inspections ever requested. Expired. Close out - AK"
drag, startPoint x: 372, startPoint y: 263, endPoint x: 205, endPoint y: 263, distance: 167.1
click at [205, 263] on div "Approximate time you will be ready (optional): No Inspections ever requested. E…" at bounding box center [472, 248] width 543 height 51
select select "8"
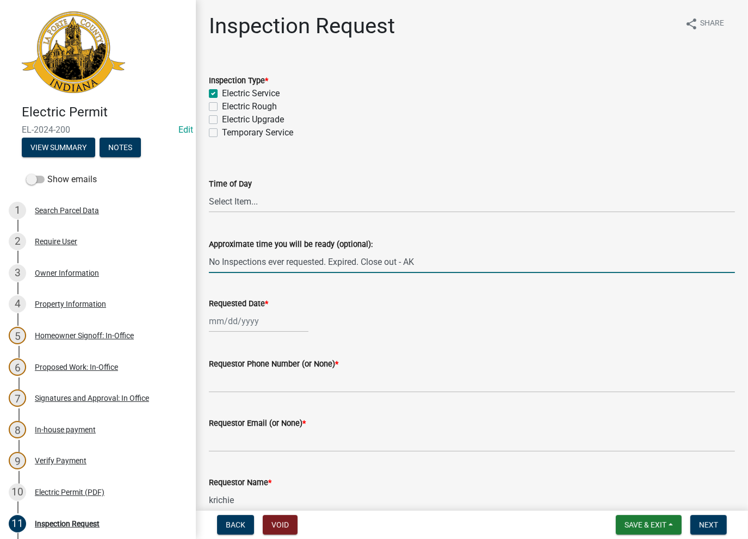
select select "2025"
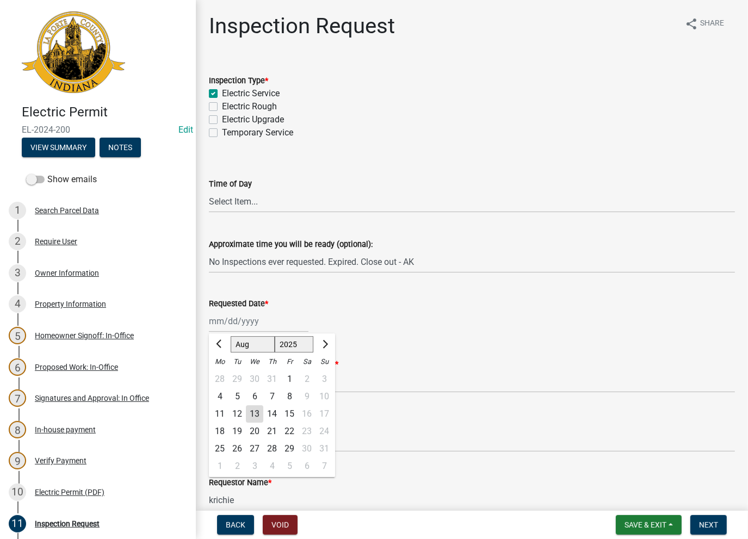
drag, startPoint x: 224, startPoint y: 324, endPoint x: 242, endPoint y: 373, distance: 52.0
click at [225, 324] on div "Jan Feb Mar Apr May Jun Jul Aug Sep Oct Nov Dec 1525 1526 1527 1528 1529 1530 1…" at bounding box center [259, 321] width 100 height 22
click at [253, 414] on div "13" at bounding box center [254, 414] width 17 height 17
type input "08/13/2025"
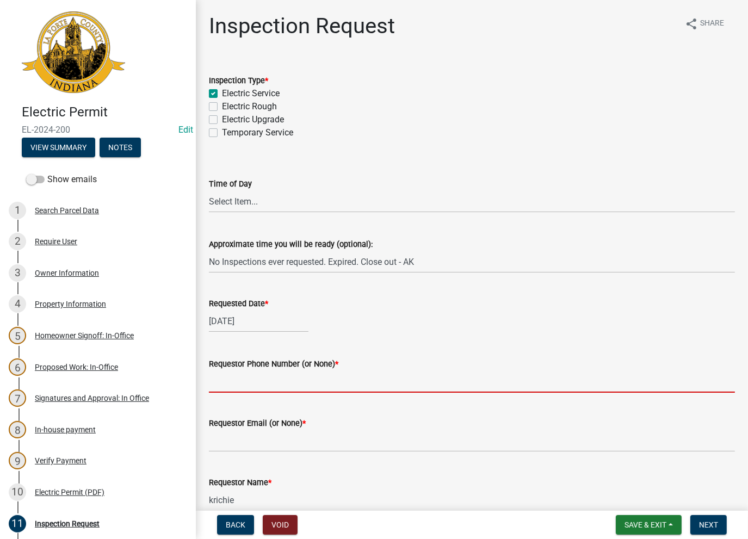
click at [248, 377] on input "Requestor Phone Number (or None) *" at bounding box center [472, 382] width 526 height 22
type input "None"
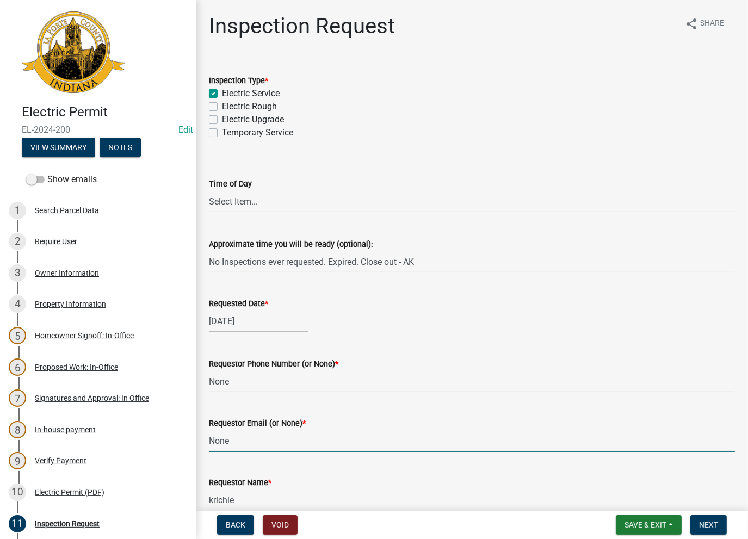
type input "None"
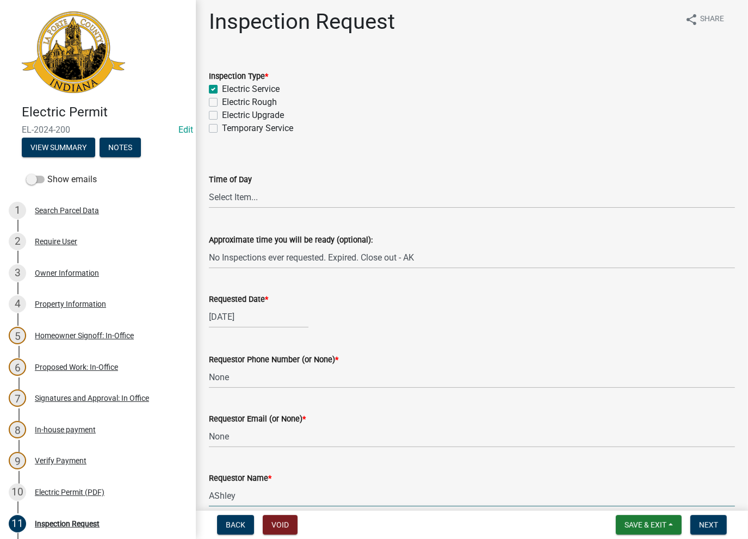
type input "AshleyK"
click at [706, 529] on span "Next" at bounding box center [708, 525] width 19 height 9
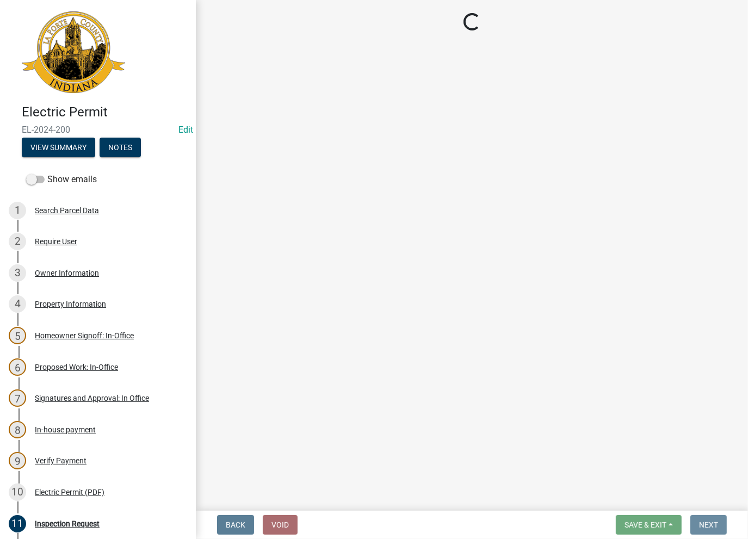
scroll to position [0, 0]
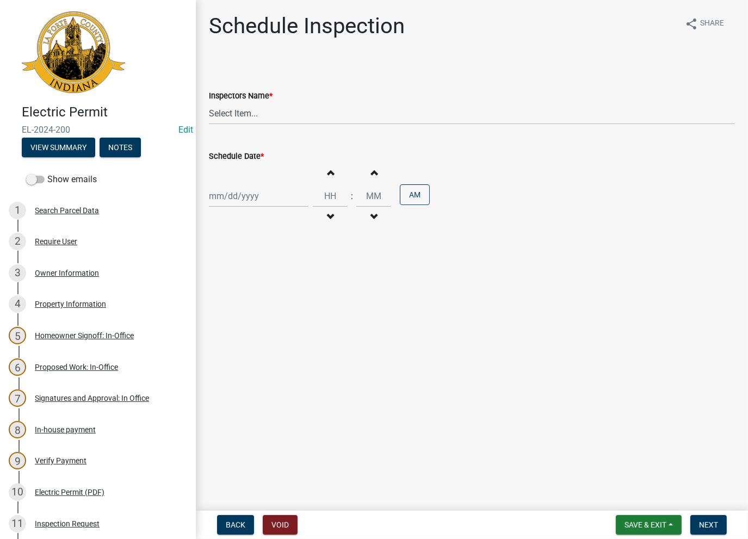
drag, startPoint x: 244, startPoint y: 130, endPoint x: 243, endPoint y: 117, distance: 12.6
click at [243, 117] on wm-data-entity-input "Inspectors Name * Select Item... krichie (krichie) AshleyK (AshleyK) scotts (sc…" at bounding box center [472, 97] width 526 height 73
click at [243, 116] on select "Select Item... krichie (krichie) AshleyK (AshleyK) scotts (scotts) DaveS (DaveS…" at bounding box center [472, 113] width 526 height 22
select select "a0e5a0fc-3702-49ef-98f7-3c9674400991"
click at [209, 102] on select "Select Item... krichie (krichie) AshleyK (AshleyK) scotts (scotts) DaveS (DaveS…" at bounding box center [472, 113] width 526 height 22
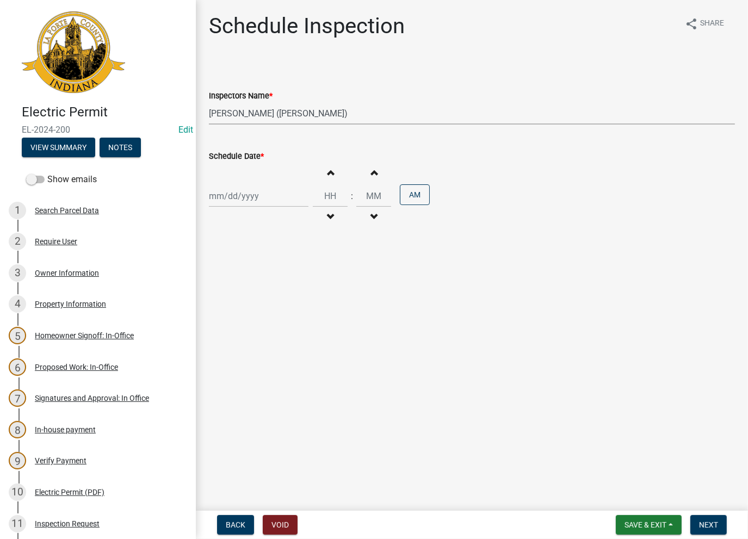
select select "8"
select select "2025"
drag, startPoint x: 231, startPoint y: 187, endPoint x: 225, endPoint y: 230, distance: 44.0
click at [231, 187] on div "Jan Feb Mar Apr May Jun Jul Aug Sep Oct Nov Dec 1525 1526 1527 1528 1529 1530 1…" at bounding box center [259, 196] width 100 height 22
drag, startPoint x: 250, startPoint y: 286, endPoint x: 339, endPoint y: 321, distance: 94.8
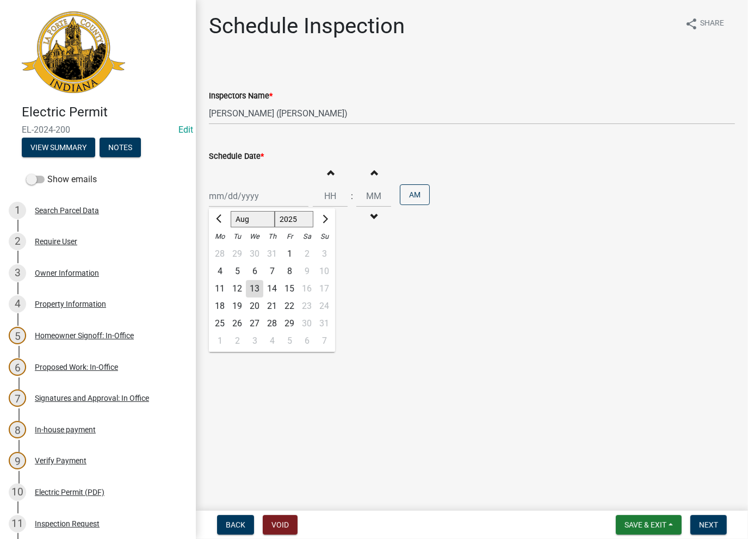
click at [249, 285] on div "13" at bounding box center [254, 288] width 17 height 17
type input "08/13/2025"
click at [718, 527] on button "Next" at bounding box center [709, 525] width 36 height 20
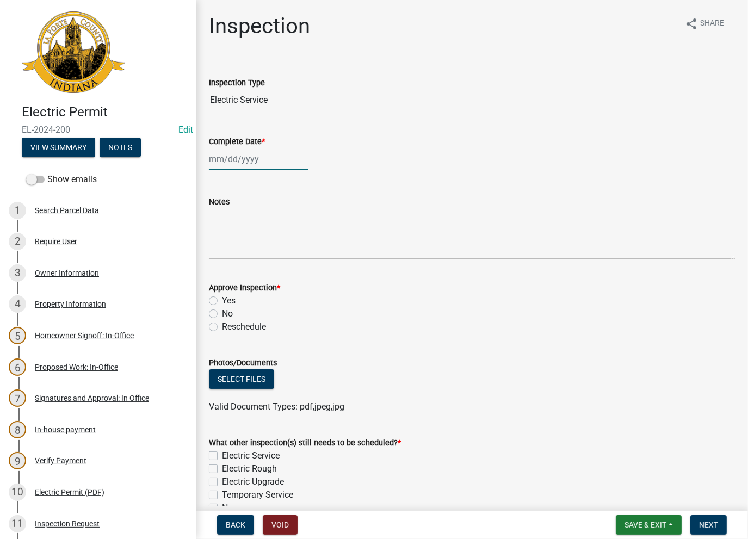
click at [219, 156] on div at bounding box center [259, 159] width 100 height 22
select select "8"
select select "2025"
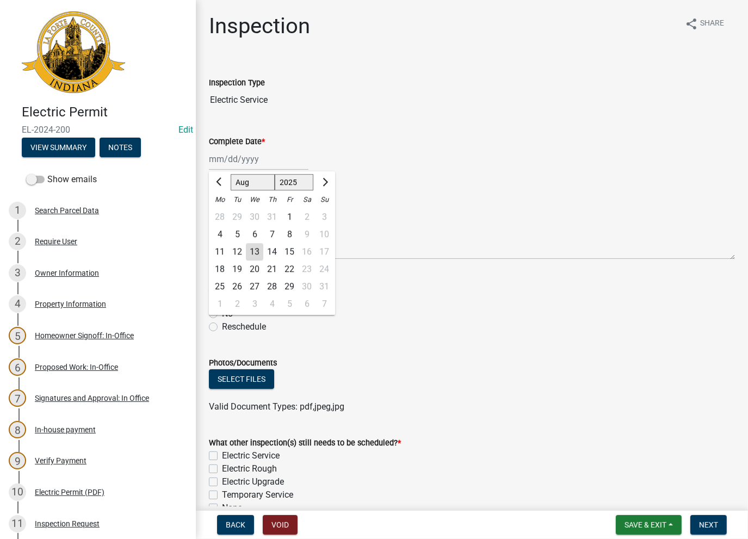
click at [253, 249] on div "13" at bounding box center [254, 251] width 17 height 17
type input "08/13/2025"
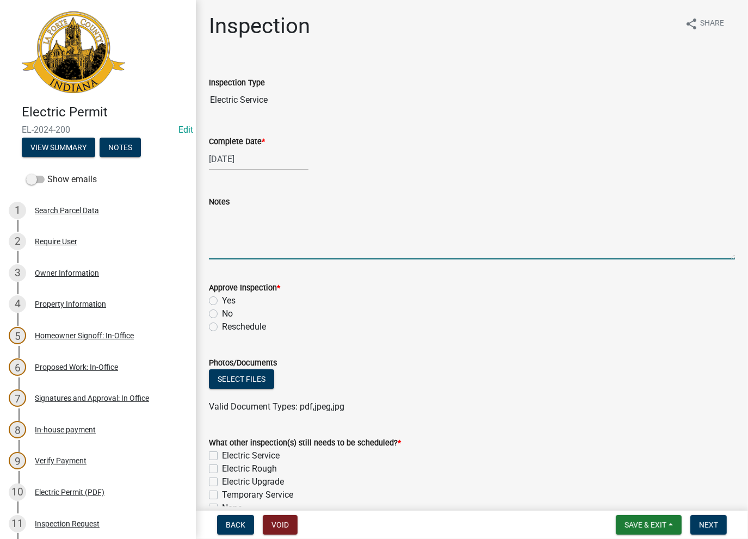
click at [237, 232] on textarea "Notes" at bounding box center [472, 233] width 526 height 51
paste textarea "No Inspections ever requested. Expired. Close out - AK"
type textarea "No Inspections ever requested. Expired. Close out - AK"
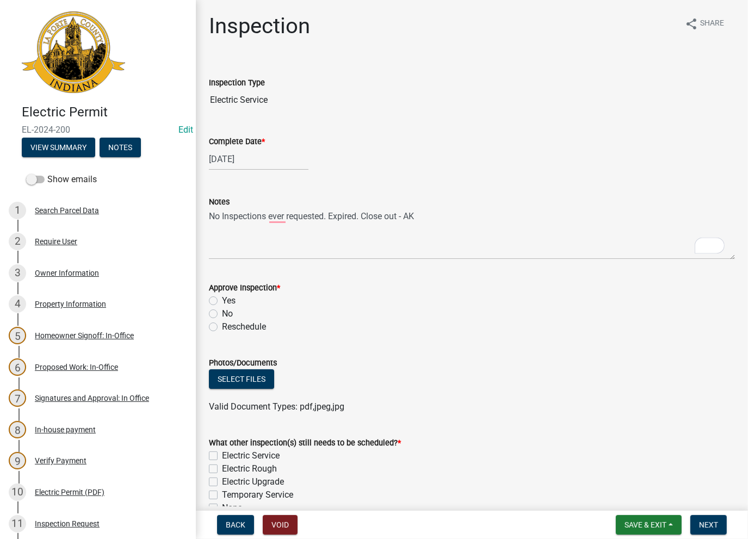
click at [222, 317] on label "No" at bounding box center [227, 314] width 11 height 13
click at [222, 315] on input "No" at bounding box center [225, 311] width 7 height 7
radio input "true"
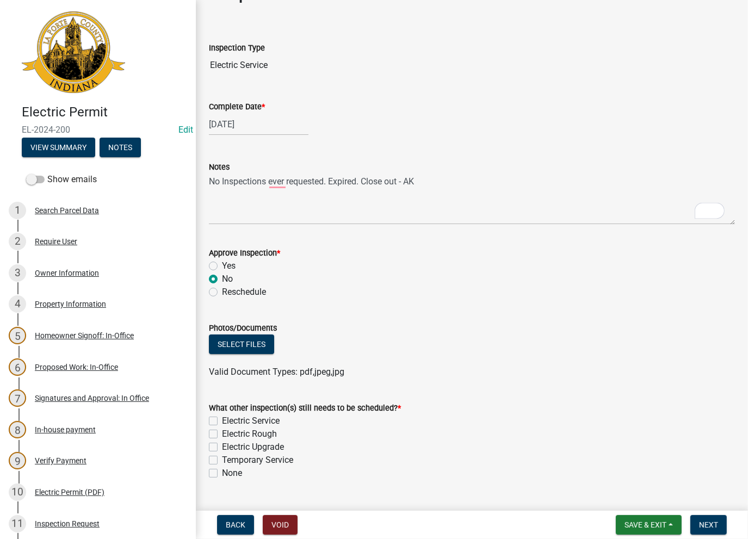
scroll to position [60, 0]
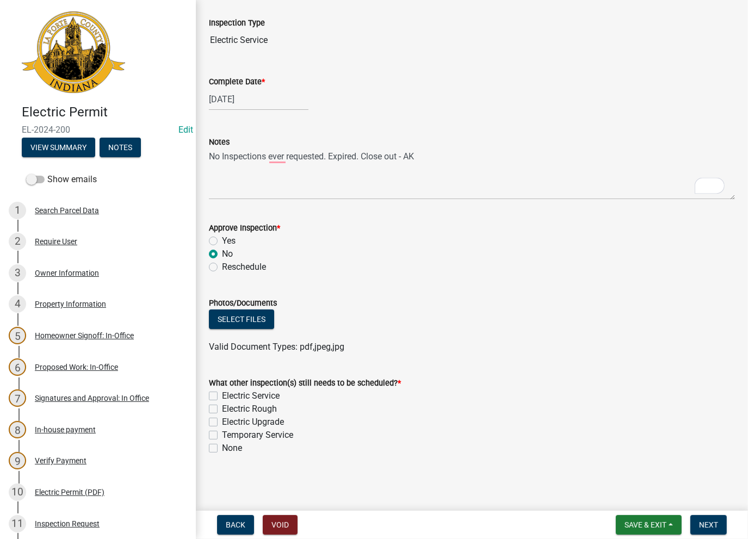
click at [222, 448] on label "None" at bounding box center [232, 448] width 20 height 13
click at [222, 448] on input "None" at bounding box center [225, 445] width 7 height 7
checkbox input "true"
checkbox input "false"
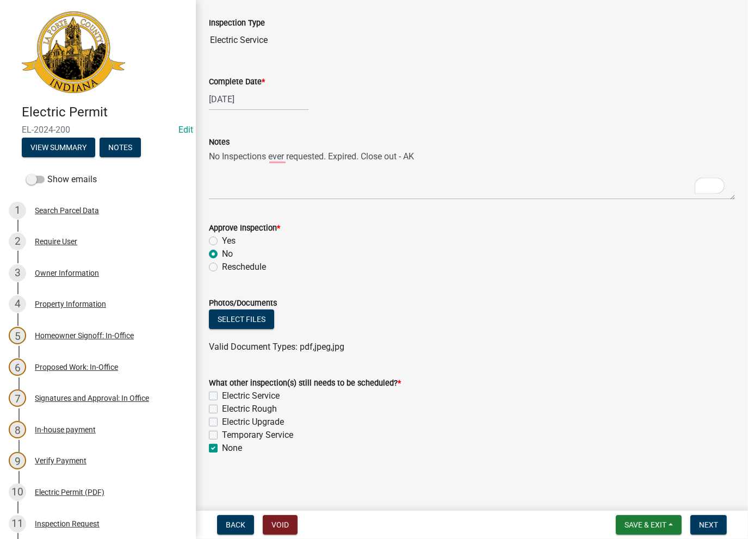
checkbox input "false"
checkbox input "true"
click at [708, 526] on span "Next" at bounding box center [708, 525] width 19 height 9
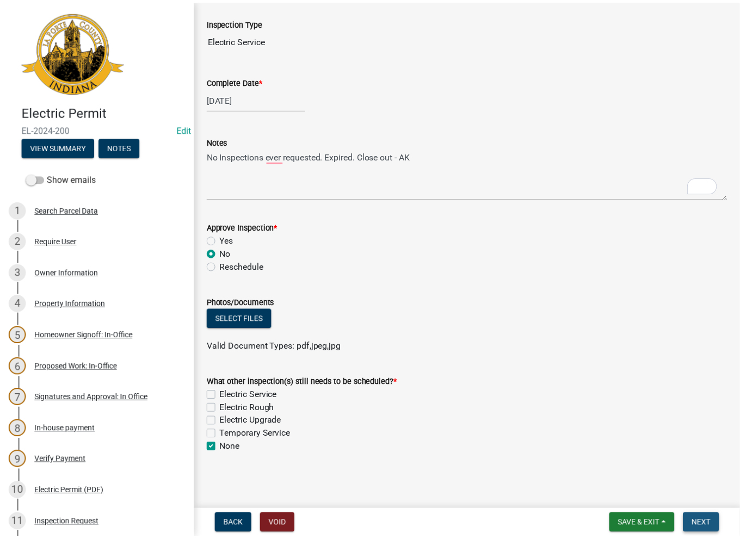
scroll to position [0, 0]
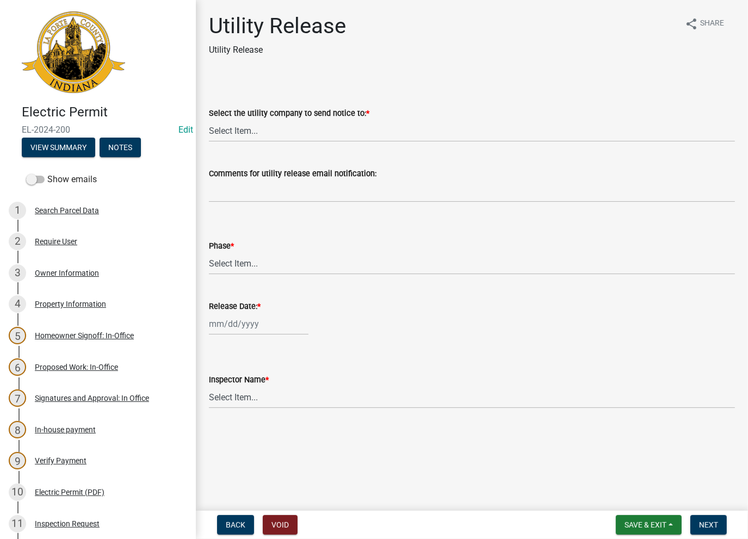
click at [251, 118] on label "Select the utility company to send notice to: *" at bounding box center [289, 114] width 161 height 8
click at [251, 120] on select "Select Item... Don't send a utility release NIPSCO Kankakee Valley REMC AEP/Ind…" at bounding box center [472, 131] width 526 height 22
click at [248, 139] on select "Select Item... Don't send a utility release NIPSCO Kankakee Valley REMC AEP/Ind…" at bounding box center [472, 131] width 526 height 22
click at [209, 120] on select "Select Item... Don't send a utility release NIPSCO Kankakee Valley REMC AEP/Ind…" at bounding box center [472, 131] width 526 height 22
select select "3780ecfe-b3b4-4223-9cfe-090e9c0a356a"
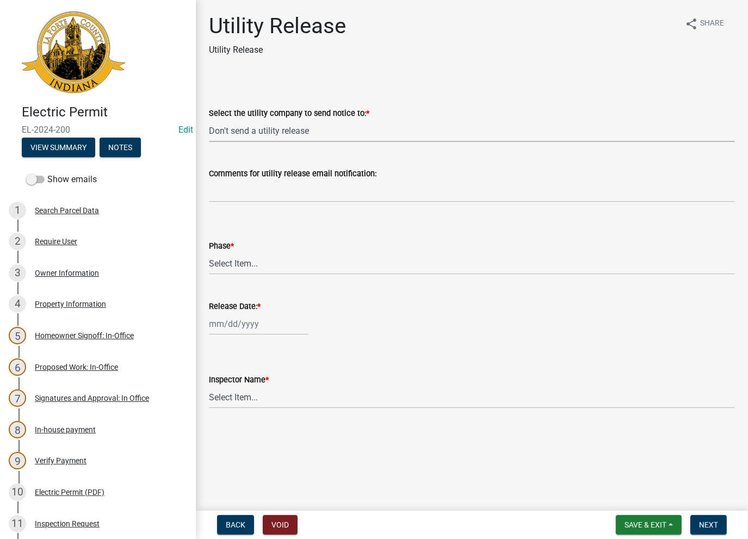
click at [238, 206] on wm-data-entity-input "Comments for utility release email notification:" at bounding box center [472, 181] width 526 height 59
drag, startPoint x: 235, startPoint y: 265, endPoint x: 234, endPoint y: 272, distance: 6.7
click at [234, 268] on select "Select Item... Phase 1 Phase 3" at bounding box center [472, 264] width 526 height 22
click at [209, 253] on select "Select Item... Phase 1 Phase 3" at bounding box center [472, 264] width 526 height 22
select select "f678d134-8131-47e8-ad26-ea7cd419ba61"
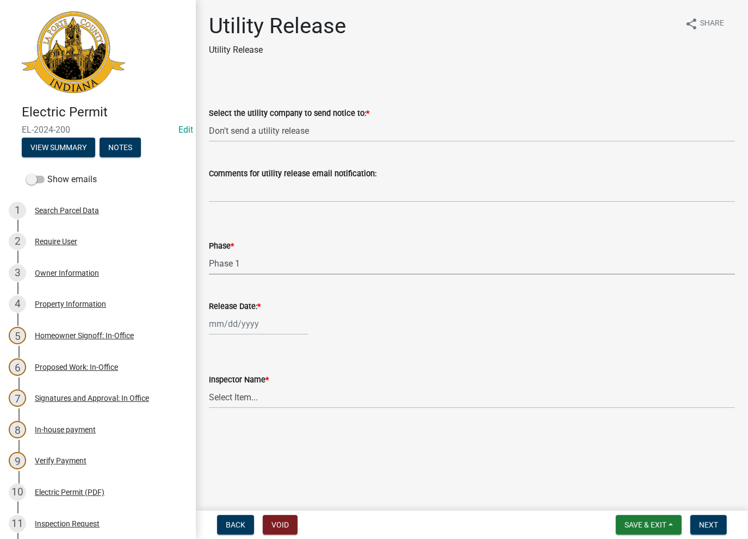
select select "8"
select select "2025"
drag, startPoint x: 230, startPoint y: 320, endPoint x: 237, endPoint y: 378, distance: 59.3
click at [230, 326] on div "Jan Feb Mar Apr May Jun Jul Aug Sep Oct Nov Dec 1525 1526 1527 1528 1529 1530 1…" at bounding box center [259, 324] width 100 height 22
click at [252, 418] on div "13" at bounding box center [254, 416] width 17 height 17
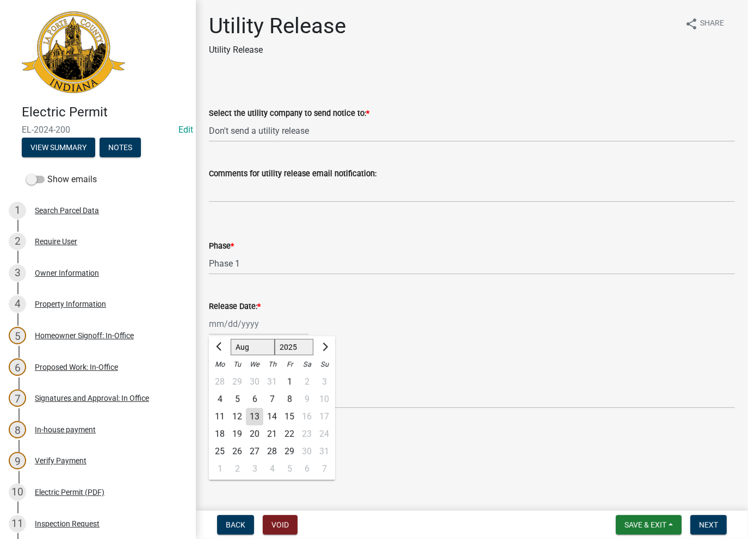
type input "08/13/2025"
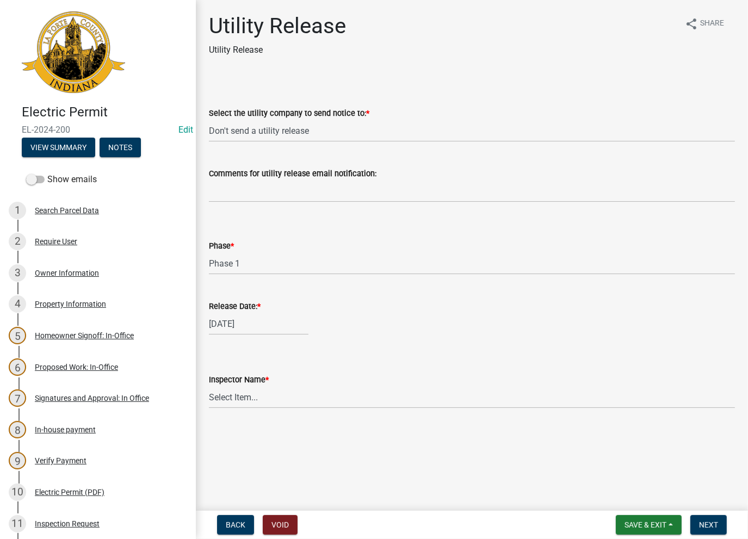
click at [250, 411] on wm-data-entity-input "Inspector Name * Select Item... Ernie Schmidt Scott Schroeder John Niegos Dave …" at bounding box center [472, 381] width 526 height 73
click at [251, 402] on select "Select Item... Ernie Schmidt Scott Schroeder John Niegos Dave Schuman Richard J…" at bounding box center [472, 397] width 526 height 22
click at [209, 386] on select "Select Item... Ernie Schmidt Scott Schroeder John Niegos Dave Schuman Richard J…" at bounding box center [472, 397] width 526 height 22
select select "86e5621d-6805-4b45-aad7-b2b3c8c41661"
click at [703, 529] on span "Next" at bounding box center [708, 525] width 19 height 9
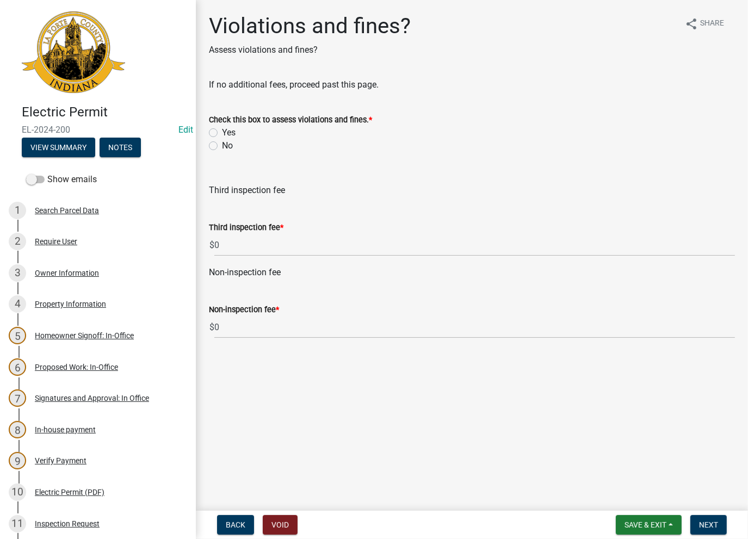
click at [222, 143] on label "No" at bounding box center [227, 145] width 11 height 13
click at [222, 143] on input "No" at bounding box center [225, 142] width 7 height 7
radio input "true"
click at [710, 526] on span "Next" at bounding box center [708, 525] width 19 height 9
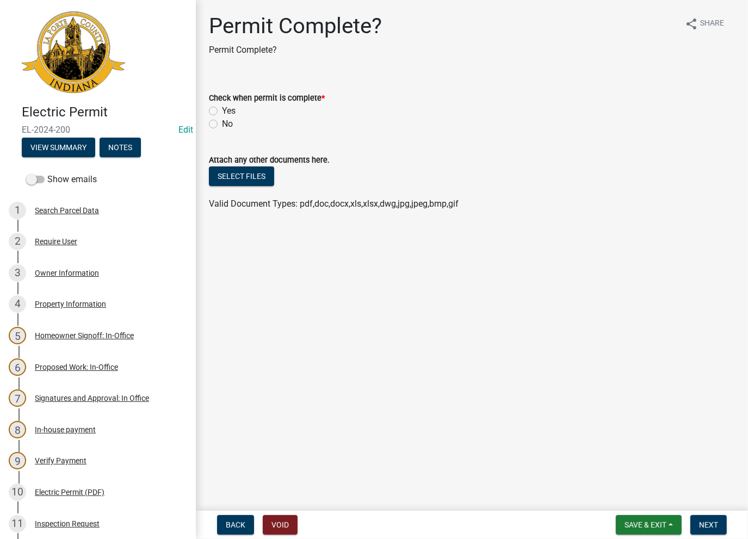
click at [220, 109] on div "Yes" at bounding box center [472, 111] width 526 height 13
click at [222, 113] on label "Yes" at bounding box center [229, 111] width 14 height 13
click at [222, 112] on input "Yes" at bounding box center [225, 108] width 7 height 7
radio input "true"
click at [708, 521] on span "Next" at bounding box center [708, 525] width 19 height 9
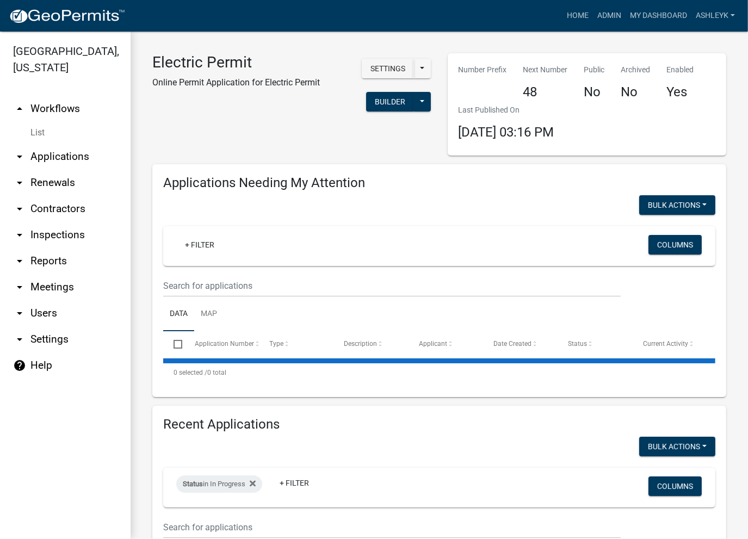
select select "3: 100"
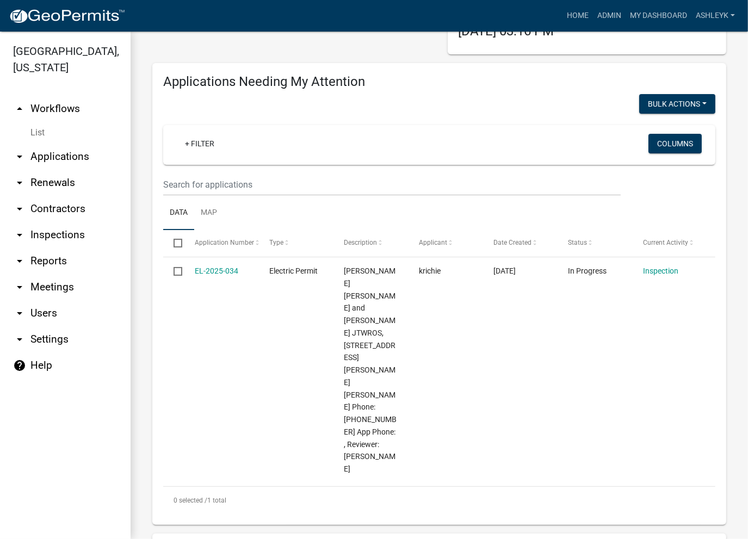
scroll to position [81, 0]
